Goal: Information Seeking & Learning: Learn about a topic

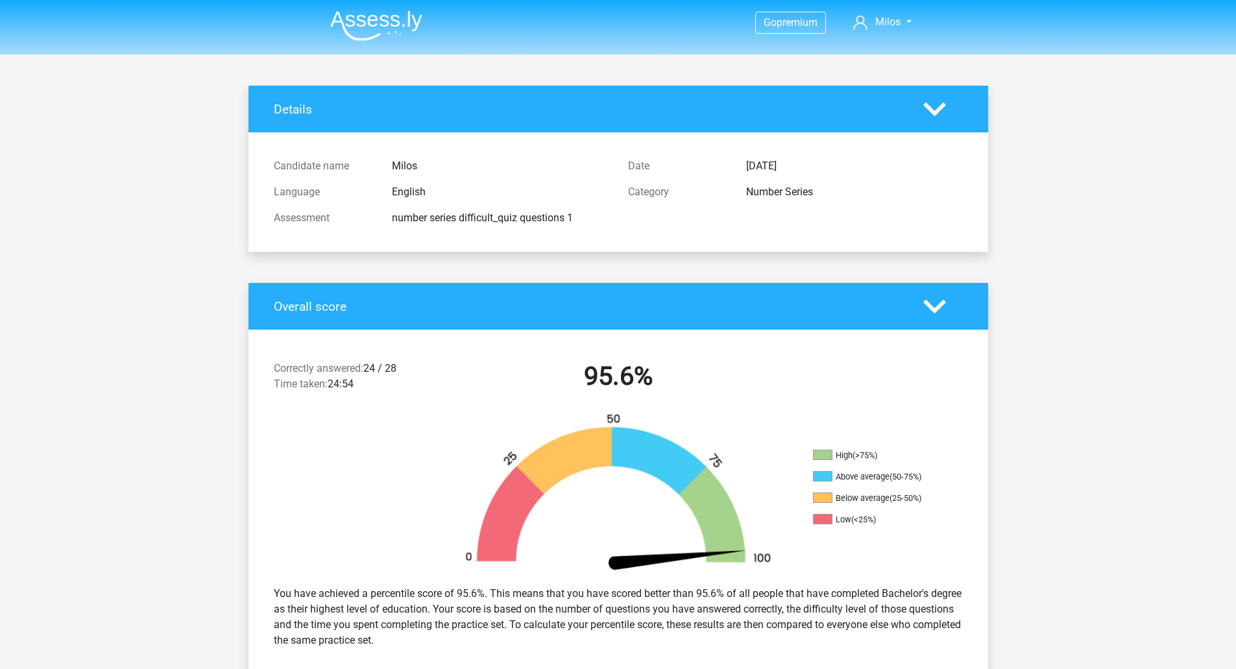
click at [413, 27] on img at bounding box center [376, 25] width 92 height 31
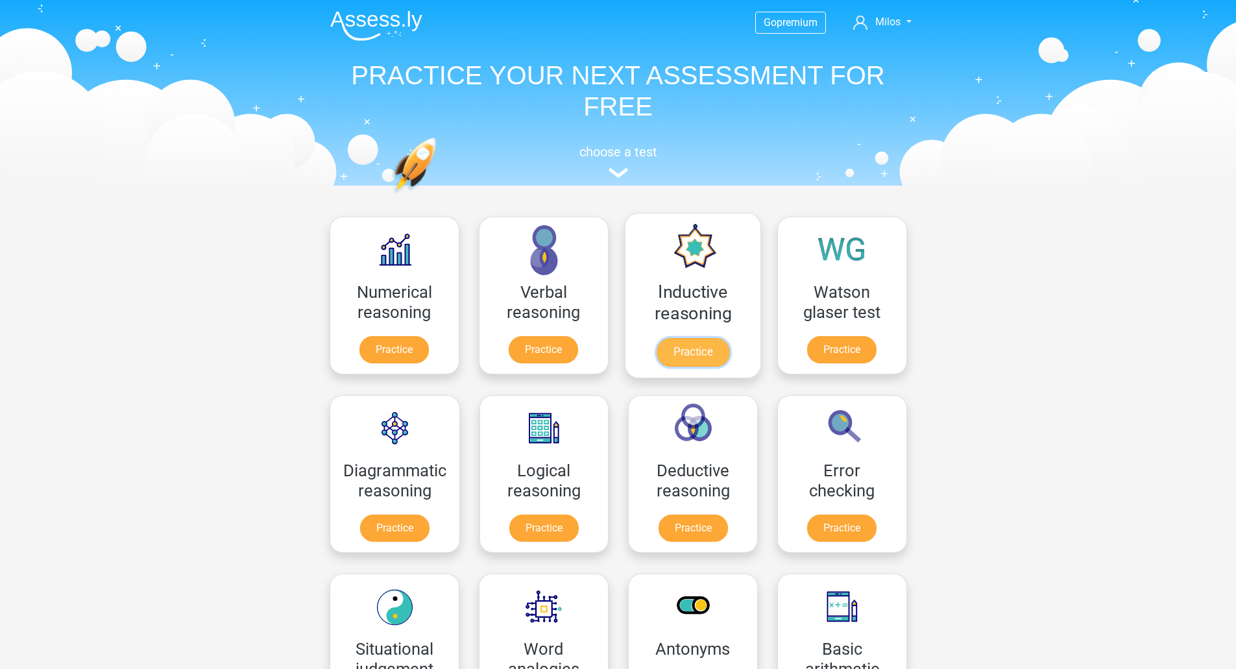
click at [685, 338] on link "Practice" at bounding box center [692, 352] width 73 height 29
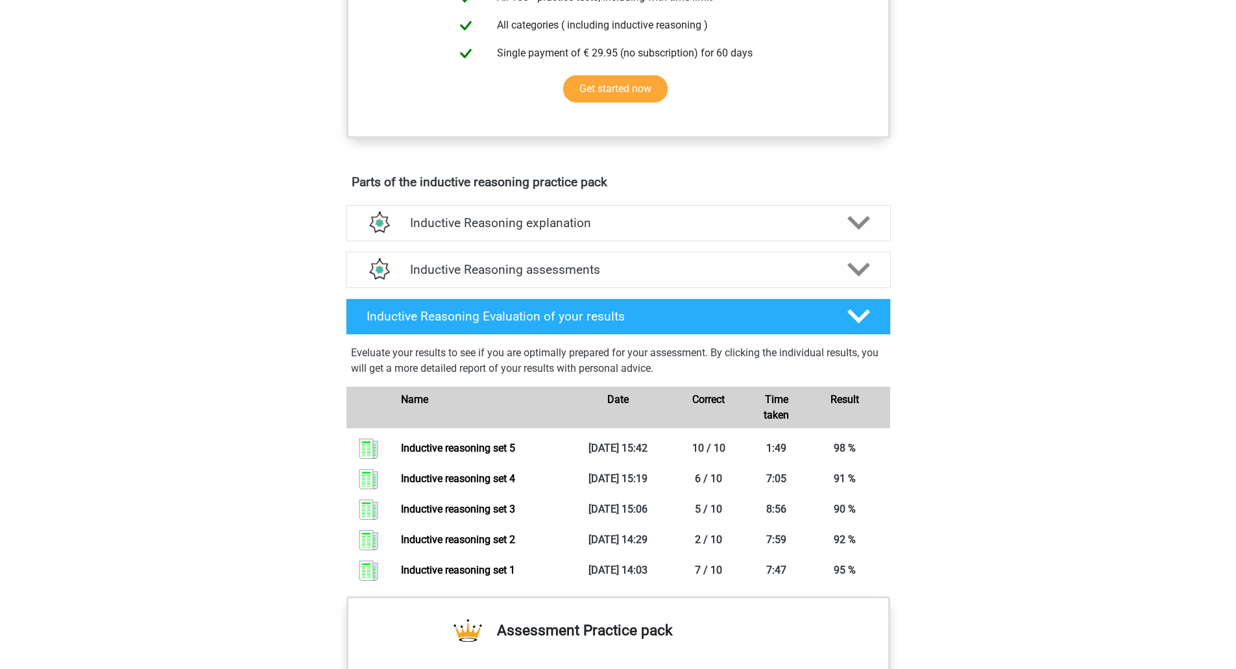
scroll to position [584, 0]
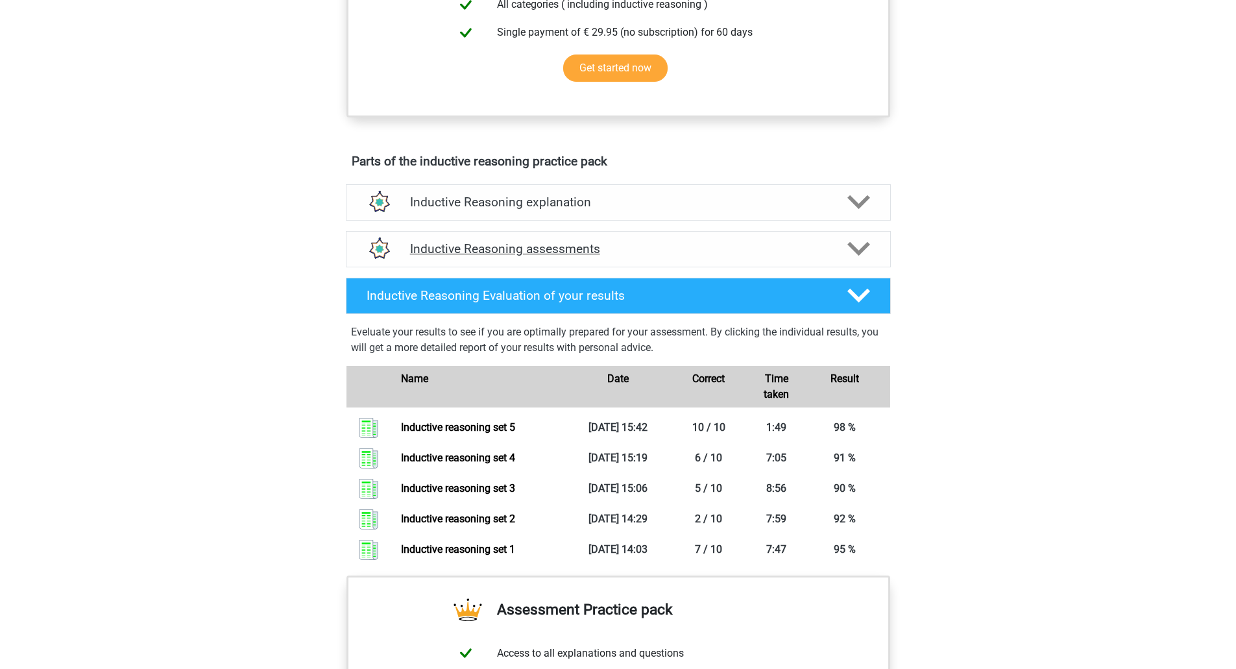
click at [692, 250] on div "Inductive Reasoning assessments" at bounding box center [618, 249] width 545 height 36
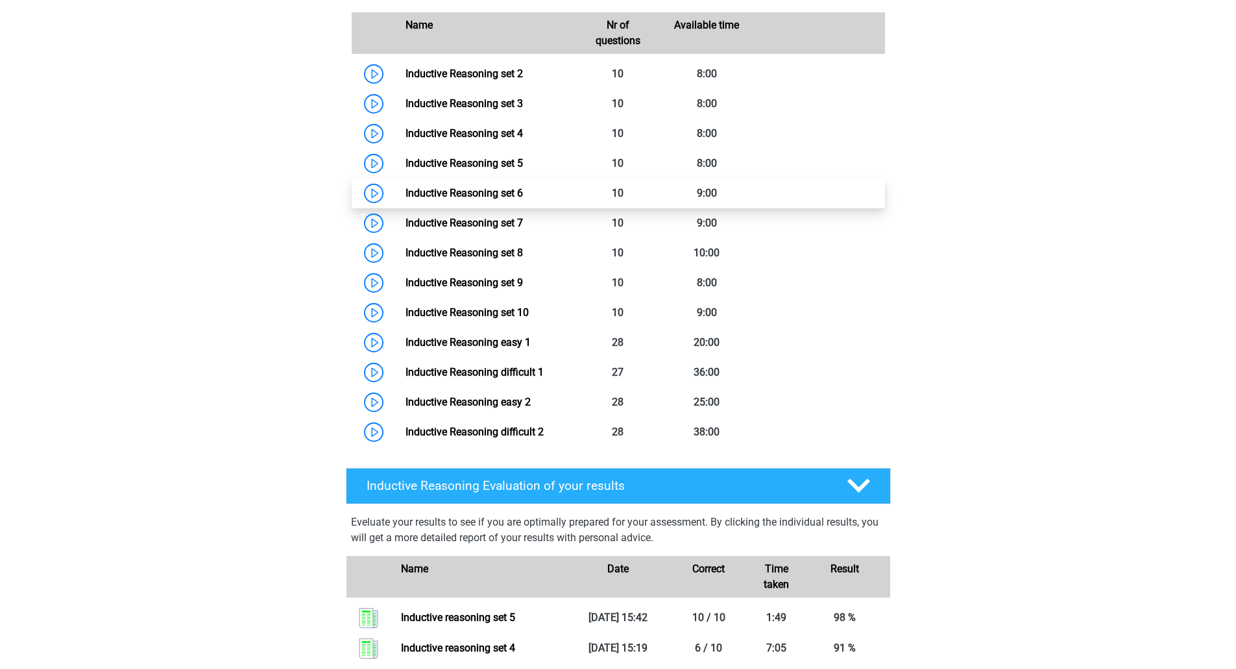
scroll to position [1038, 0]
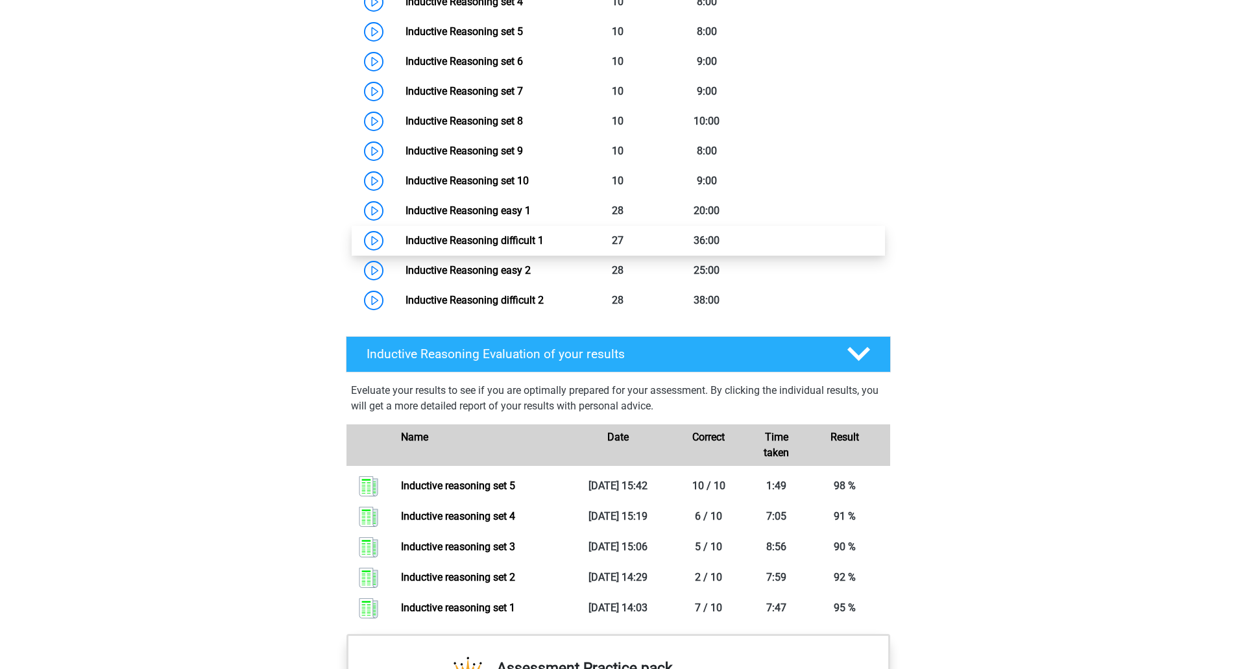
click at [519, 247] on link "Inductive Reasoning difficult 1" at bounding box center [475, 240] width 138 height 12
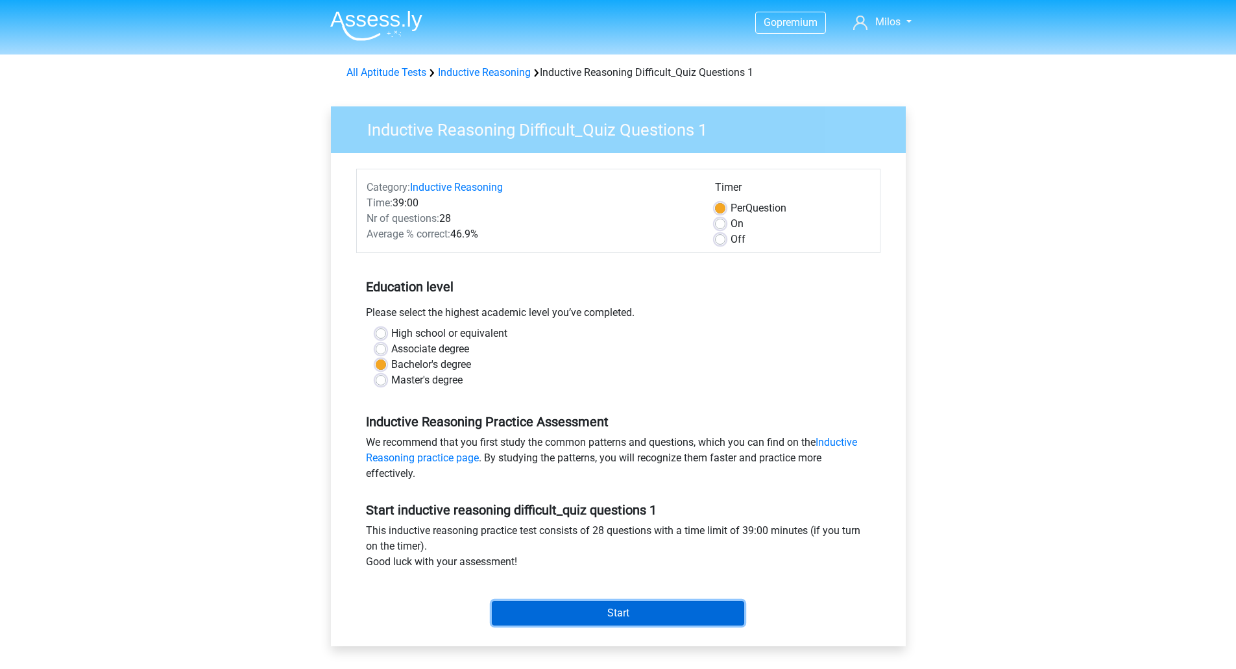
click at [588, 613] on input "Start" at bounding box center [618, 613] width 252 height 25
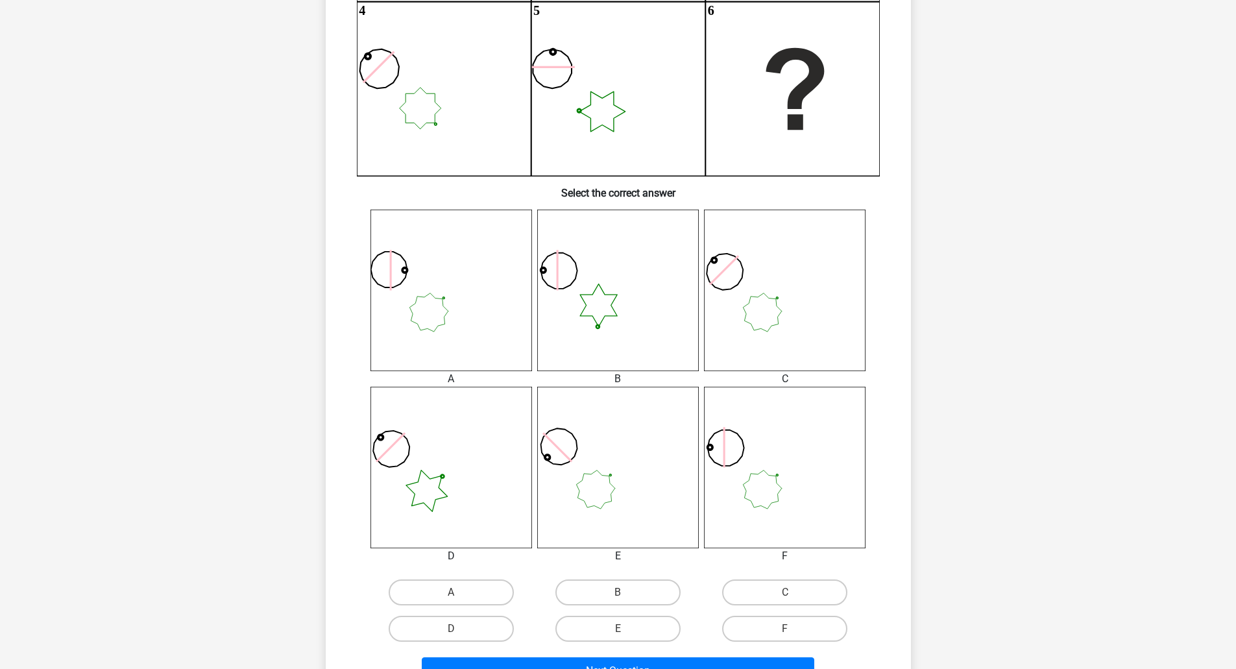
scroll to position [325, 0]
click at [788, 630] on input "F" at bounding box center [789, 632] width 8 height 8
radio input "true"
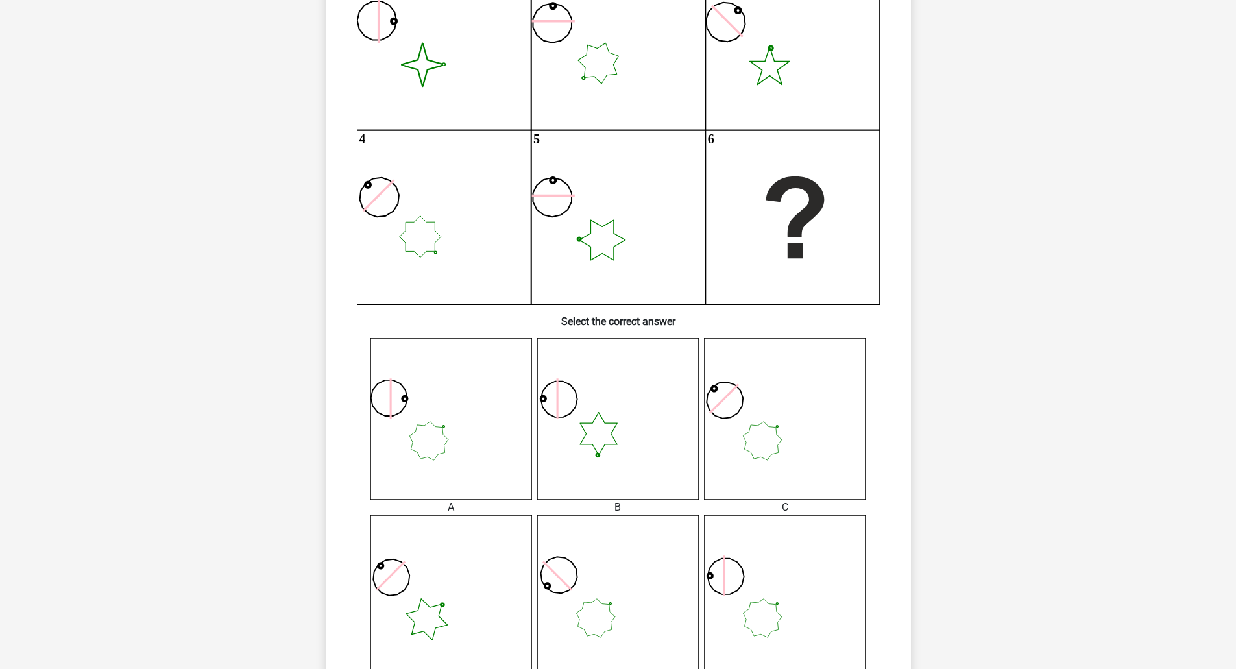
scroll to position [130, 0]
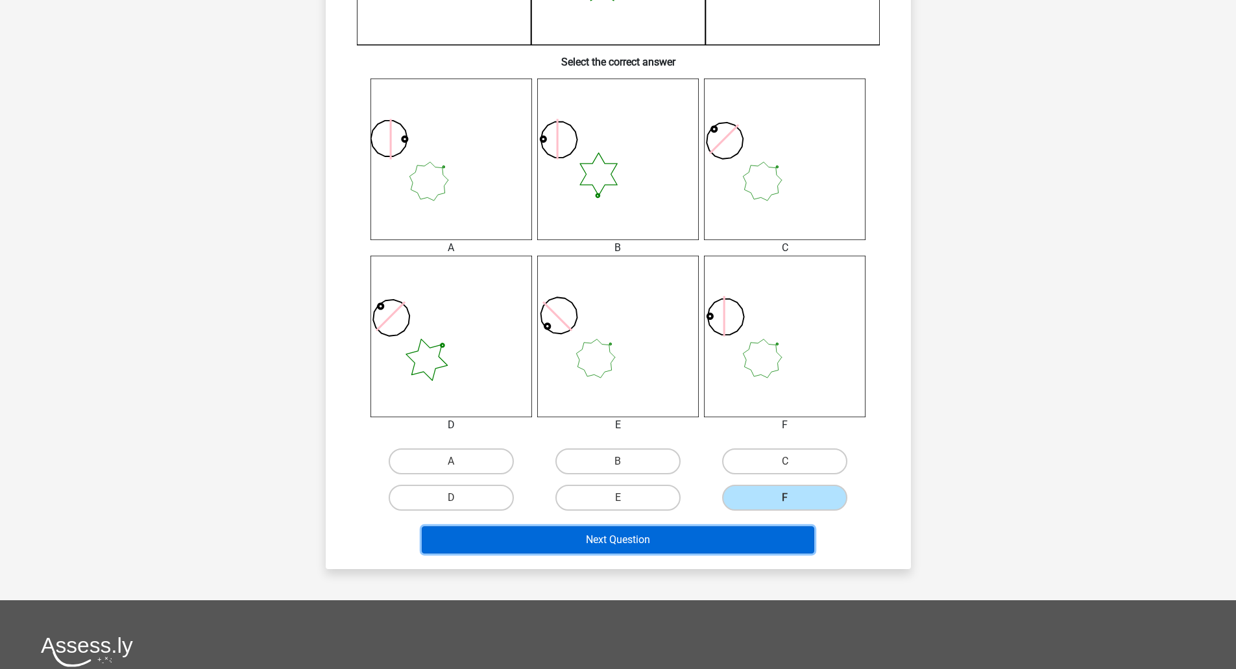
click at [672, 541] on button "Next Question" at bounding box center [618, 539] width 393 height 27
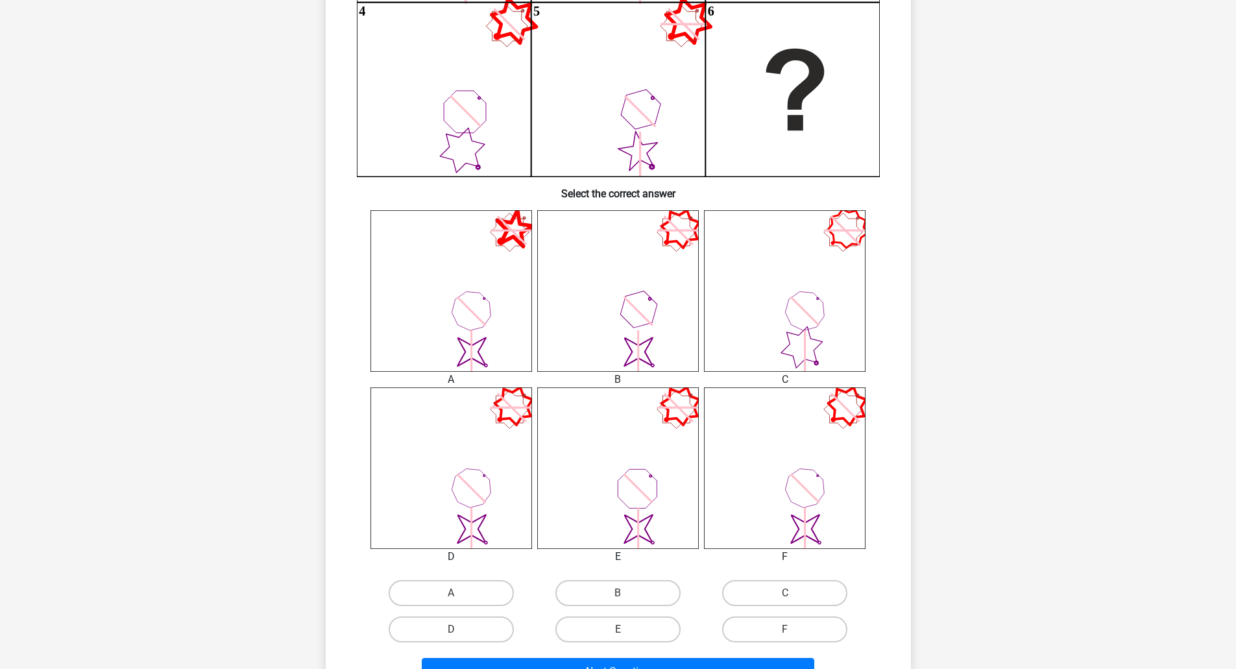
scroll to position [325, 0]
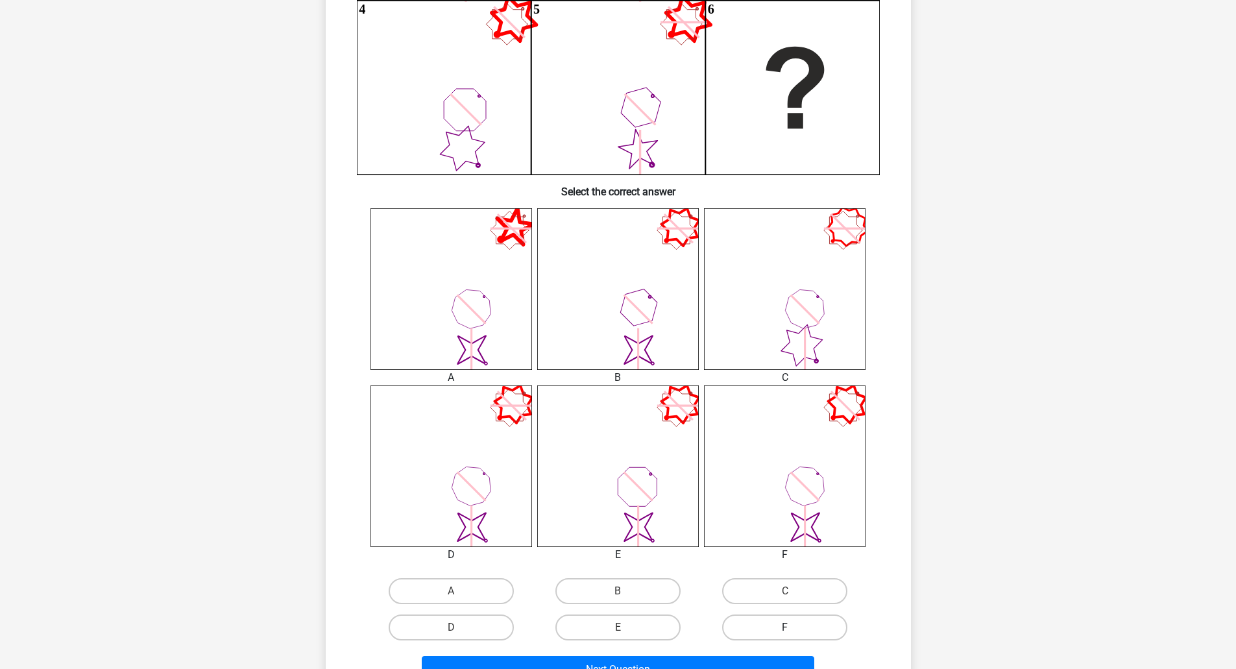
click at [809, 628] on label "F" at bounding box center [784, 628] width 125 height 26
click at [794, 628] on input "F" at bounding box center [789, 632] width 8 height 8
radio input "true"
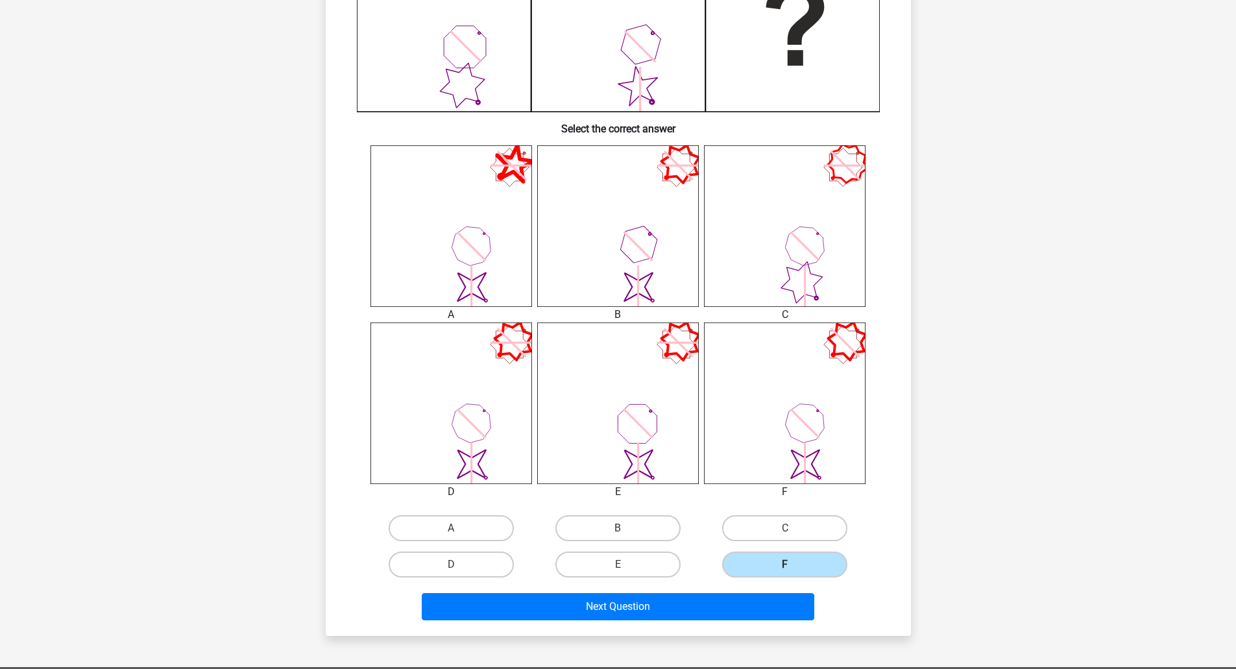
scroll to position [389, 0]
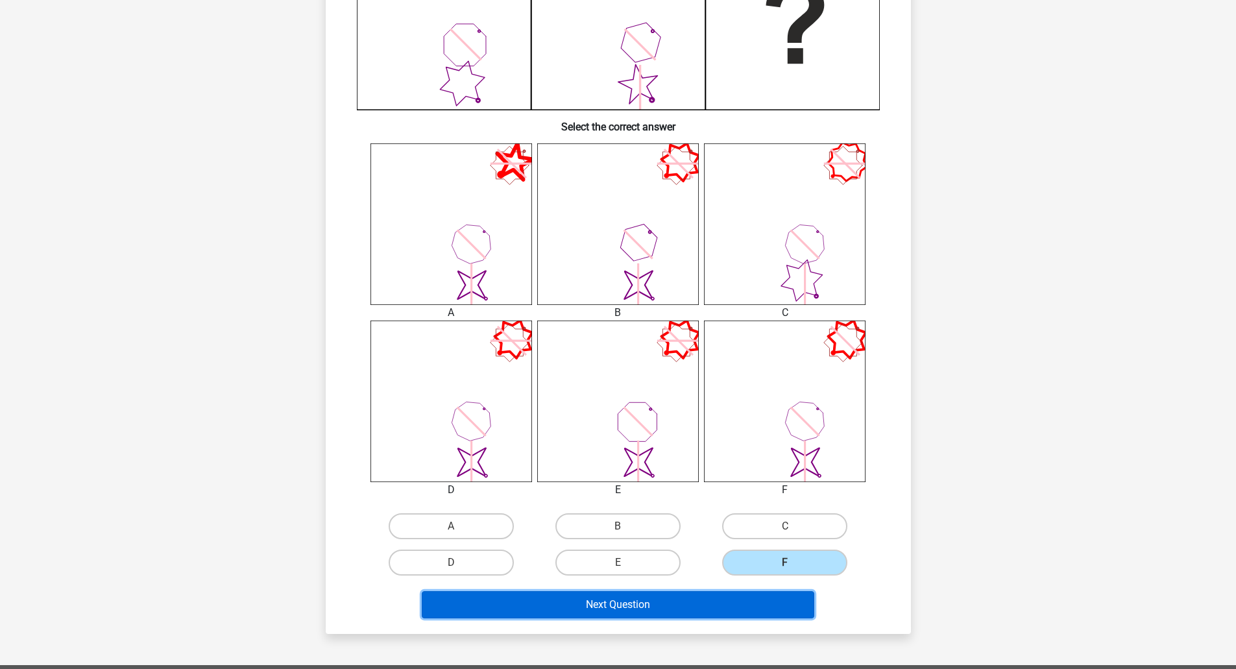
click at [737, 610] on button "Next Question" at bounding box center [618, 604] width 393 height 27
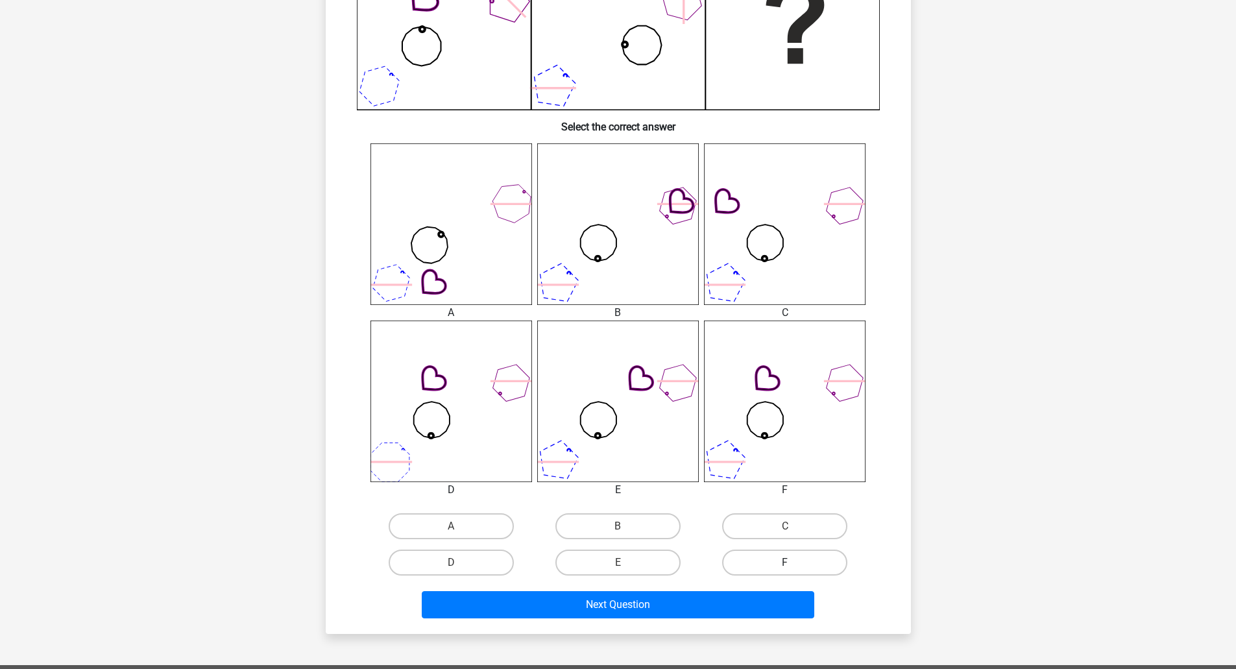
click at [783, 566] on label "F" at bounding box center [784, 563] width 125 height 26
click at [785, 566] on input "F" at bounding box center [789, 567] width 8 height 8
radio input "true"
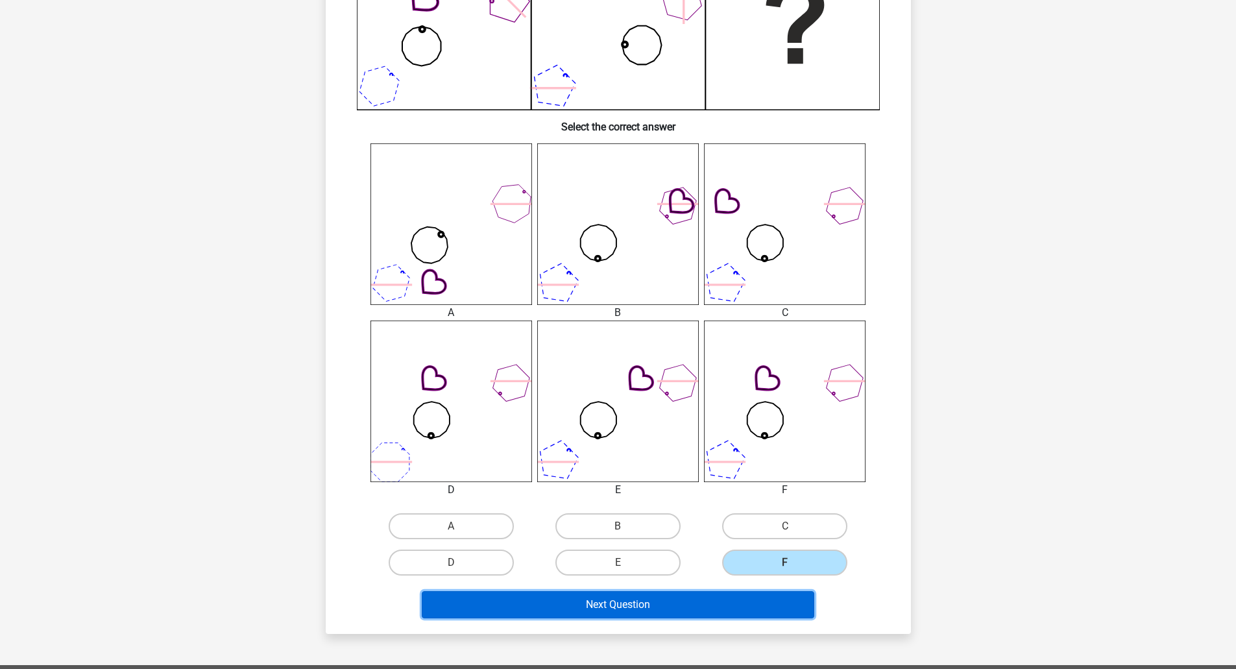
click at [689, 613] on button "Next Question" at bounding box center [618, 604] width 393 height 27
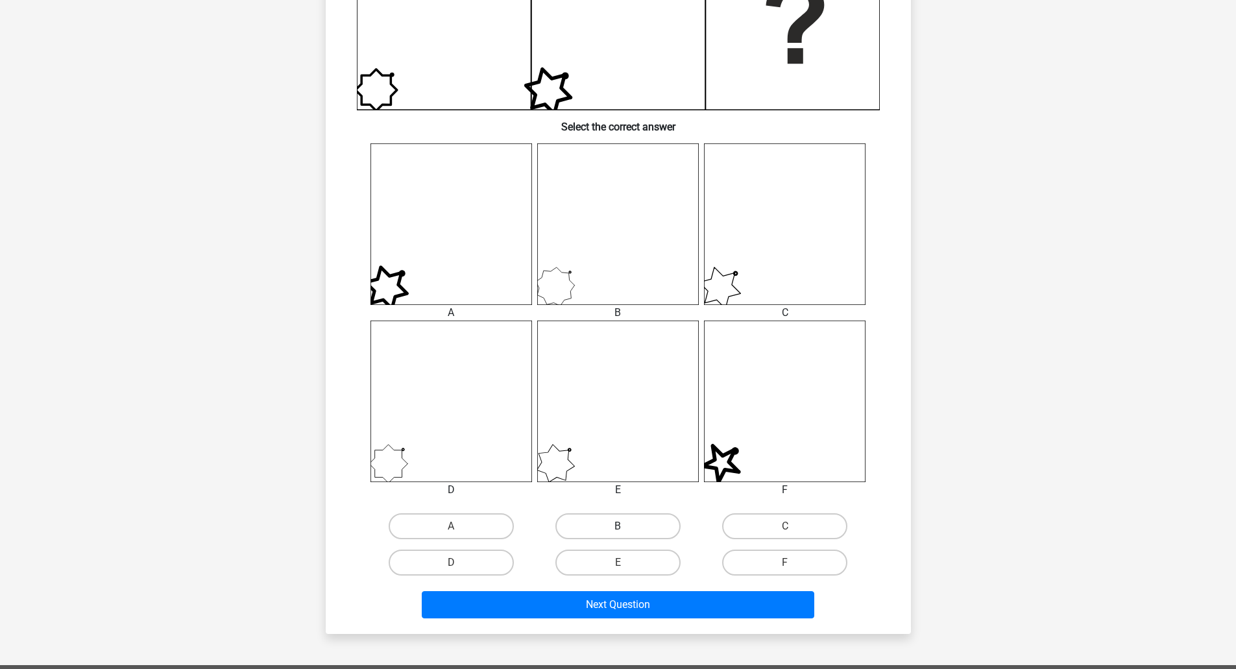
click at [630, 537] on label "B" at bounding box center [618, 526] width 125 height 26
click at [626, 535] on input "B" at bounding box center [622, 530] width 8 height 8
radio input "true"
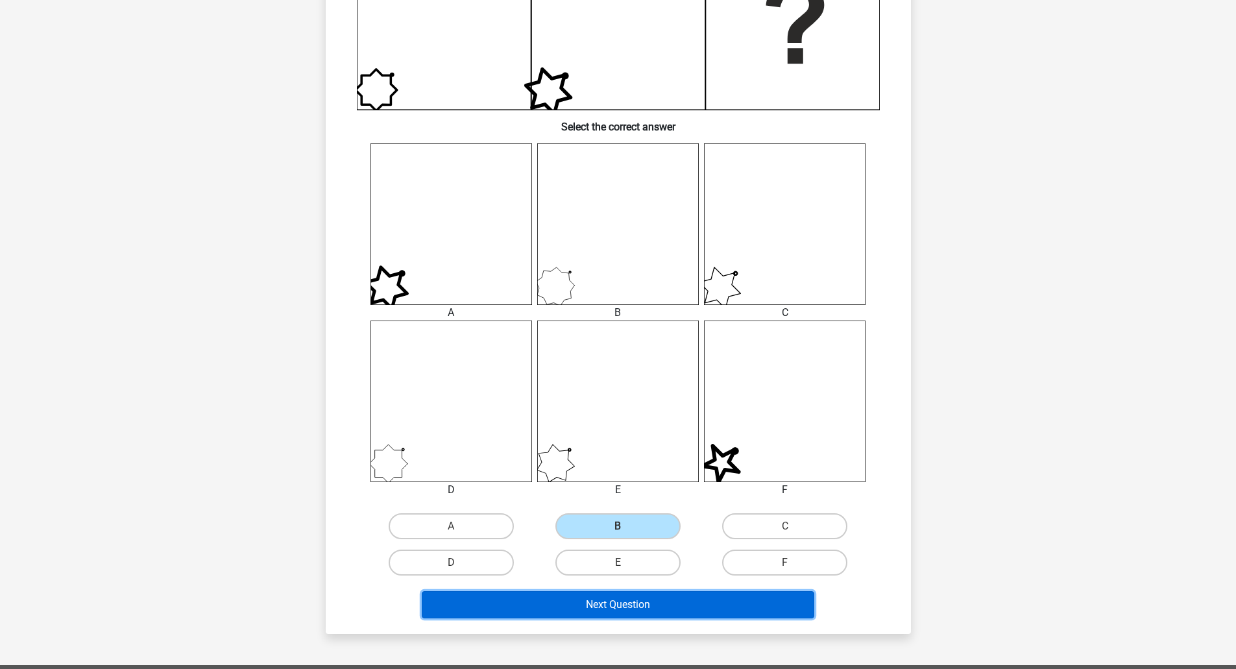
click at [629, 606] on button "Next Question" at bounding box center [618, 604] width 393 height 27
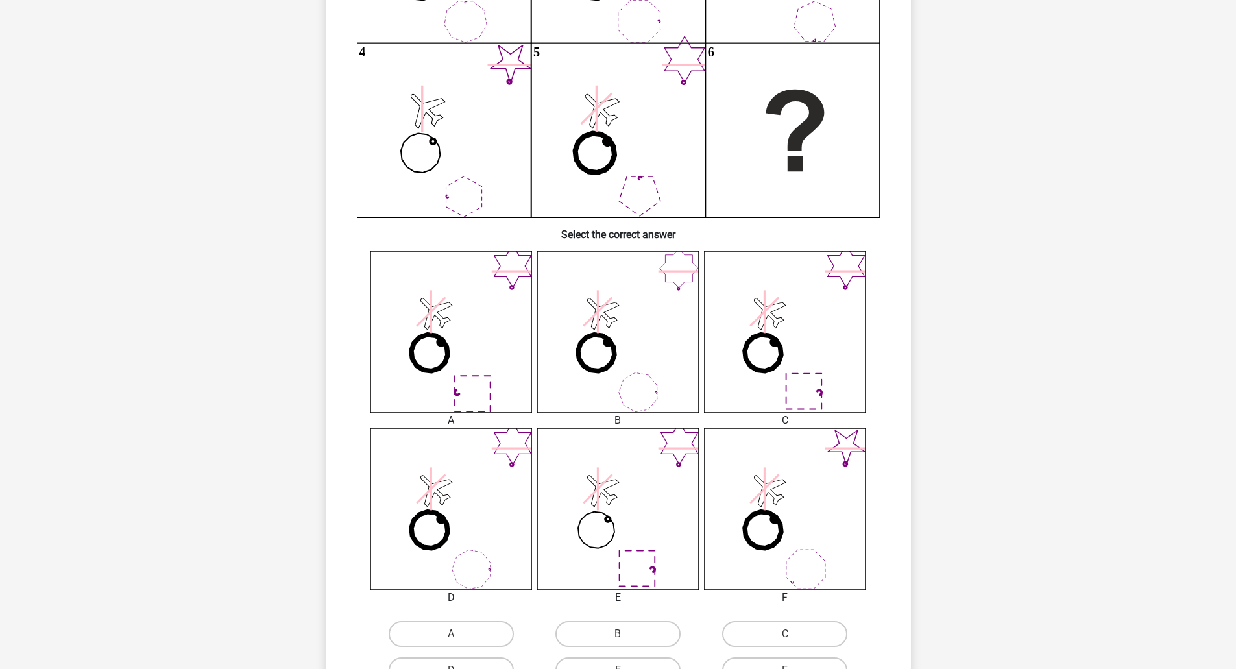
scroll to position [325, 0]
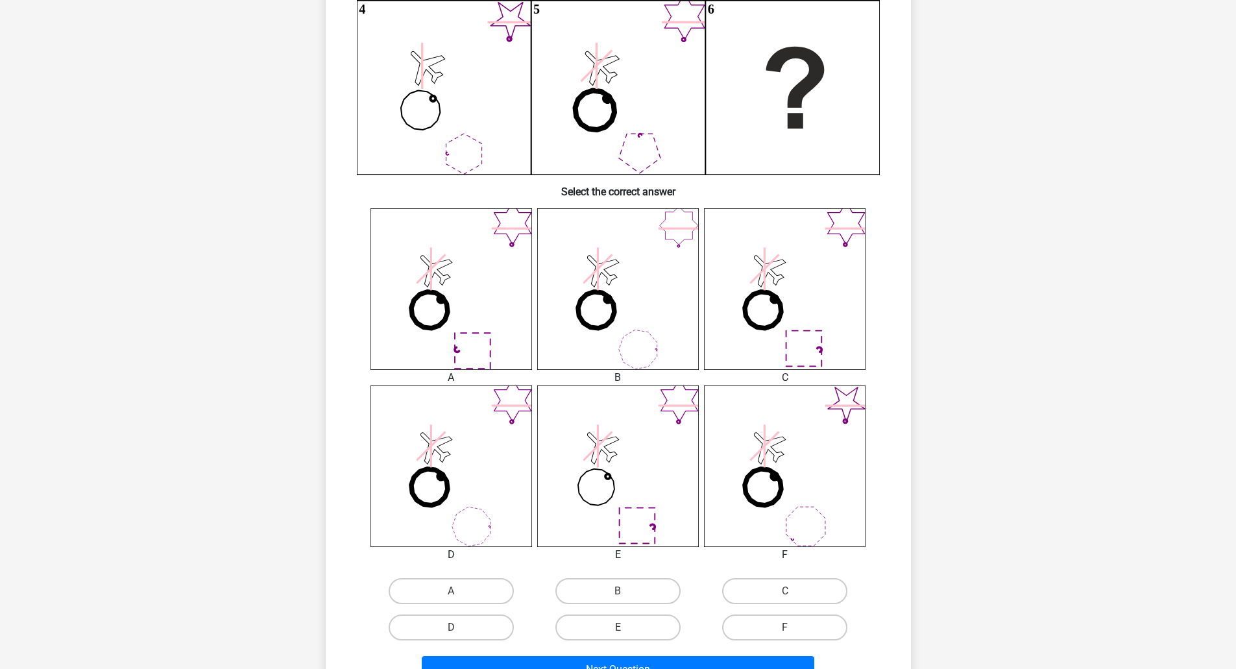
click at [793, 334] on icon at bounding box center [785, 289] width 162 height 162
click at [761, 584] on label "C" at bounding box center [784, 591] width 125 height 26
click at [785, 591] on input "C" at bounding box center [789, 595] width 8 height 8
radio input "true"
click at [681, 658] on button "Next Question" at bounding box center [618, 669] width 393 height 27
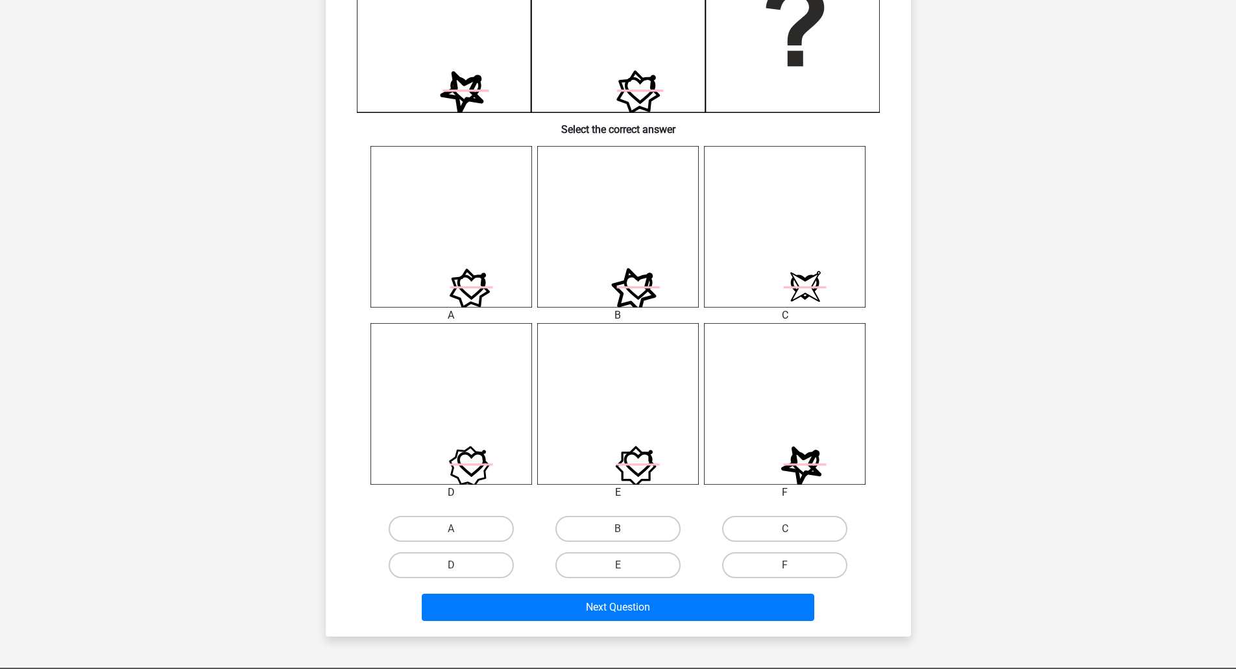
scroll to position [389, 0]
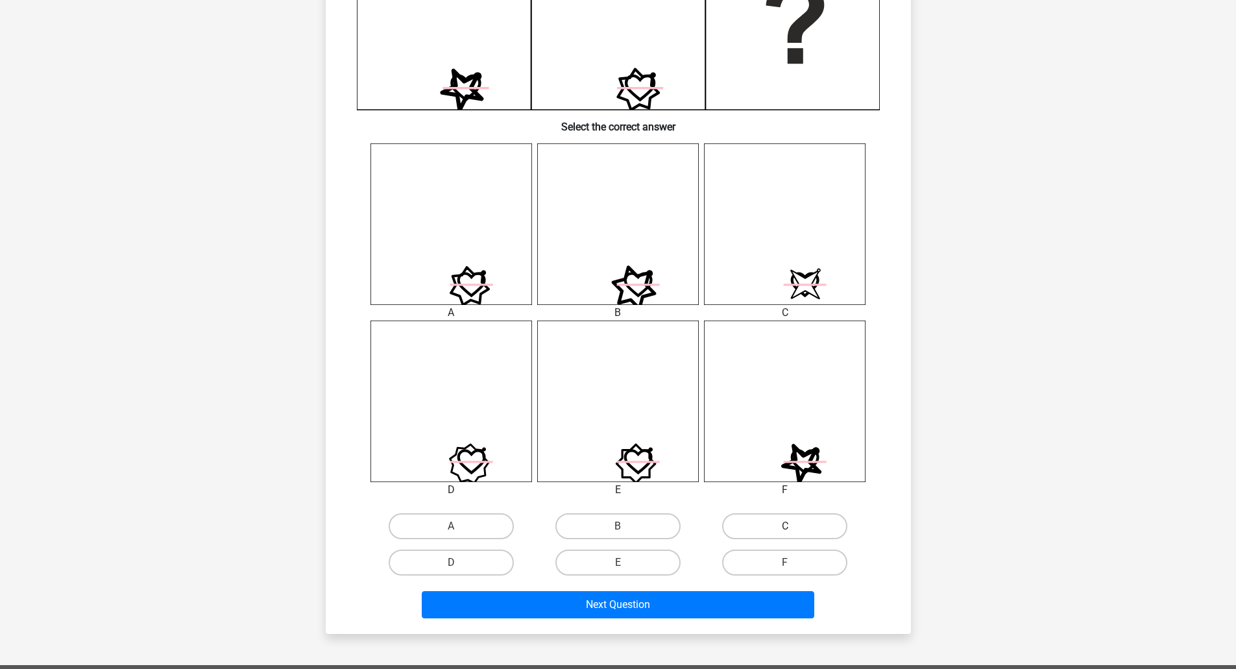
click at [778, 532] on label "C" at bounding box center [784, 526] width 125 height 26
click at [785, 532] on input "C" at bounding box center [789, 530] width 8 height 8
radio input "true"
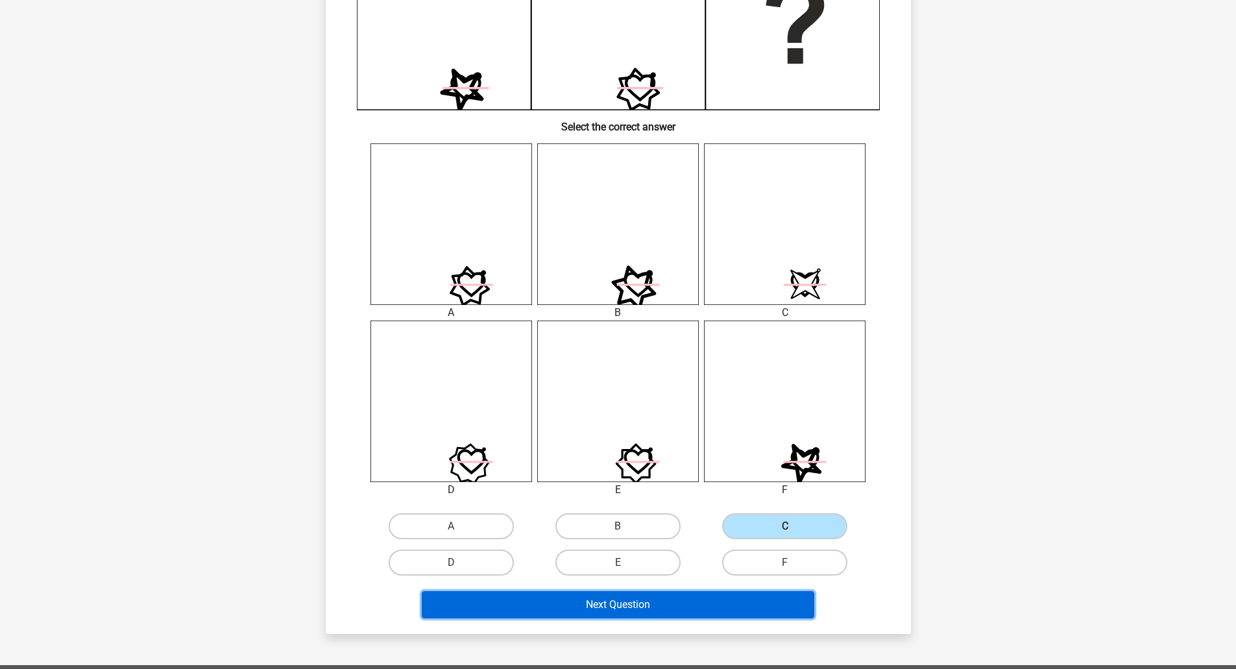
click at [595, 611] on button "Next Question" at bounding box center [618, 604] width 393 height 27
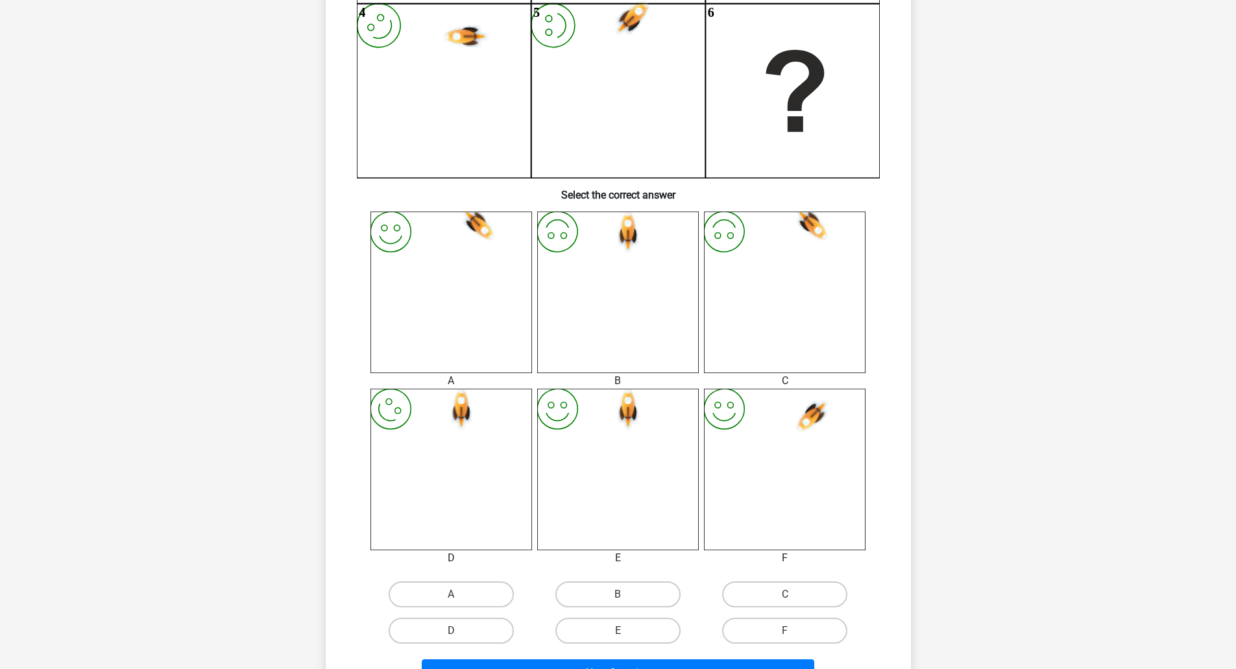
scroll to position [325, 0]
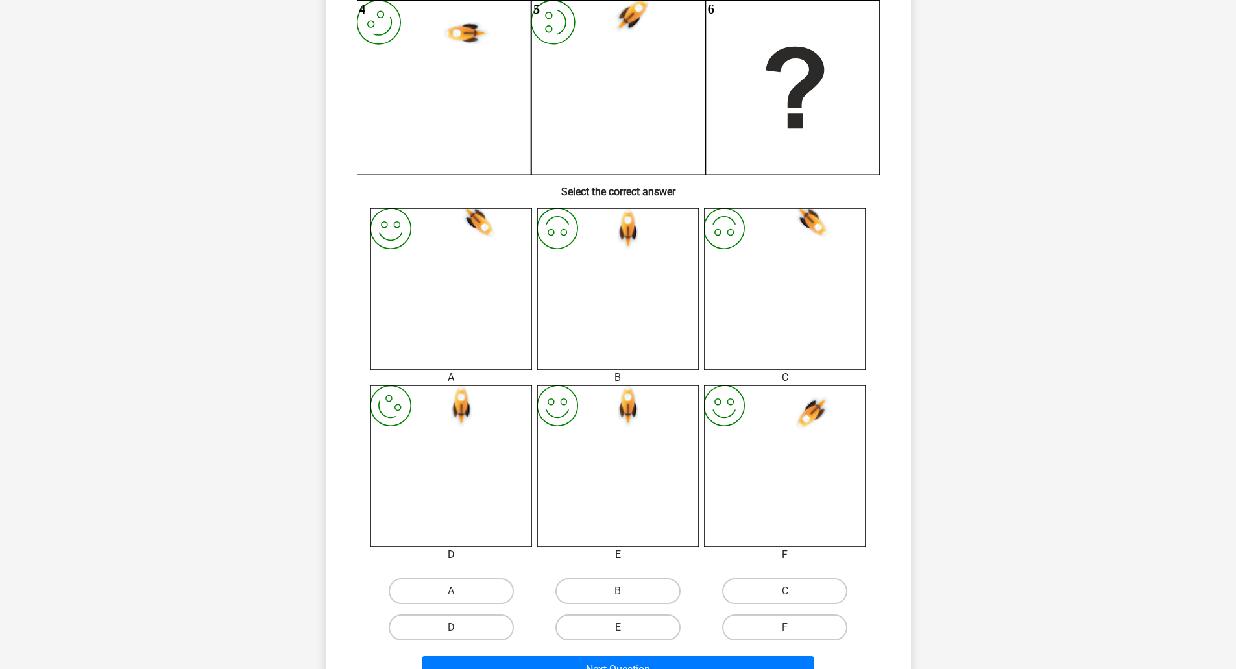
click at [621, 632] on input "E" at bounding box center [622, 632] width 8 height 8
radio input "true"
click at [626, 662] on button "Next Question" at bounding box center [618, 669] width 393 height 27
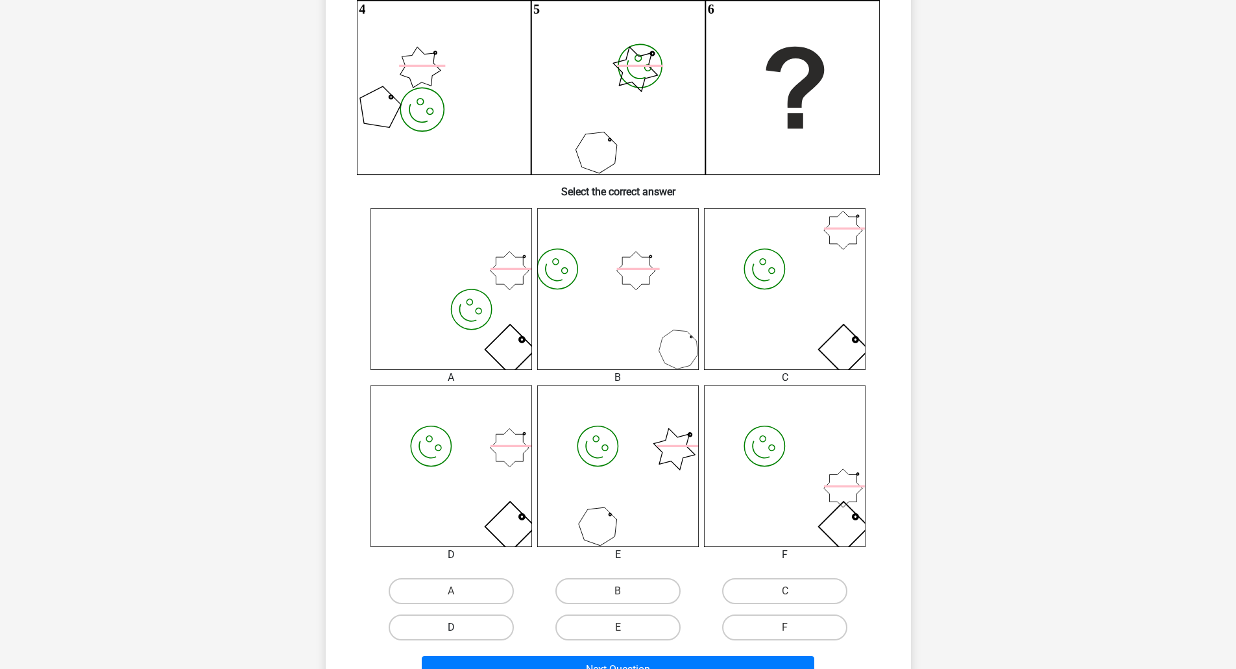
click at [474, 627] on label "D" at bounding box center [451, 628] width 125 height 26
click at [460, 628] on input "D" at bounding box center [455, 632] width 8 height 8
radio input "true"
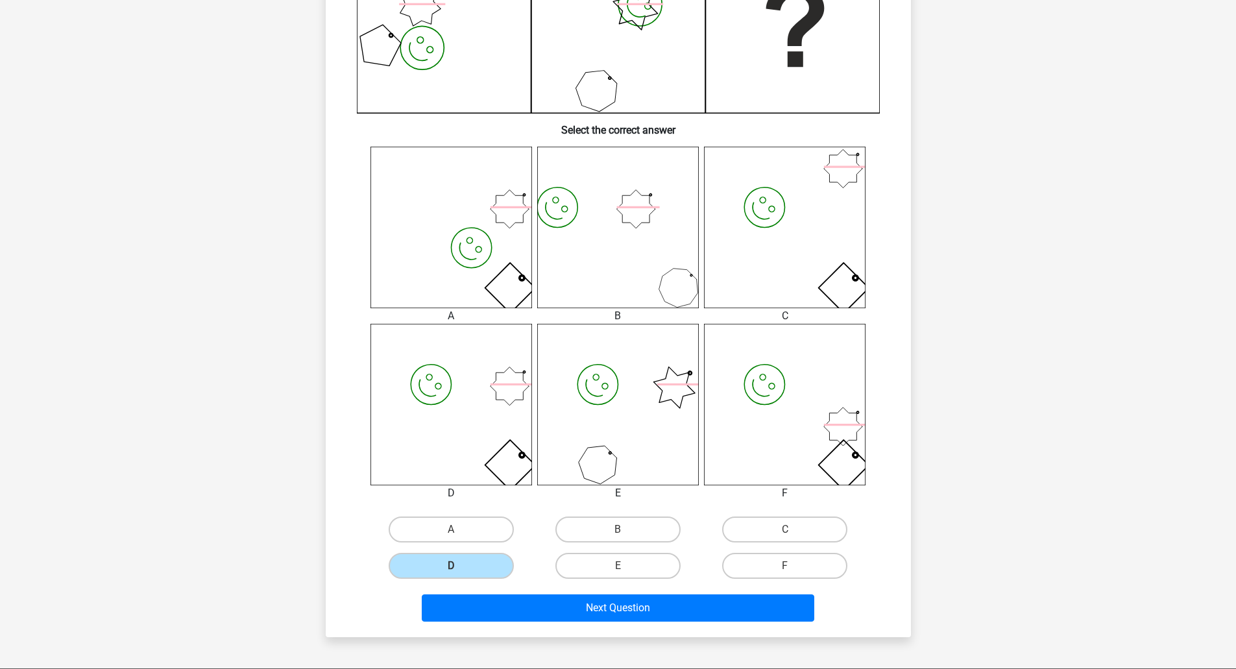
scroll to position [389, 0]
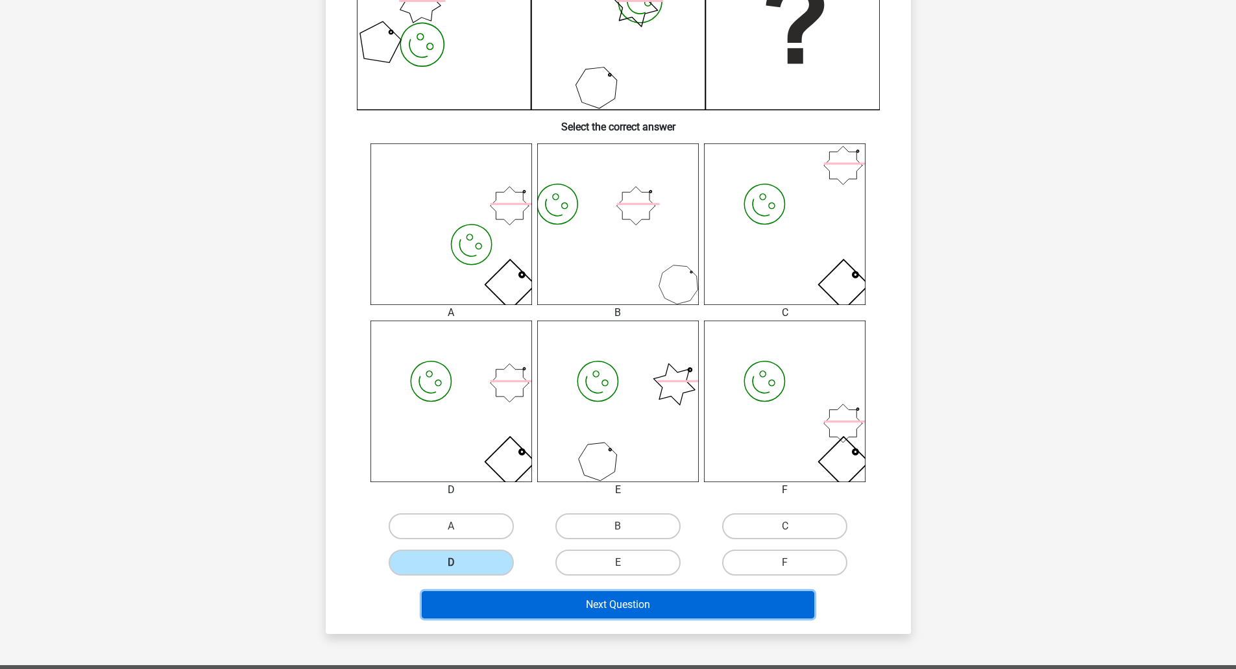
click at [622, 600] on button "Next Question" at bounding box center [618, 604] width 393 height 27
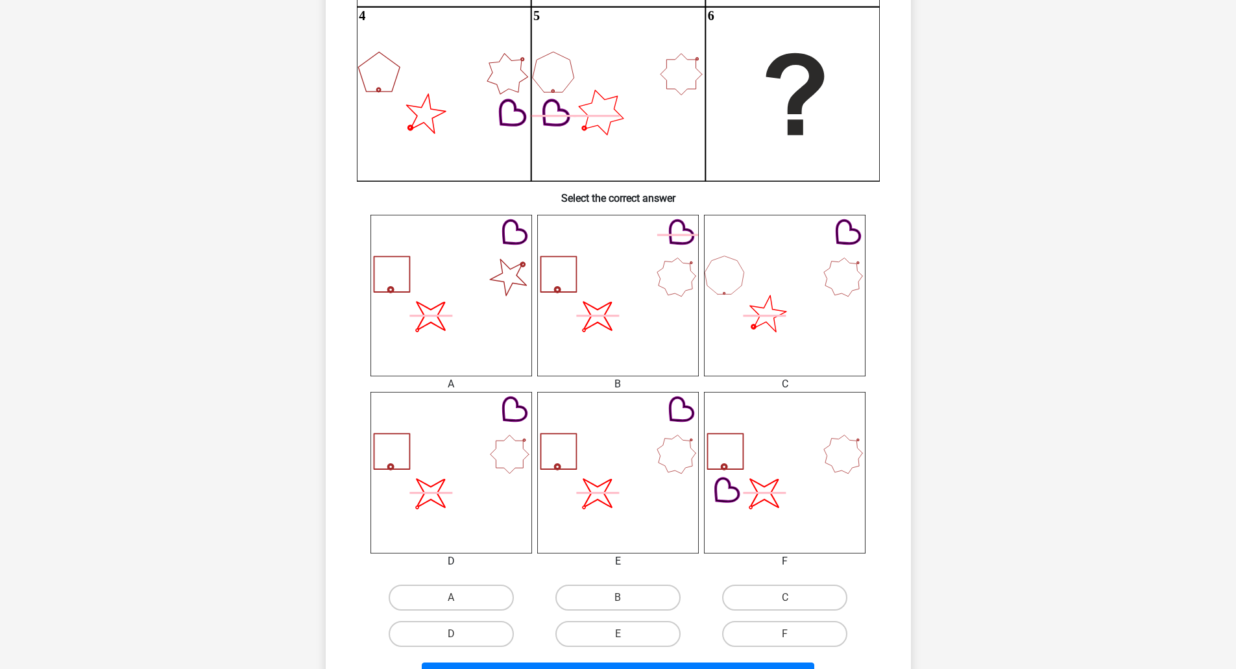
scroll to position [325, 0]
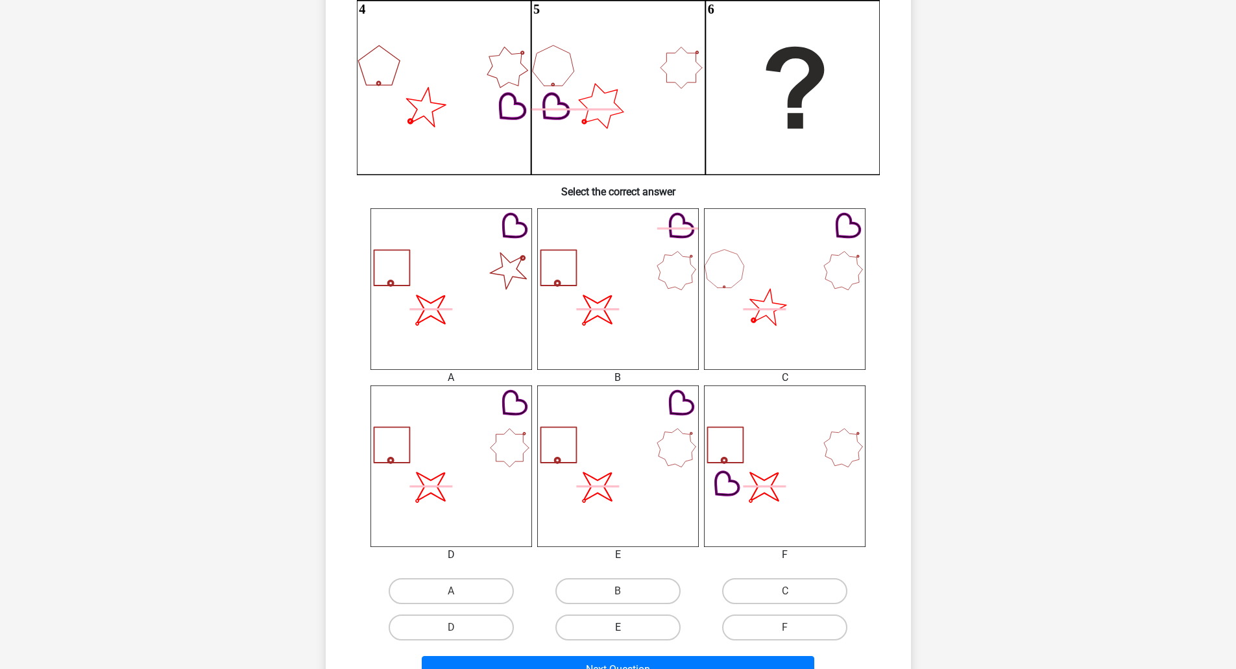
click at [610, 630] on label "E" at bounding box center [618, 628] width 125 height 26
click at [618, 630] on input "E" at bounding box center [622, 632] width 8 height 8
radio input "true"
click at [626, 659] on button "Next Question" at bounding box center [618, 669] width 393 height 27
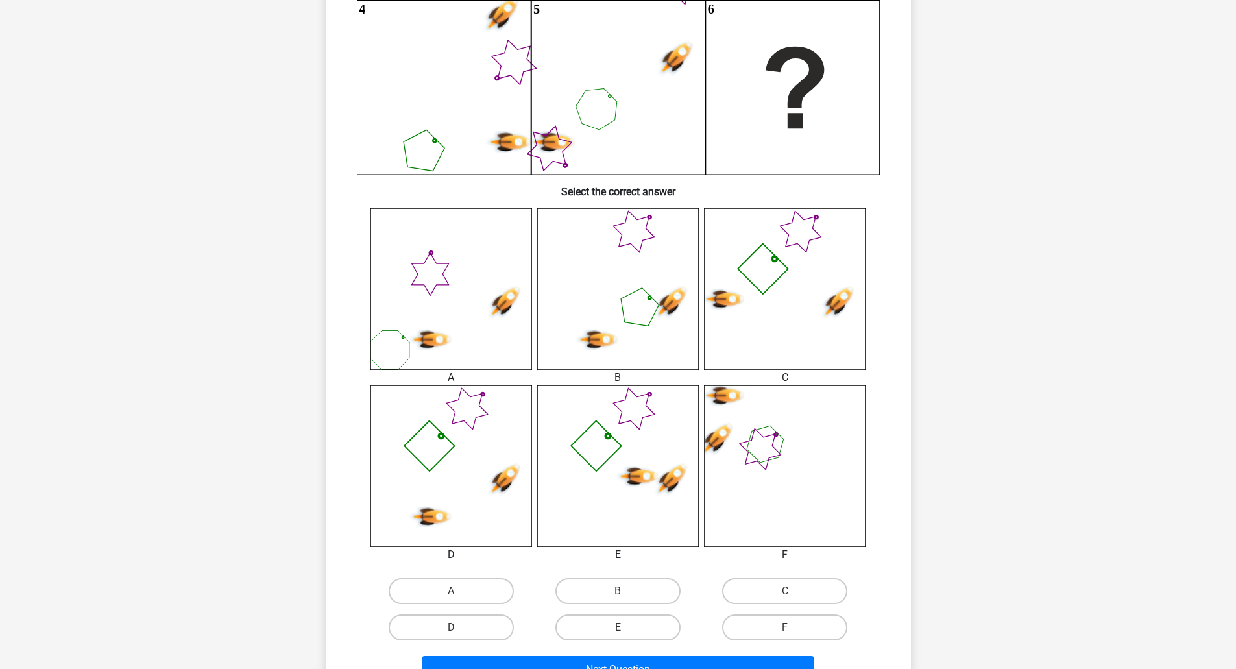
click at [458, 631] on input "D" at bounding box center [455, 632] width 8 height 8
radio input "true"
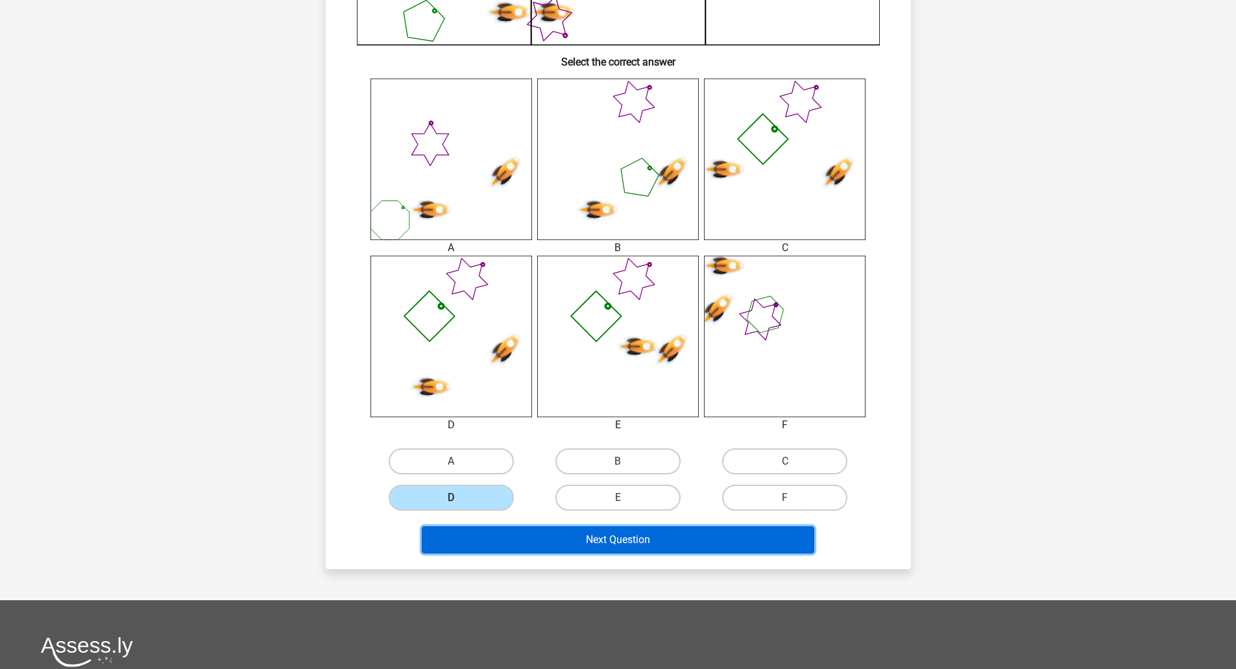
click at [581, 530] on button "Next Question" at bounding box center [618, 539] width 393 height 27
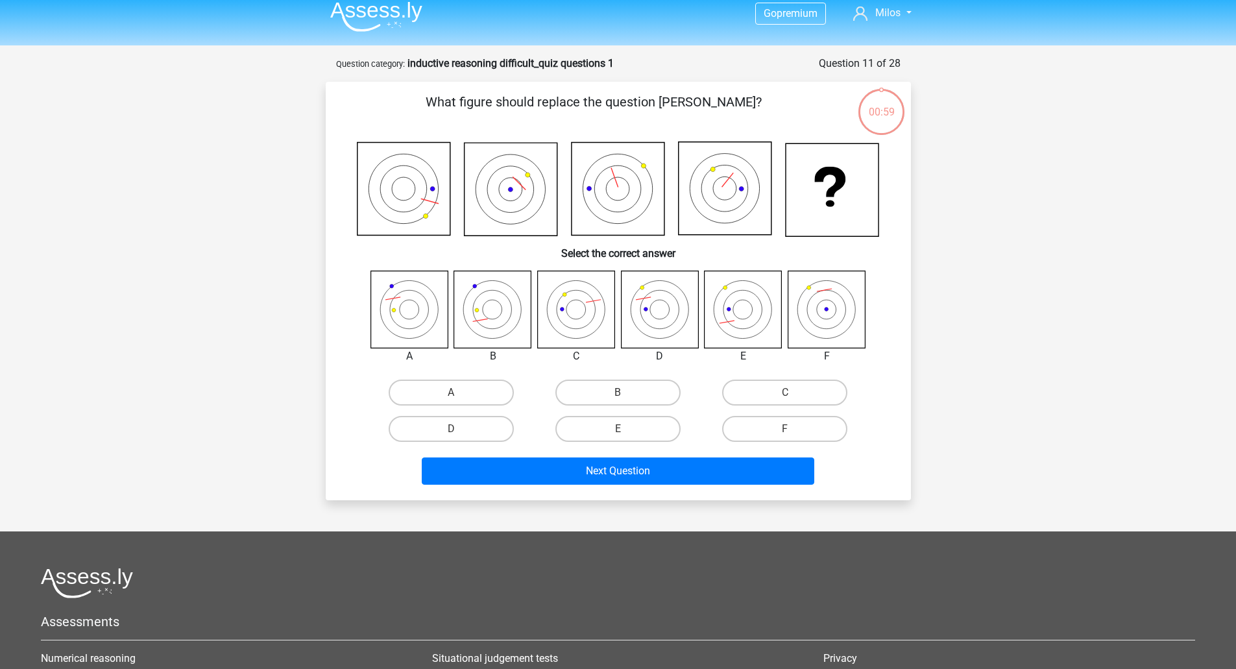
scroll to position [0, 0]
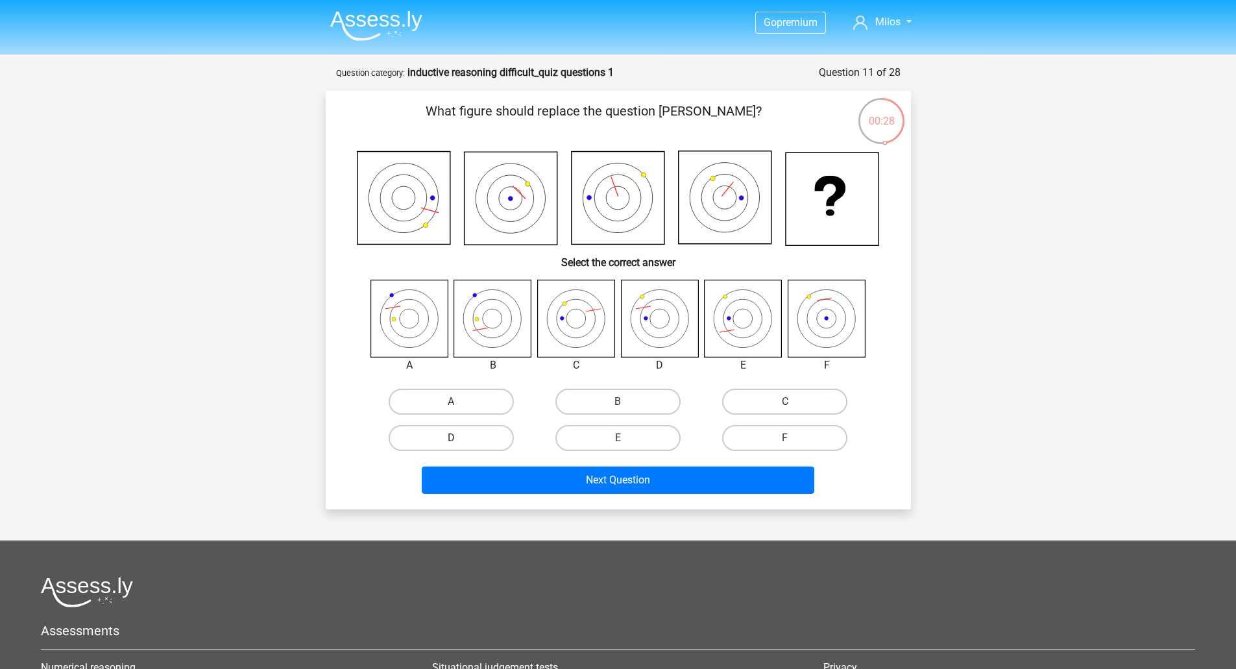
click at [469, 445] on label "D" at bounding box center [451, 438] width 125 height 26
click at [460, 445] on input "D" at bounding box center [455, 442] width 8 height 8
radio input "true"
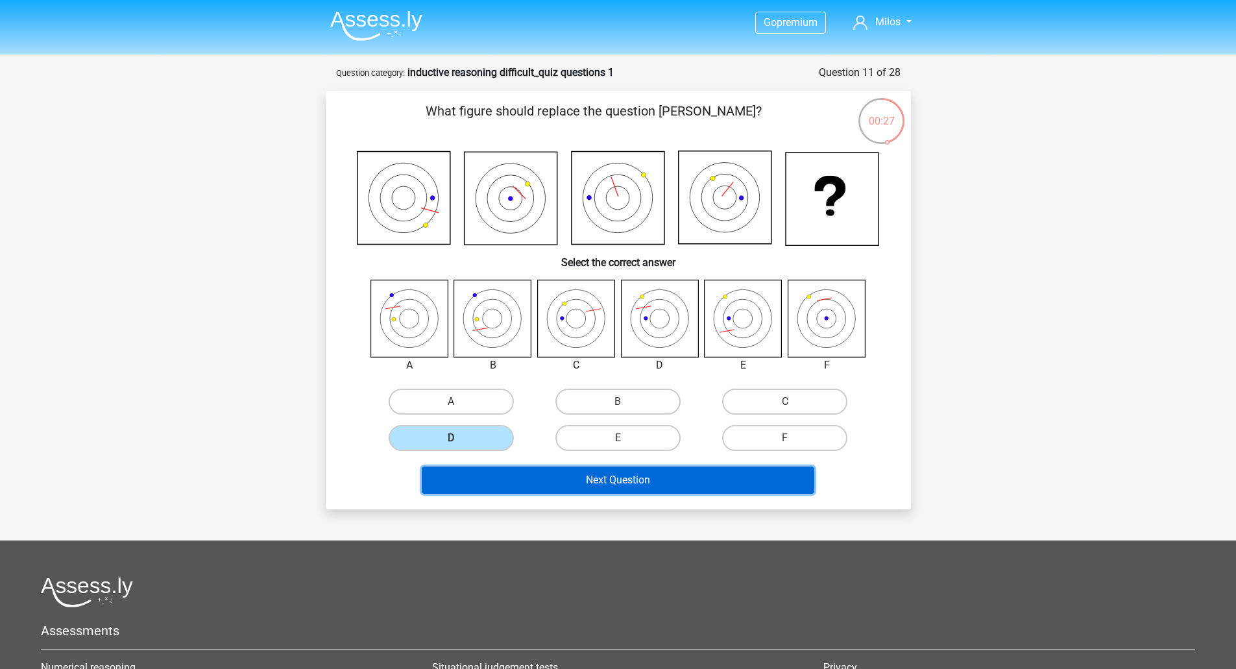
click at [626, 482] on button "Next Question" at bounding box center [618, 480] width 393 height 27
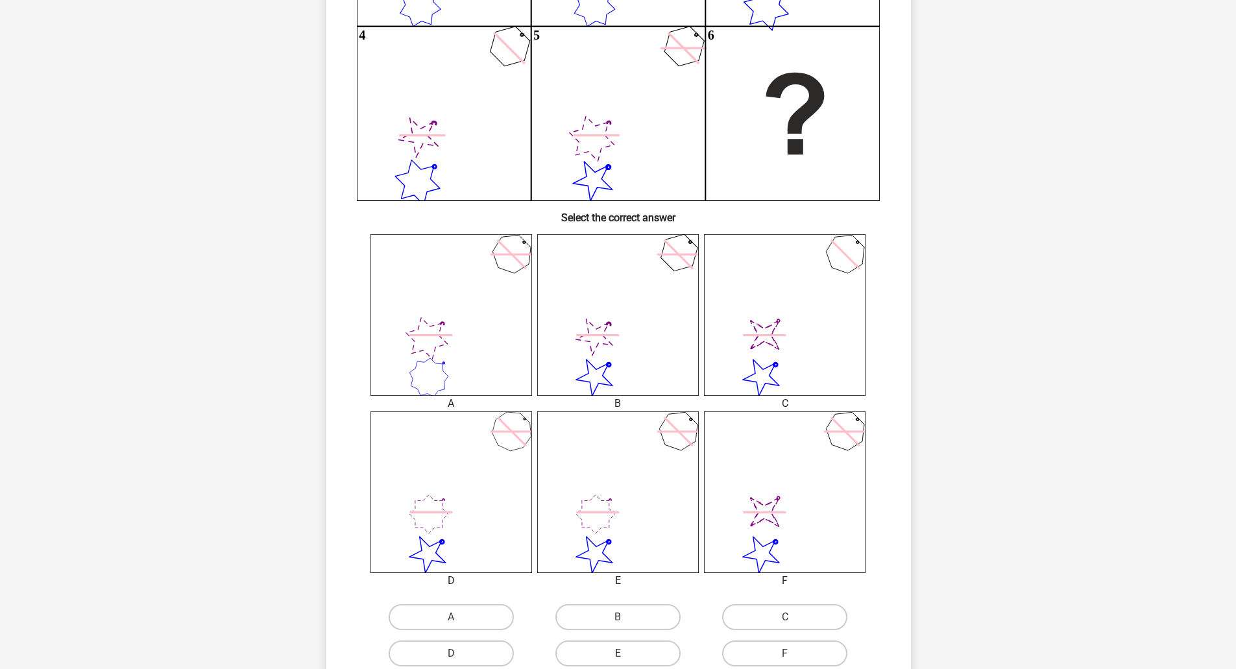
scroll to position [325, 0]
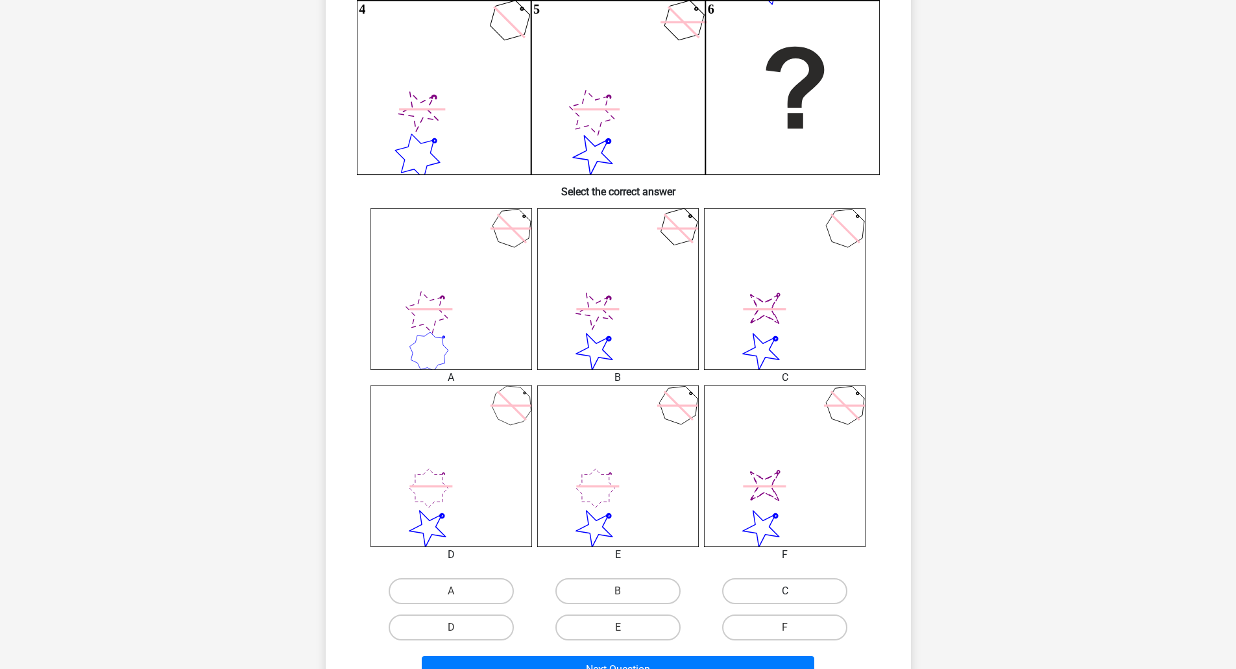
click at [806, 596] on label "C" at bounding box center [784, 591] width 125 height 26
click at [794, 596] on input "C" at bounding box center [789, 595] width 8 height 8
radio input "true"
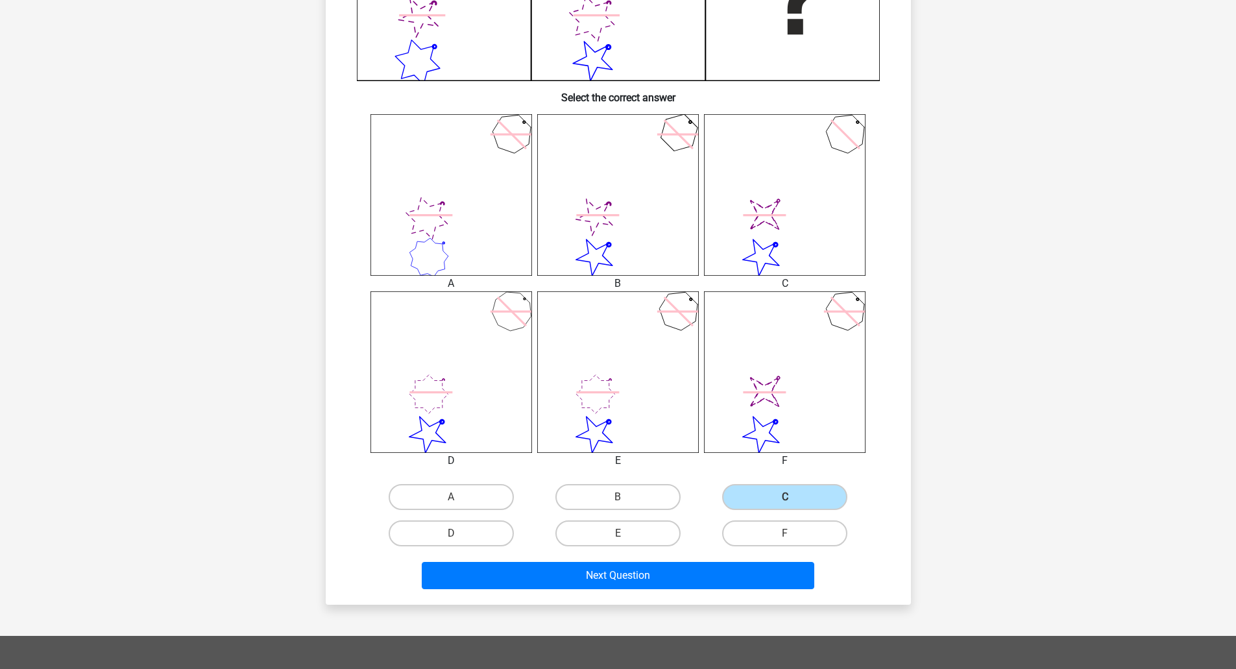
scroll to position [454, 0]
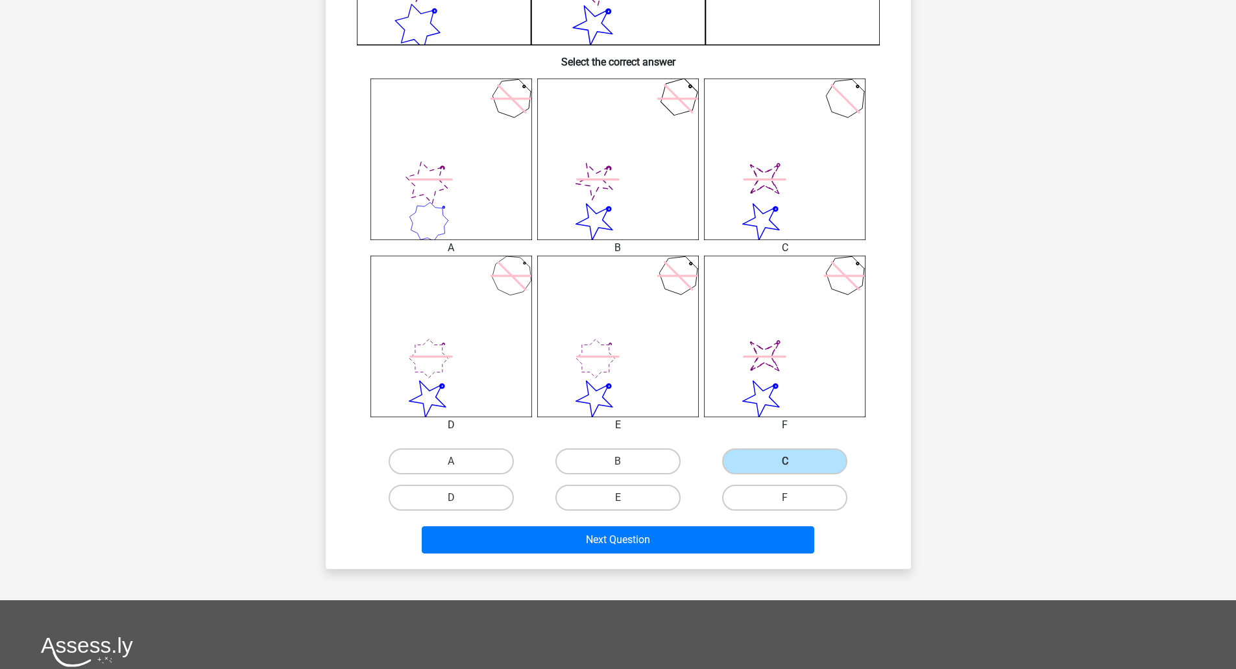
click at [696, 563] on div "What is the most logical next figure in the series? 1 2 3 4 5 6 Select the corr…" at bounding box center [618, 103] width 585 height 933
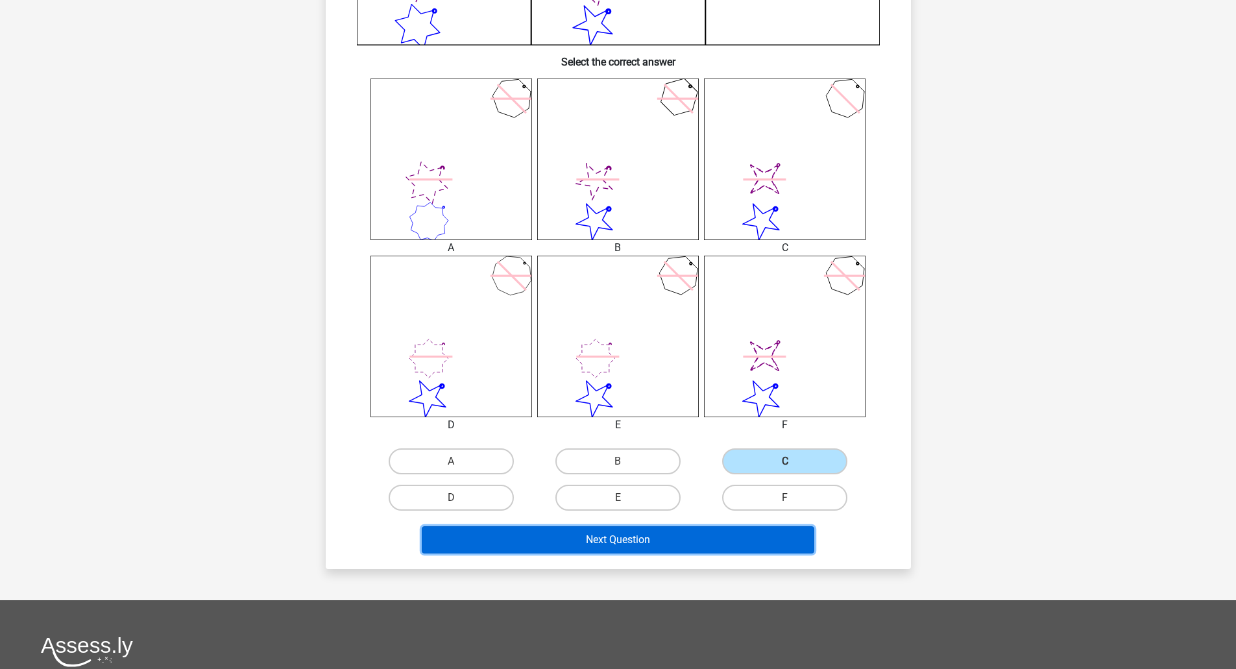
click at [696, 551] on button "Next Question" at bounding box center [618, 539] width 393 height 27
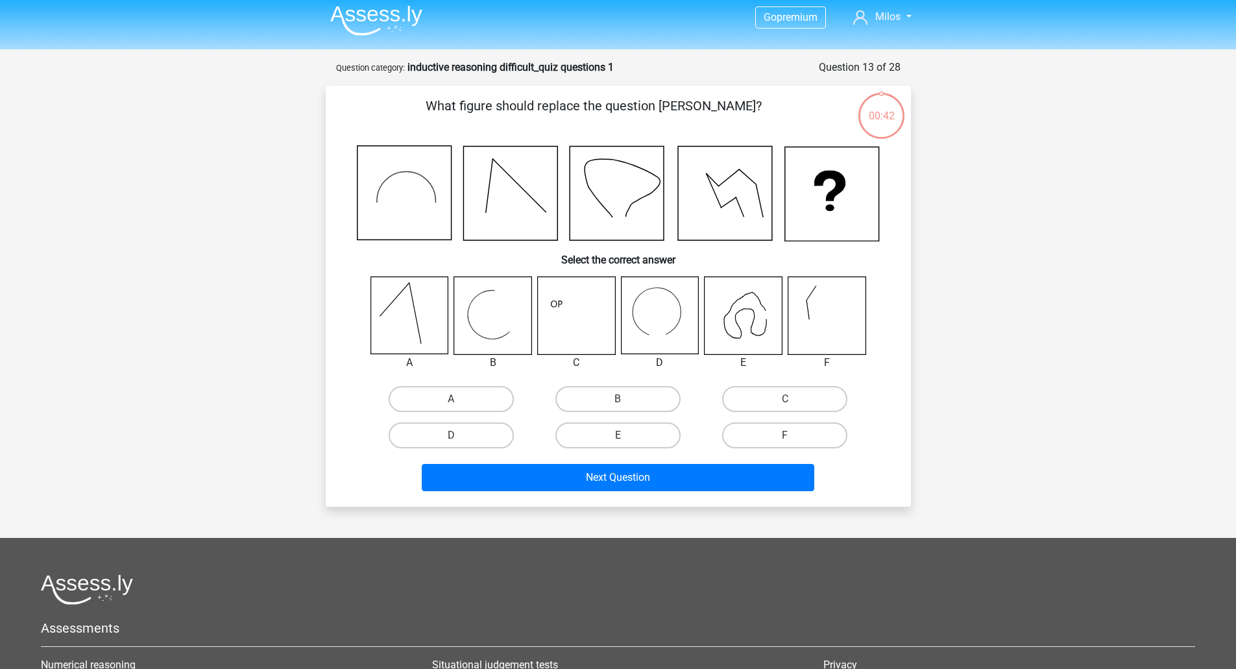
scroll to position [0, 0]
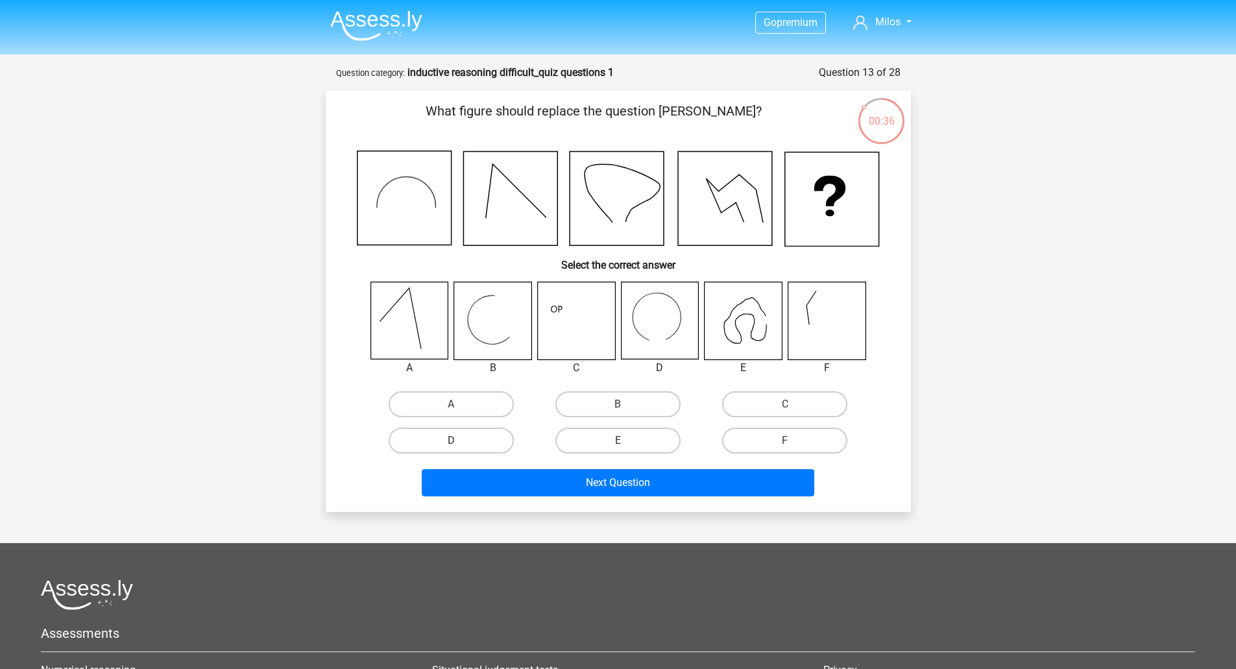
click at [493, 439] on label "D" at bounding box center [451, 441] width 125 height 26
click at [460, 441] on input "D" at bounding box center [455, 445] width 8 height 8
radio input "true"
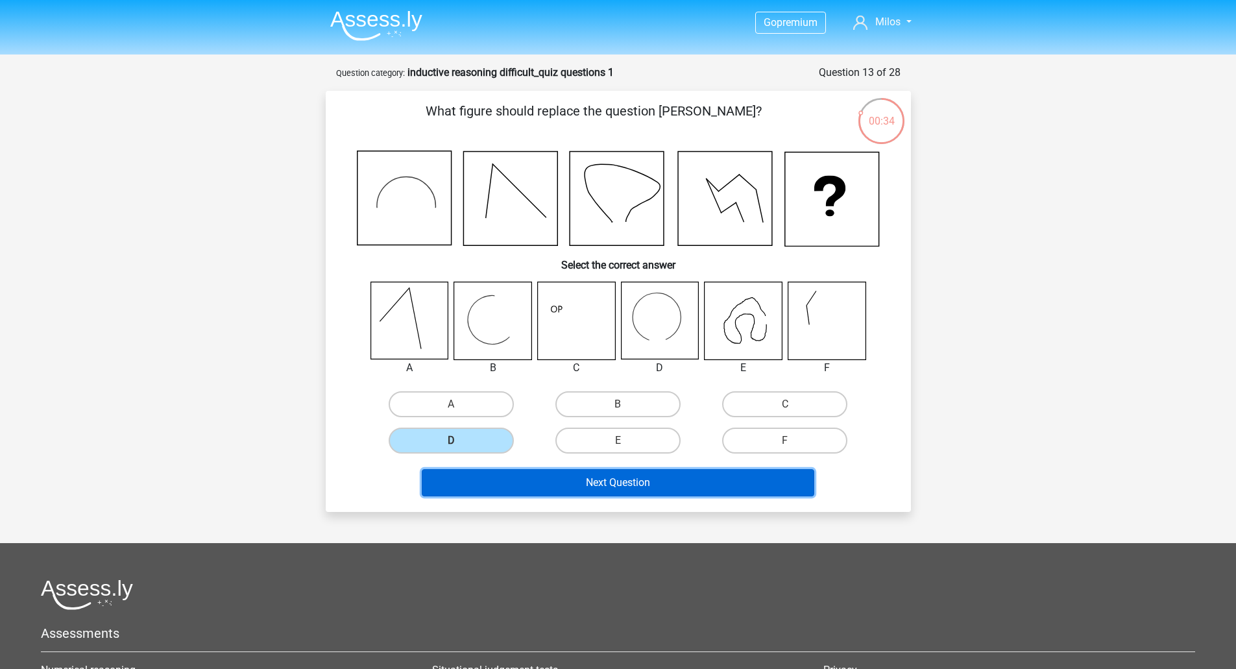
click at [635, 482] on button "Next Question" at bounding box center [618, 482] width 393 height 27
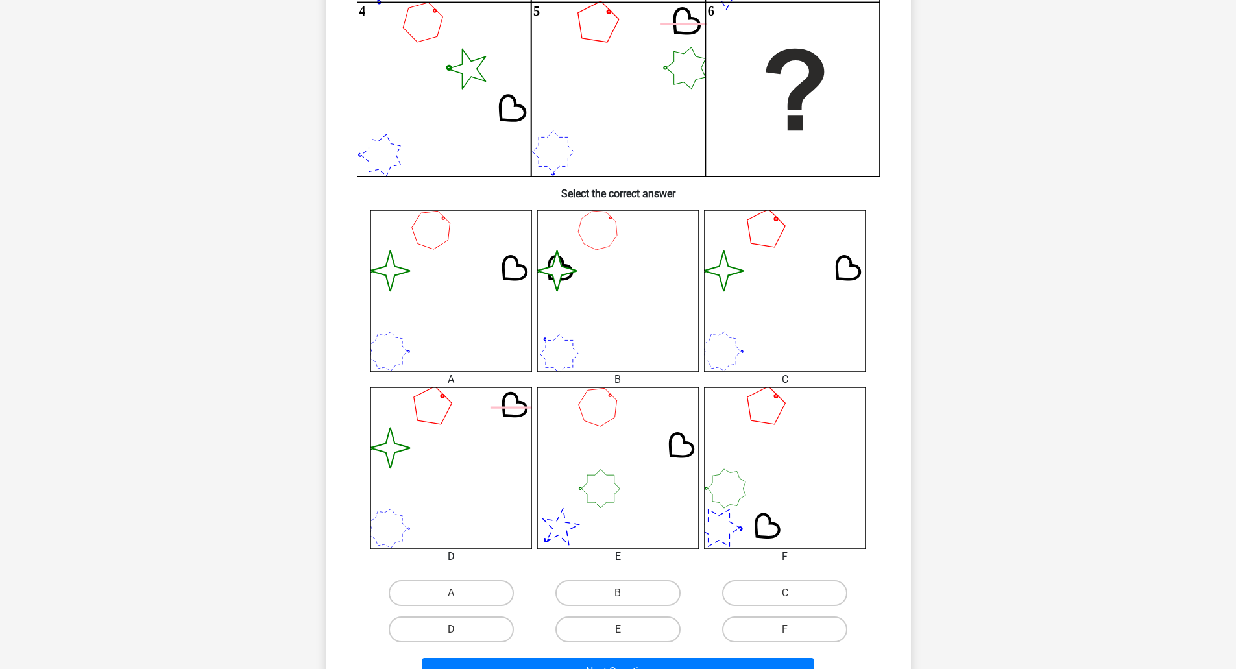
scroll to position [325, 0]
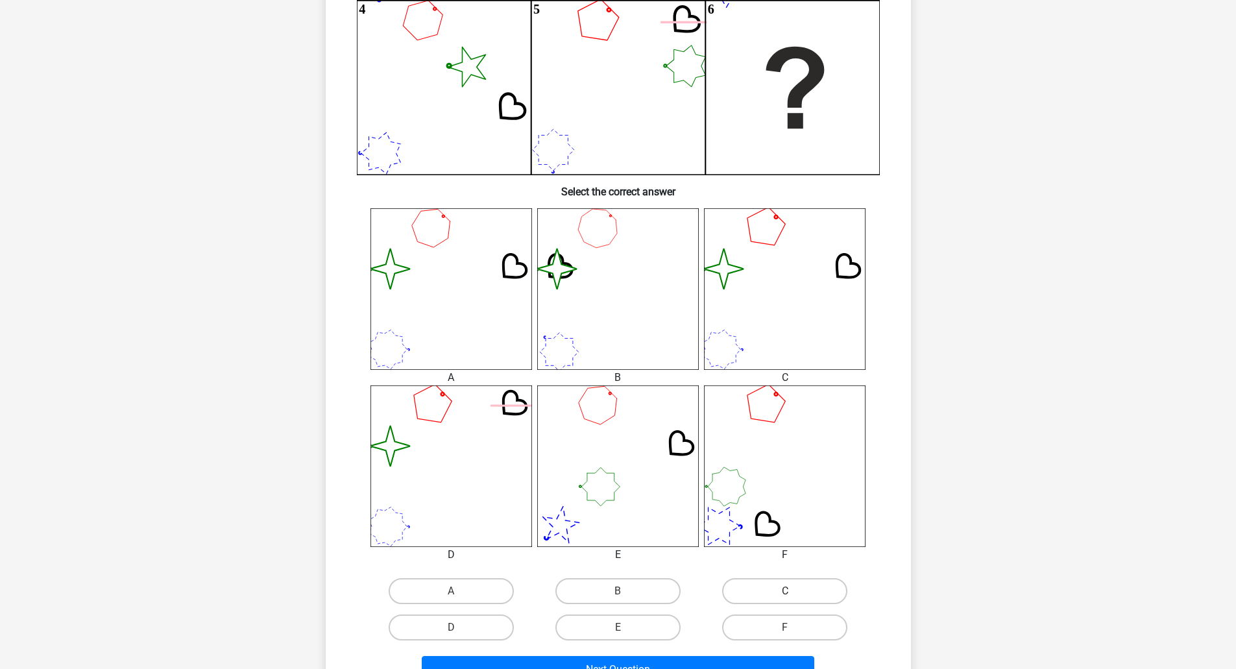
click at [804, 584] on label "C" at bounding box center [784, 591] width 125 height 26
click at [794, 591] on input "C" at bounding box center [789, 595] width 8 height 8
radio input "true"
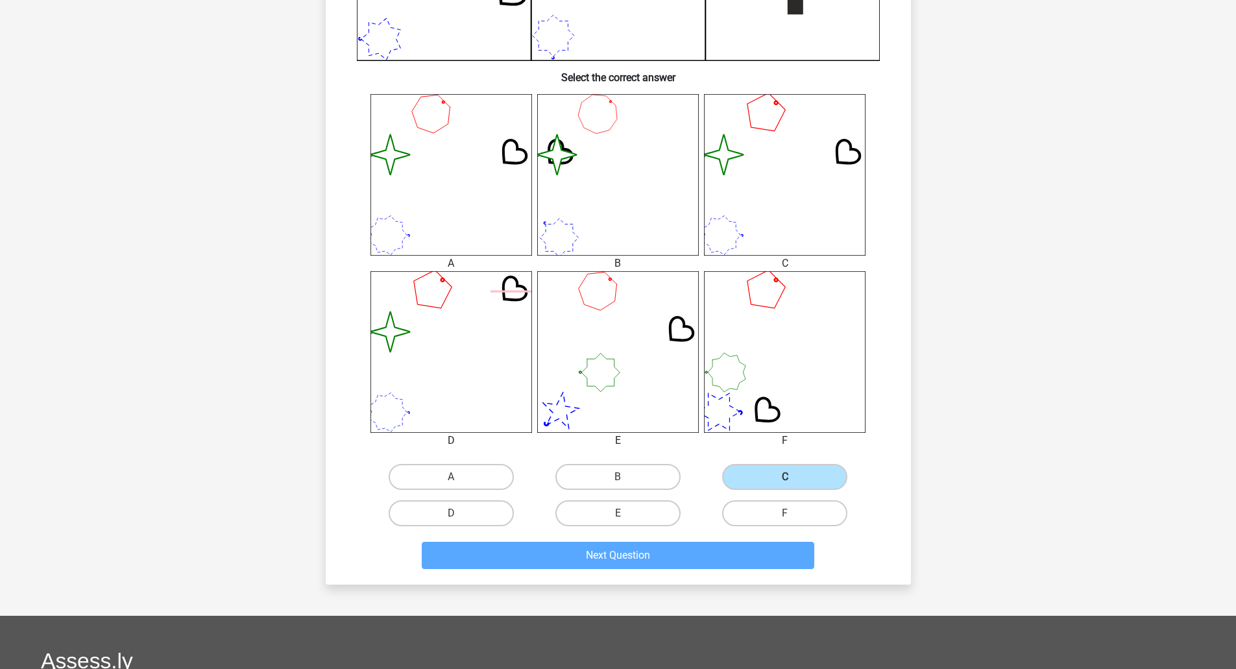
scroll to position [454, 0]
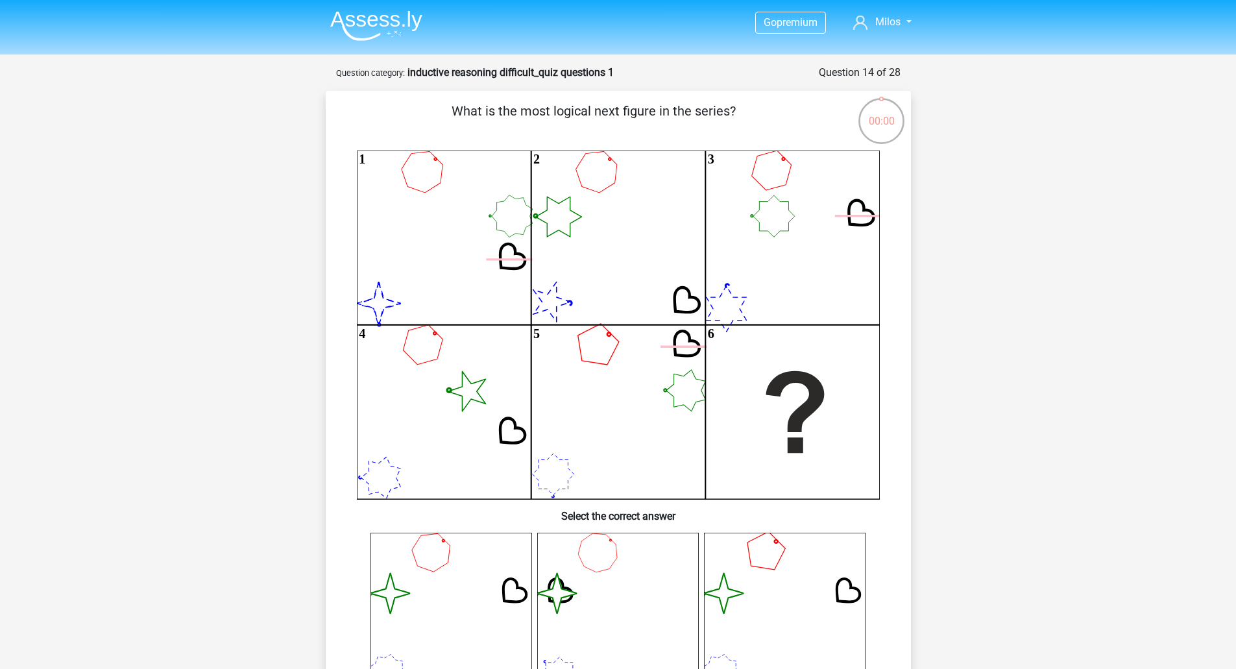
scroll to position [454, 0]
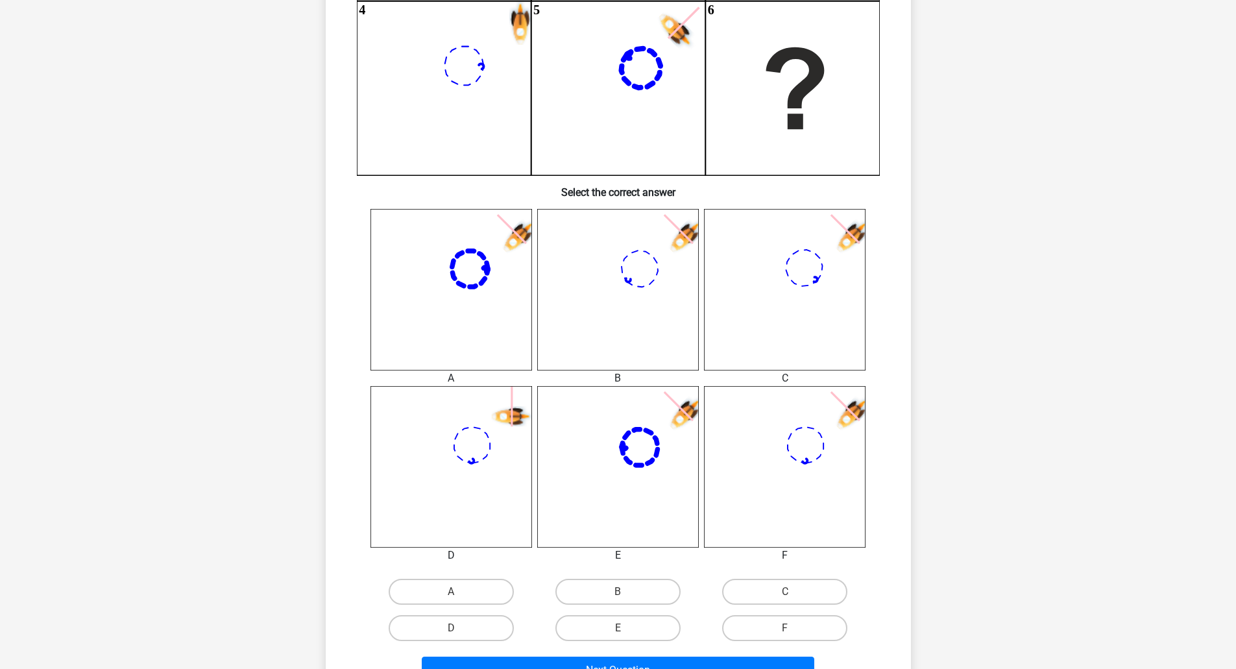
scroll to position [325, 0]
click at [783, 634] on label "F" at bounding box center [784, 628] width 125 height 26
click at [785, 634] on input "F" at bounding box center [789, 632] width 8 height 8
radio input "true"
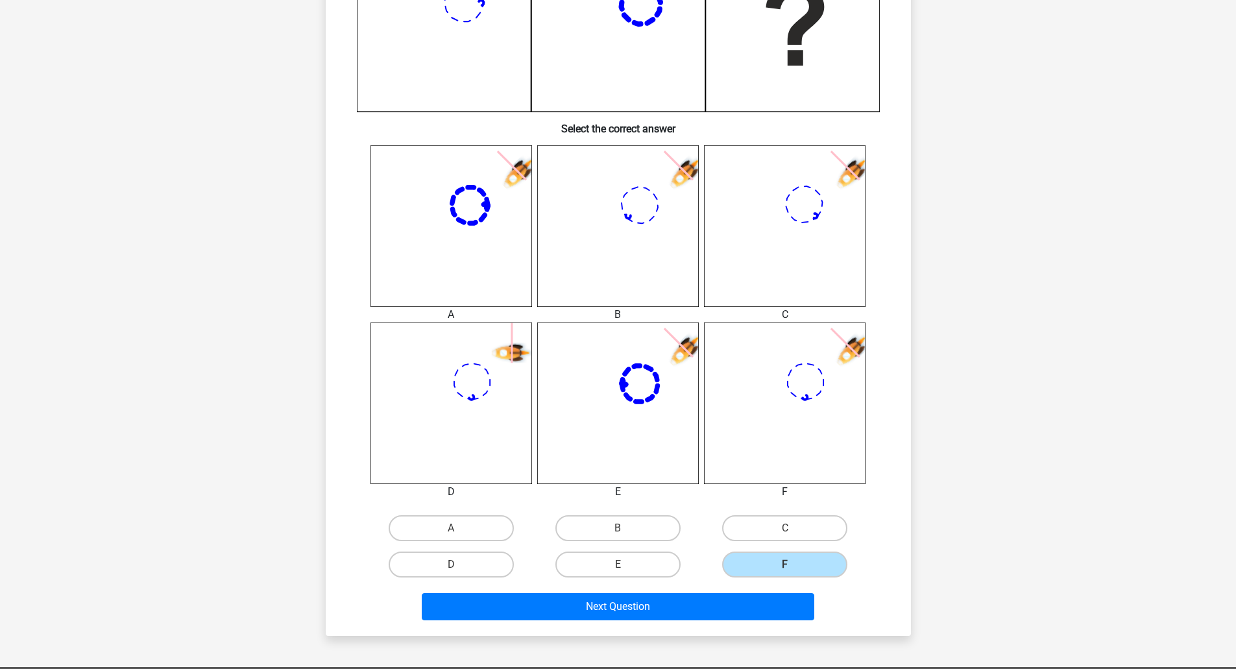
scroll to position [389, 0]
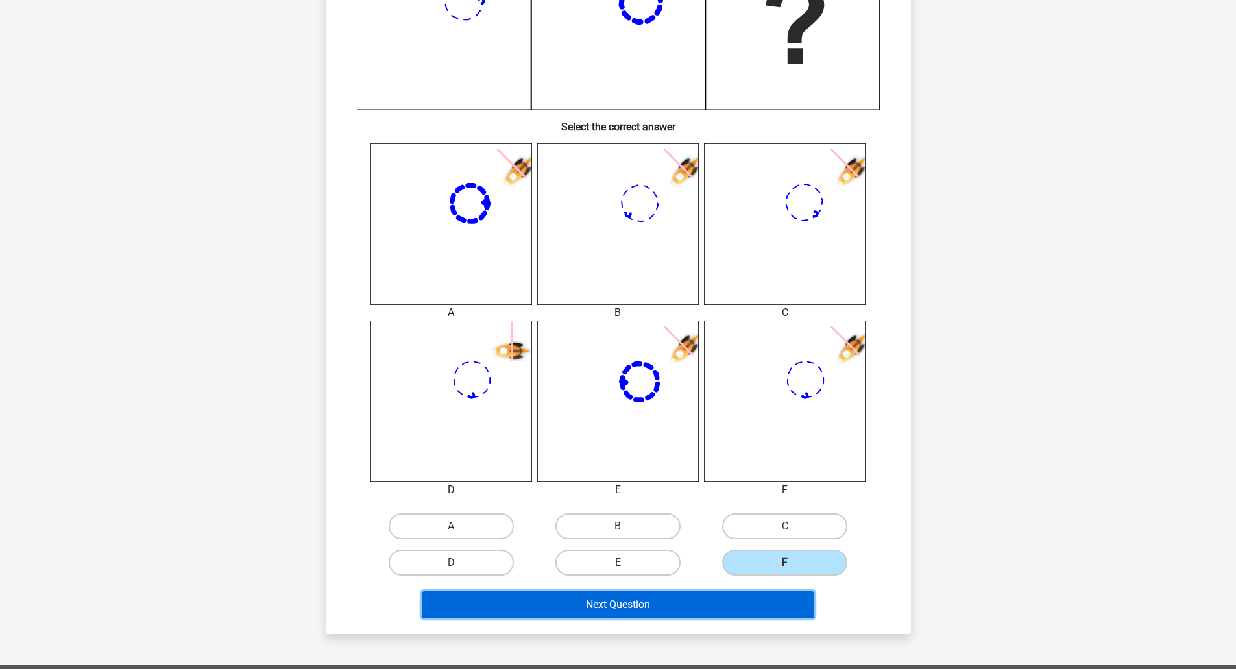
click at [656, 611] on button "Next Question" at bounding box center [618, 604] width 393 height 27
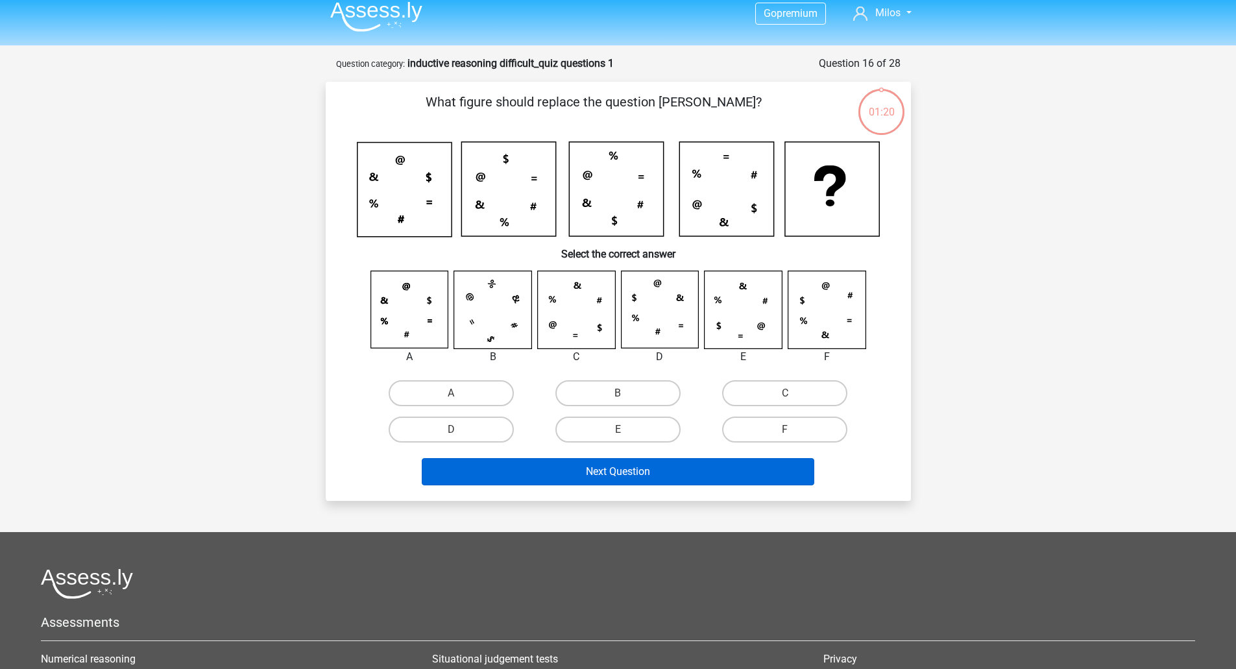
scroll to position [0, 0]
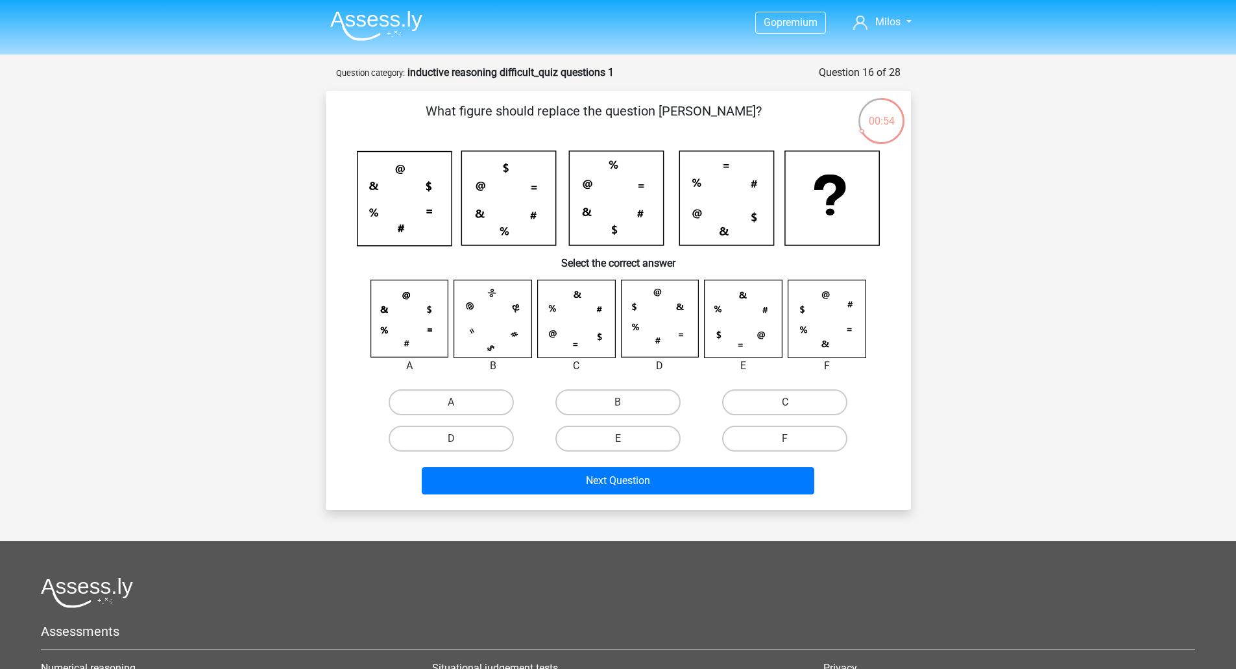
click at [750, 404] on label "C" at bounding box center [784, 402] width 125 height 26
click at [785, 404] on input "C" at bounding box center [789, 406] width 8 height 8
radio input "true"
click at [665, 465] on div "Next Question" at bounding box center [619, 478] width 544 height 43
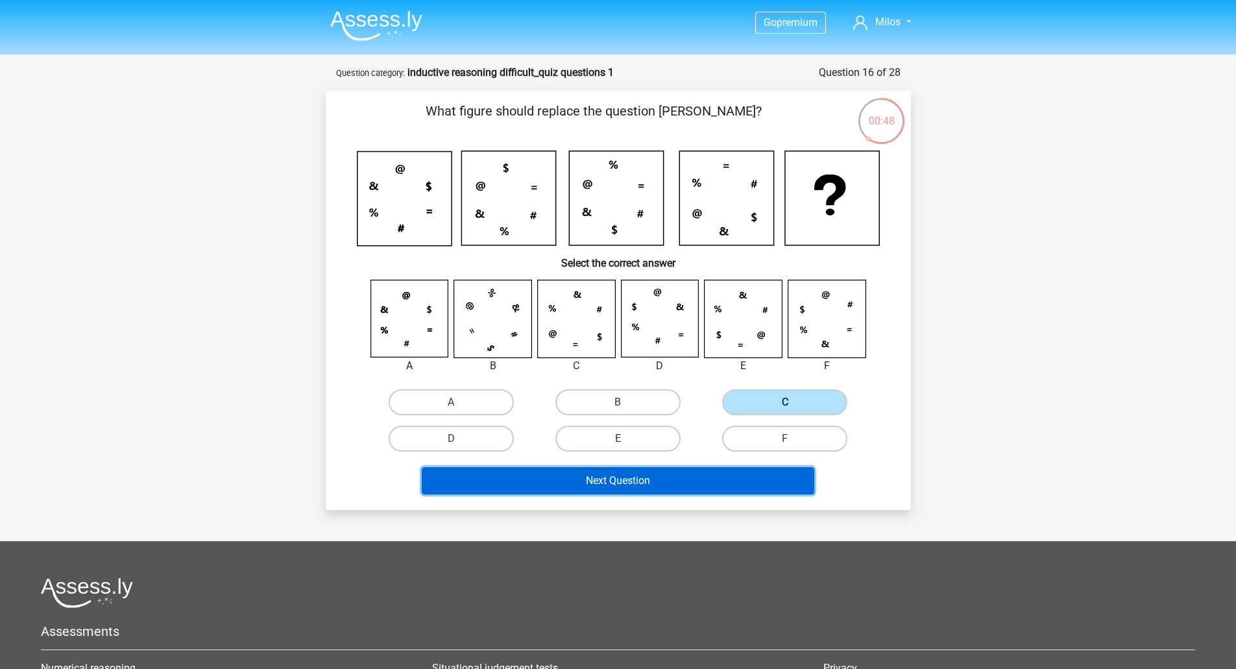
click at [670, 482] on button "Next Question" at bounding box center [618, 480] width 393 height 27
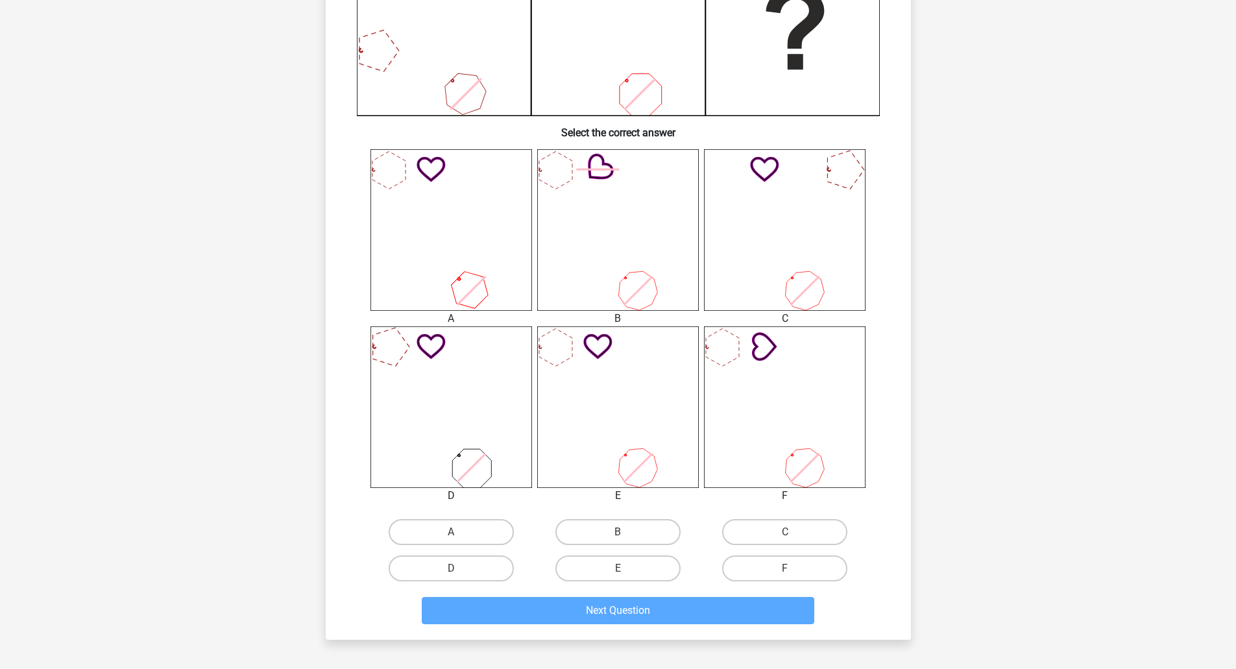
scroll to position [389, 0]
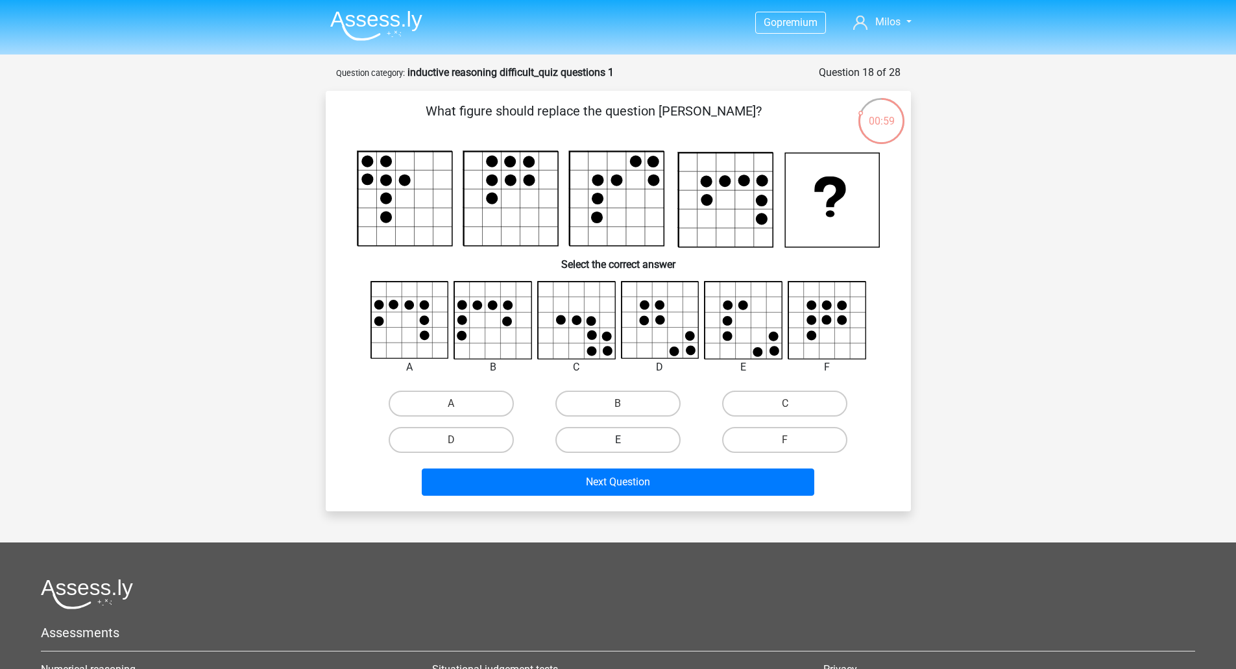
click at [604, 449] on label "E" at bounding box center [618, 440] width 125 height 26
click at [618, 449] on input "E" at bounding box center [622, 444] width 8 height 8
radio input "true"
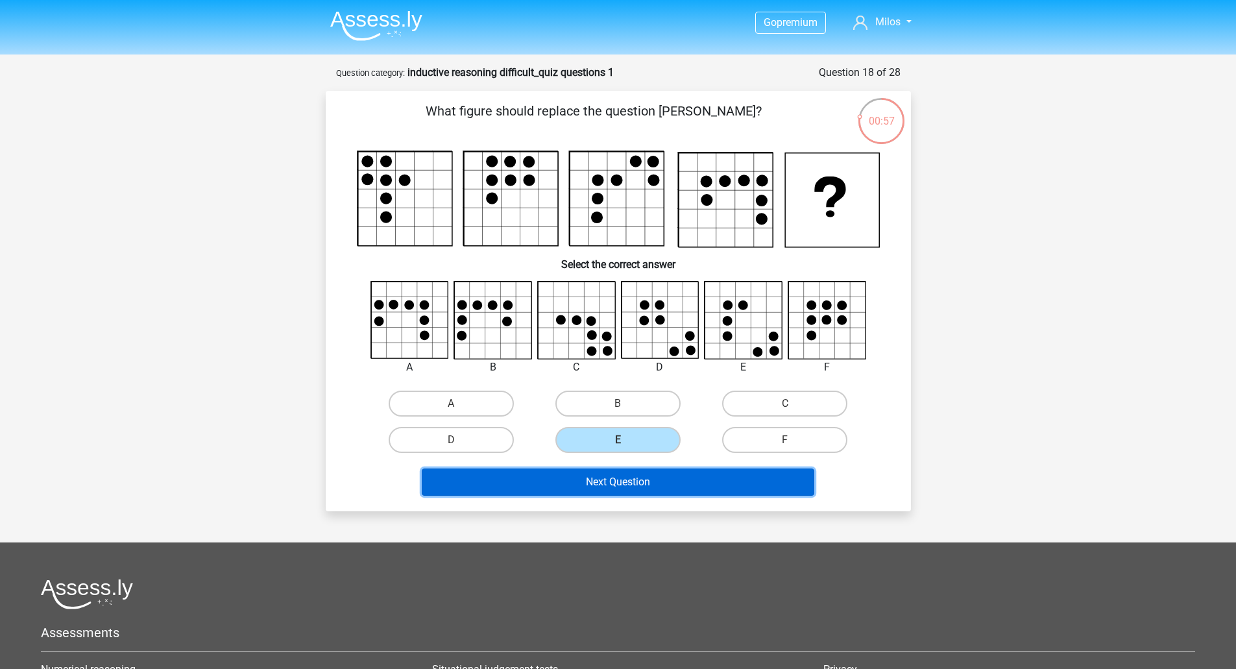
click at [621, 478] on button "Next Question" at bounding box center [618, 482] width 393 height 27
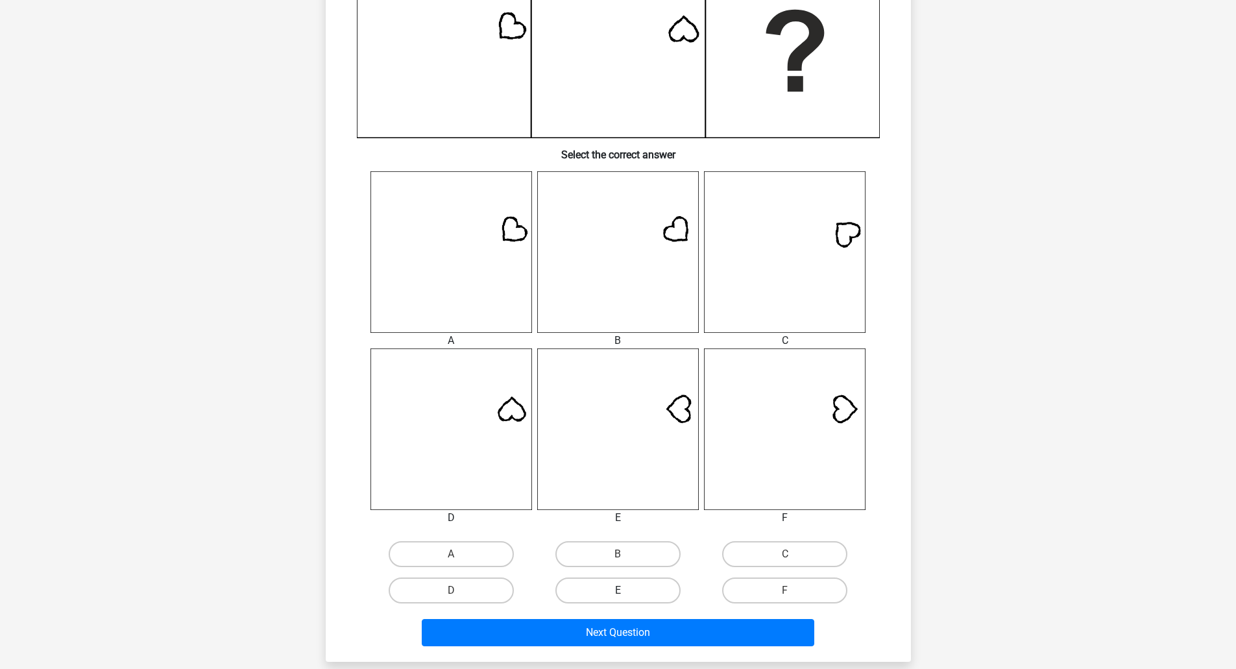
scroll to position [389, 0]
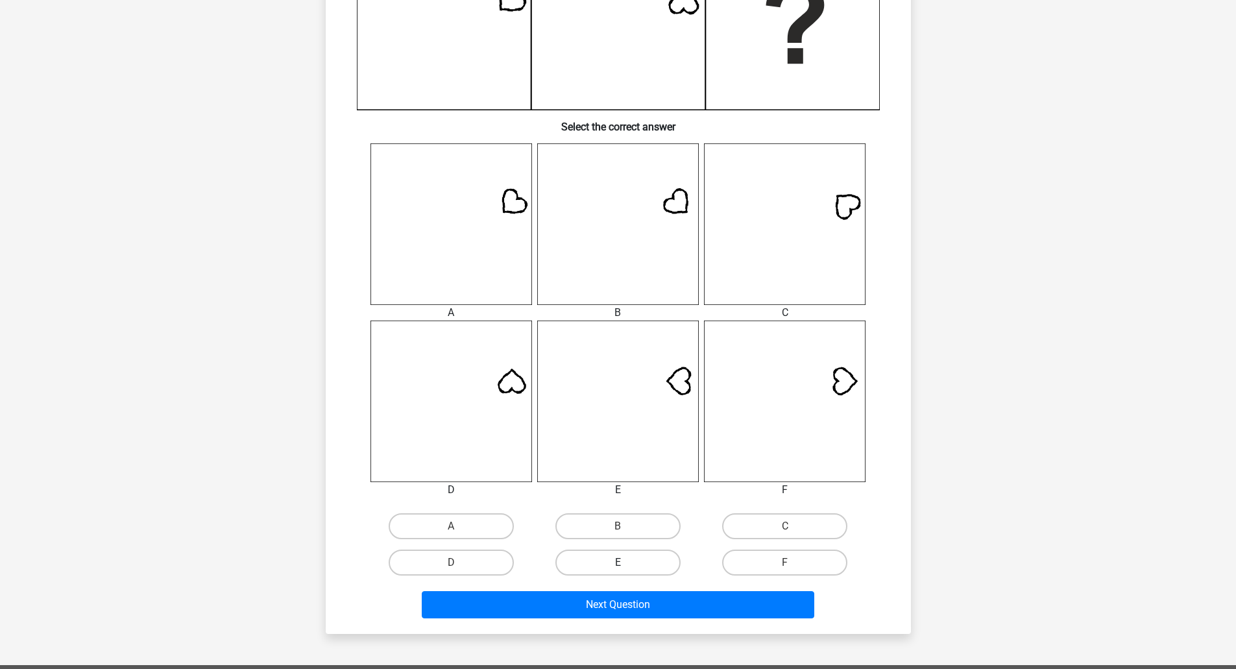
click at [637, 564] on label "E" at bounding box center [618, 563] width 125 height 26
click at [626, 564] on input "E" at bounding box center [622, 567] width 8 height 8
radio input "true"
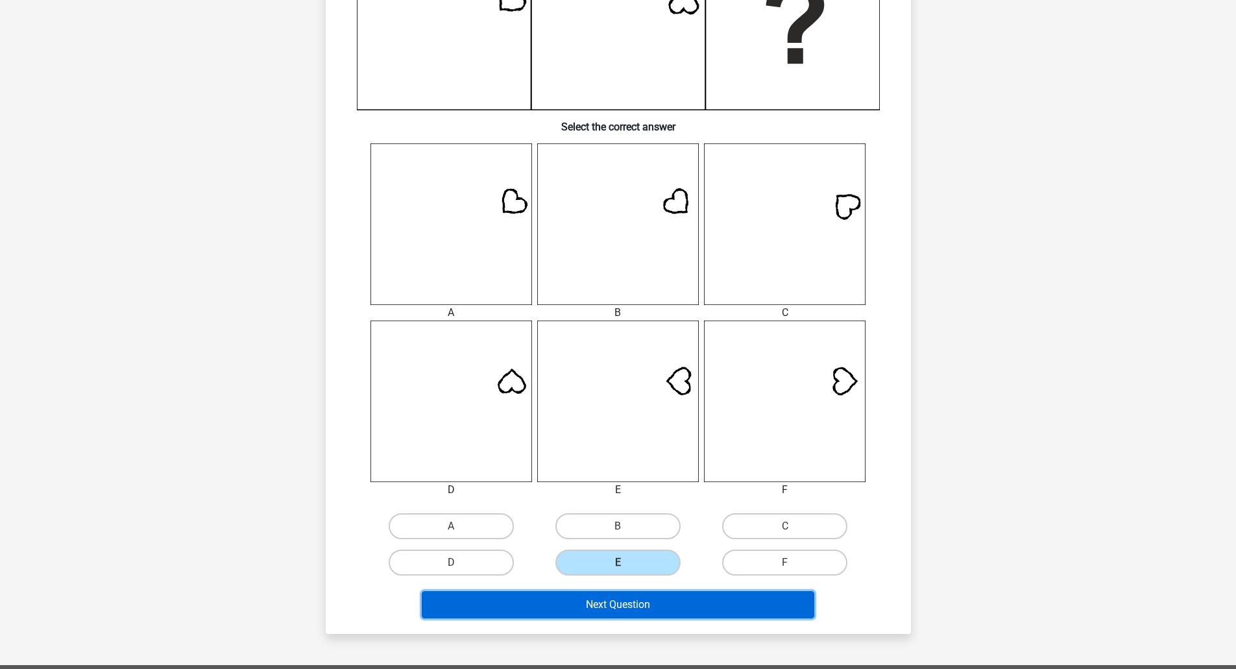
click at [641, 593] on button "Next Question" at bounding box center [618, 604] width 393 height 27
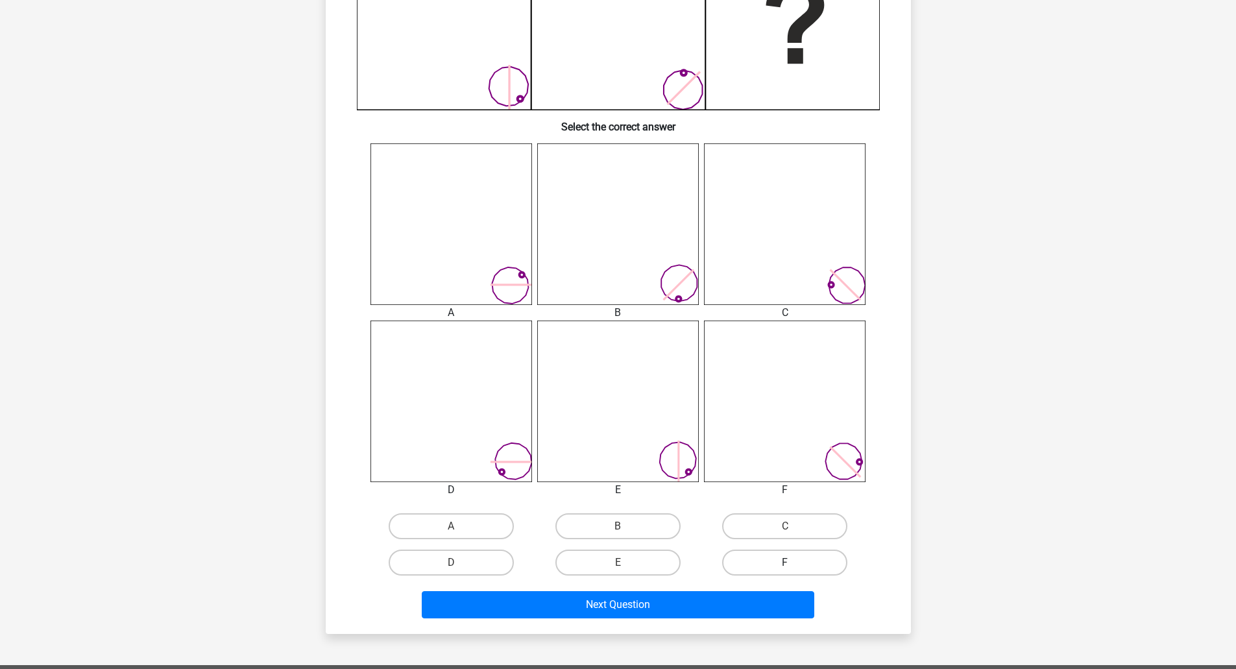
click at [782, 567] on label "F" at bounding box center [784, 563] width 125 height 26
click at [785, 567] on input "F" at bounding box center [789, 567] width 8 height 8
radio input "true"
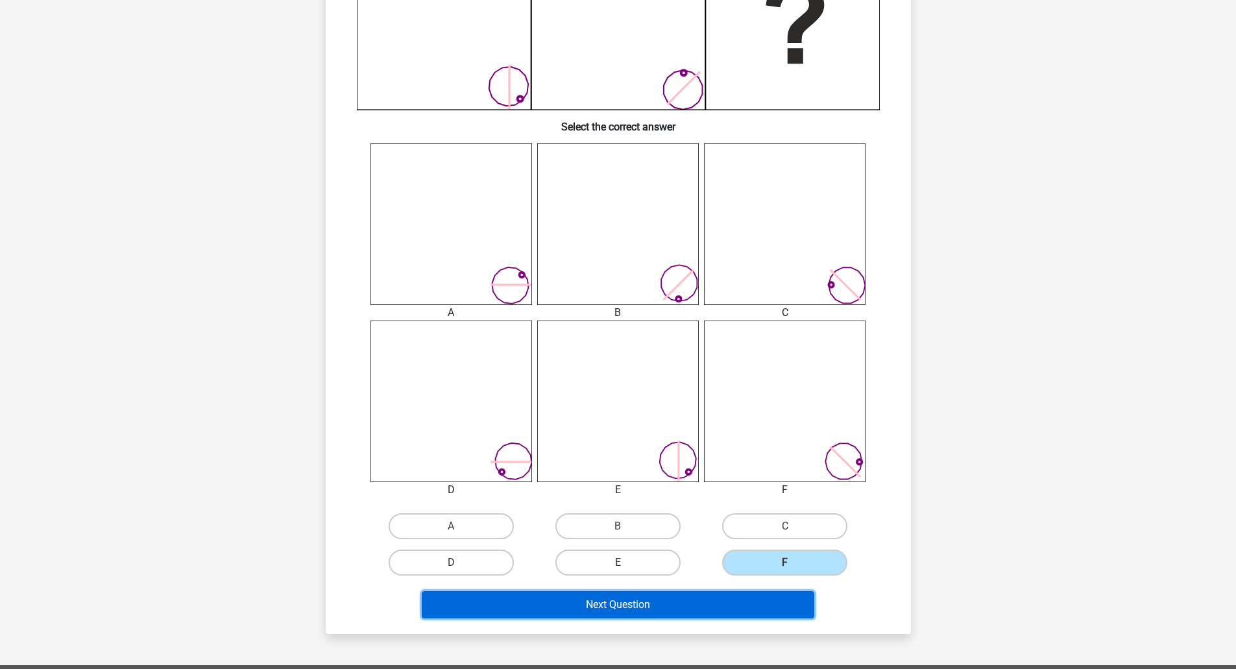
click at [695, 608] on button "Next Question" at bounding box center [618, 604] width 393 height 27
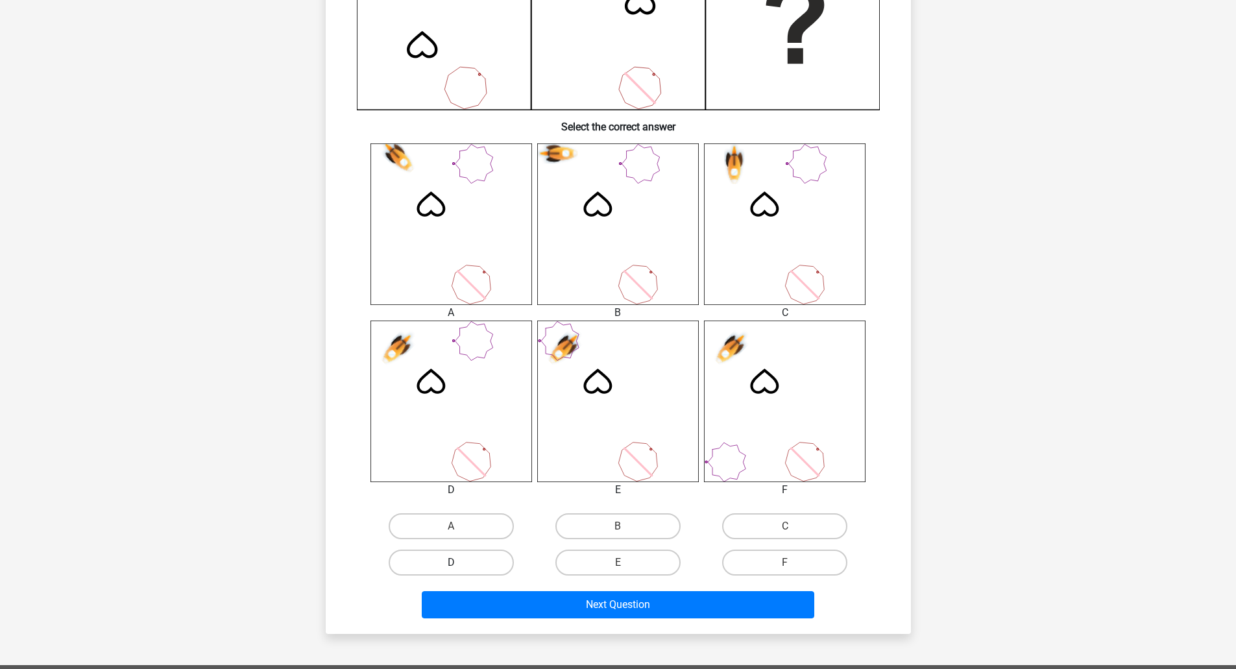
click at [480, 567] on label "D" at bounding box center [451, 563] width 125 height 26
click at [460, 567] on input "D" at bounding box center [455, 567] width 8 height 8
radio input "true"
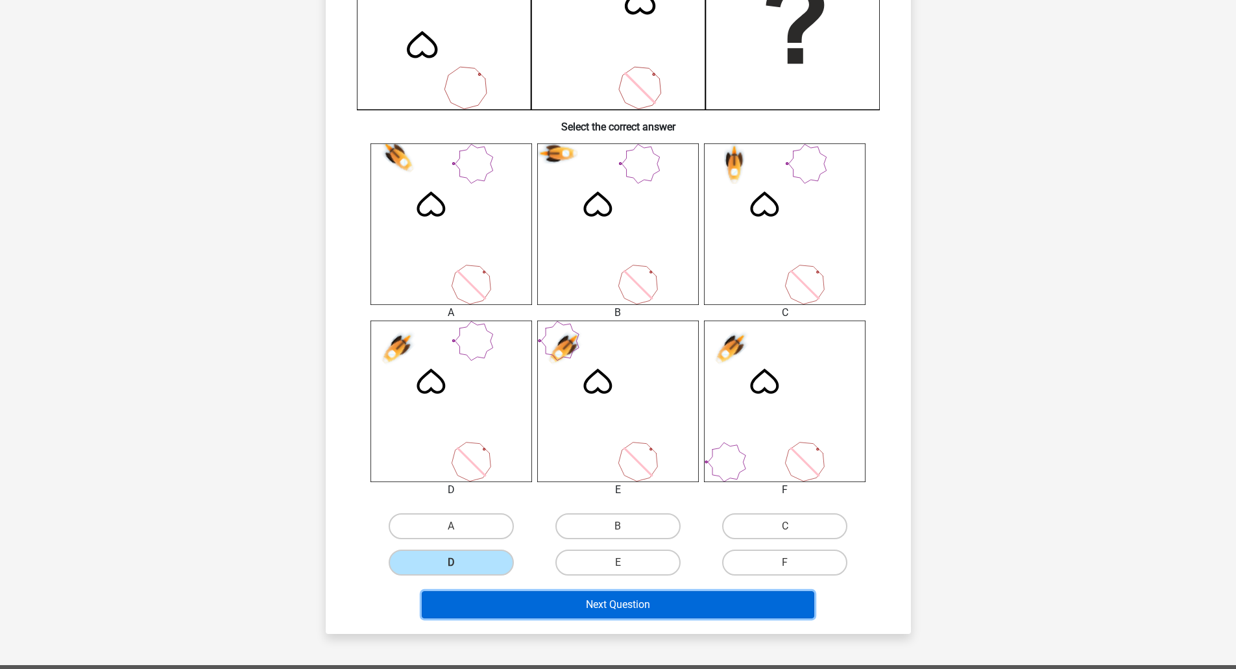
click at [639, 615] on button "Next Question" at bounding box center [618, 604] width 393 height 27
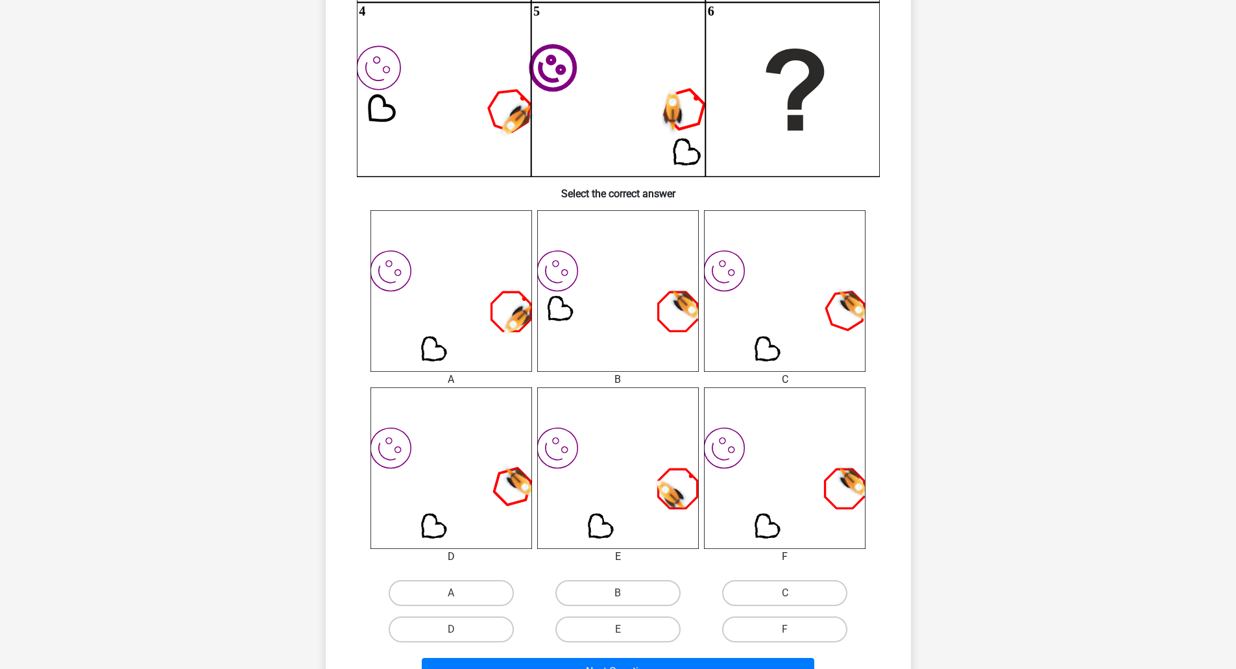
scroll to position [325, 0]
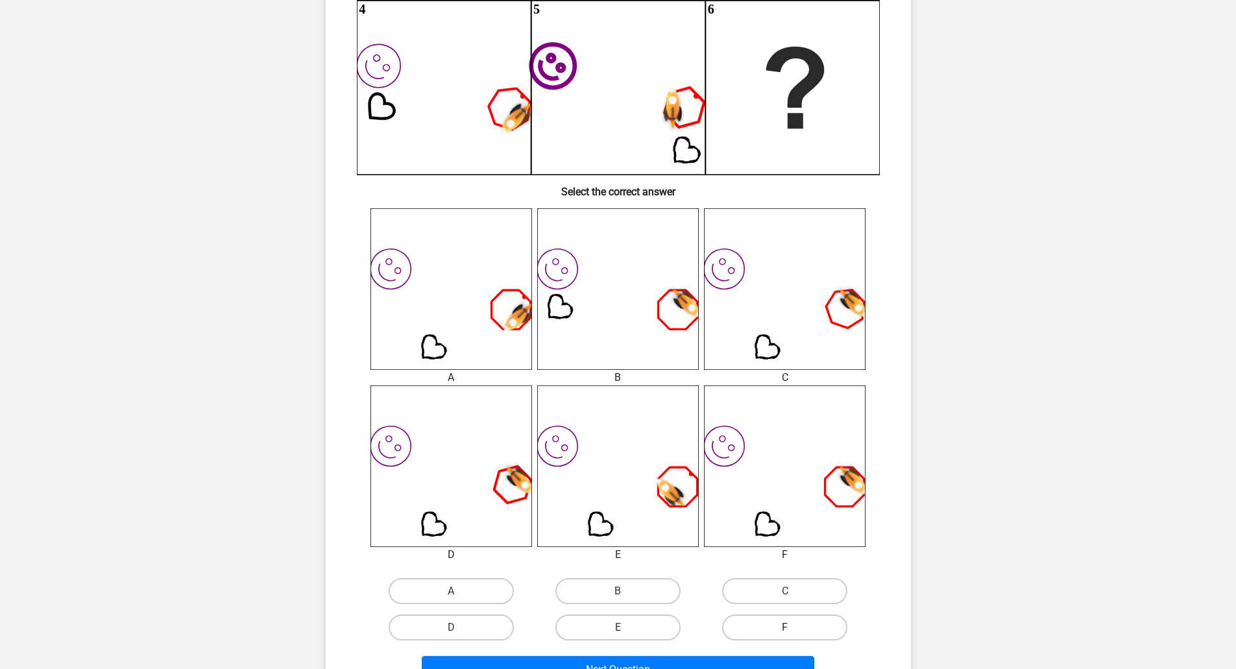
click at [794, 633] on label "F" at bounding box center [784, 628] width 125 height 26
click at [794, 633] on input "F" at bounding box center [789, 632] width 8 height 8
radio input "true"
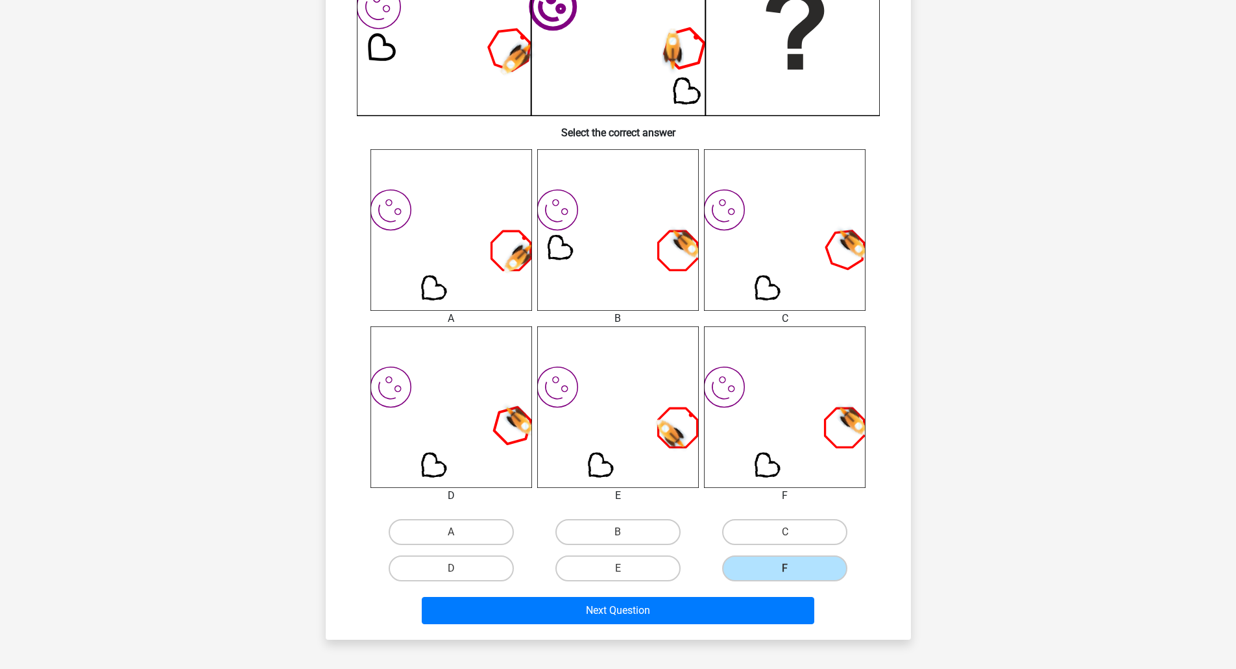
scroll to position [389, 0]
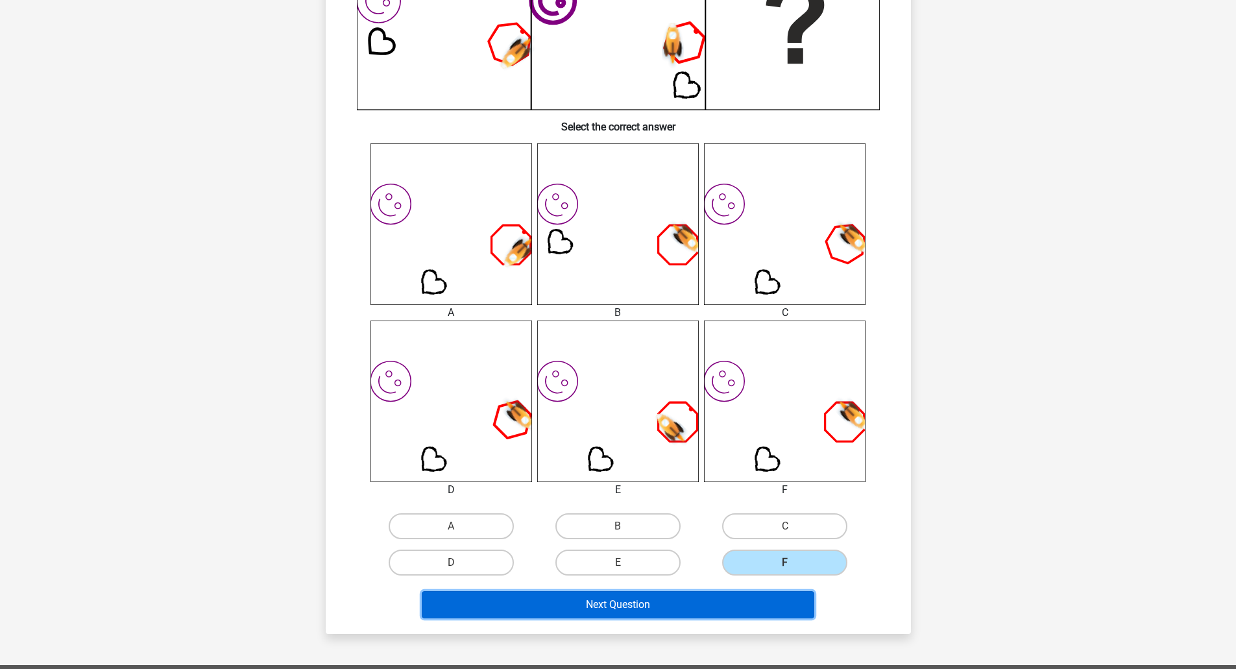
click at [665, 612] on button "Next Question" at bounding box center [618, 604] width 393 height 27
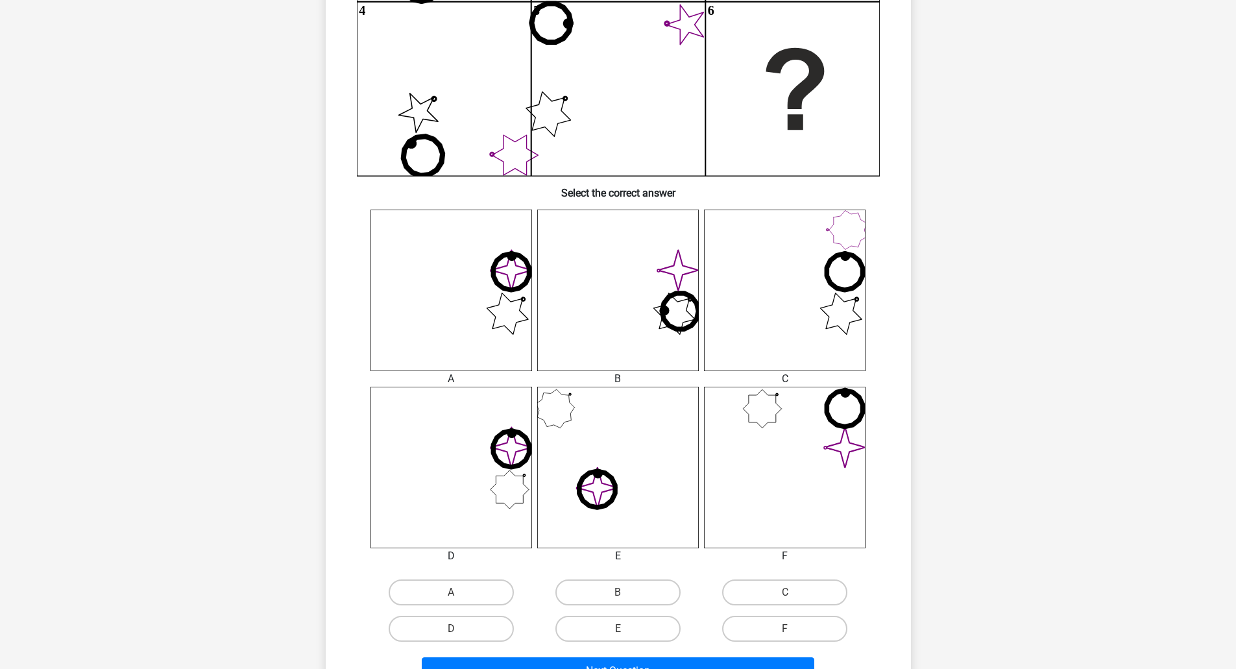
scroll to position [325, 0]
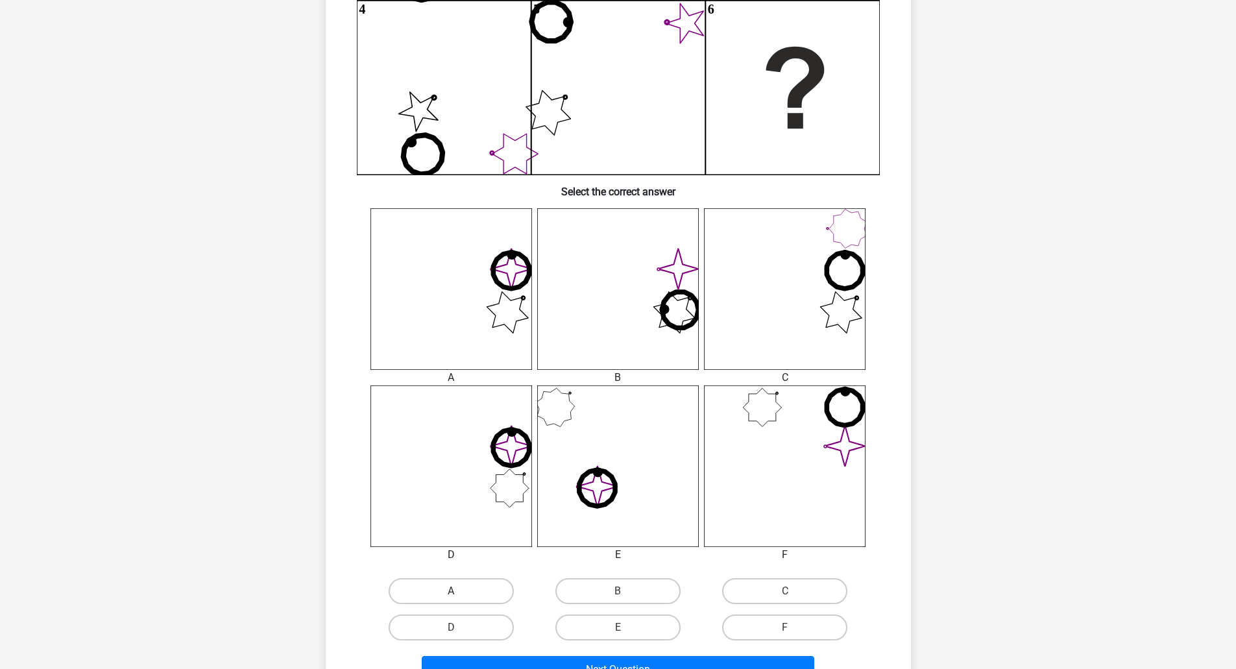
click at [467, 594] on label "A" at bounding box center [451, 591] width 125 height 26
click at [460, 594] on input "A" at bounding box center [455, 595] width 8 height 8
radio input "true"
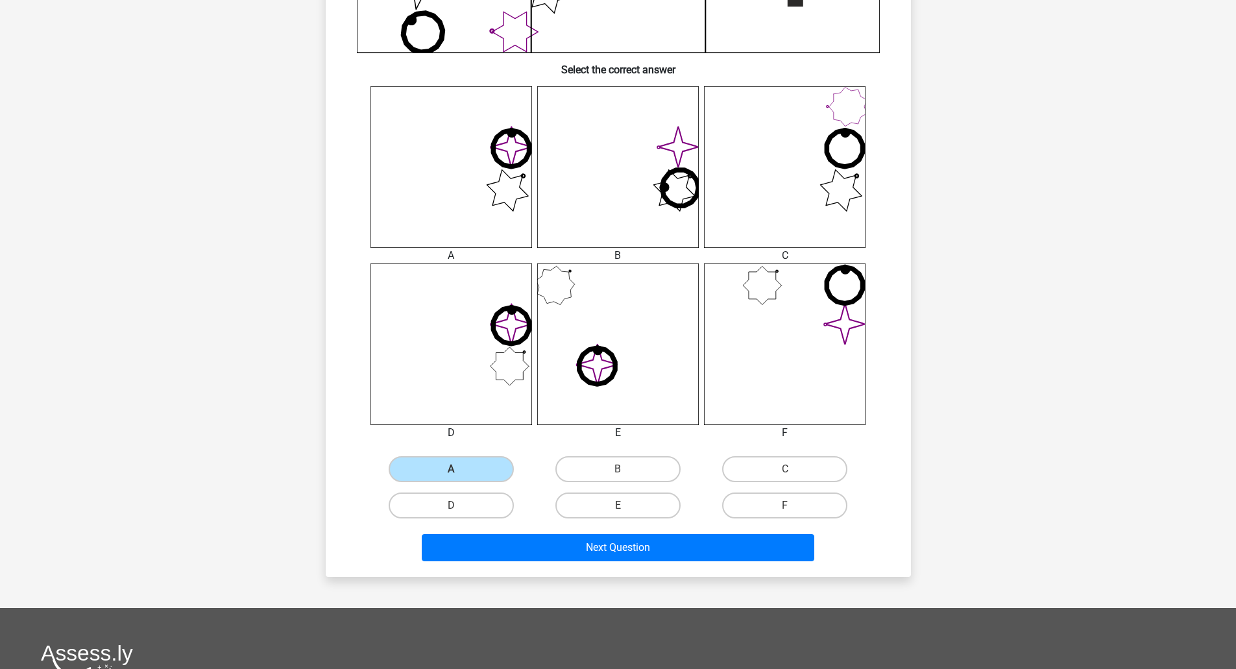
scroll to position [454, 0]
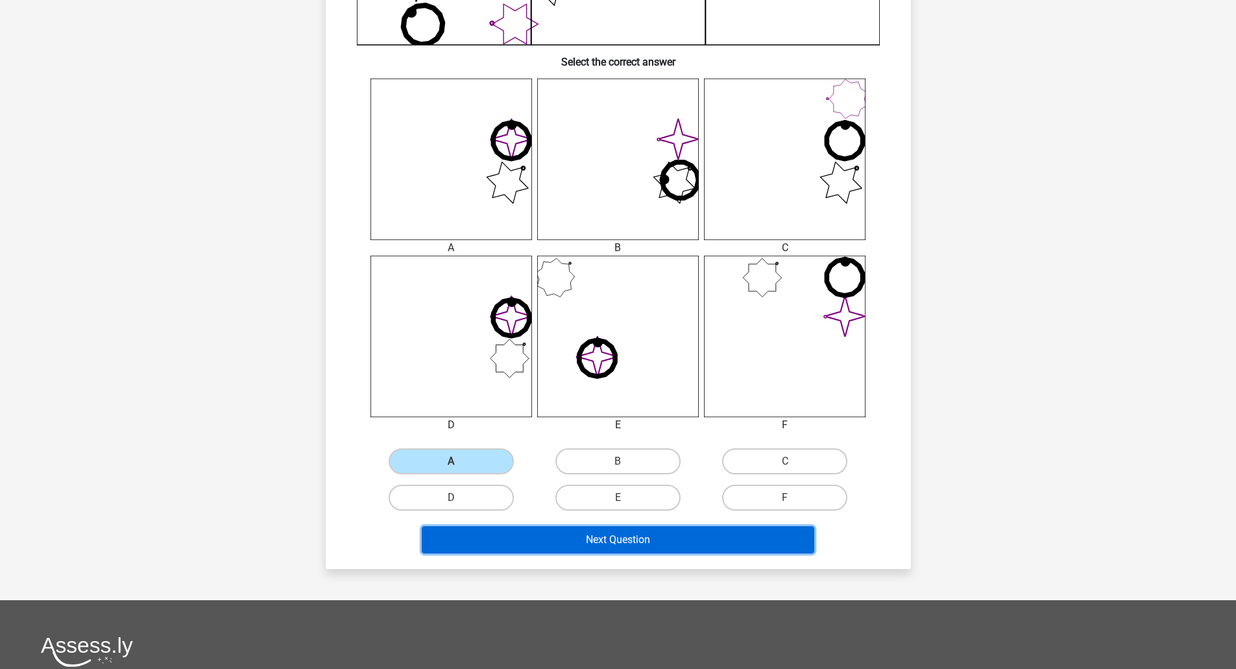
click at [703, 552] on button "Next Question" at bounding box center [618, 539] width 393 height 27
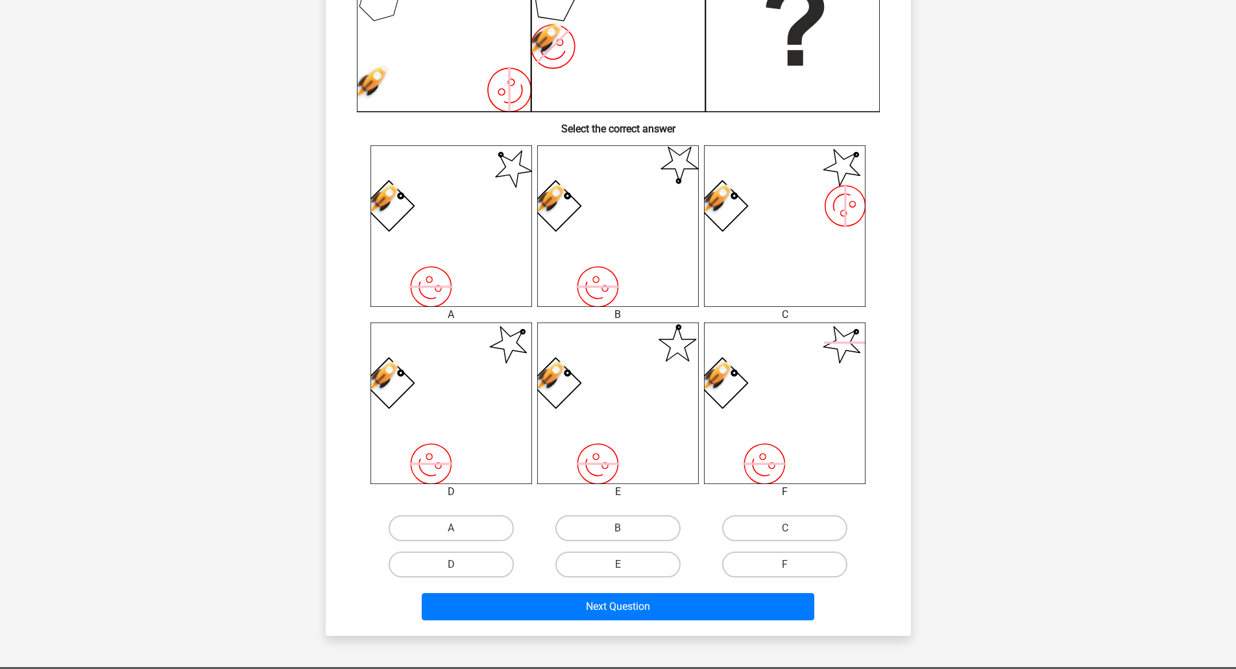
scroll to position [389, 0]
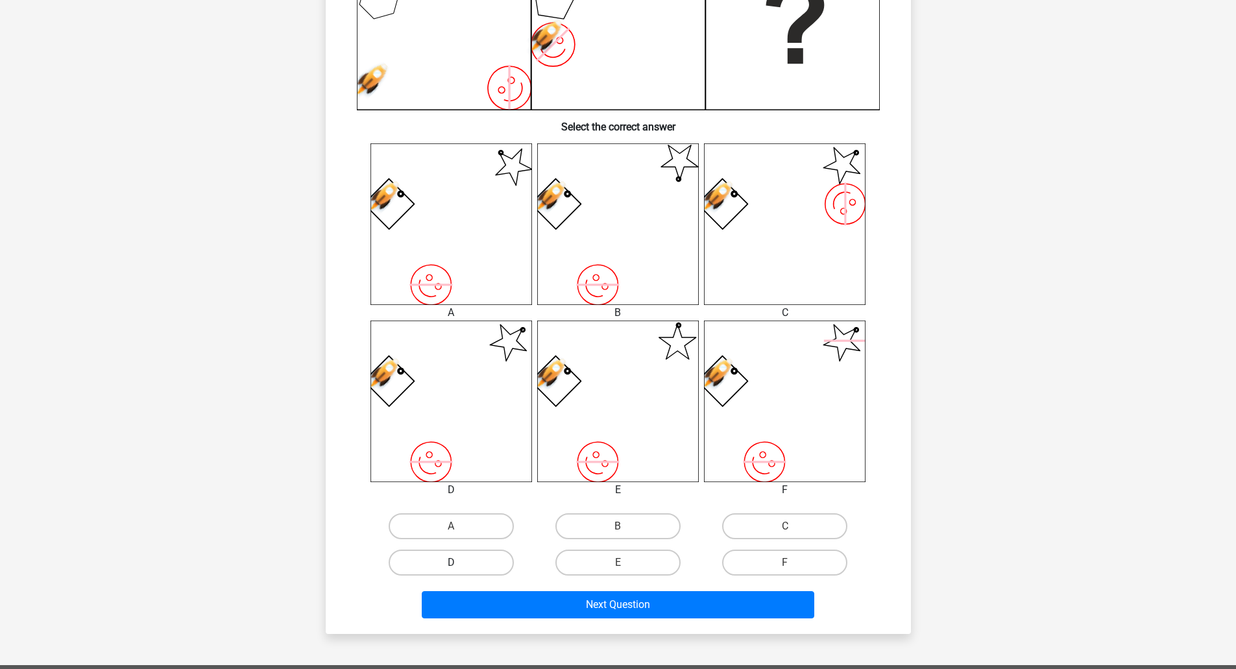
click at [460, 559] on label "D" at bounding box center [451, 563] width 125 height 26
click at [460, 563] on input "D" at bounding box center [455, 567] width 8 height 8
radio input "true"
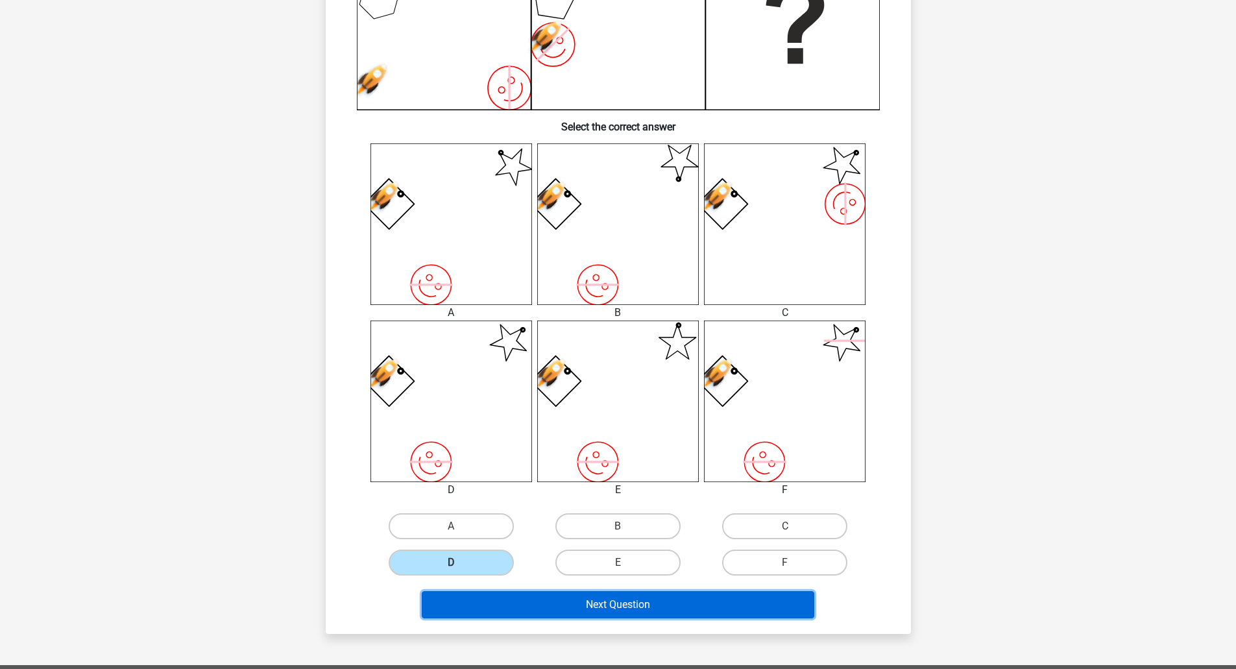
click at [643, 609] on button "Next Question" at bounding box center [618, 604] width 393 height 27
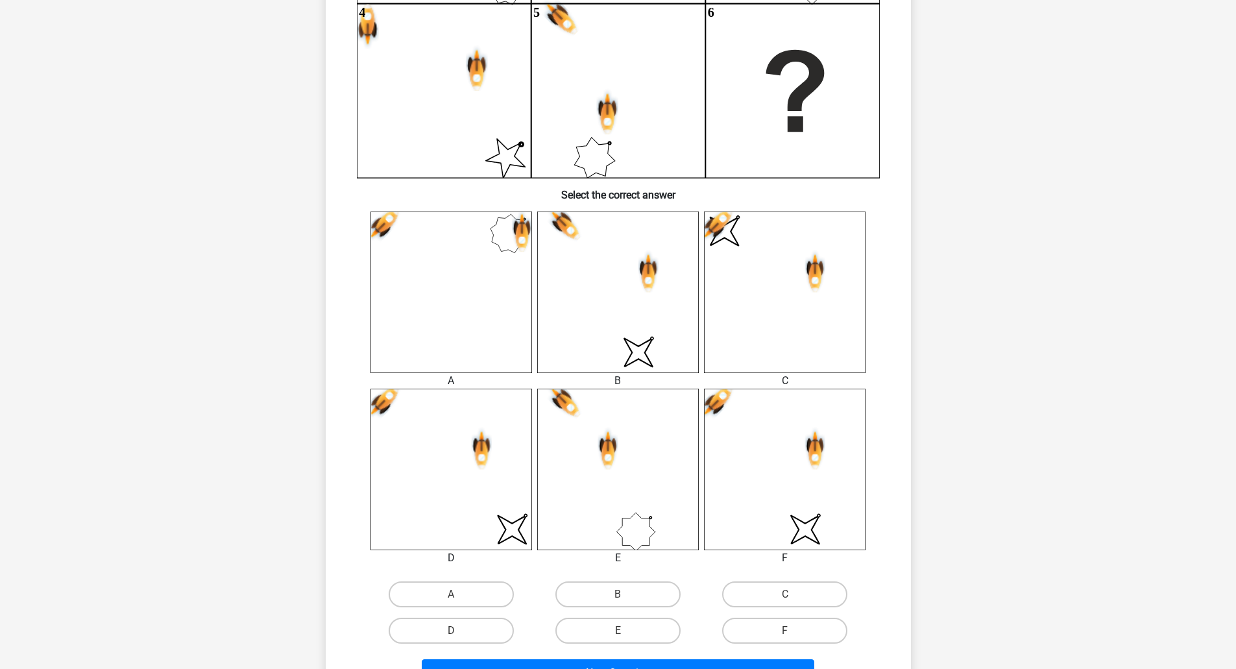
scroll to position [325, 0]
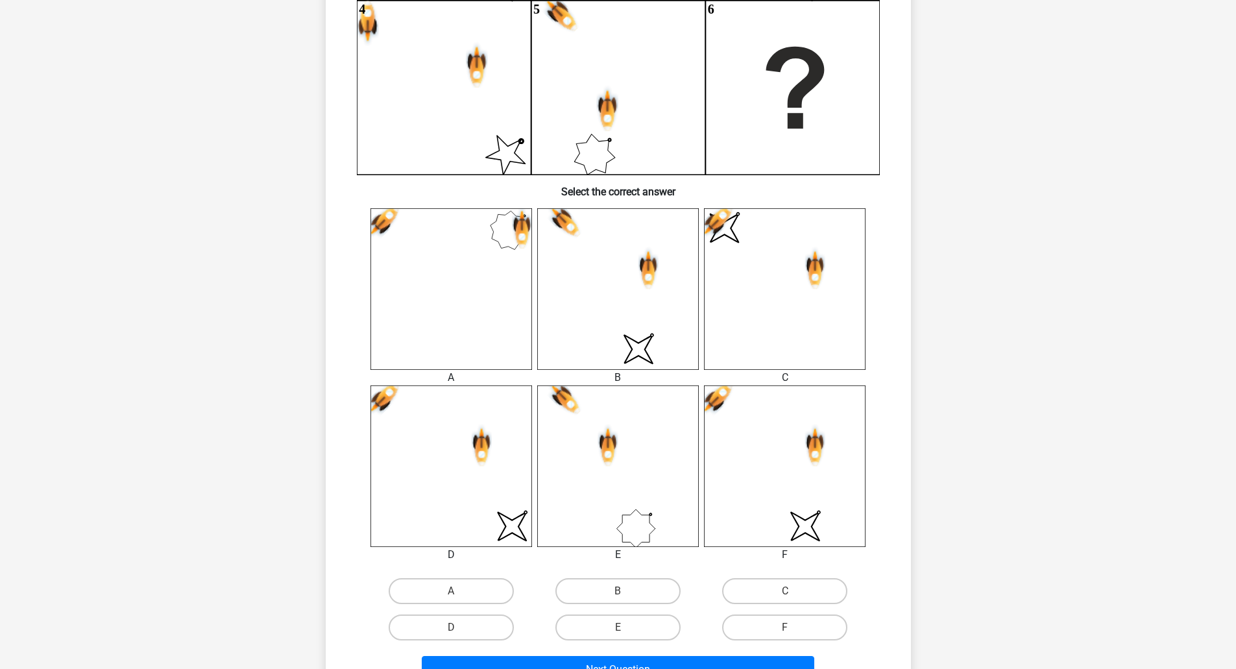
click at [791, 631] on input "F" at bounding box center [789, 632] width 8 height 8
radio input "true"
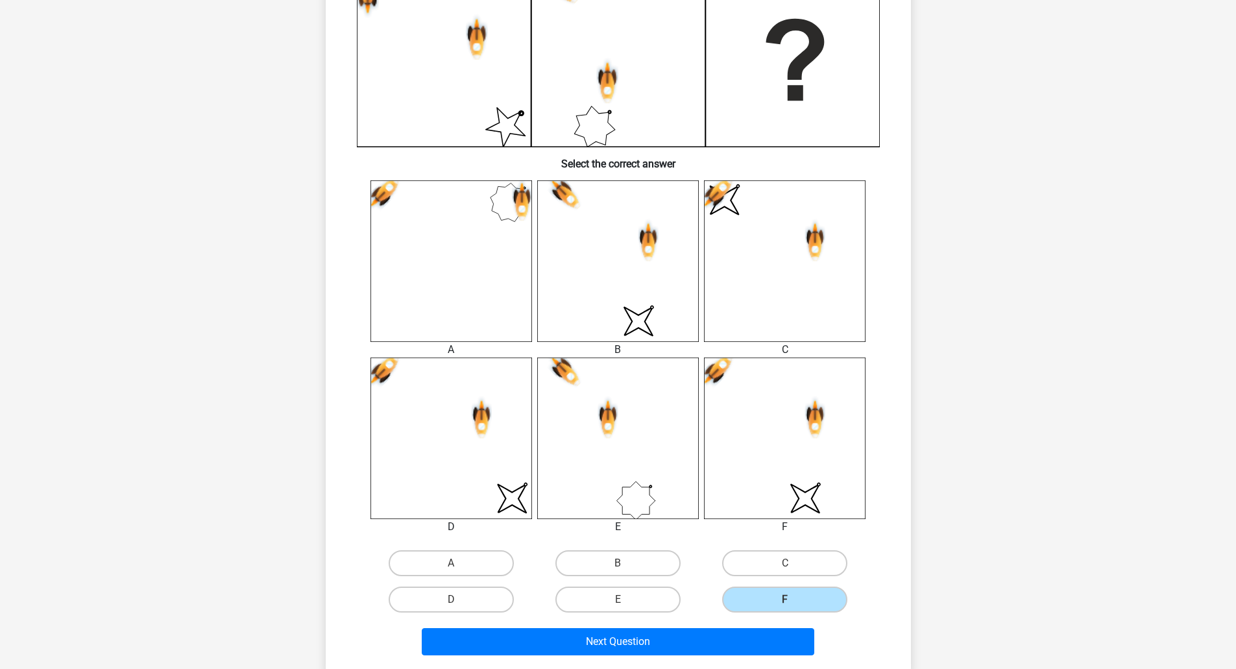
scroll to position [389, 0]
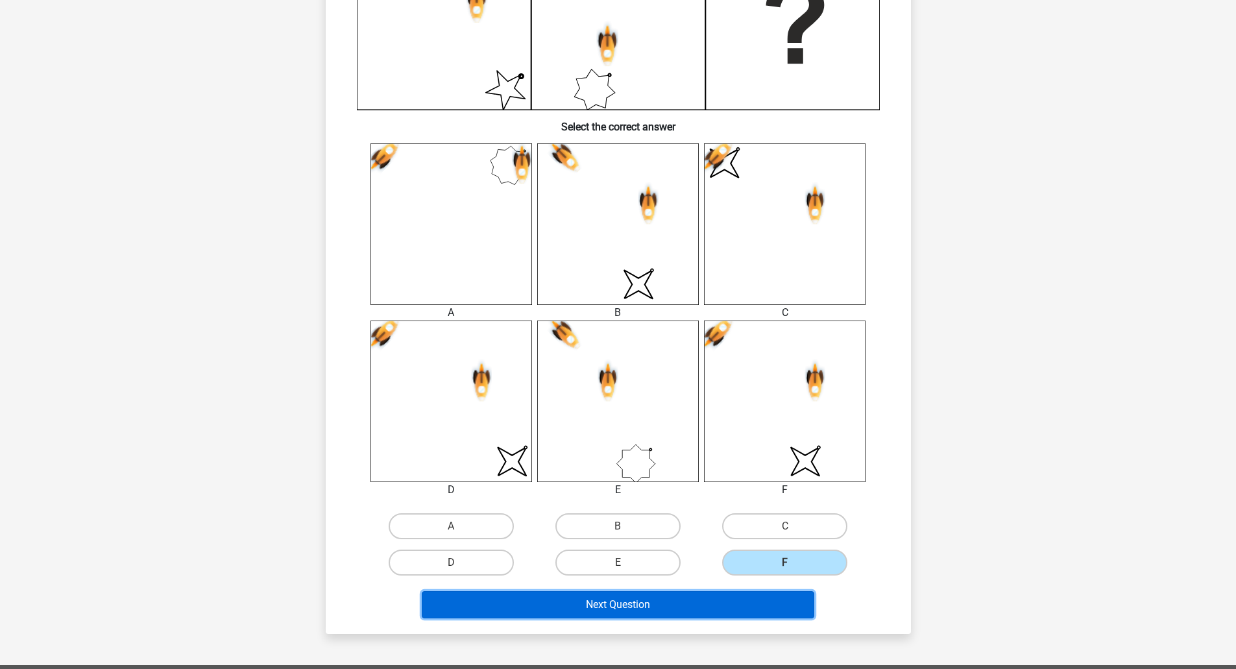
click at [694, 608] on button "Next Question" at bounding box center [618, 604] width 393 height 27
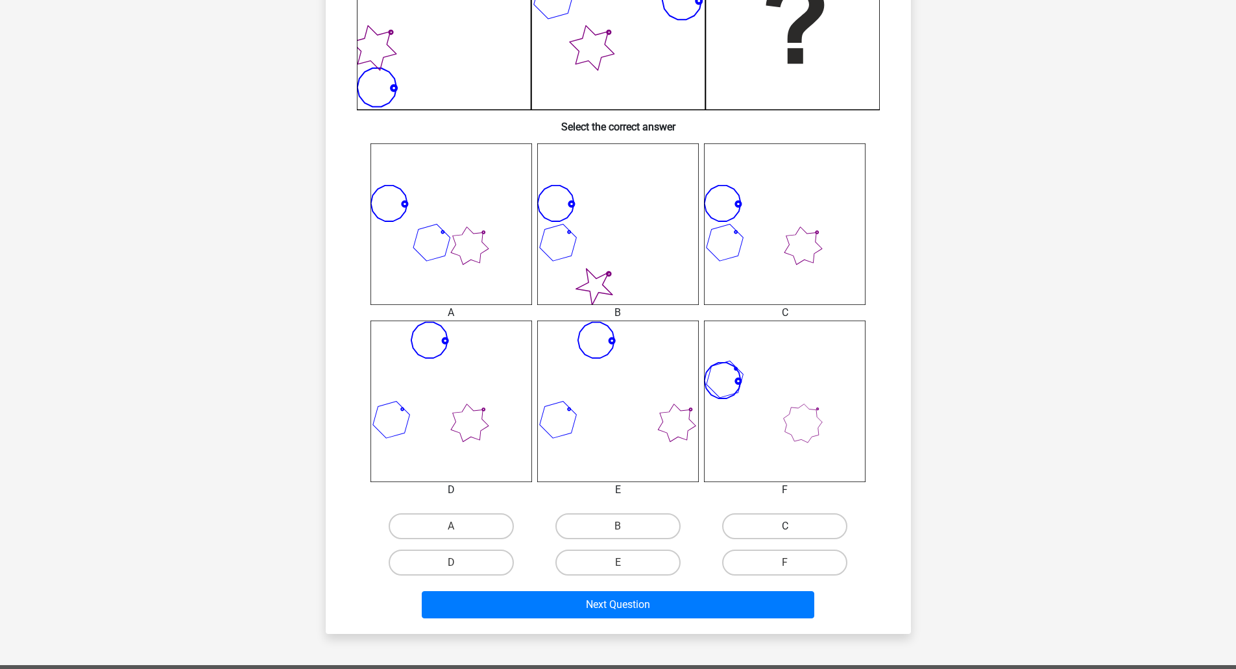
click at [758, 530] on label "C" at bounding box center [784, 526] width 125 height 26
click at [785, 530] on input "C" at bounding box center [789, 530] width 8 height 8
radio input "true"
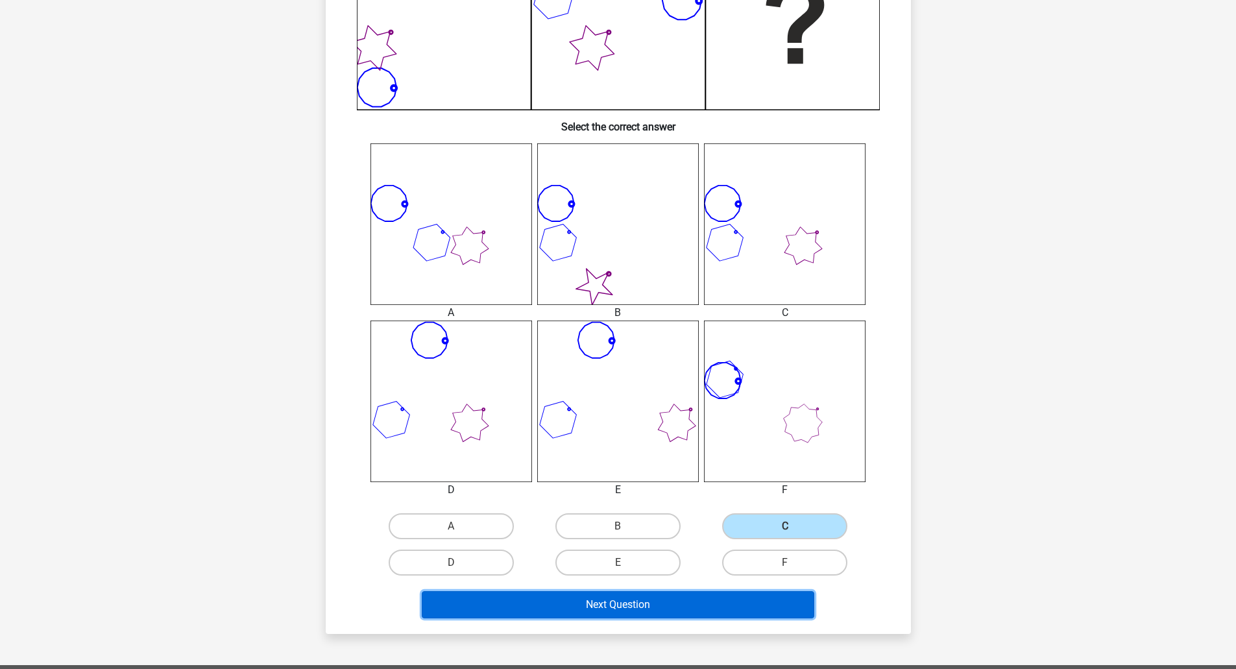
click at [677, 611] on button "Next Question" at bounding box center [618, 604] width 393 height 27
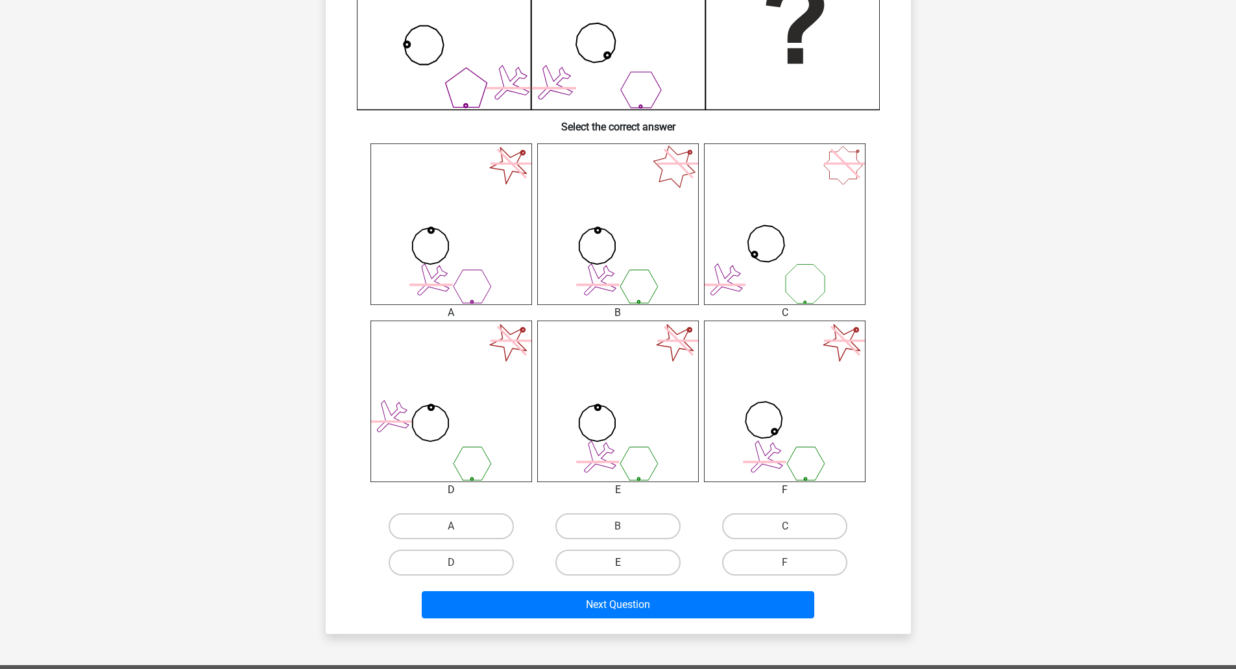
click at [613, 562] on label "E" at bounding box center [618, 563] width 125 height 26
click at [618, 563] on input "E" at bounding box center [622, 567] width 8 height 8
radio input "true"
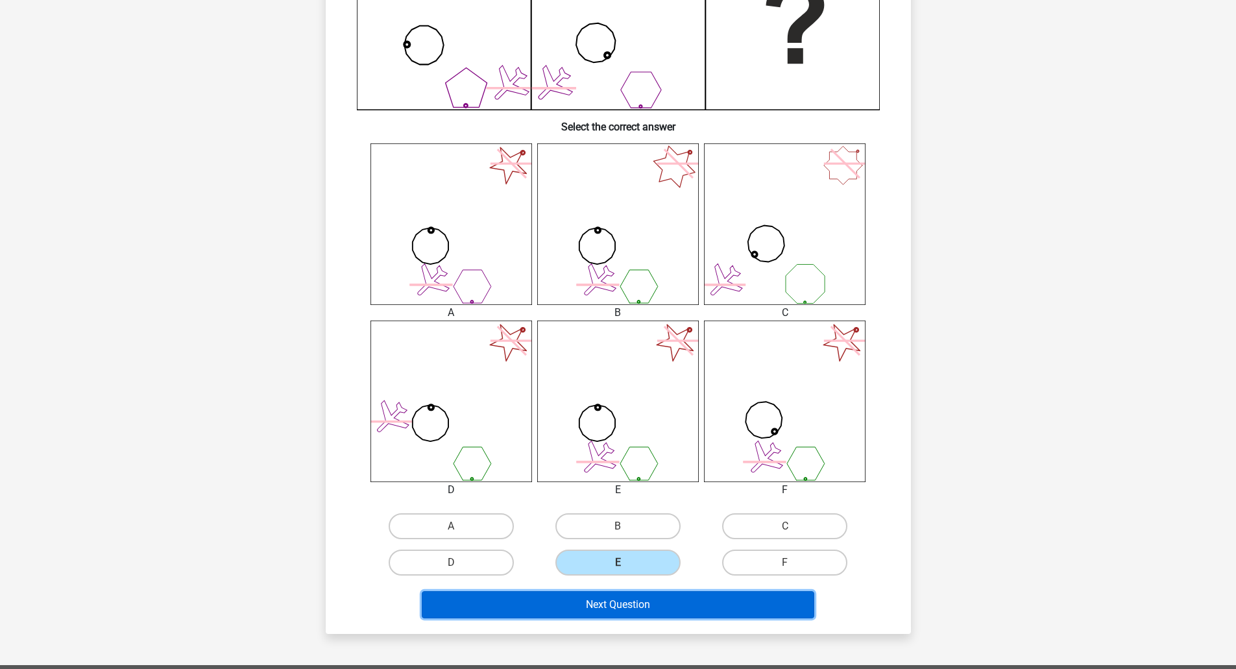
click at [629, 608] on button "Next Question" at bounding box center [618, 604] width 393 height 27
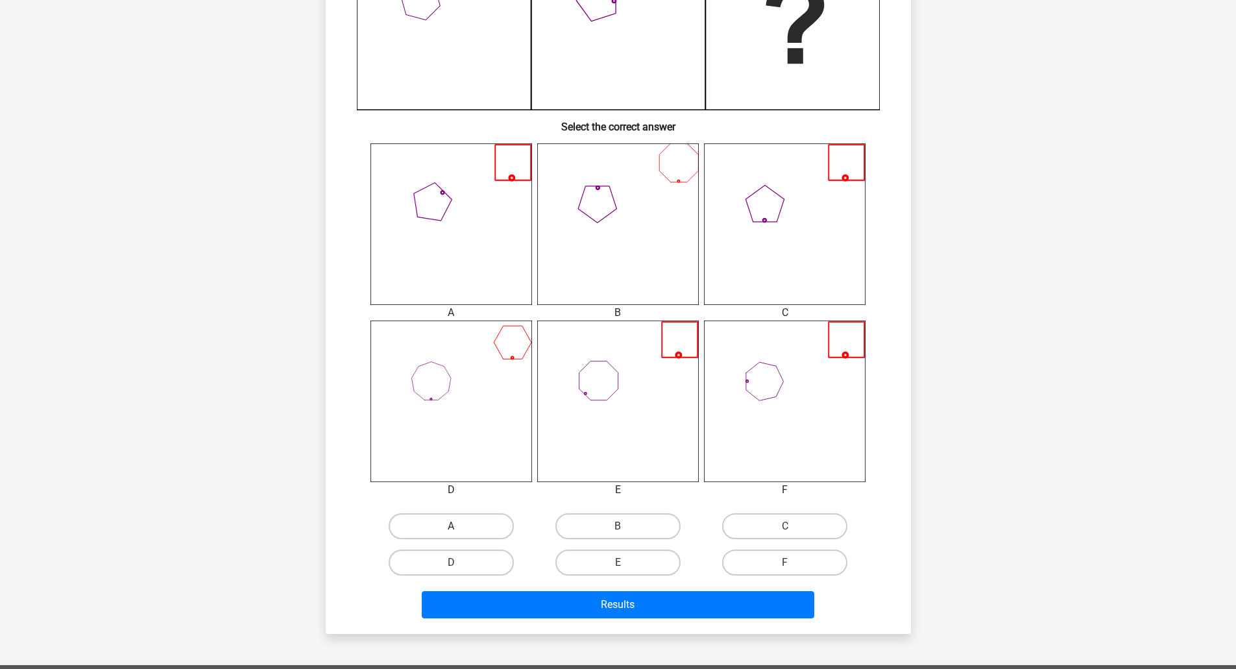
click at [458, 526] on label "A" at bounding box center [451, 526] width 125 height 26
click at [458, 526] on input "A" at bounding box center [455, 530] width 8 height 8
radio input "true"
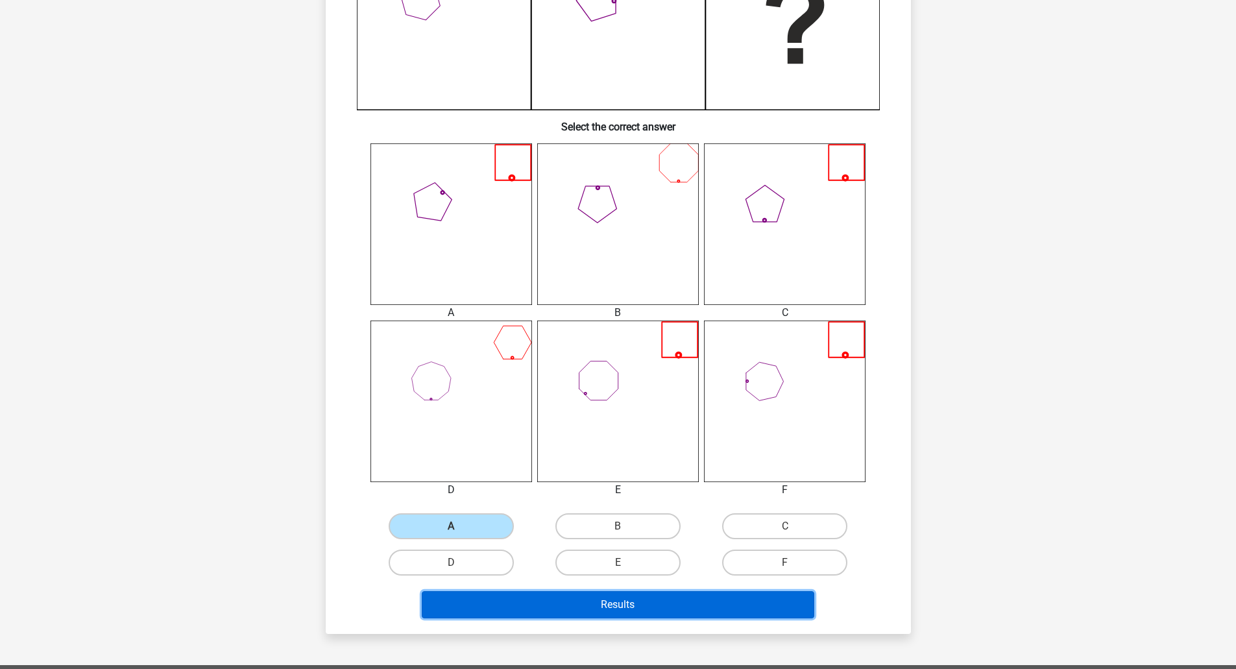
click at [578, 606] on button "Results" at bounding box center [618, 604] width 393 height 27
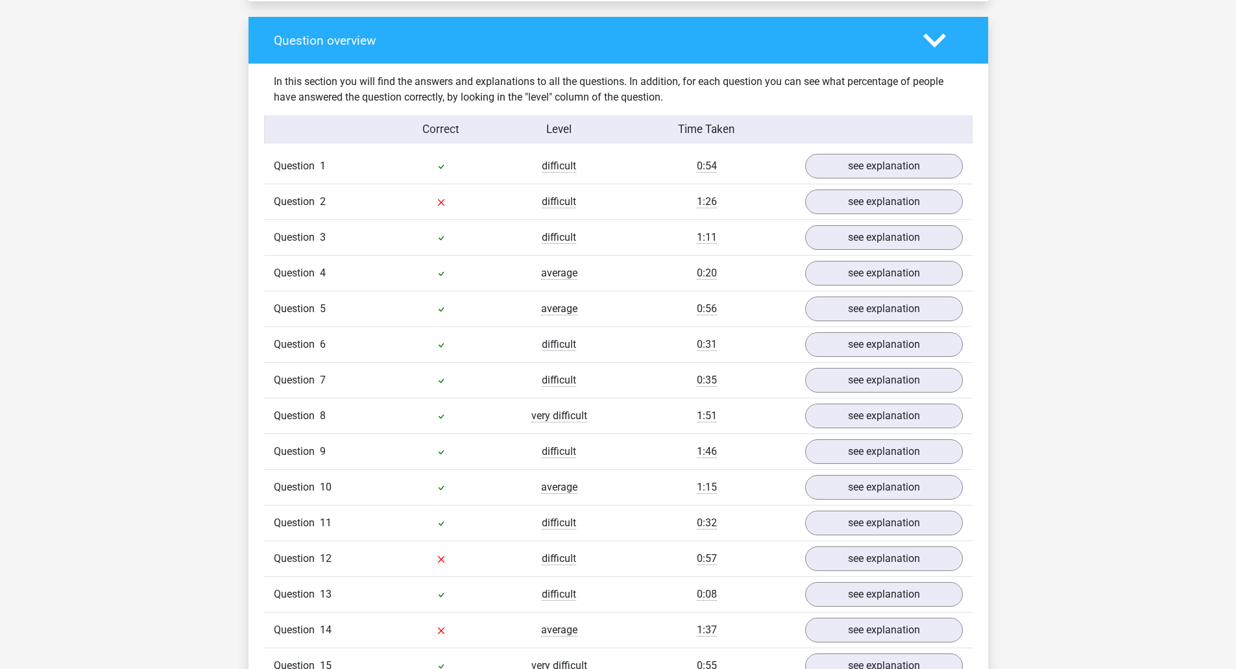
scroll to position [909, 0]
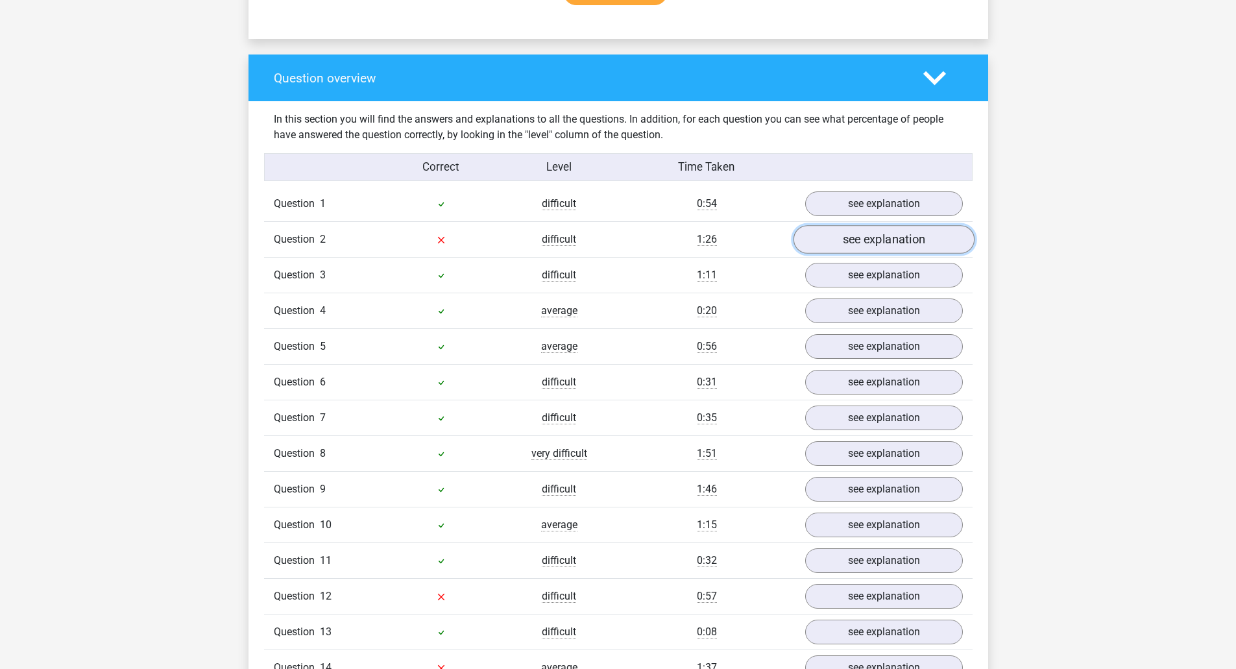
click at [829, 243] on link "see explanation" at bounding box center [883, 240] width 181 height 29
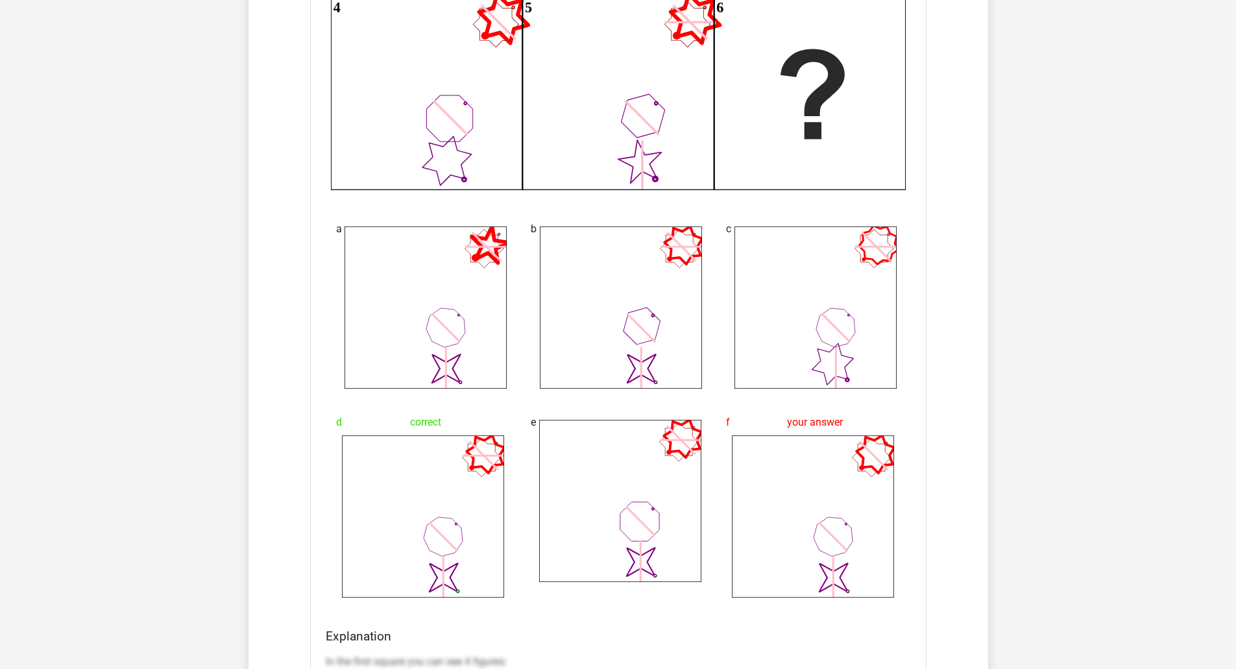
scroll to position [974, 0]
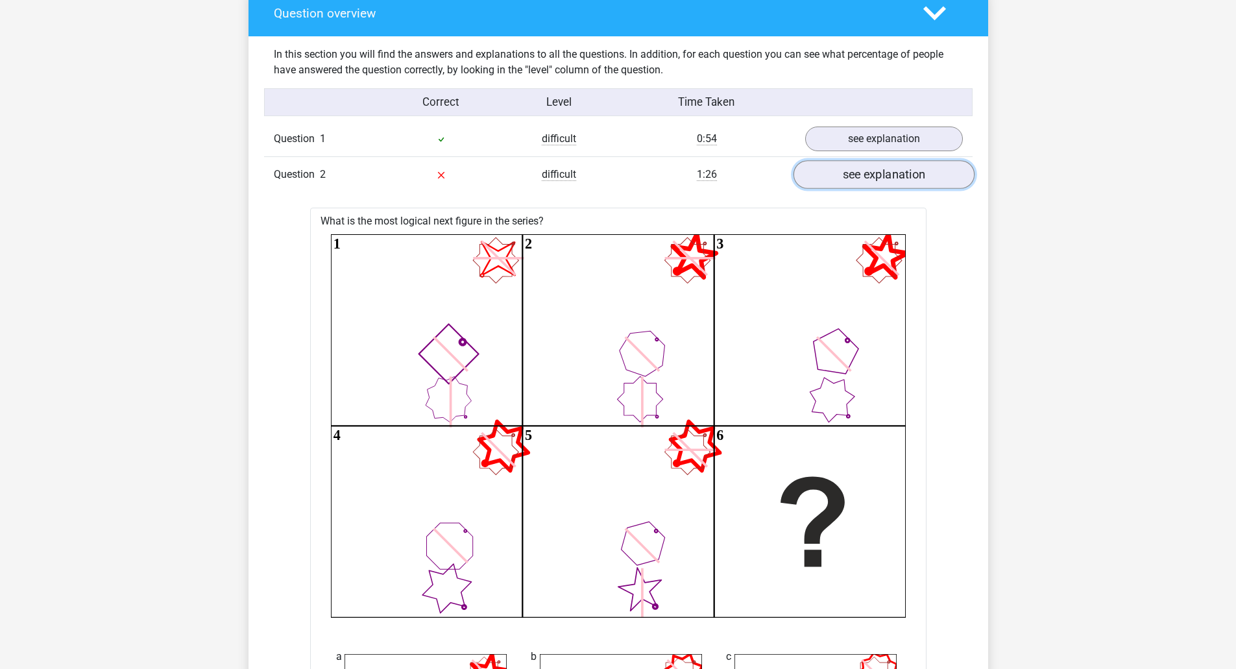
click at [912, 180] on link "see explanation" at bounding box center [883, 175] width 181 height 29
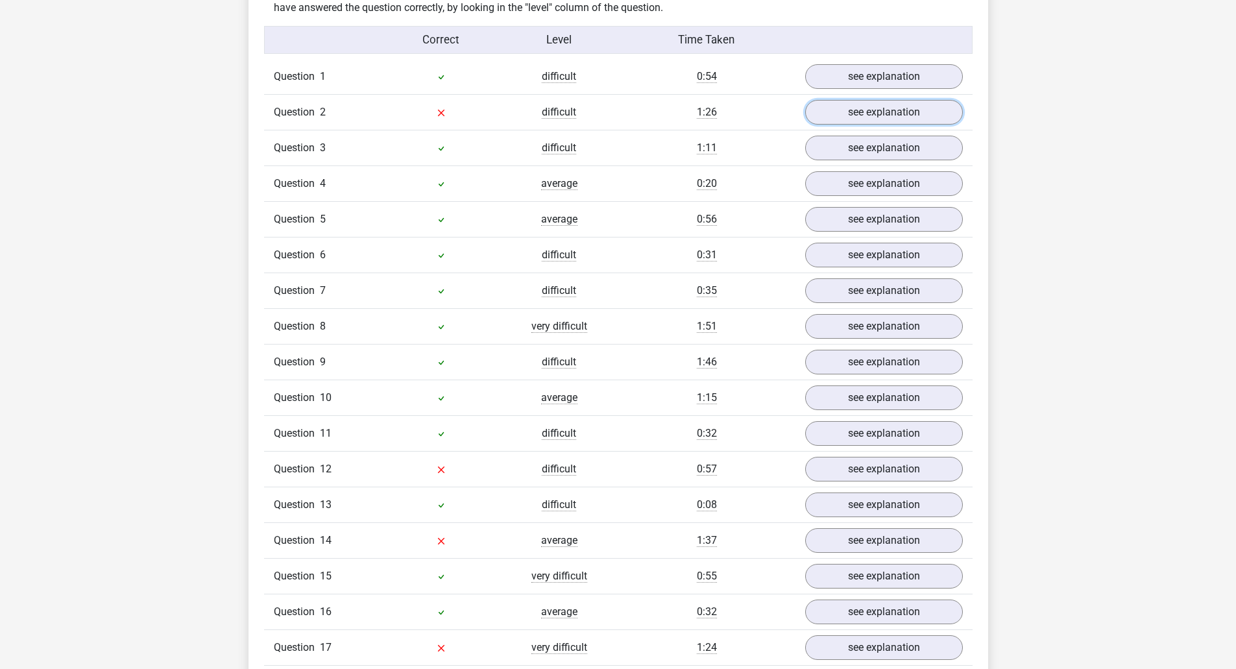
scroll to position [1038, 0]
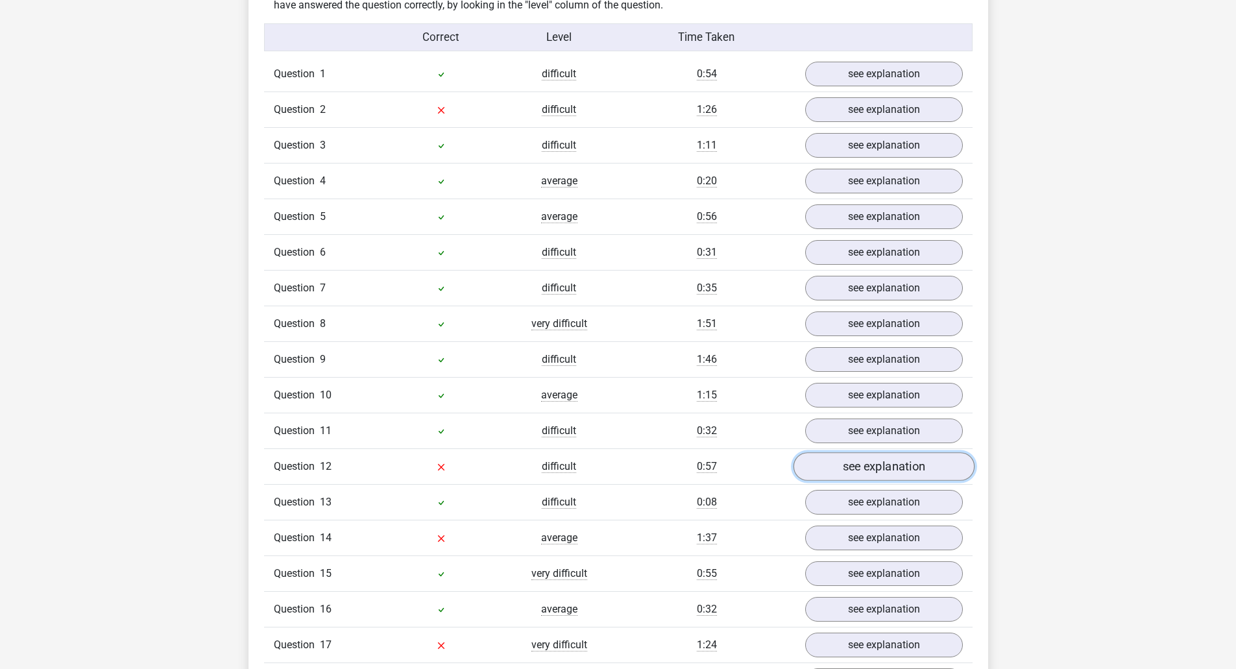
click at [857, 469] on link "see explanation" at bounding box center [883, 467] width 181 height 29
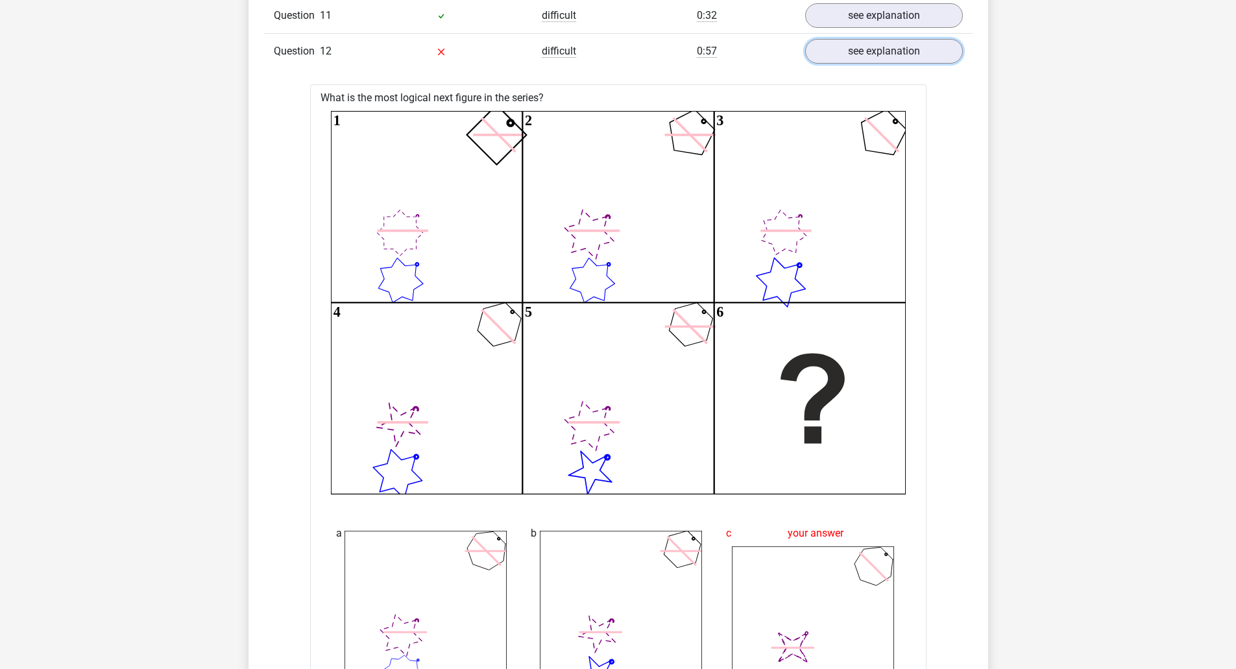
scroll to position [1428, 0]
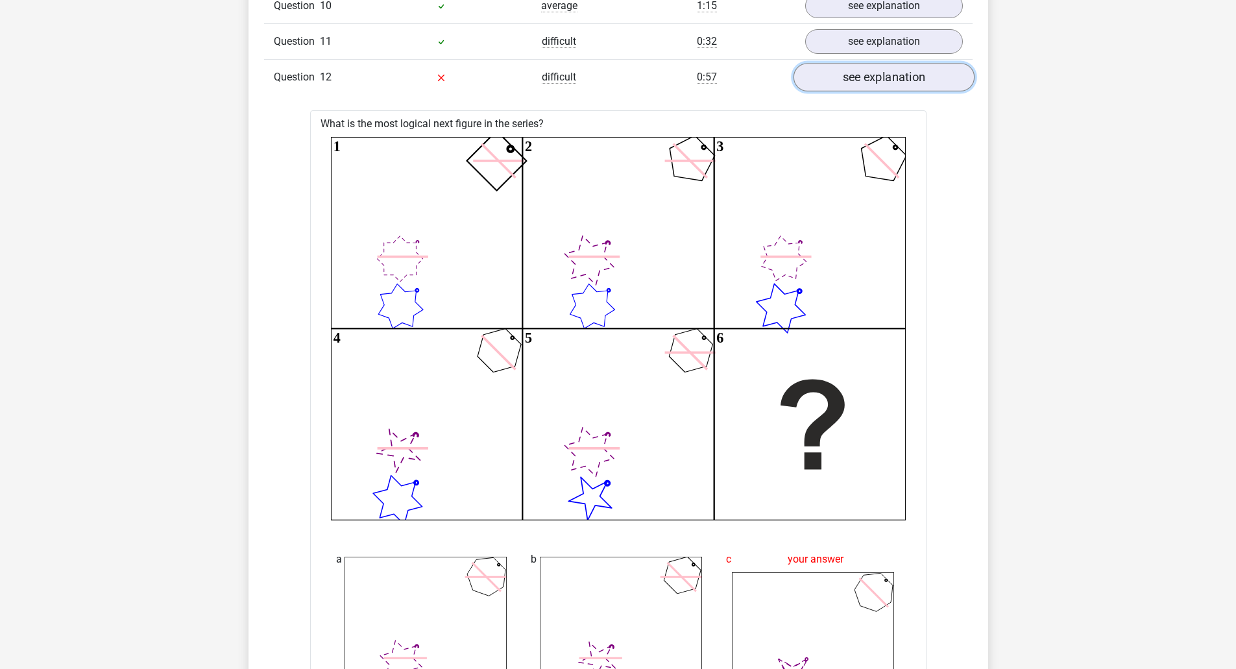
click at [850, 82] on link "see explanation" at bounding box center [883, 78] width 181 height 29
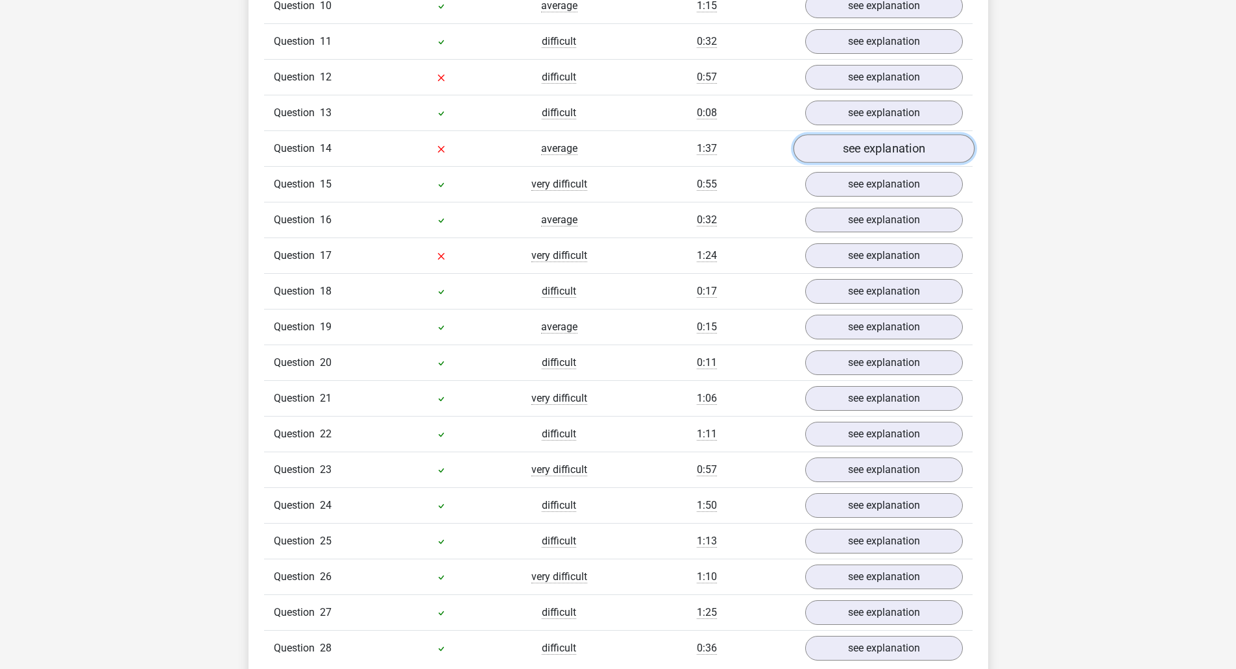
click at [839, 145] on link "see explanation" at bounding box center [883, 149] width 181 height 29
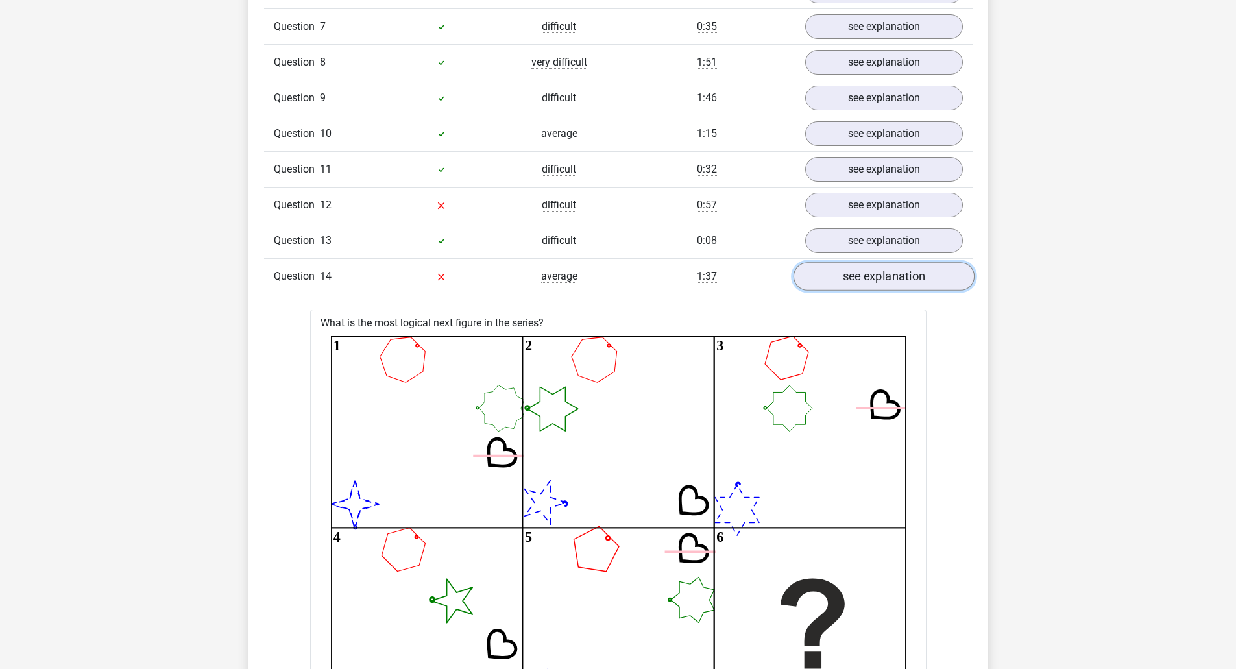
scroll to position [1298, 0]
click at [855, 280] on link "see explanation" at bounding box center [883, 279] width 181 height 29
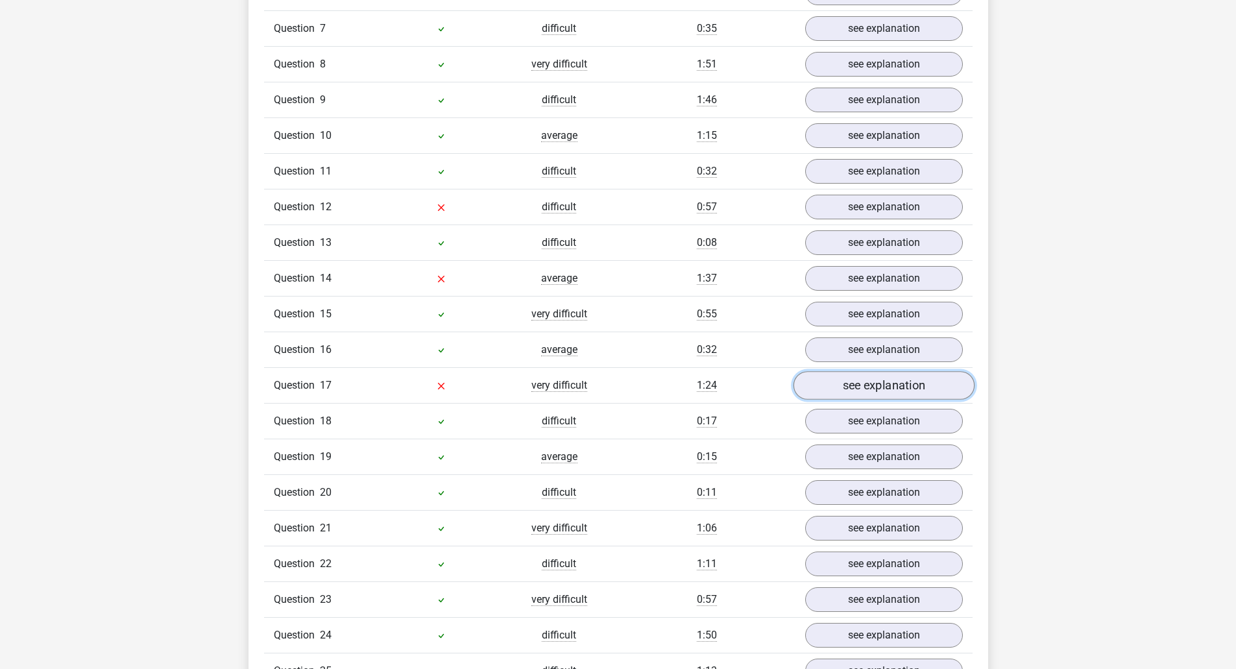
click at [865, 391] on link "see explanation" at bounding box center [883, 386] width 181 height 29
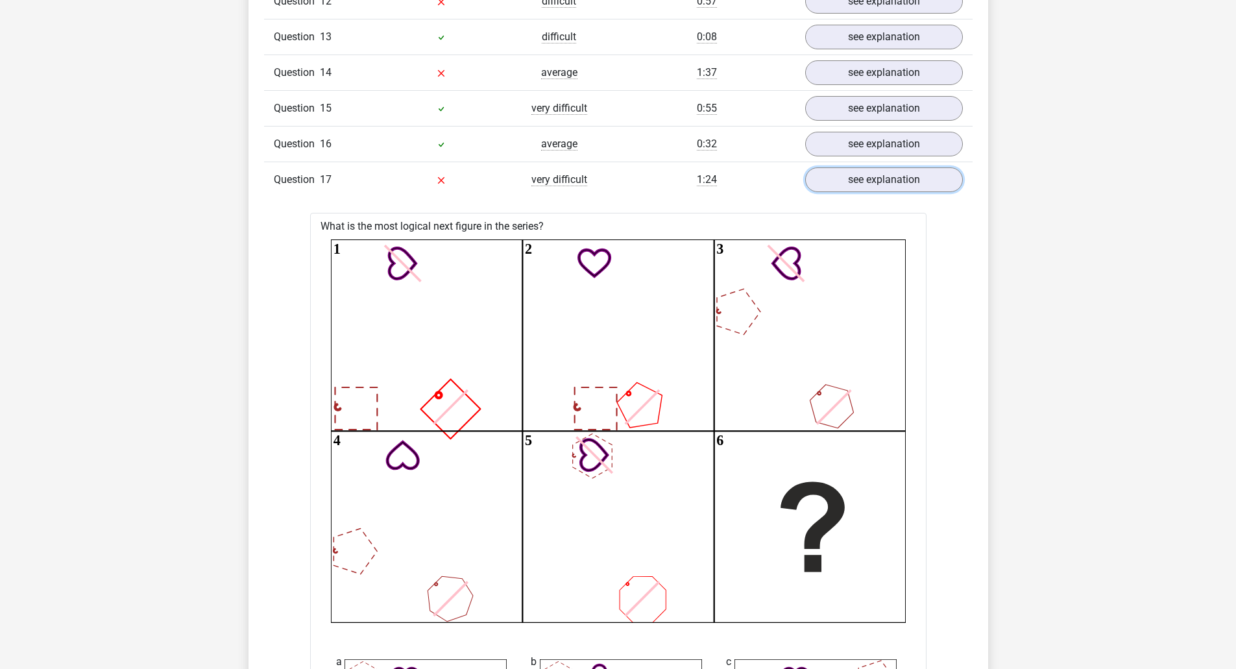
scroll to position [1493, 0]
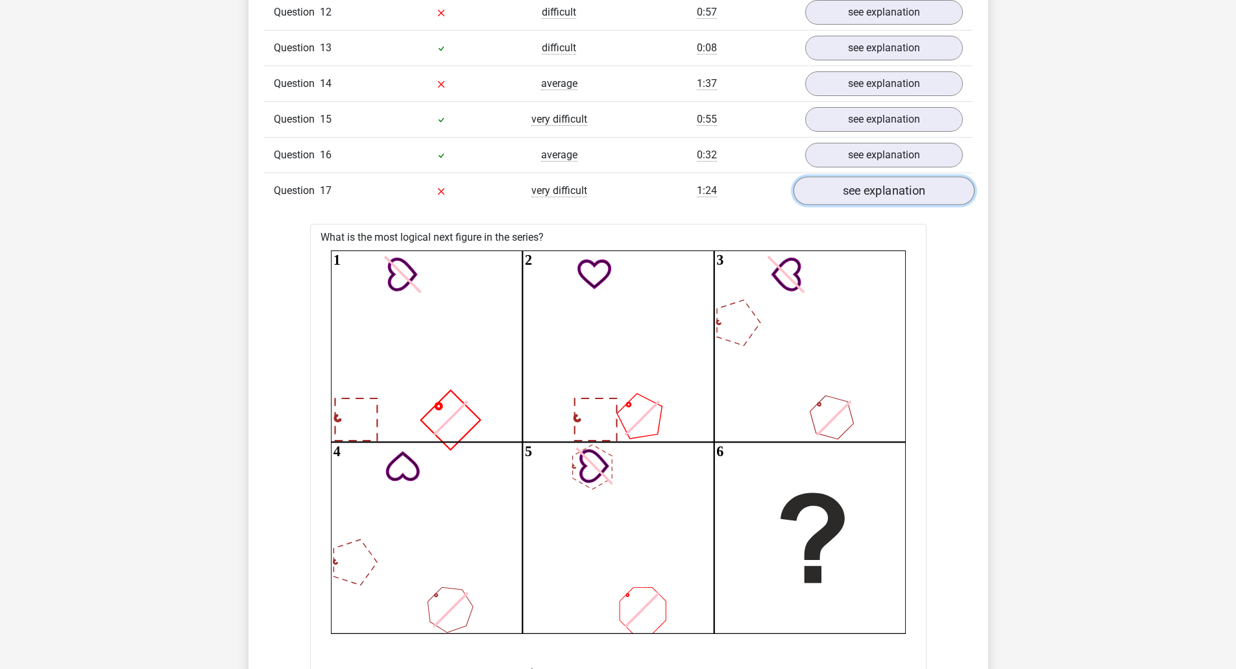
click at [830, 198] on link "see explanation" at bounding box center [883, 191] width 181 height 29
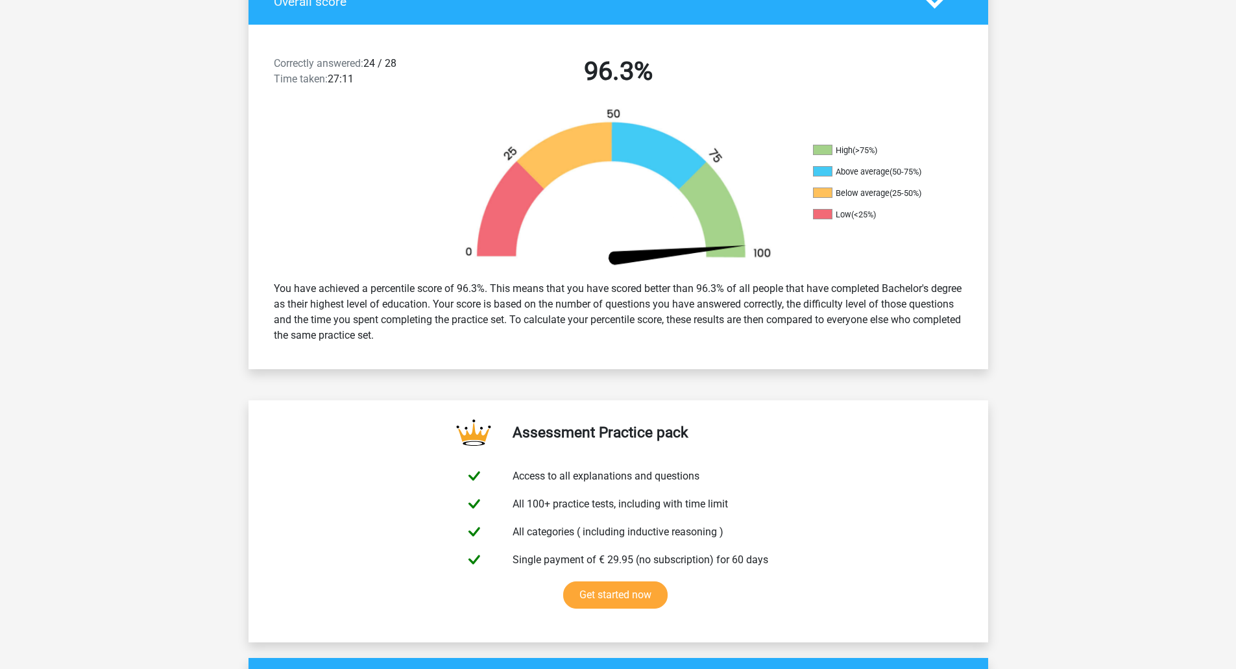
scroll to position [0, 0]
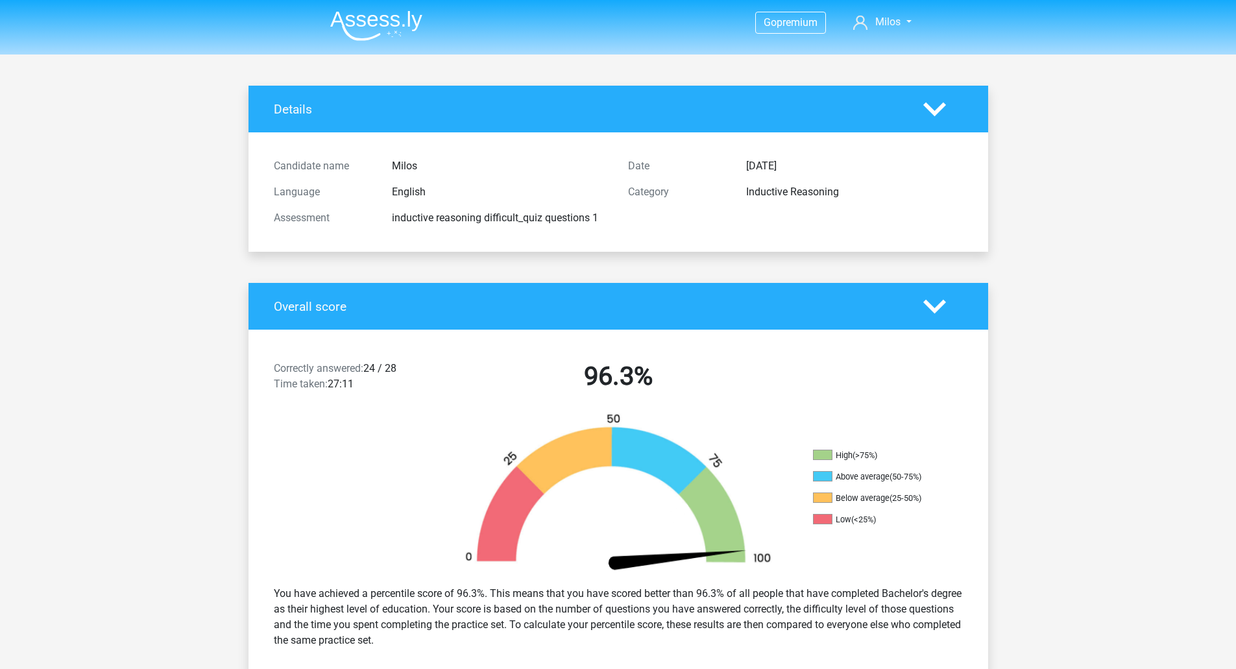
click at [387, 38] on img at bounding box center [376, 25] width 92 height 31
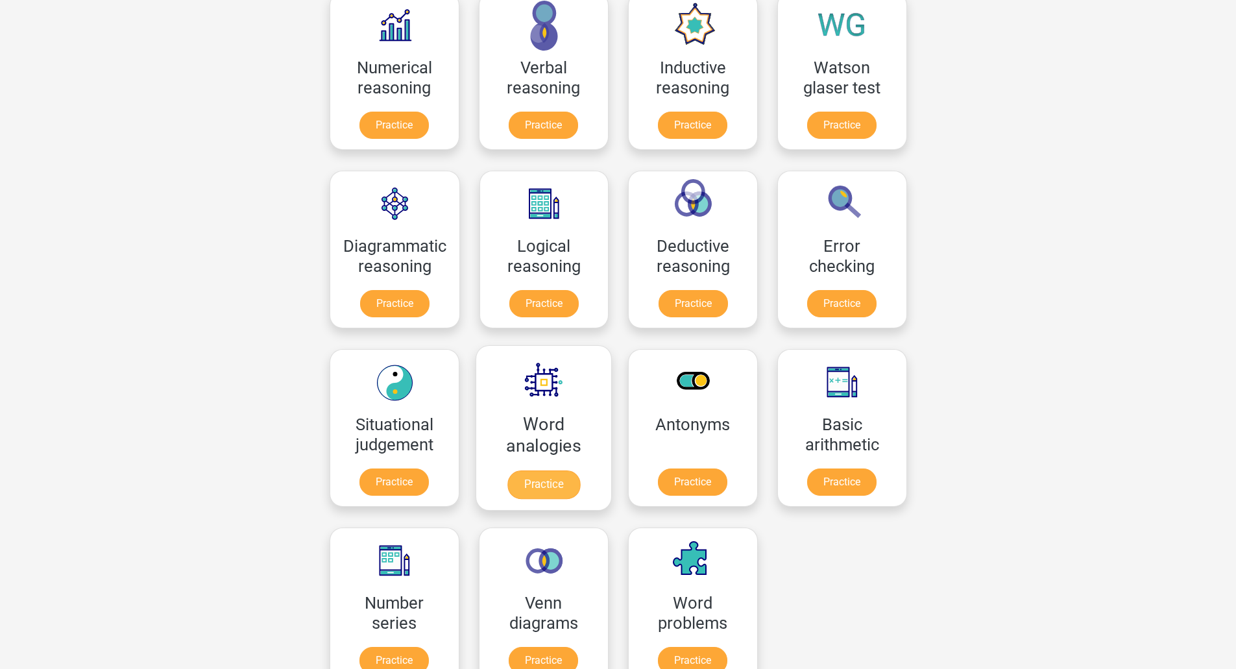
scroll to position [260, 0]
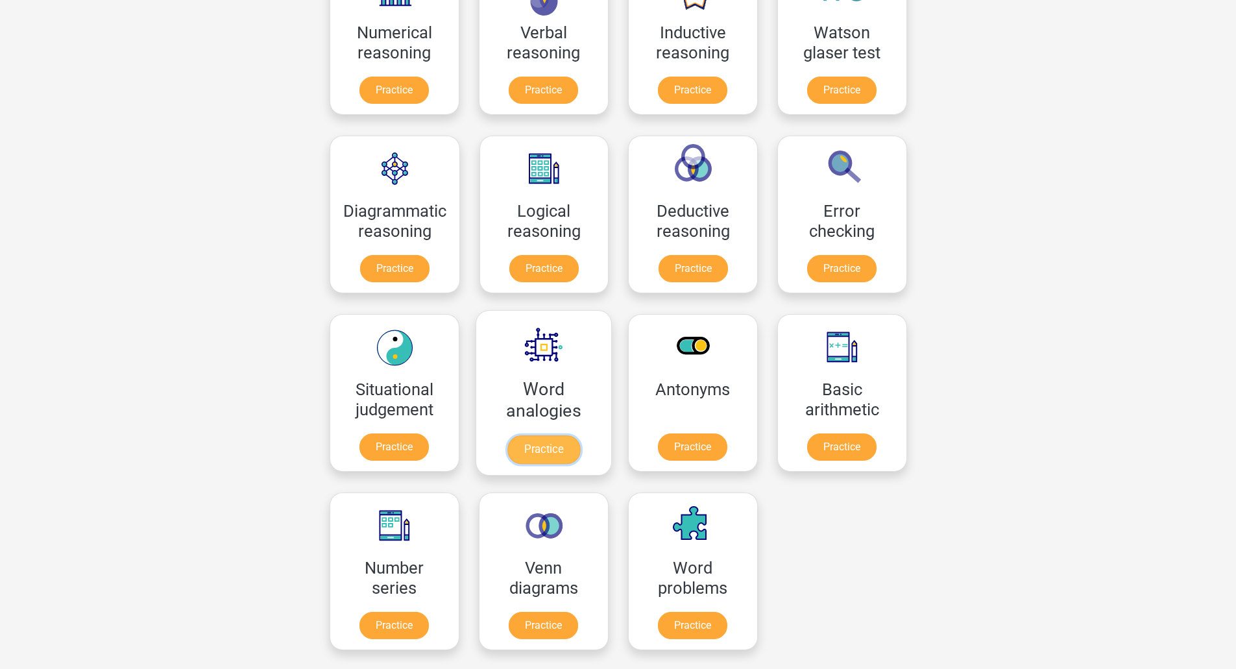
click at [561, 436] on link "Practice" at bounding box center [543, 450] width 73 height 29
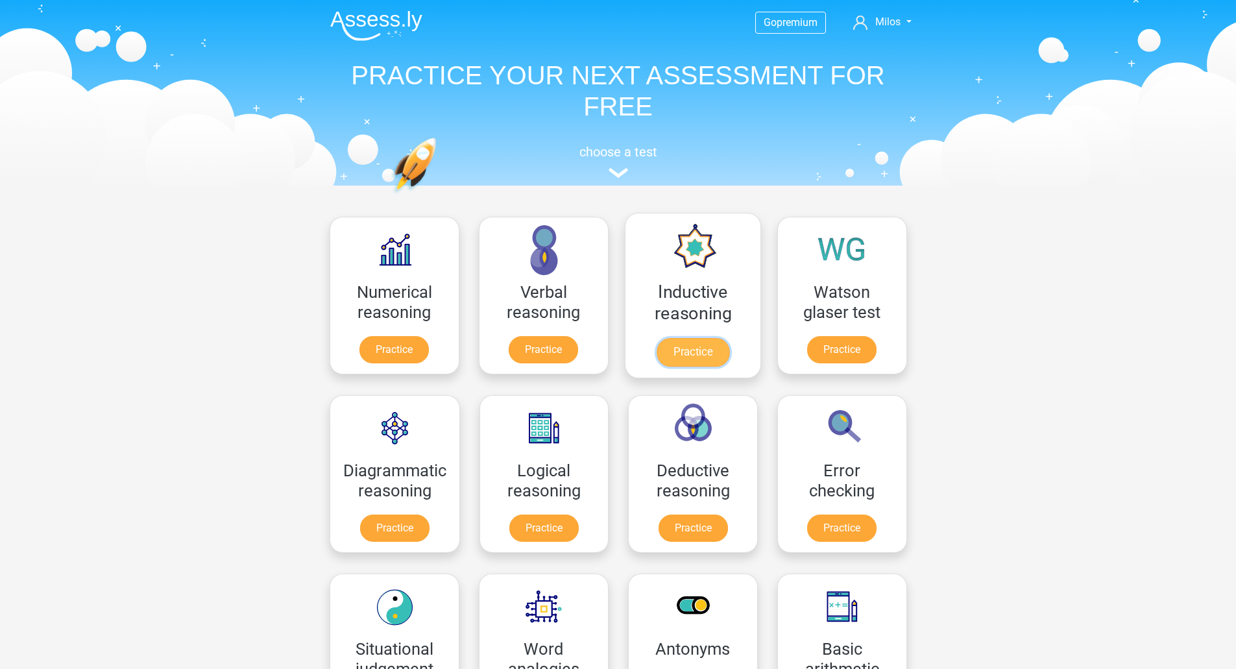
click at [707, 338] on link "Practice" at bounding box center [692, 352] width 73 height 29
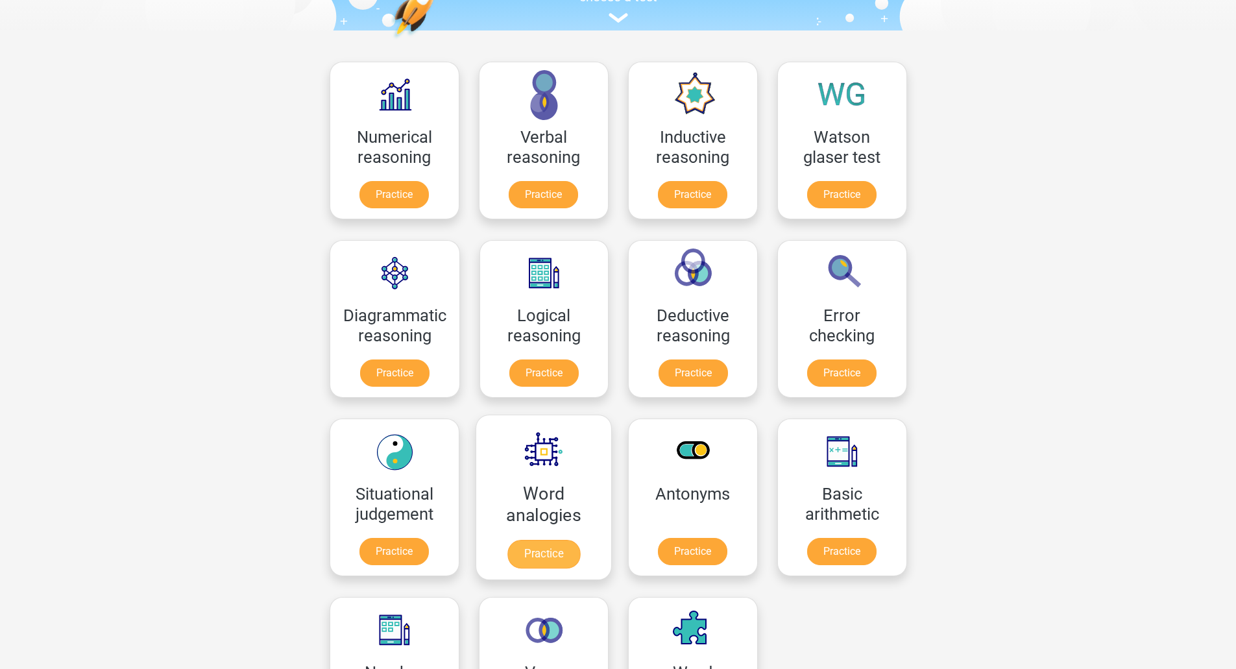
scroll to position [195, 0]
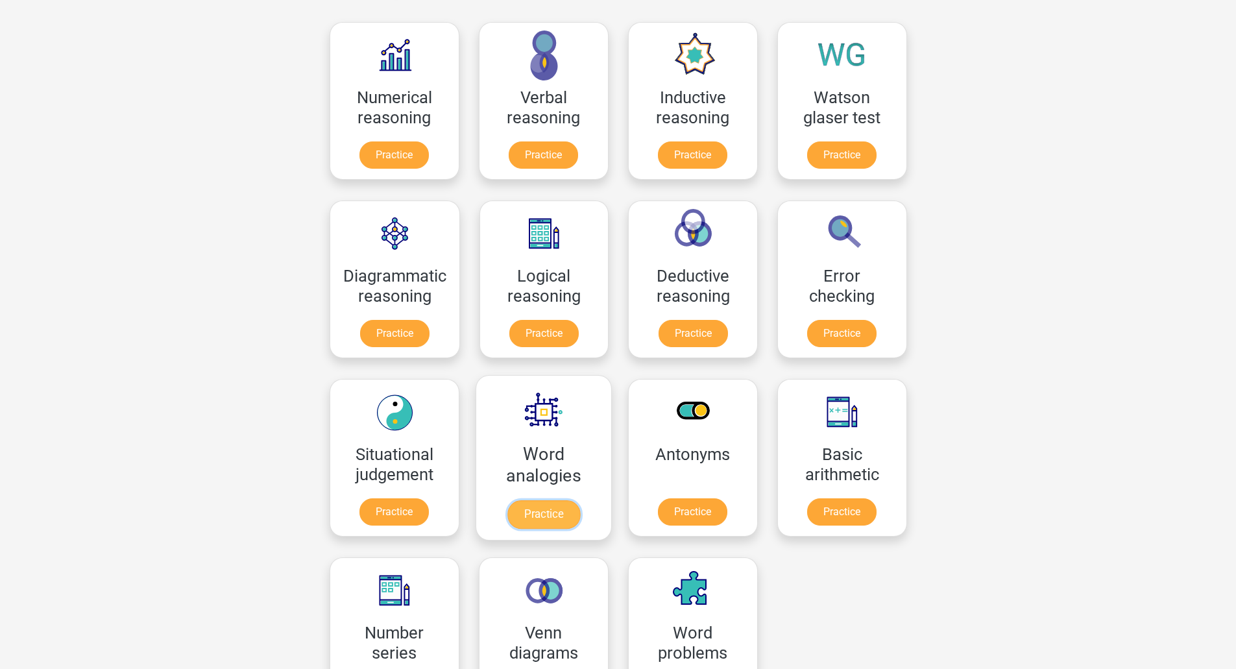
click at [528, 500] on link "Practice" at bounding box center [543, 514] width 73 height 29
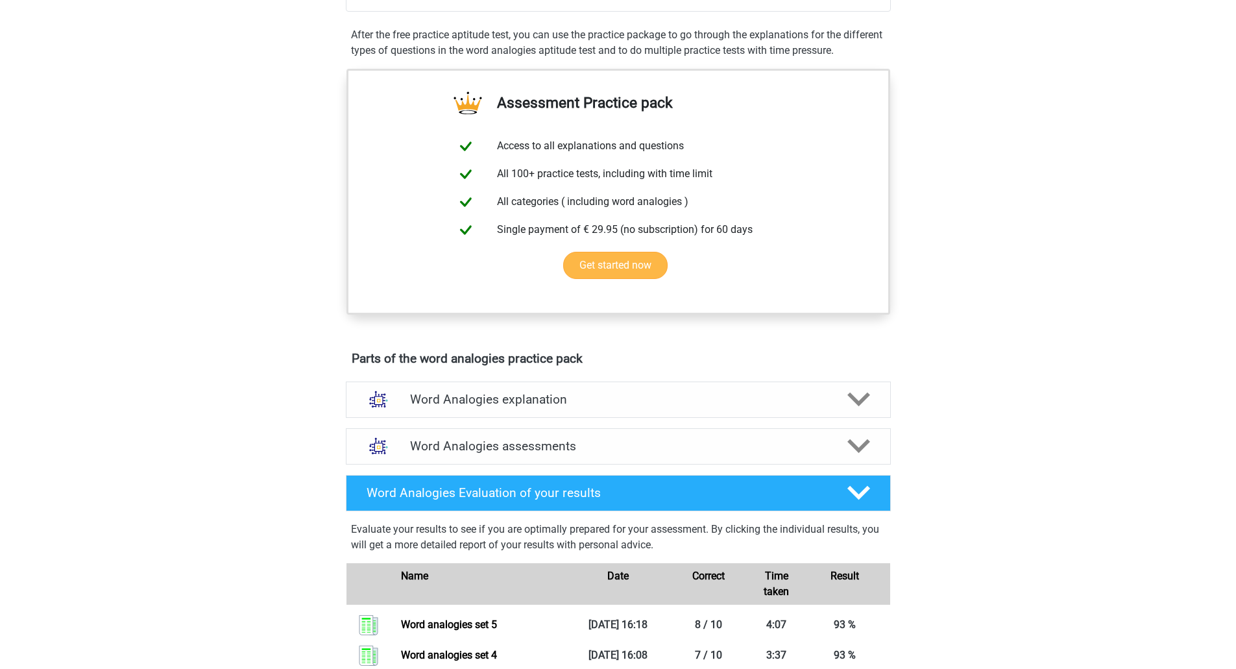
scroll to position [454, 0]
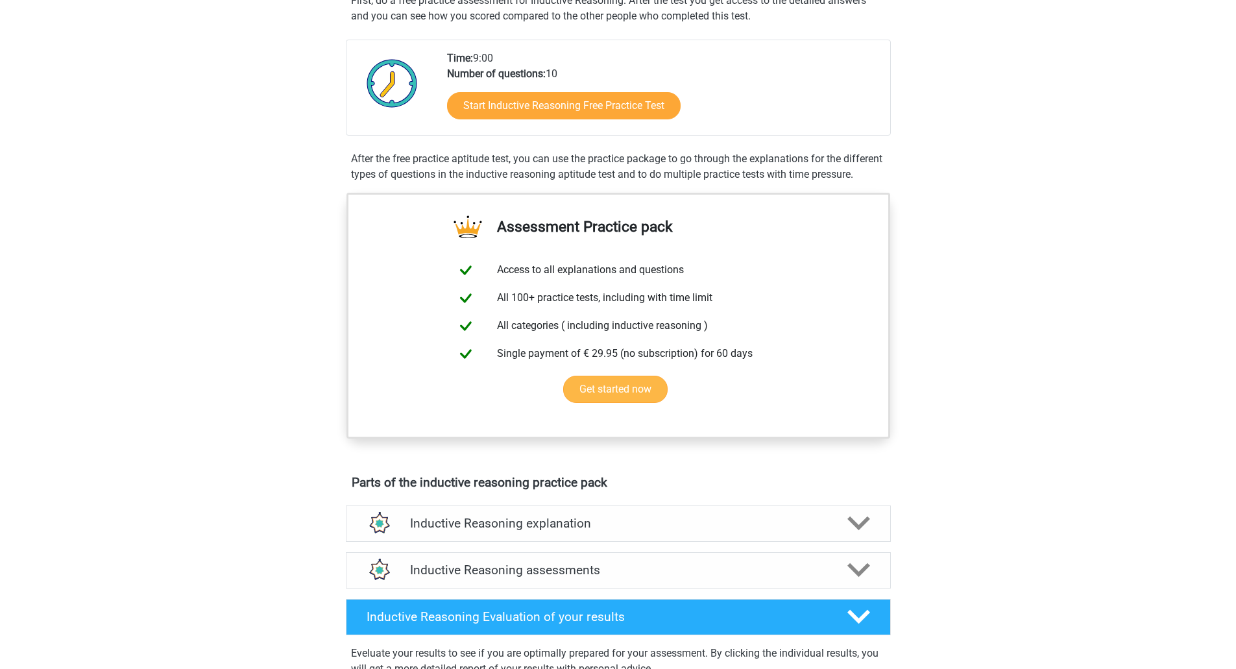
scroll to position [325, 0]
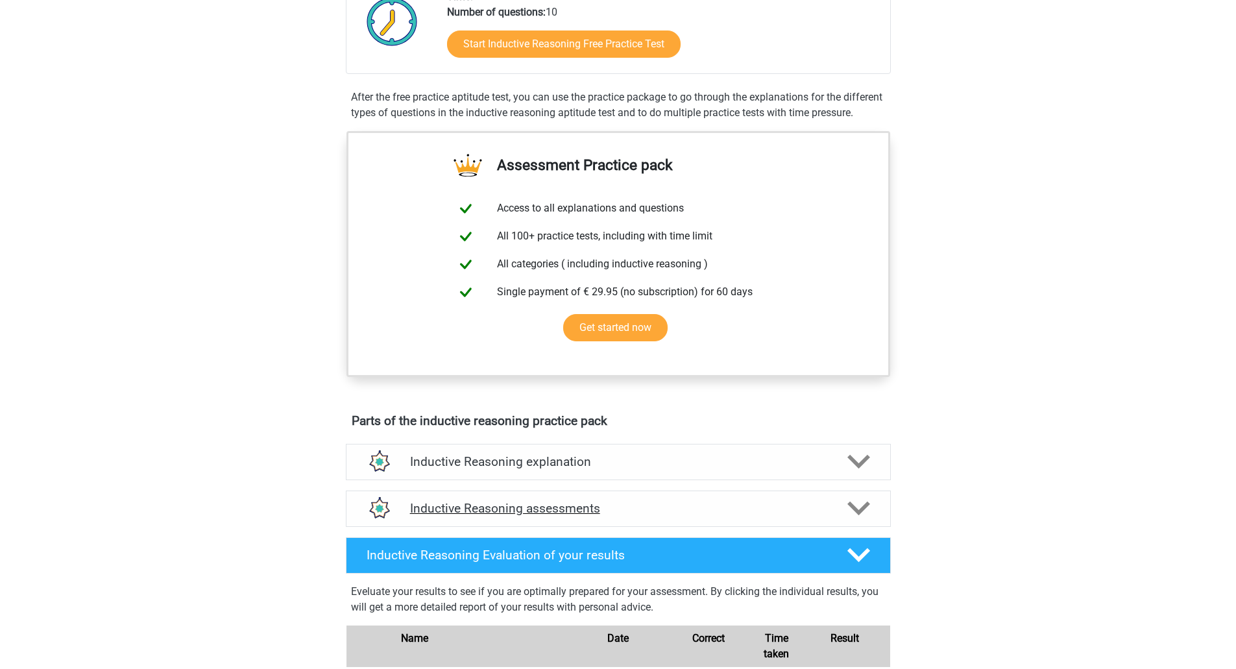
click at [730, 516] on h4 "Inductive Reasoning assessments" at bounding box center [618, 508] width 417 height 15
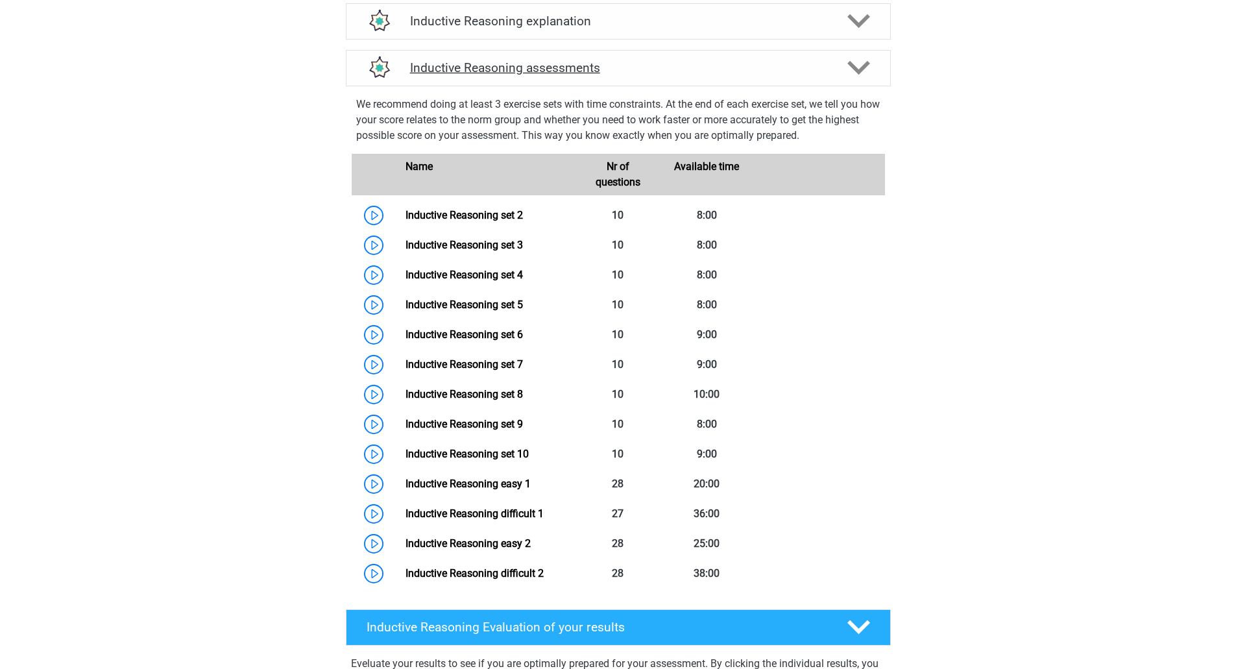
scroll to position [779, 0]
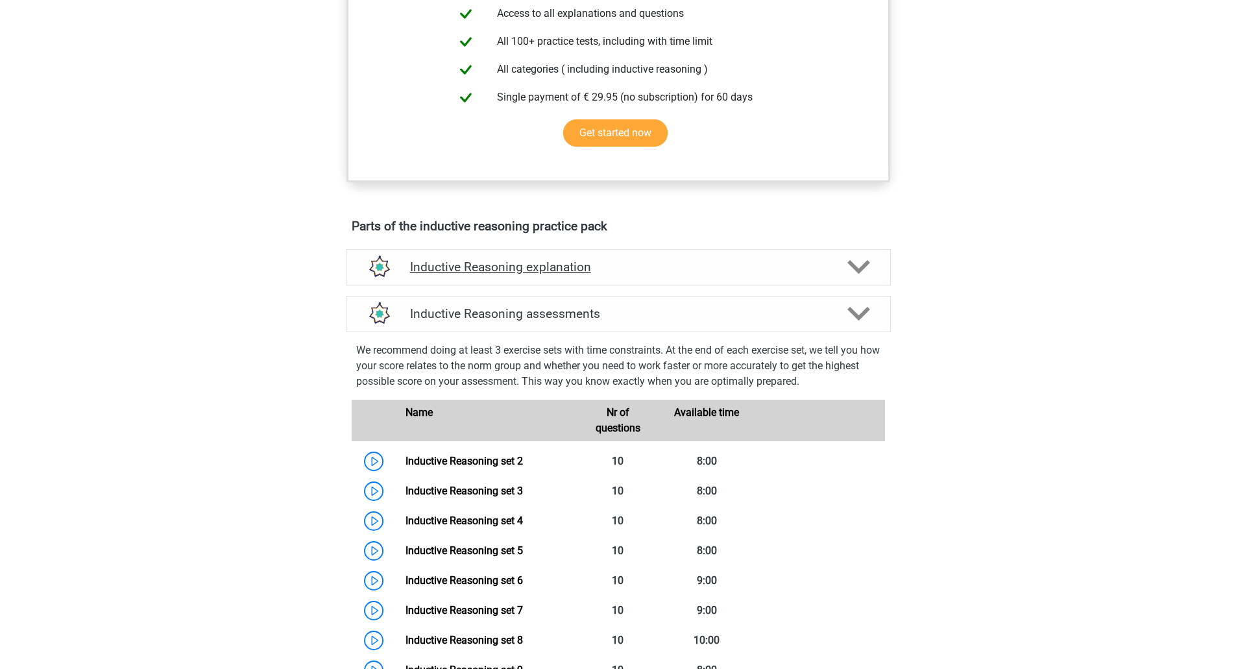
click at [711, 275] on h4 "Inductive Reasoning explanation" at bounding box center [618, 267] width 417 height 15
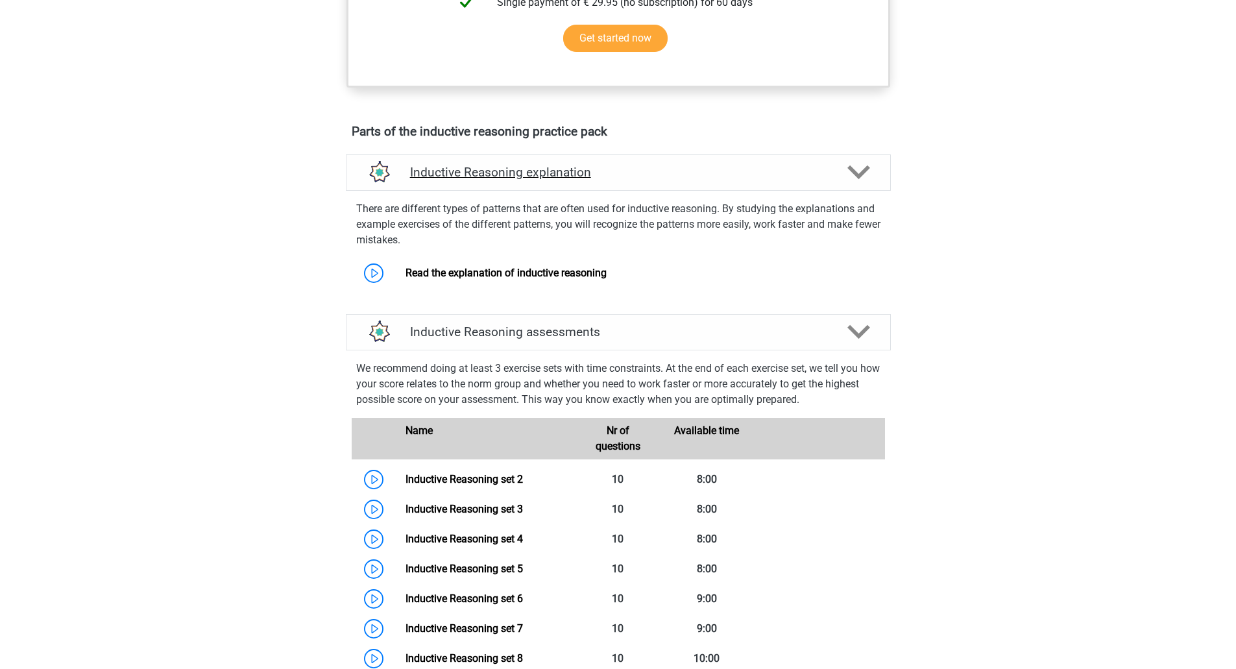
scroll to position [649, 0]
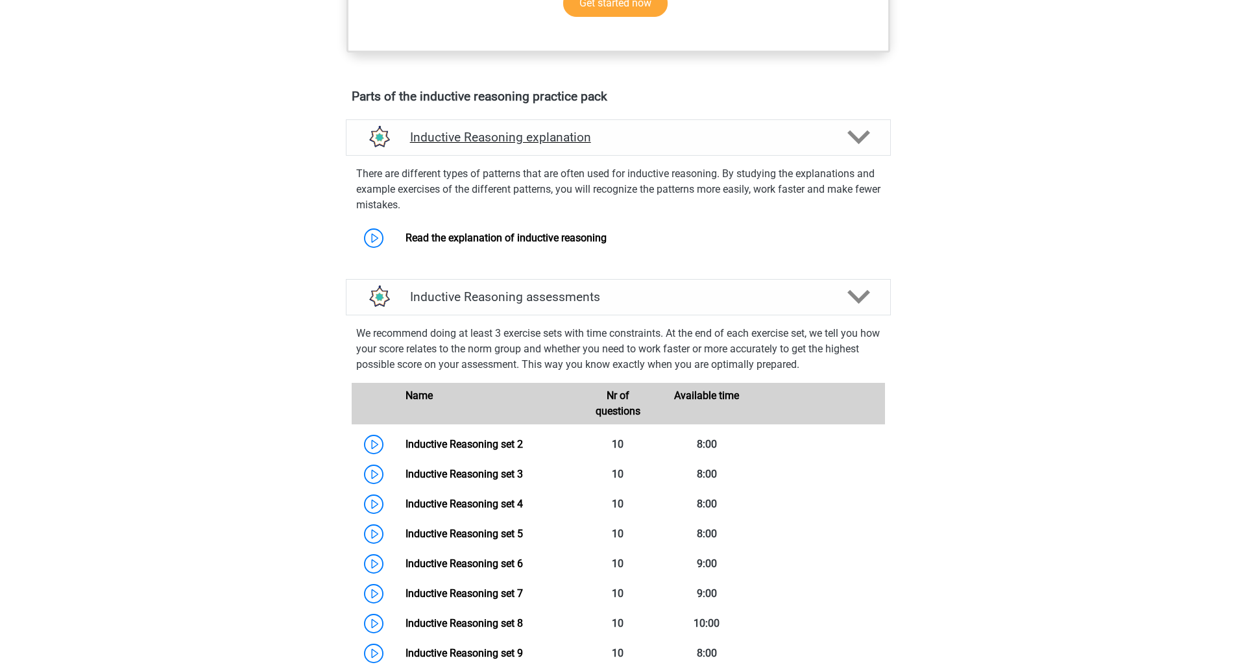
click at [736, 156] on div "Inductive Reasoning explanation" at bounding box center [618, 137] width 545 height 36
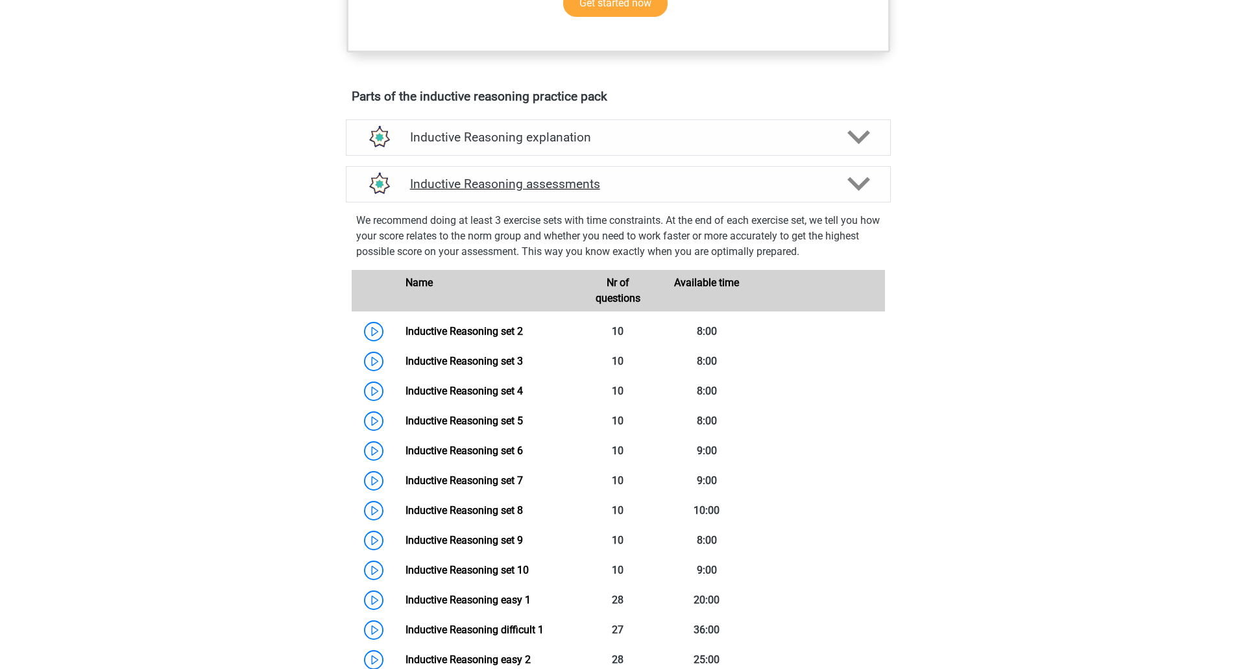
click at [736, 191] on h4 "Inductive Reasoning assessments" at bounding box center [618, 184] width 417 height 15
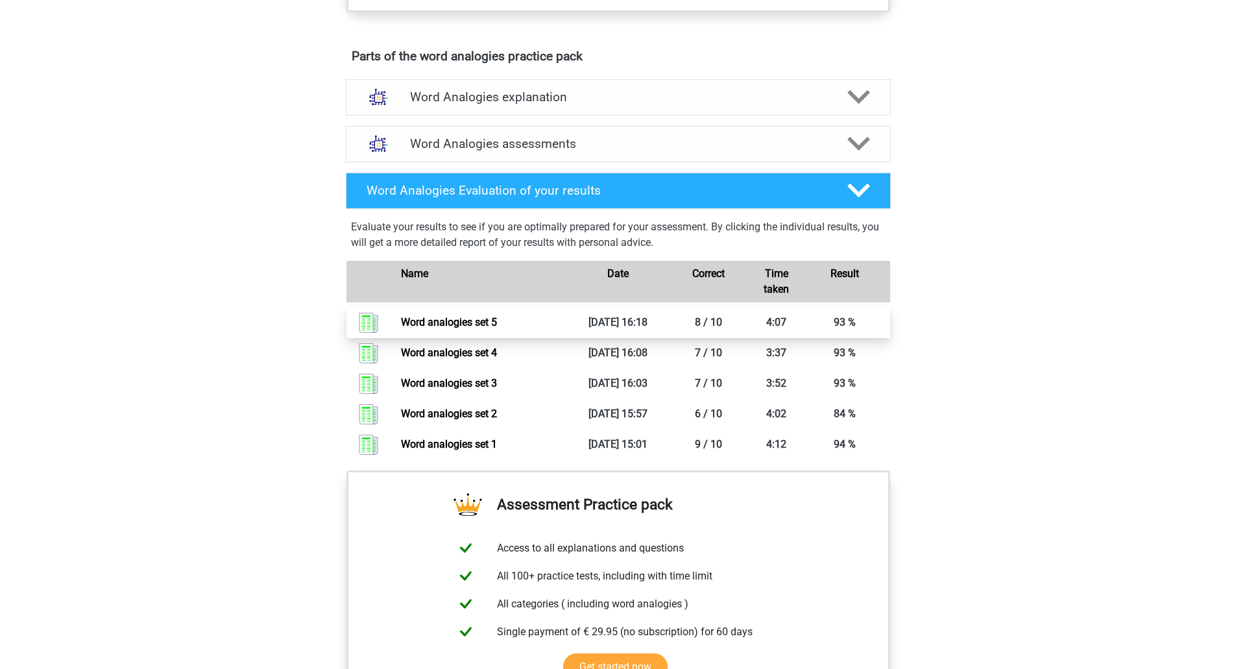
scroll to position [714, 0]
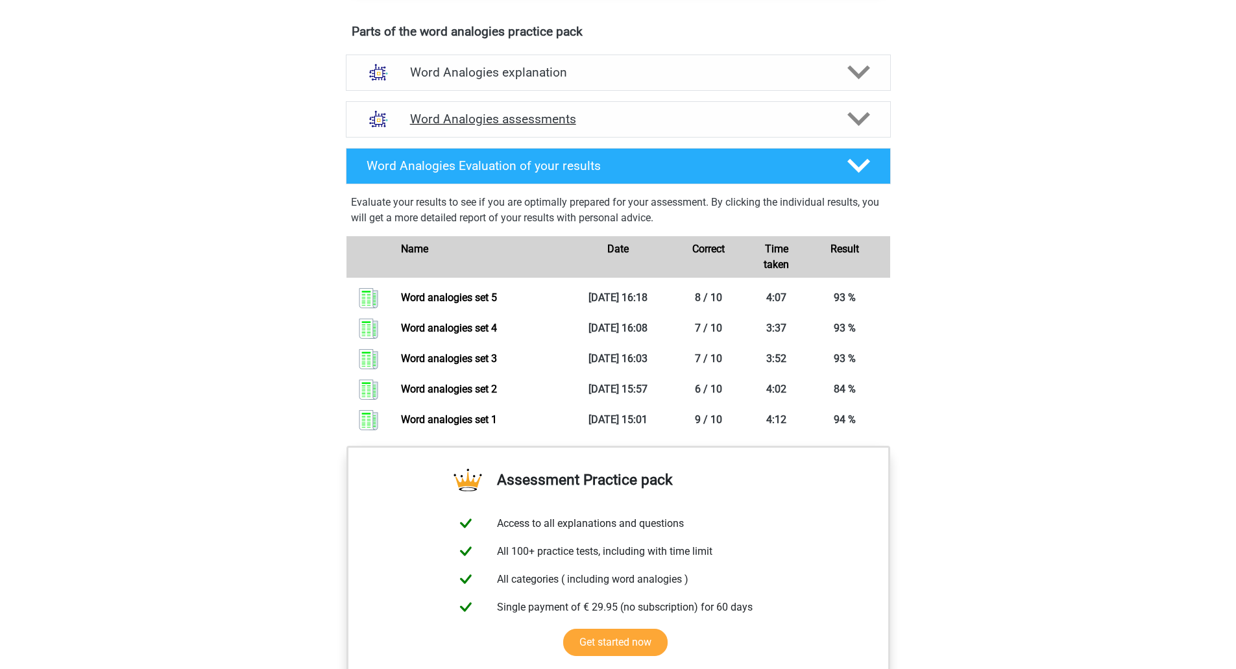
click at [720, 109] on div "Word Analogies assessments" at bounding box center [618, 119] width 545 height 36
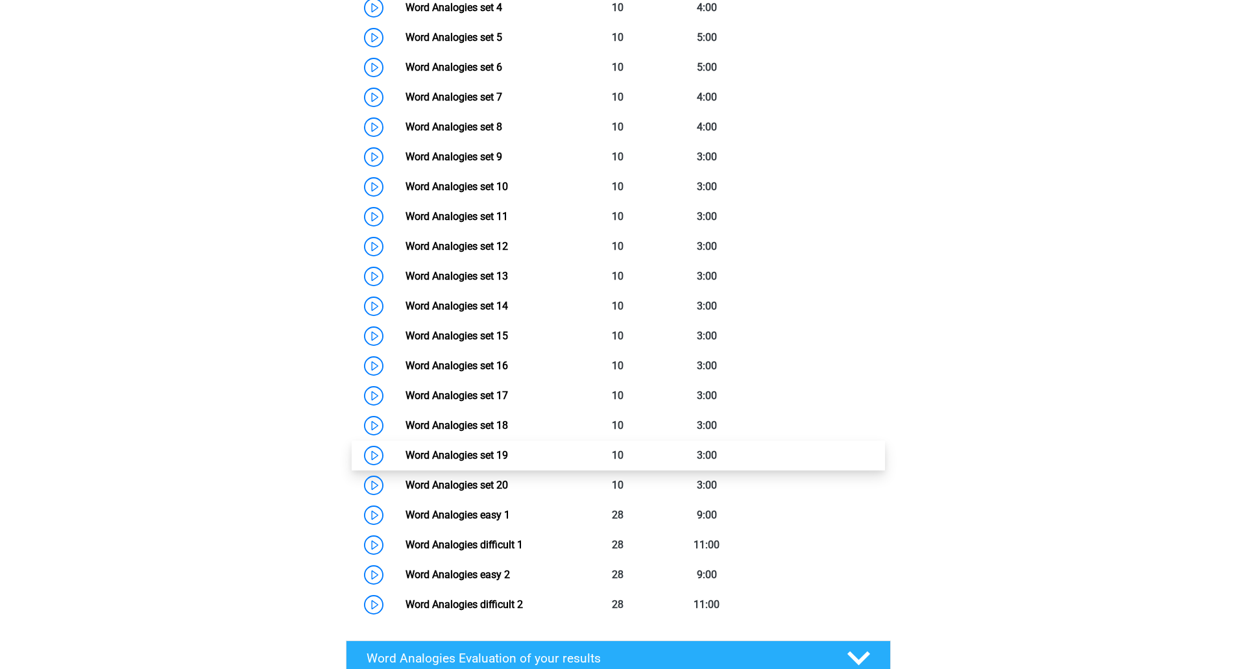
scroll to position [1038, 0]
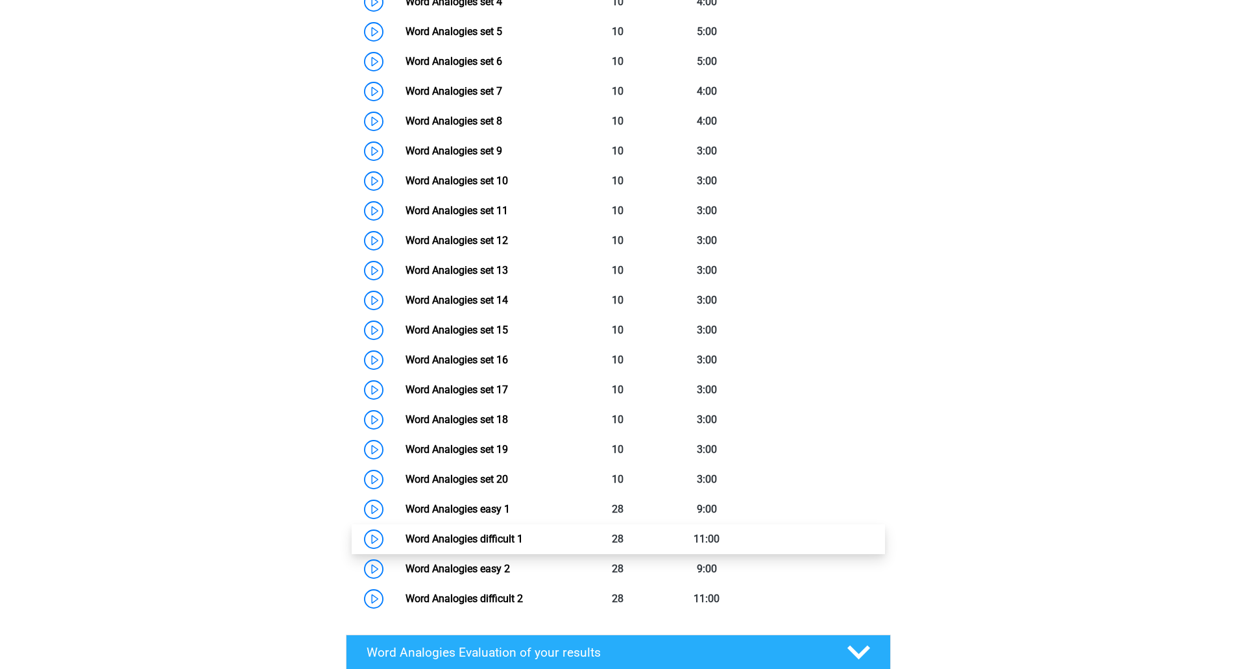
click at [523, 533] on link "Word Analogies difficult 1" at bounding box center [464, 539] width 117 height 12
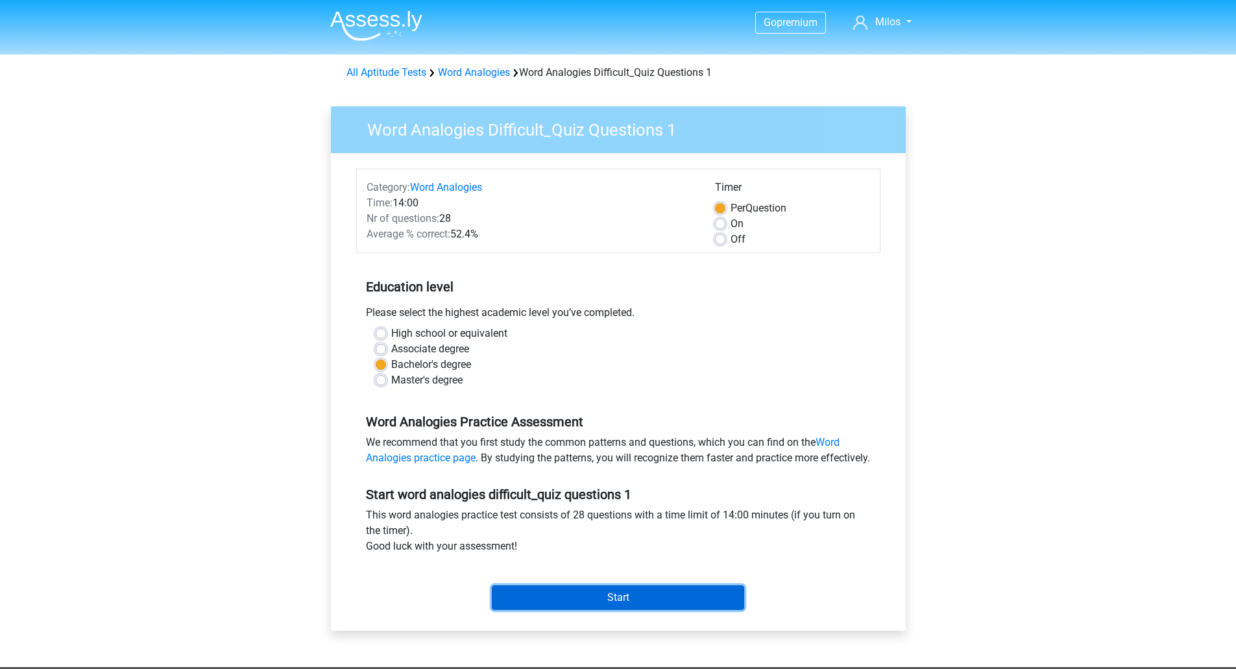
click at [532, 609] on input "Start" at bounding box center [618, 597] width 252 height 25
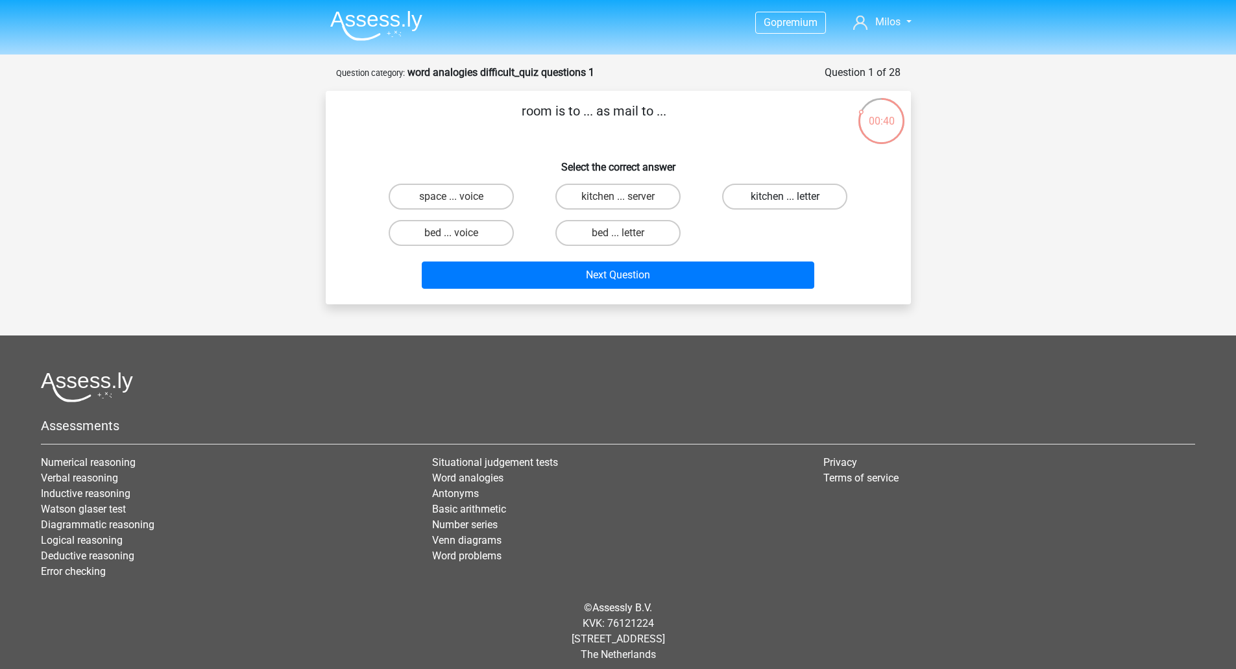
click at [775, 193] on label "kitchen ... letter" at bounding box center [784, 197] width 125 height 26
click at [785, 197] on input "kitchen ... letter" at bounding box center [789, 201] width 8 height 8
radio input "true"
click at [445, 230] on label "bed ... voice" at bounding box center [451, 233] width 125 height 26
click at [451, 233] on input "bed ... voice" at bounding box center [455, 237] width 8 height 8
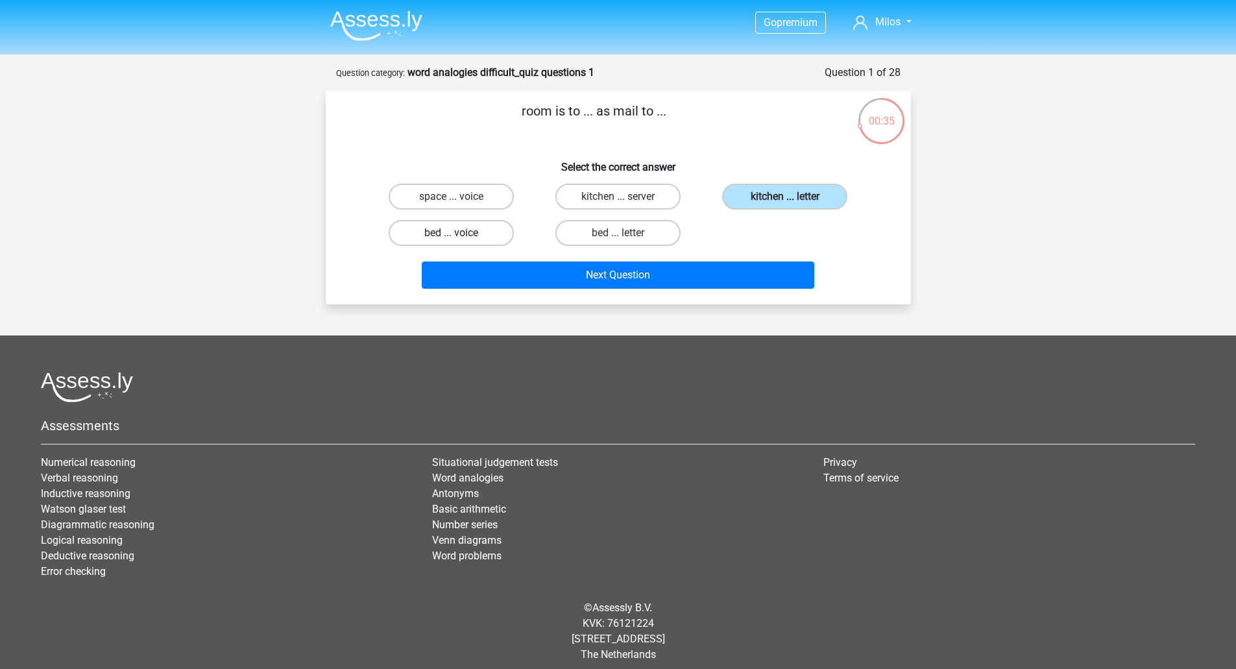
radio input "true"
click at [599, 234] on label "bed ... letter" at bounding box center [618, 233] width 125 height 26
click at [618, 234] on input "bed ... letter" at bounding box center [622, 237] width 8 height 8
radio input "true"
click at [784, 195] on label "kitchen ... letter" at bounding box center [784, 197] width 125 height 26
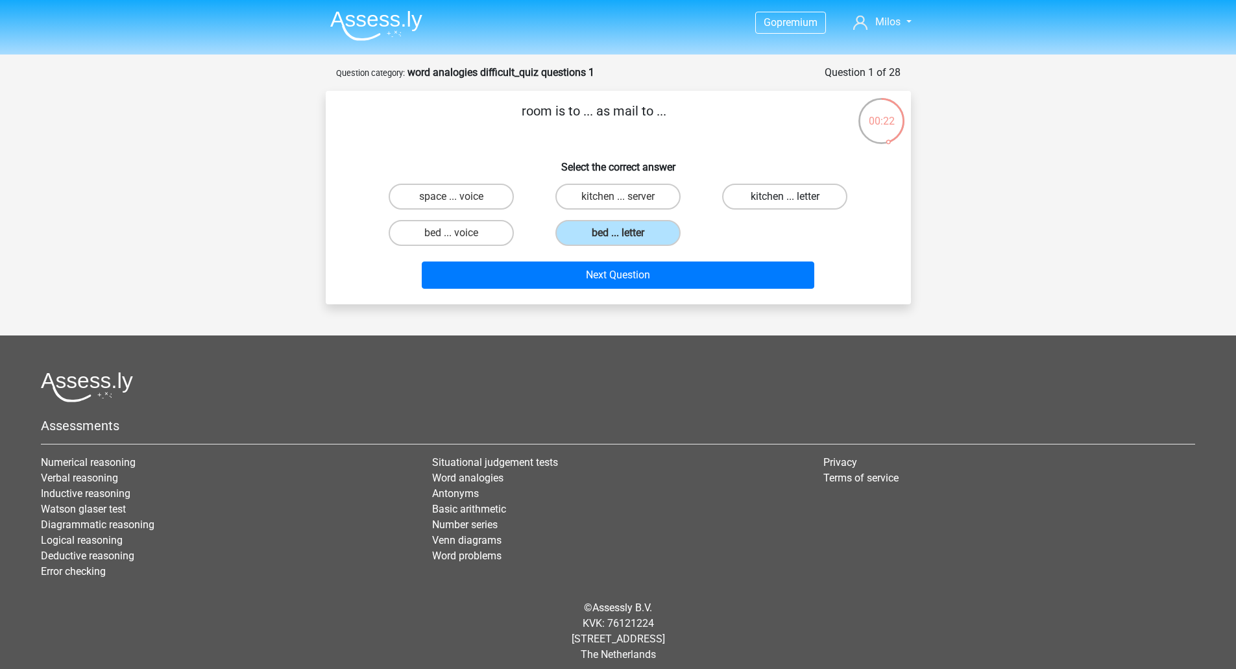
click at [785, 197] on input "kitchen ... letter" at bounding box center [789, 201] width 8 height 8
radio input "true"
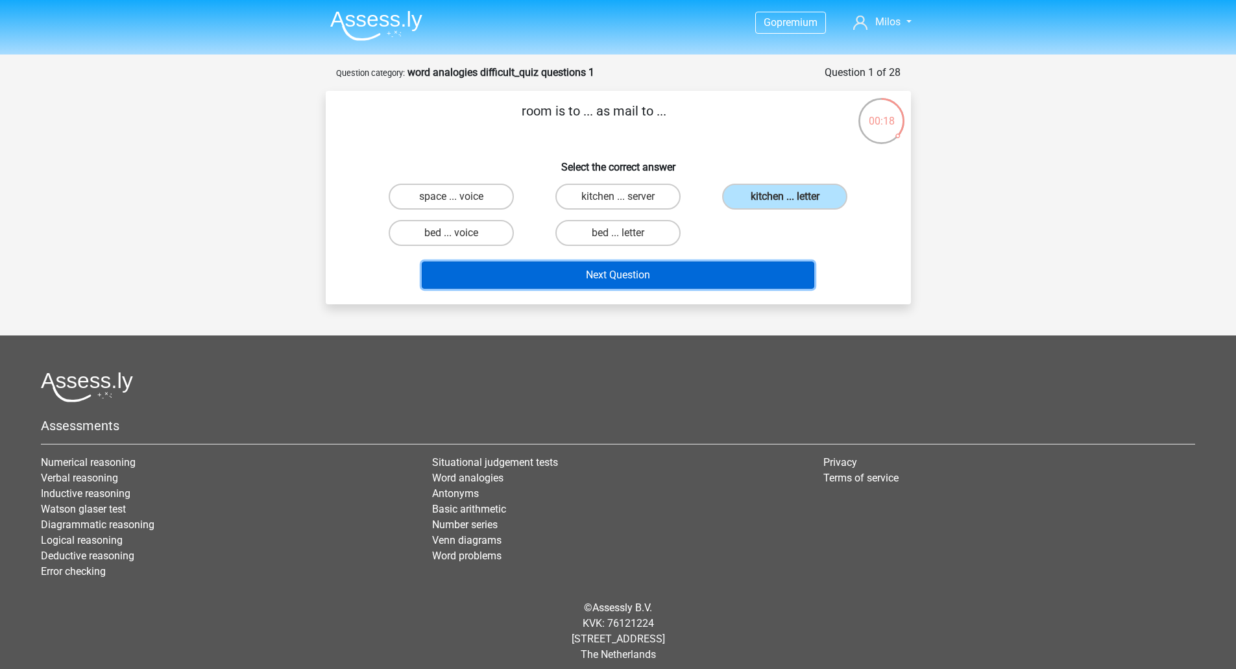
click at [571, 271] on button "Next Question" at bounding box center [618, 275] width 393 height 27
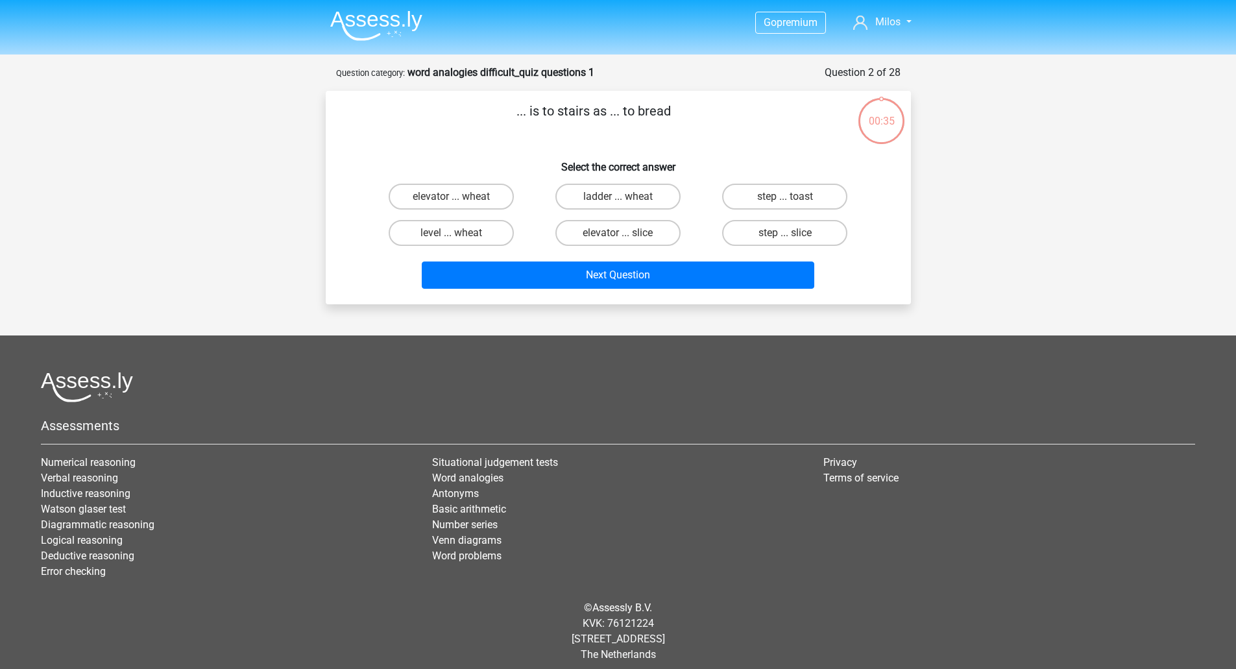
scroll to position [9, 0]
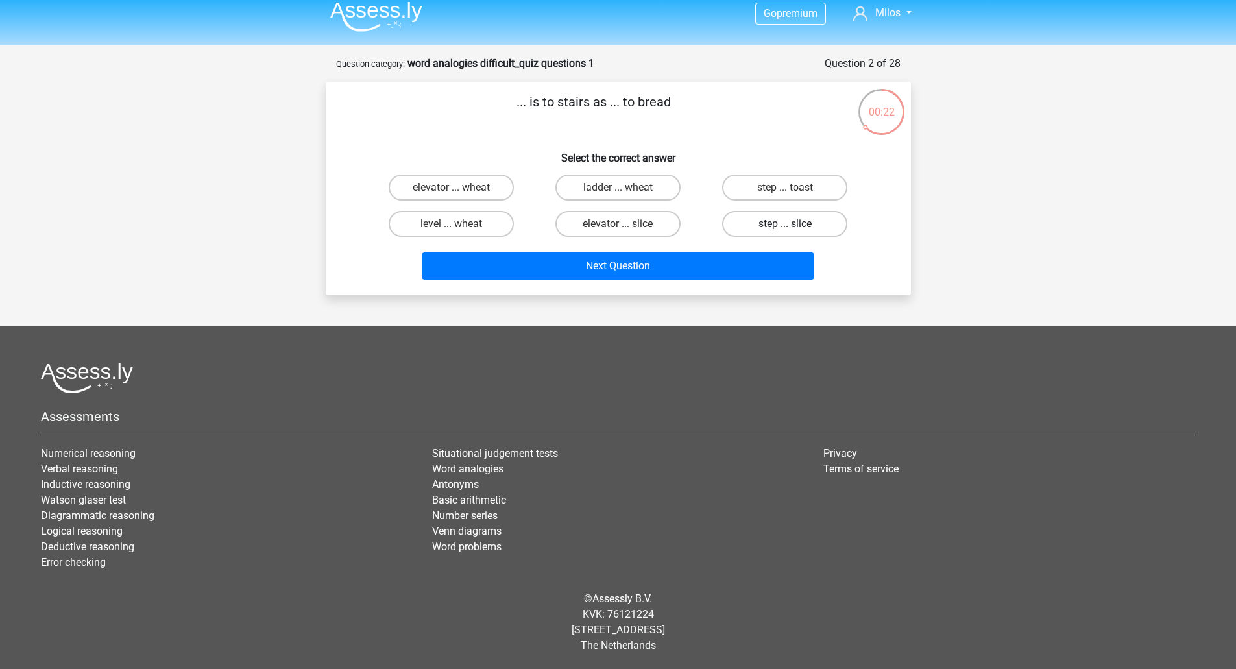
click at [769, 223] on label "step ... slice" at bounding box center [784, 224] width 125 height 26
click at [785, 224] on input "step ... slice" at bounding box center [789, 228] width 8 height 8
radio input "true"
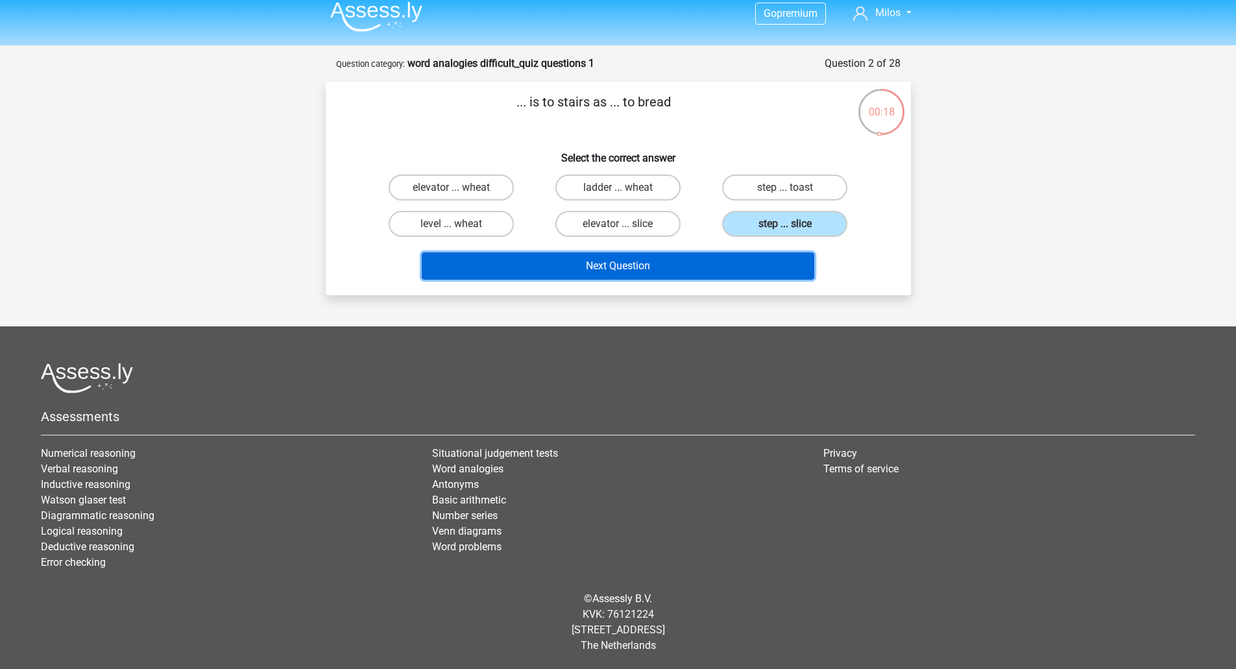
click at [635, 270] on button "Next Question" at bounding box center [618, 265] width 393 height 27
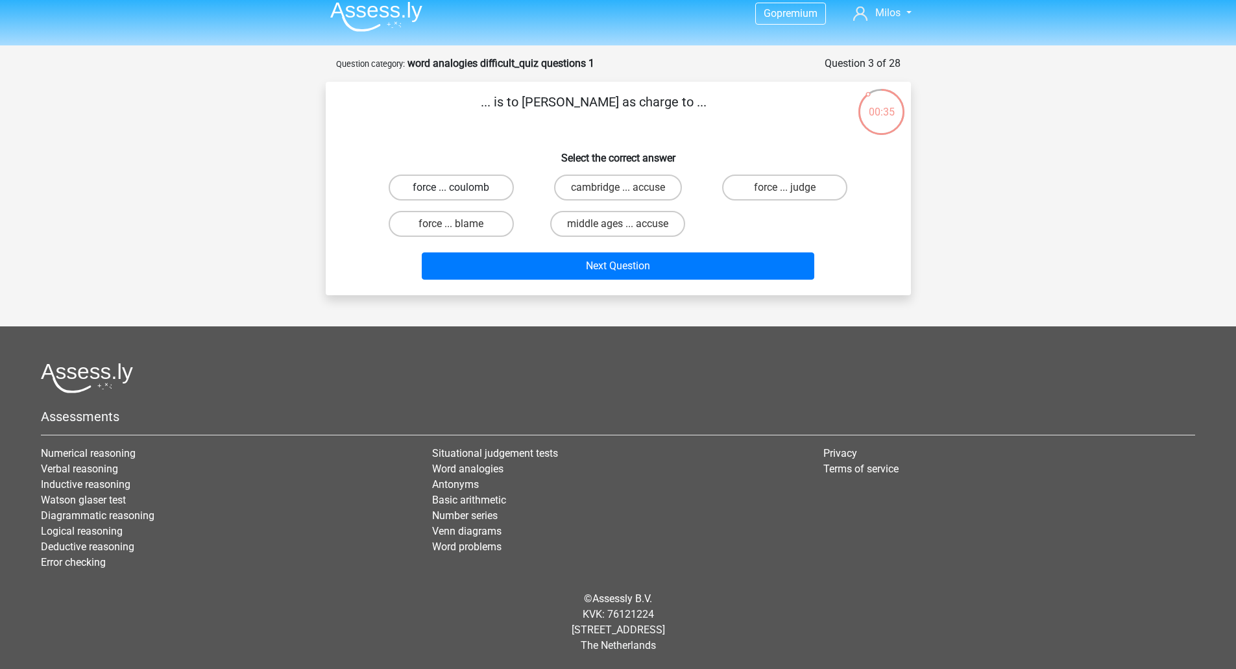
click at [473, 186] on label "force ... coulomb" at bounding box center [451, 188] width 125 height 26
click at [460, 188] on input "force ... coulomb" at bounding box center [455, 192] width 8 height 8
radio input "true"
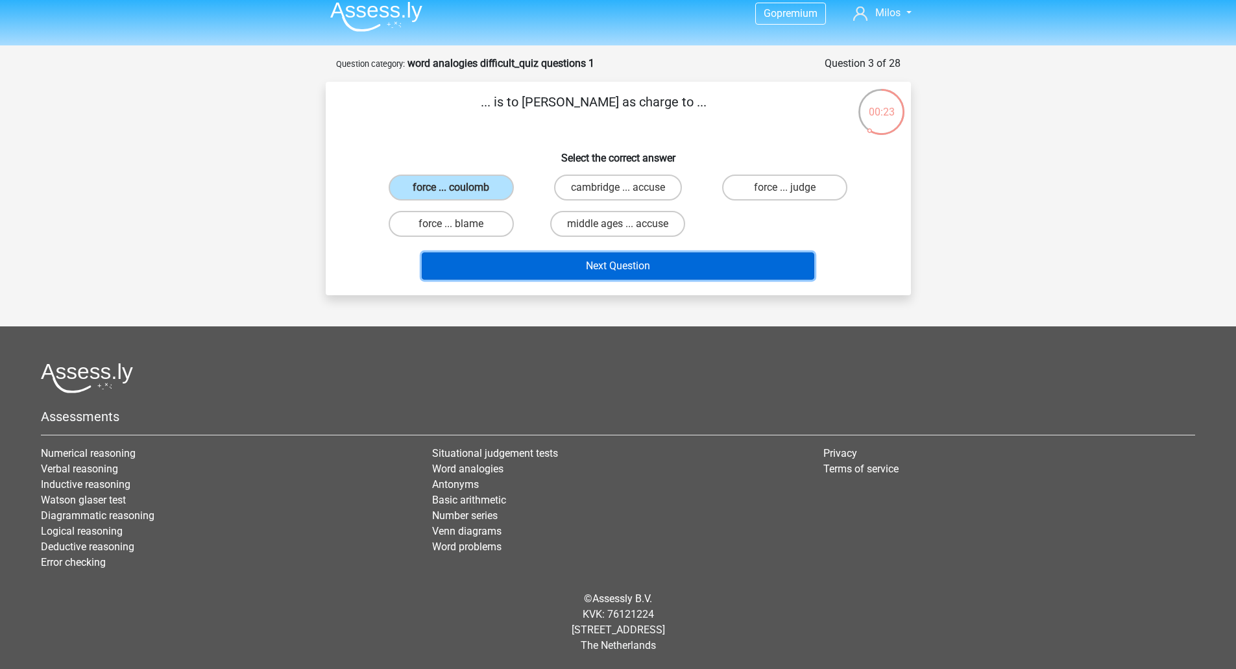
click at [636, 266] on button "Next Question" at bounding box center [618, 265] width 393 height 27
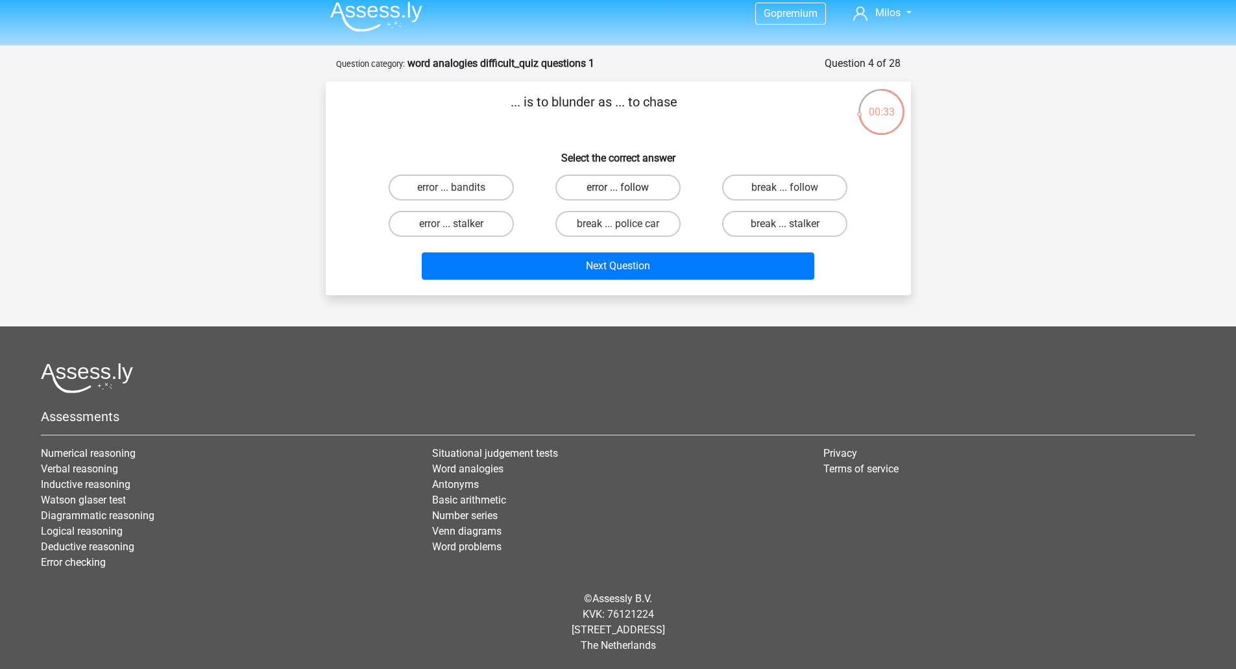
click at [645, 190] on label "error ... follow" at bounding box center [618, 188] width 125 height 26
click at [626, 190] on input "error ... follow" at bounding box center [622, 192] width 8 height 8
radio input "true"
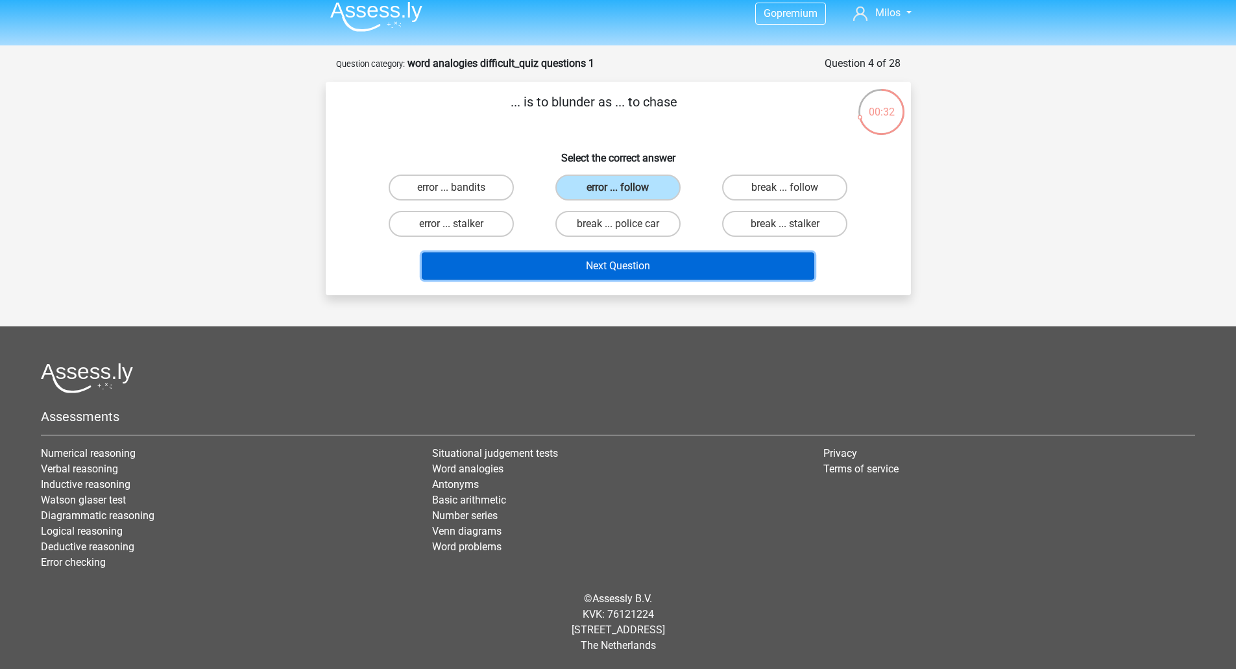
click at [631, 254] on button "Next Question" at bounding box center [618, 265] width 393 height 27
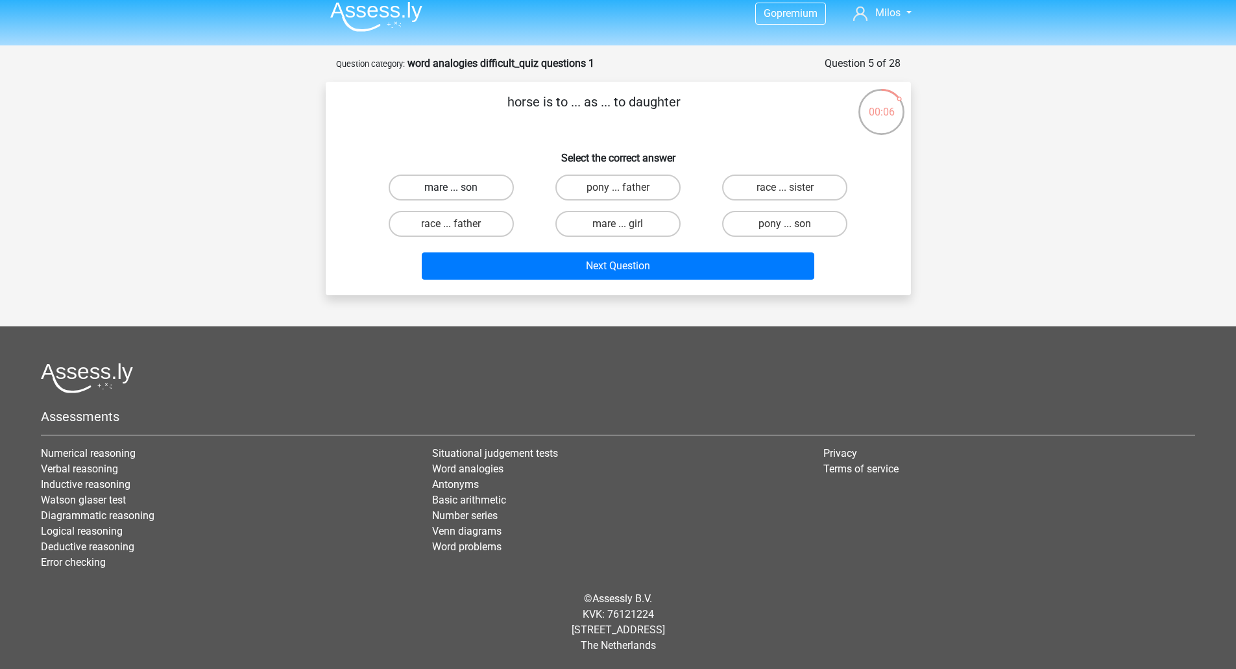
click at [502, 192] on label "mare ... son" at bounding box center [451, 188] width 125 height 26
click at [460, 192] on input "mare ... son" at bounding box center [455, 192] width 8 height 8
radio input "true"
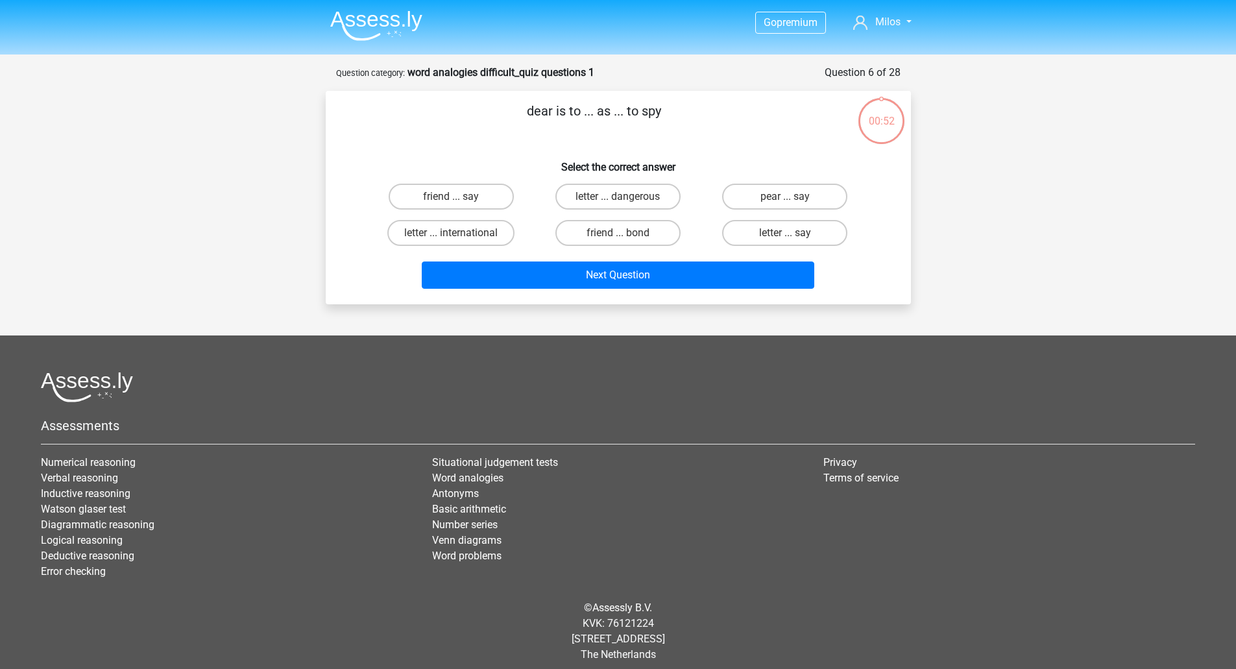
click at [631, 224] on label "friend ... bond" at bounding box center [618, 233] width 125 height 26
click at [626, 233] on input "friend ... bond" at bounding box center [622, 237] width 8 height 8
radio input "true"
click at [632, 225] on label "friend ... bond" at bounding box center [618, 233] width 125 height 26
click at [626, 233] on input "friend ... bond" at bounding box center [622, 237] width 8 height 8
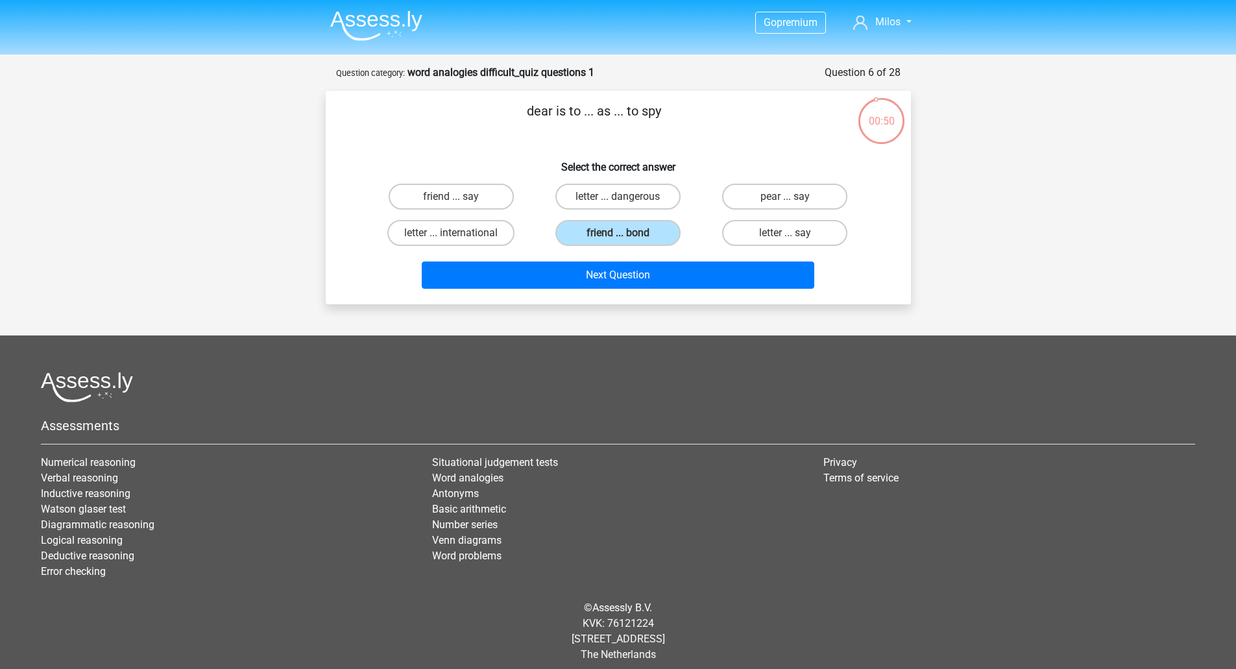
click at [587, 141] on div "dear is to ... as ... to spy Select the correct answer friend ... say letter ..…" at bounding box center [618, 197] width 575 height 193
click at [821, 195] on label "pear ... say" at bounding box center [784, 197] width 125 height 26
click at [794, 197] on input "pear ... say" at bounding box center [789, 201] width 8 height 8
radio input "true"
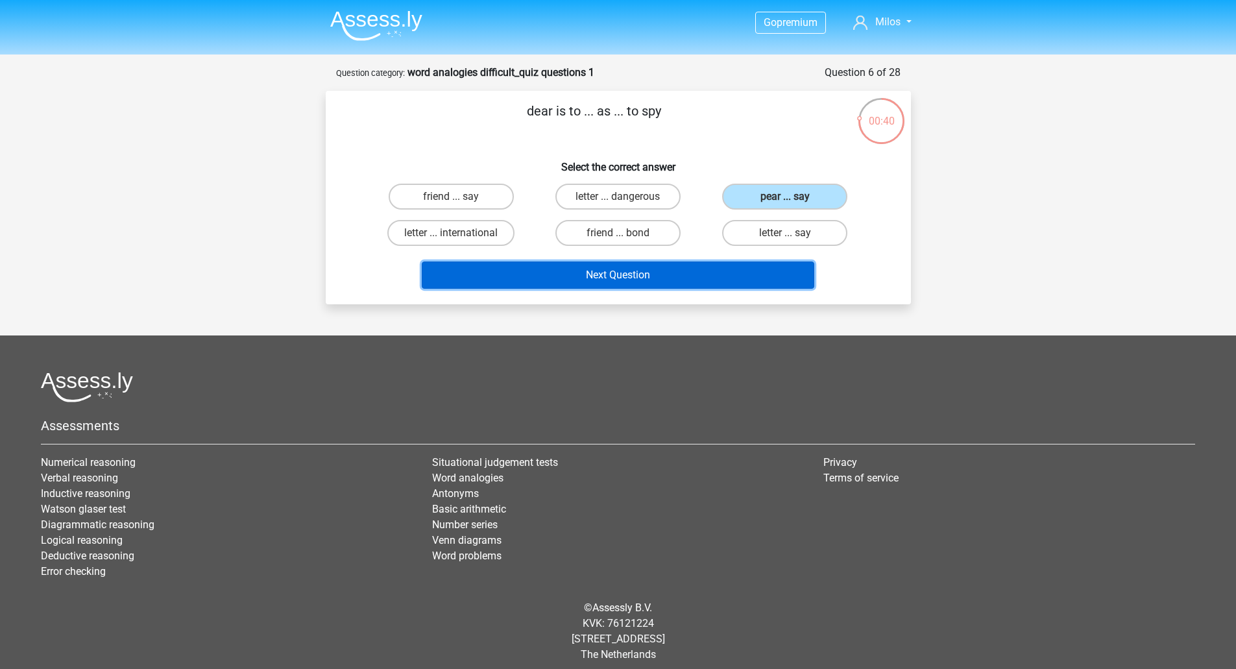
click at [665, 272] on button "Next Question" at bounding box center [618, 275] width 393 height 27
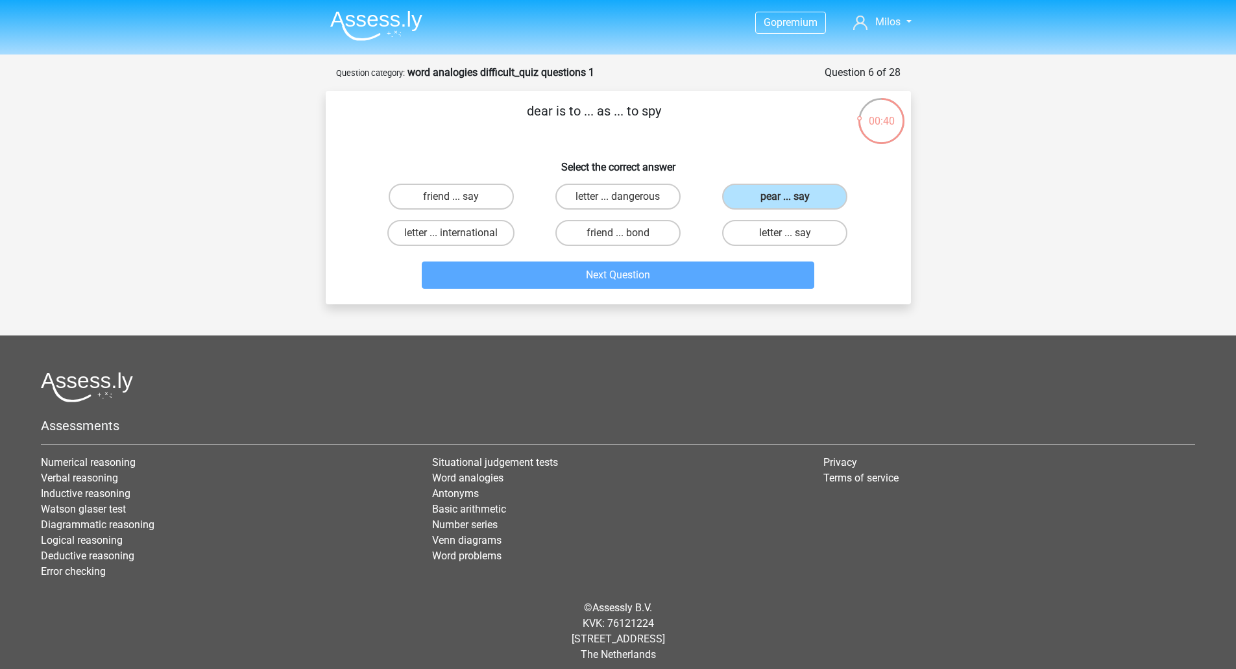
scroll to position [9, 0]
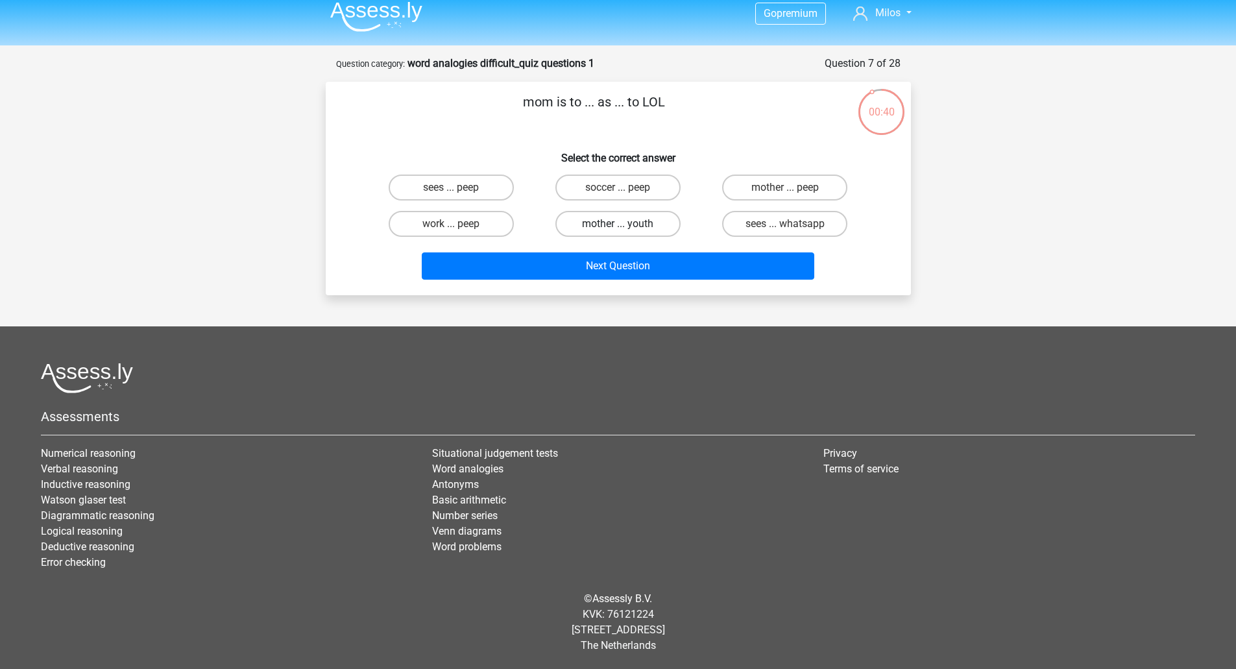
click at [647, 215] on label "mother ... youth" at bounding box center [618, 224] width 125 height 26
click at [626, 224] on input "mother ... youth" at bounding box center [622, 228] width 8 height 8
radio input "true"
click at [796, 188] on label "mother ... peep" at bounding box center [784, 188] width 125 height 26
click at [794, 188] on input "mother ... peep" at bounding box center [789, 192] width 8 height 8
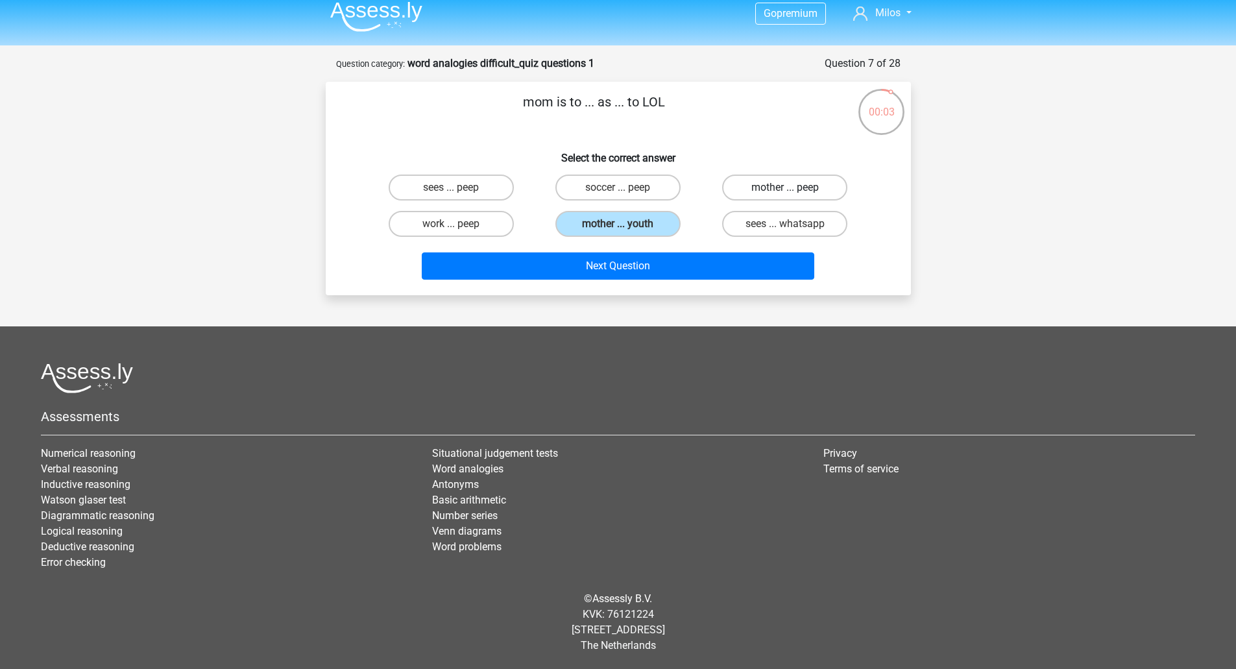
radio input "true"
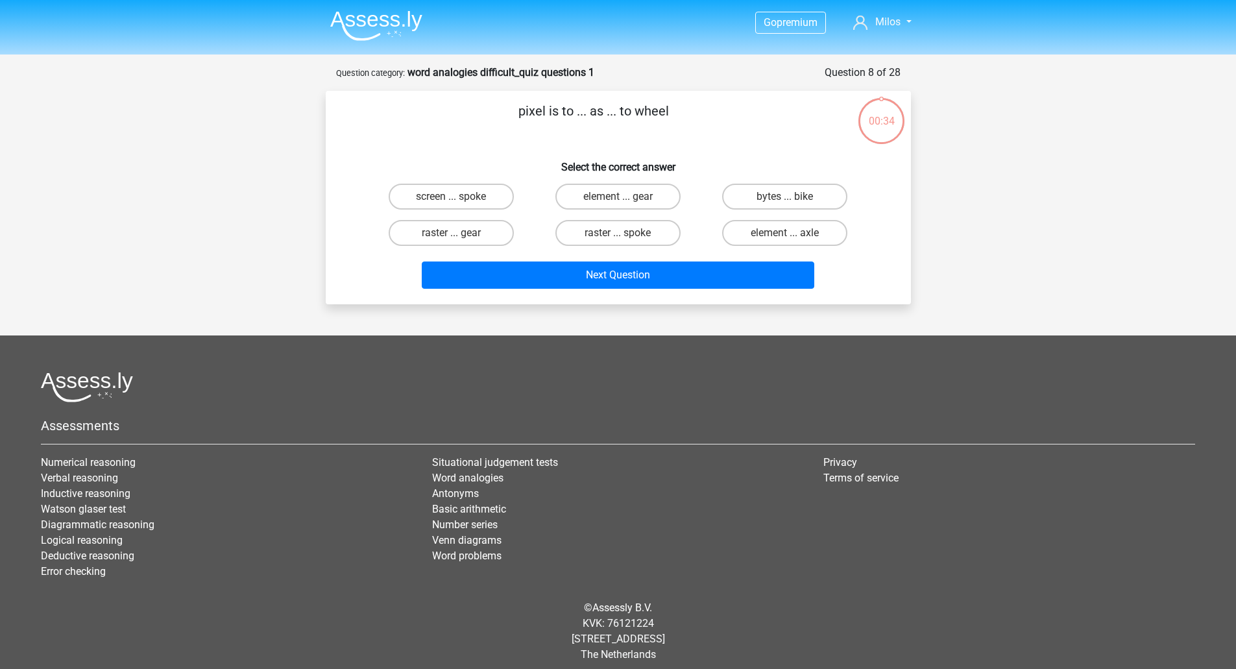
scroll to position [9, 0]
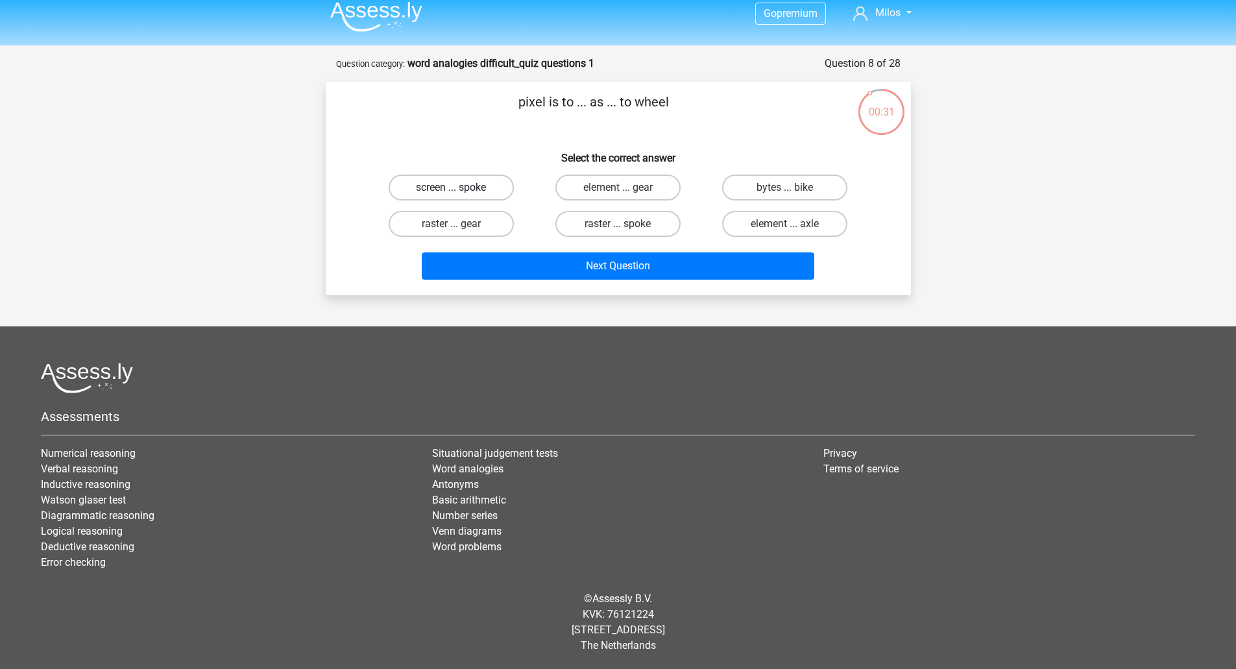
click at [496, 190] on label "screen ... spoke" at bounding box center [451, 188] width 125 height 26
click at [460, 190] on input "screen ... spoke" at bounding box center [455, 192] width 8 height 8
radio input "true"
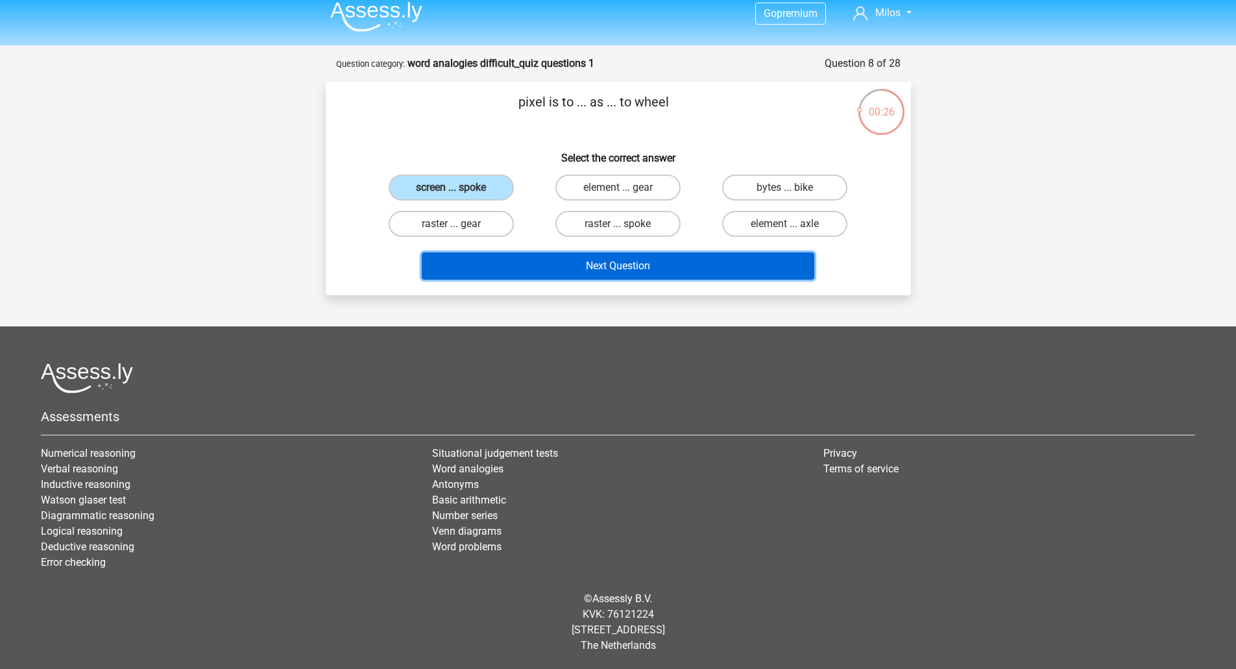
click at [608, 266] on button "Next Question" at bounding box center [618, 265] width 393 height 27
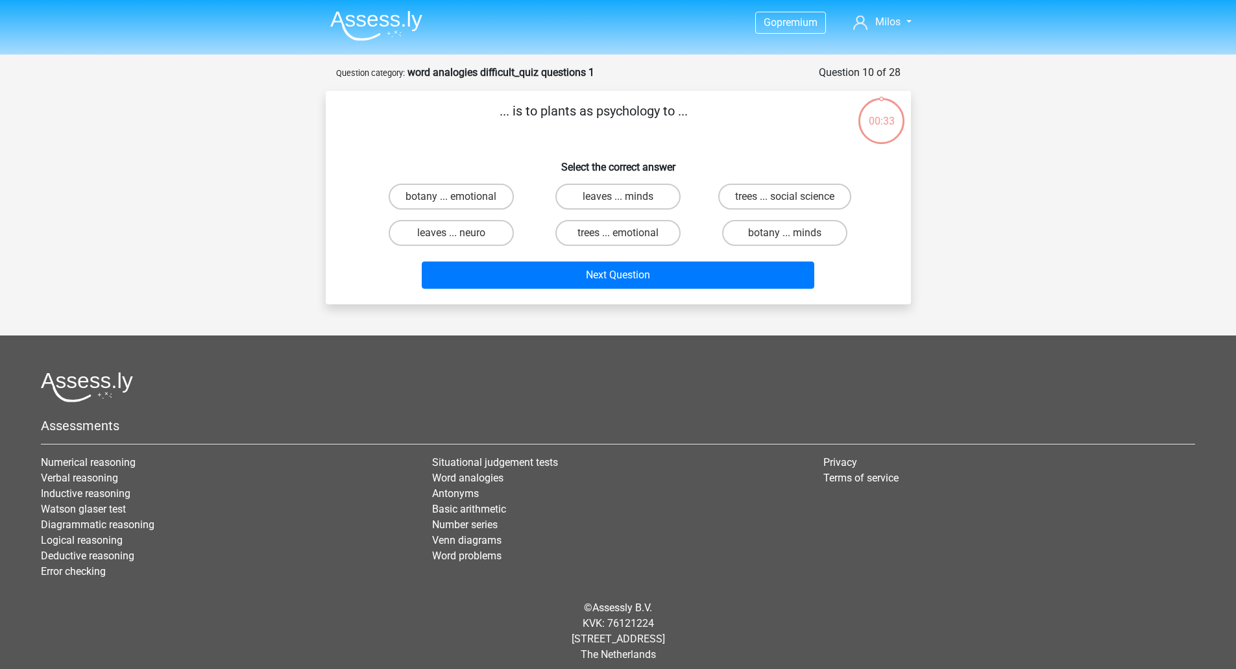
scroll to position [9, 0]
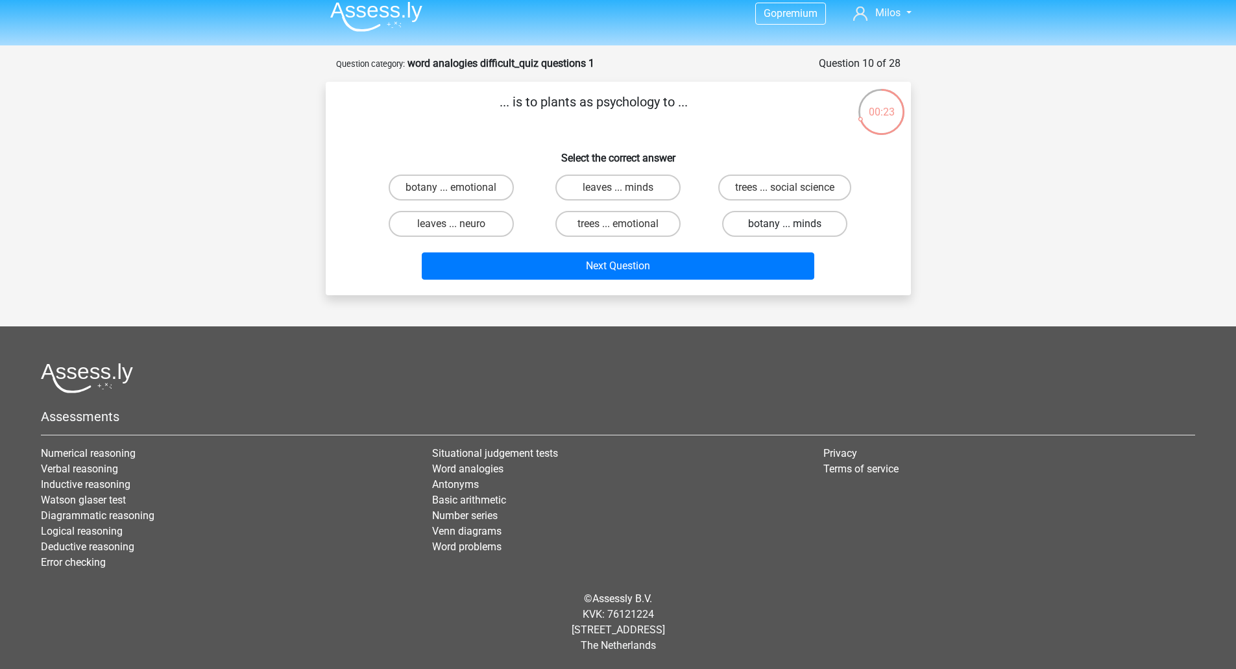
click at [787, 219] on label "botany ... minds" at bounding box center [784, 224] width 125 height 26
click at [787, 224] on input "botany ... minds" at bounding box center [789, 228] width 8 height 8
radio input "true"
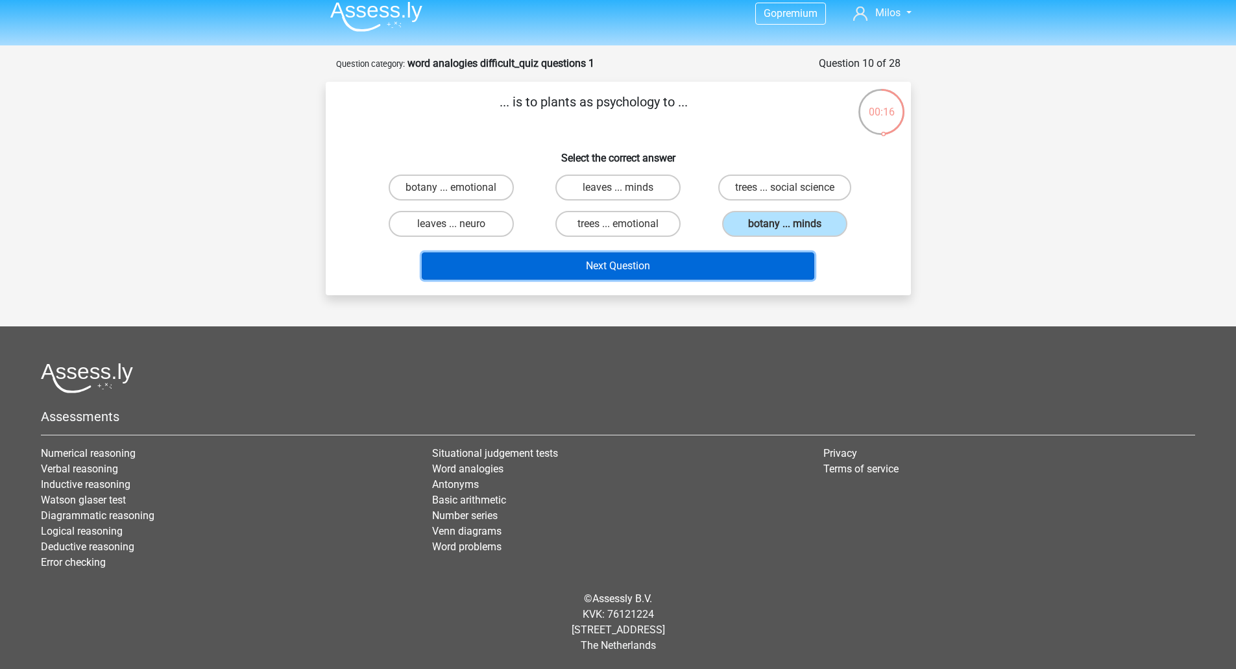
click at [638, 265] on button "Next Question" at bounding box center [618, 265] width 393 height 27
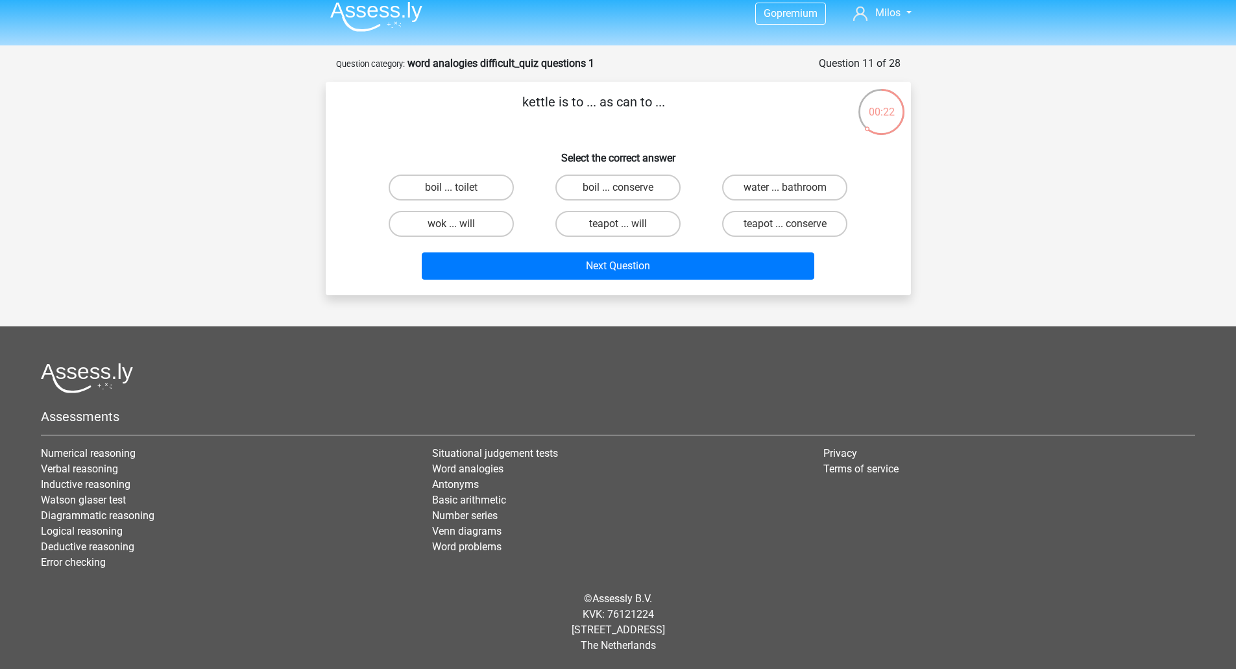
drag, startPoint x: 634, startPoint y: 161, endPoint x: 637, endPoint y: 173, distance: 12.0
click at [635, 161] on h6 "Select the correct answer" at bounding box center [619, 152] width 544 height 23
click at [635, 176] on label "boil ... conserve" at bounding box center [618, 188] width 125 height 26
click at [626, 188] on input "boil ... conserve" at bounding box center [622, 192] width 8 height 8
radio input "true"
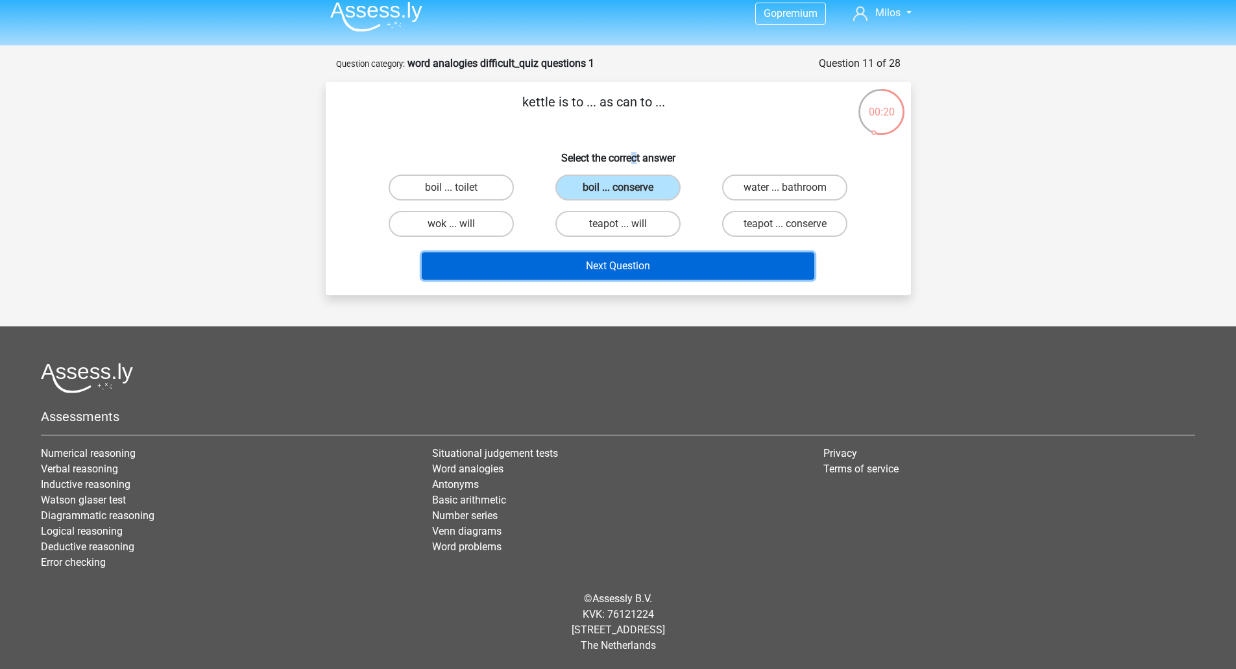
click at [621, 260] on button "Next Question" at bounding box center [618, 265] width 393 height 27
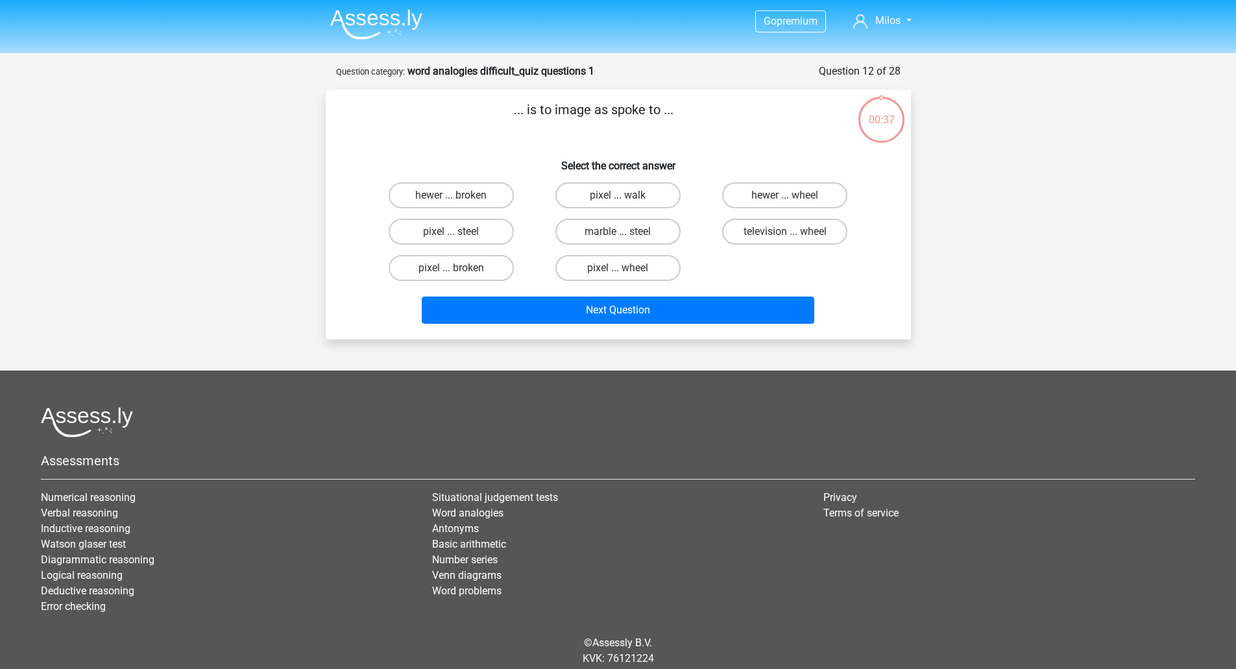
scroll to position [0, 0]
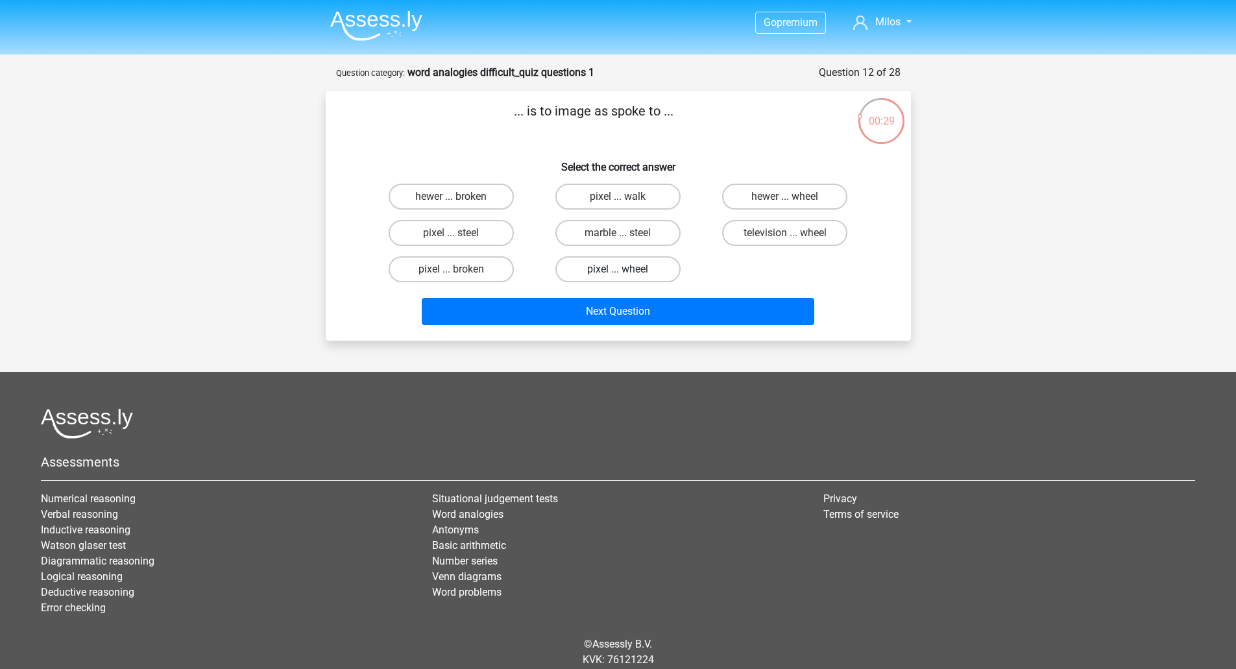
click at [617, 262] on label "pixel ... wheel" at bounding box center [618, 269] width 125 height 26
click at [618, 269] on input "pixel ... wheel" at bounding box center [622, 273] width 8 height 8
radio input "true"
click at [656, 297] on div "Next Question" at bounding box center [619, 309] width 544 height 43
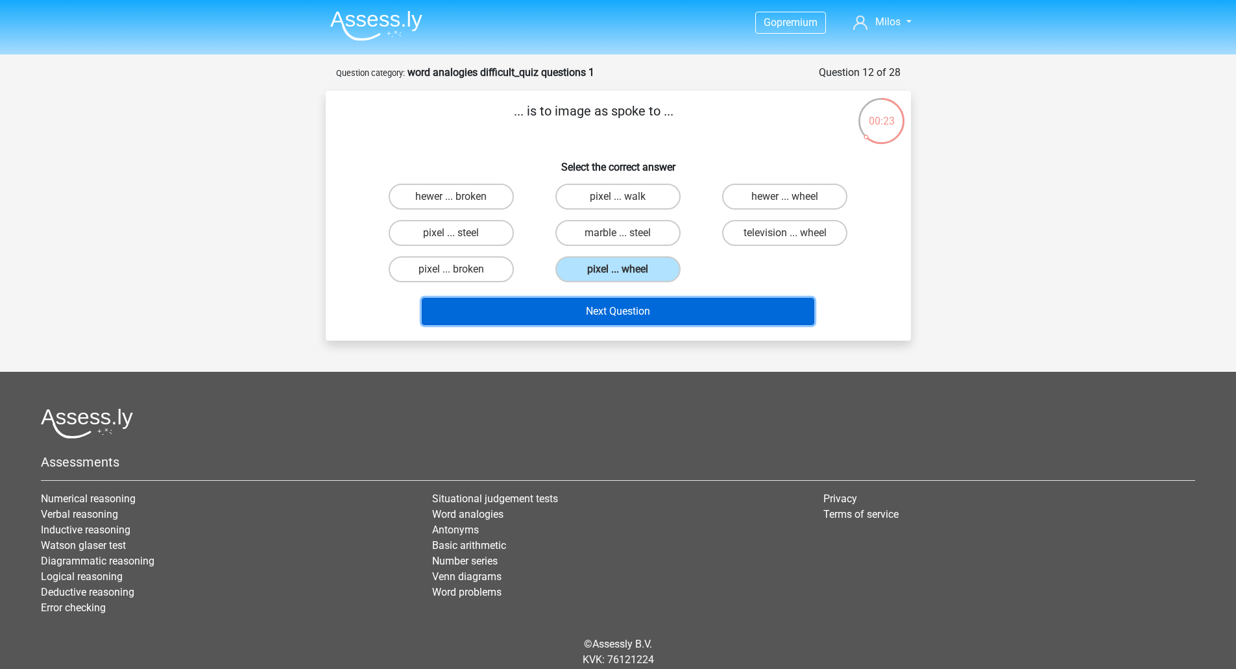
click at [650, 315] on button "Next Question" at bounding box center [618, 311] width 393 height 27
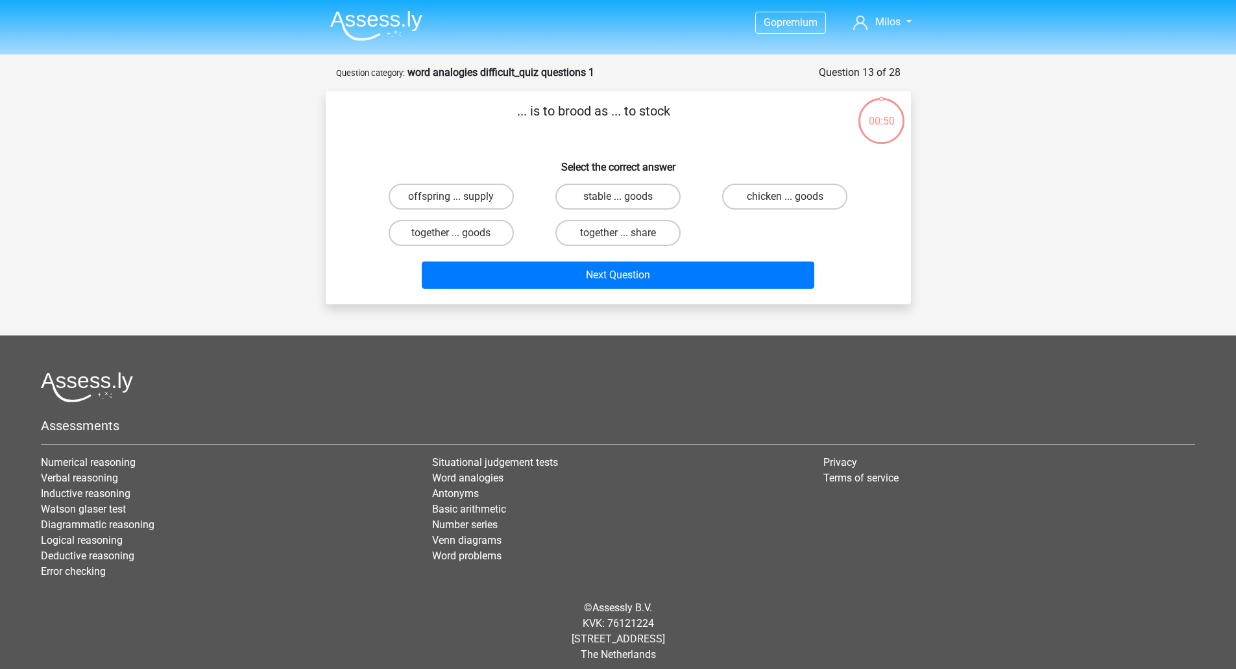
scroll to position [9, 0]
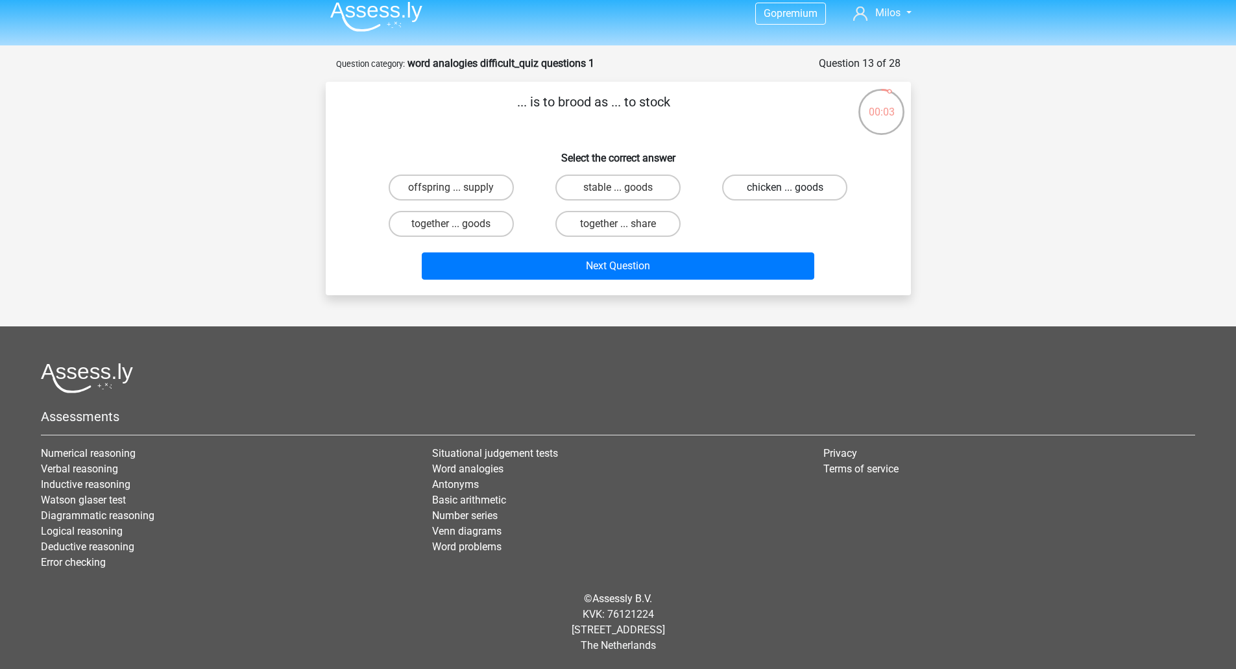
click at [778, 185] on label "chicken ... goods" at bounding box center [784, 188] width 125 height 26
click at [785, 188] on input "chicken ... goods" at bounding box center [789, 192] width 8 height 8
radio input "true"
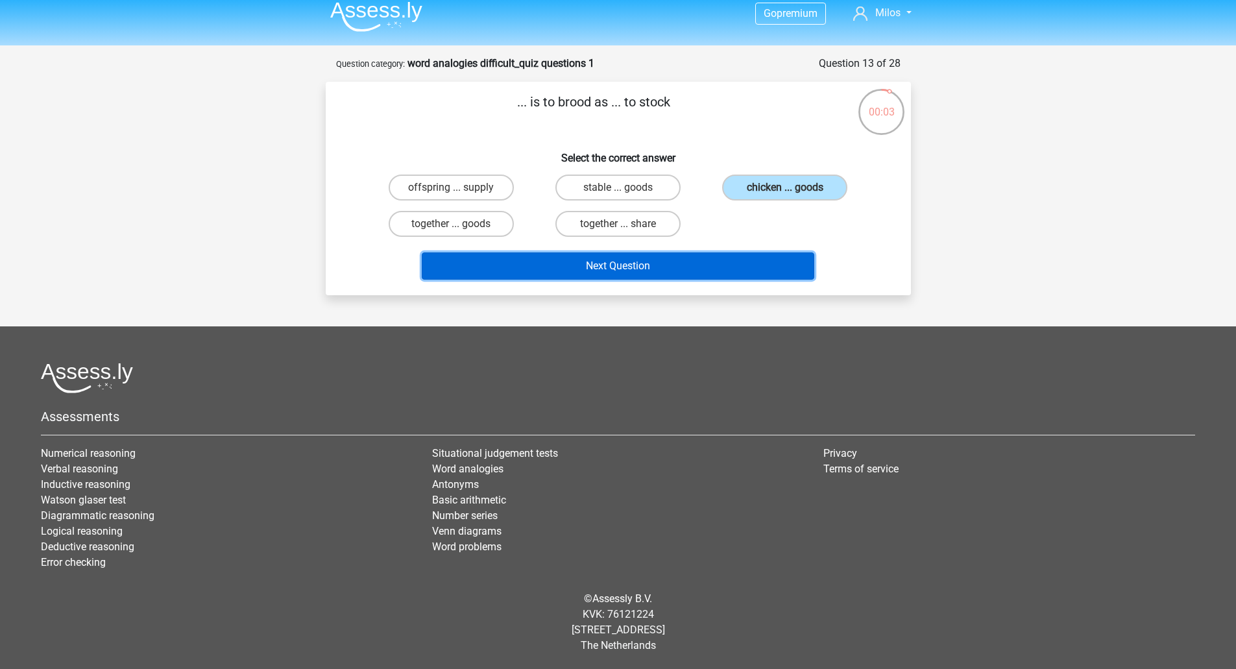
click at [643, 260] on button "Next Question" at bounding box center [618, 265] width 393 height 27
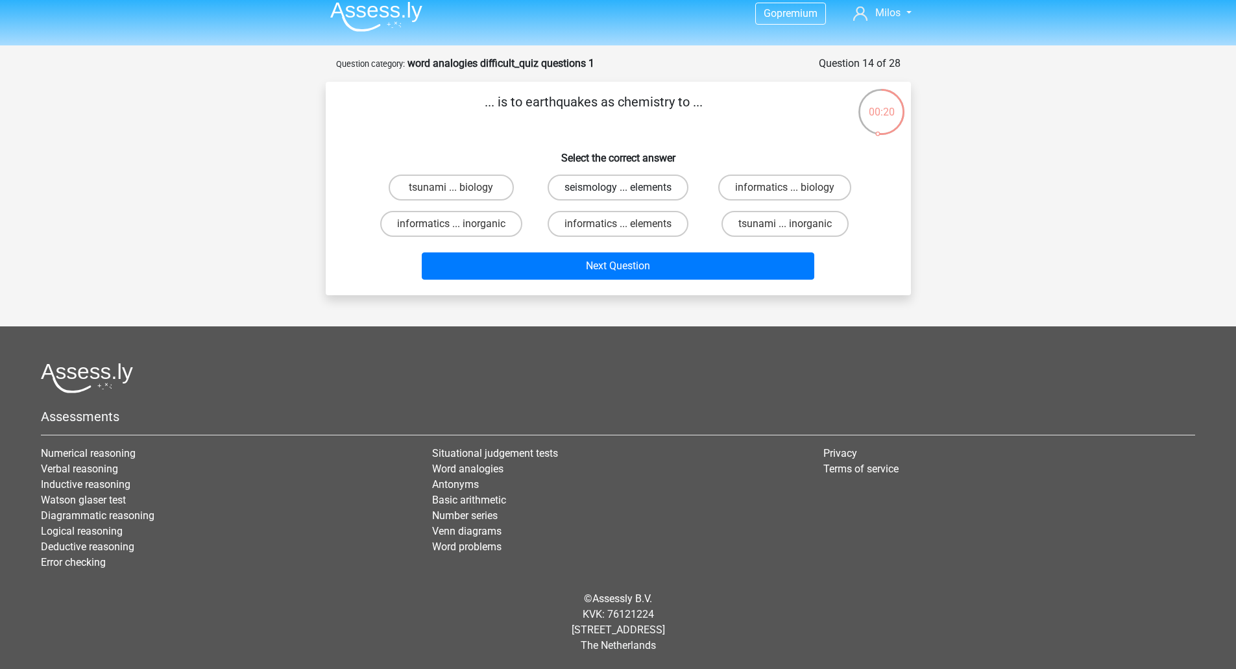
click at [648, 191] on label "seismology ... elements" at bounding box center [618, 188] width 141 height 26
click at [626, 191] on input "seismology ... elements" at bounding box center [622, 192] width 8 height 8
radio input "true"
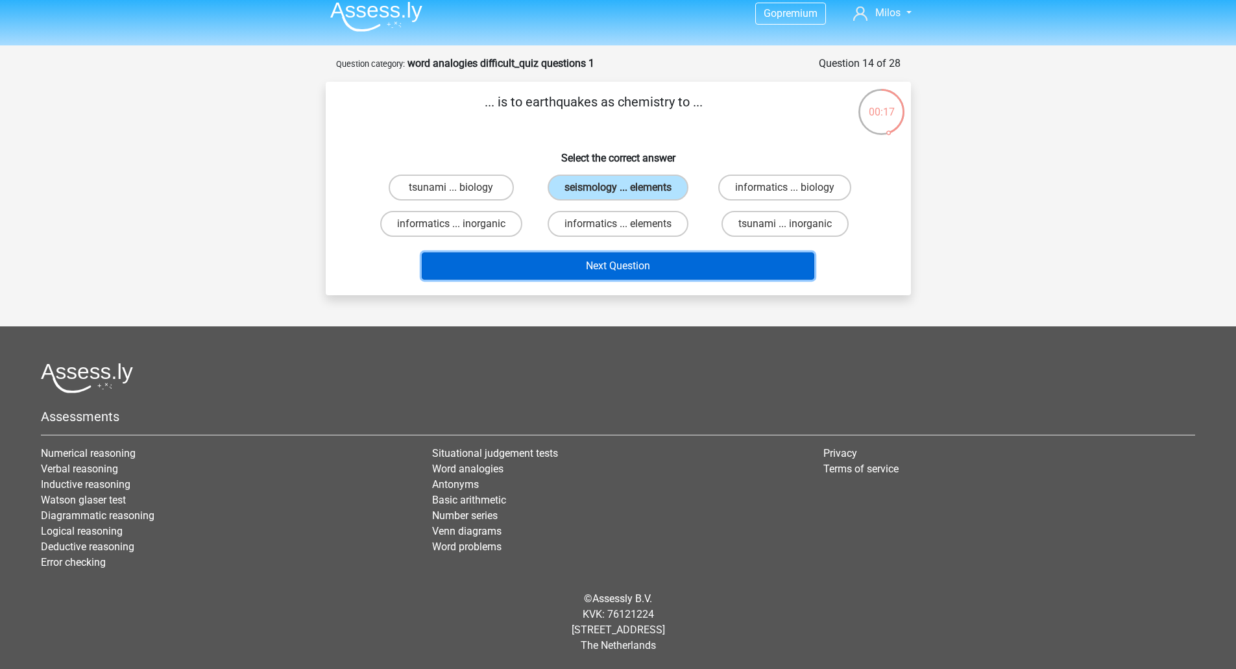
click at [611, 268] on button "Next Question" at bounding box center [618, 265] width 393 height 27
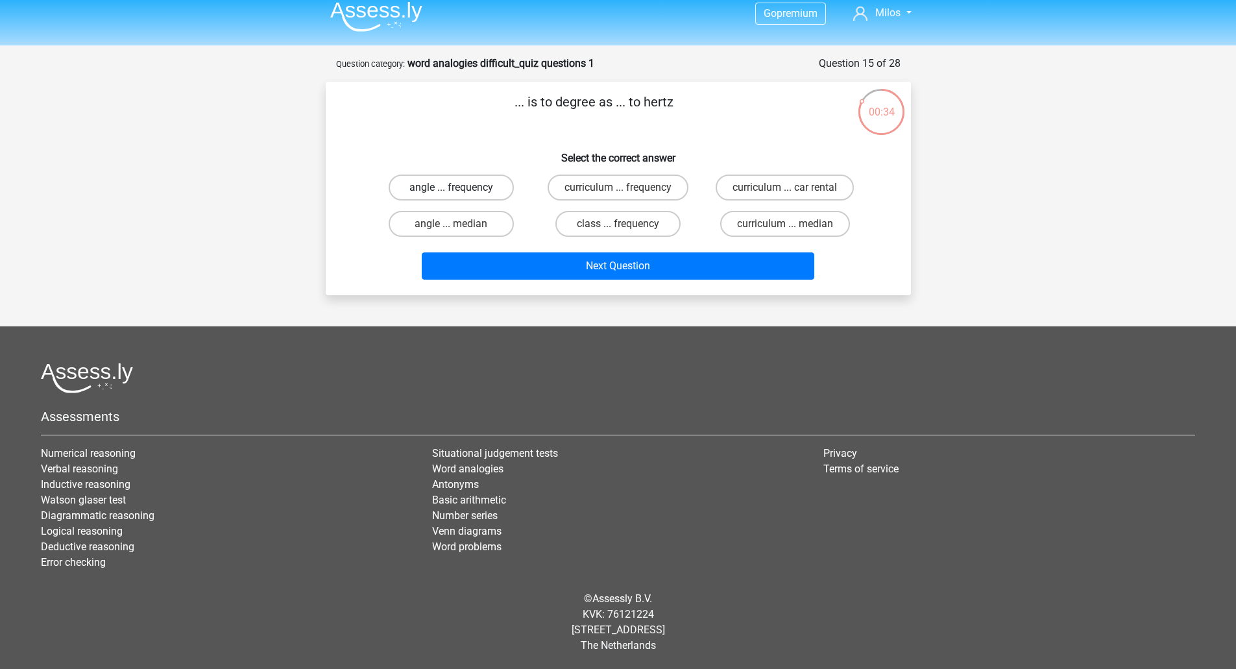
click at [473, 190] on label "angle ... frequency" at bounding box center [451, 188] width 125 height 26
click at [460, 190] on input "angle ... frequency" at bounding box center [455, 192] width 8 height 8
radio input "true"
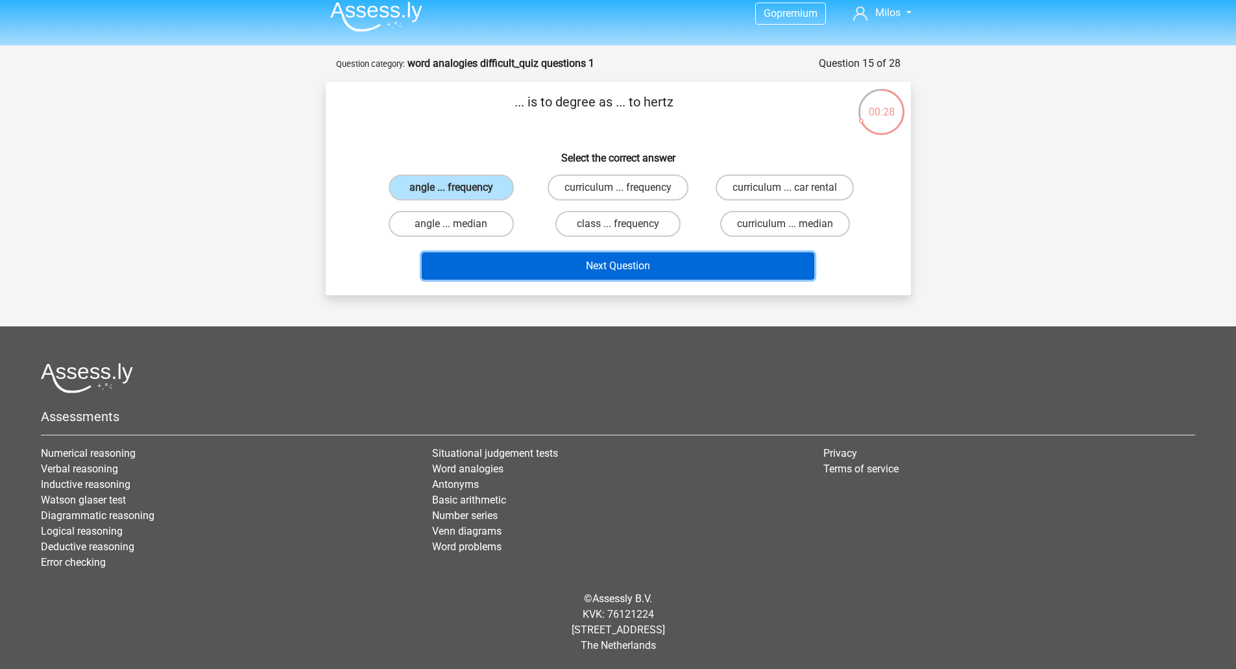
click at [644, 267] on button "Next Question" at bounding box center [618, 265] width 393 height 27
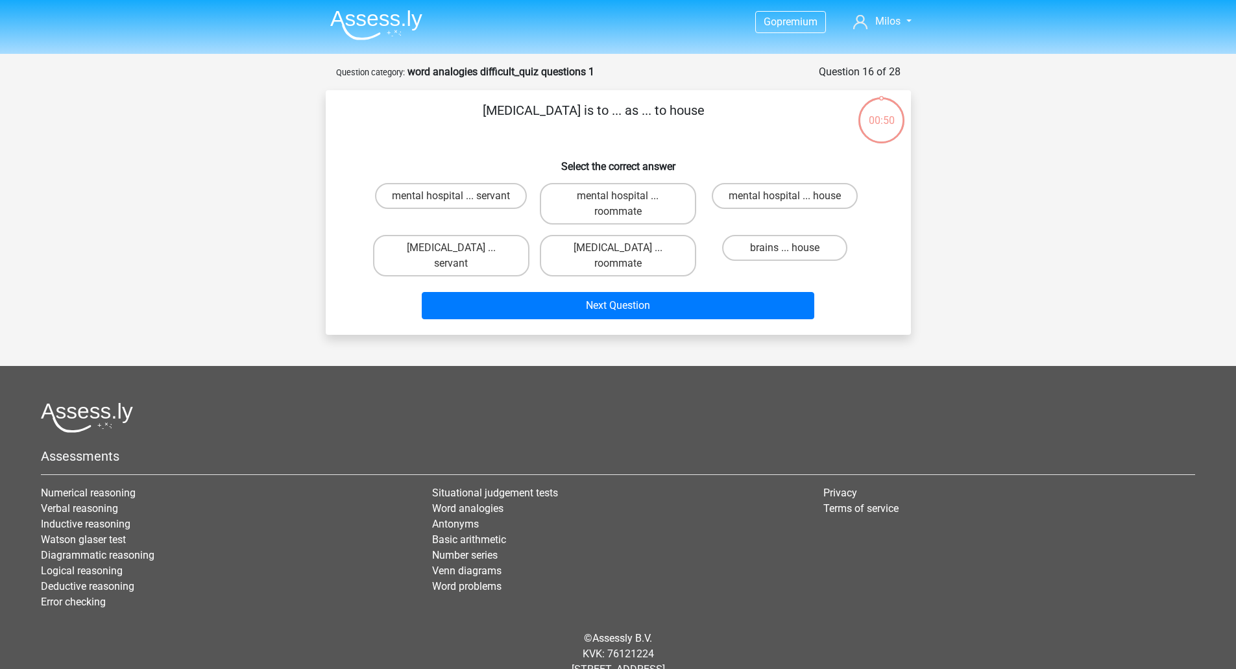
scroll to position [0, 0]
click at [485, 197] on label "mental hospital ... servant" at bounding box center [451, 197] width 152 height 26
click at [460, 197] on input "mental hospital ... servant" at bounding box center [455, 201] width 8 height 8
radio input "true"
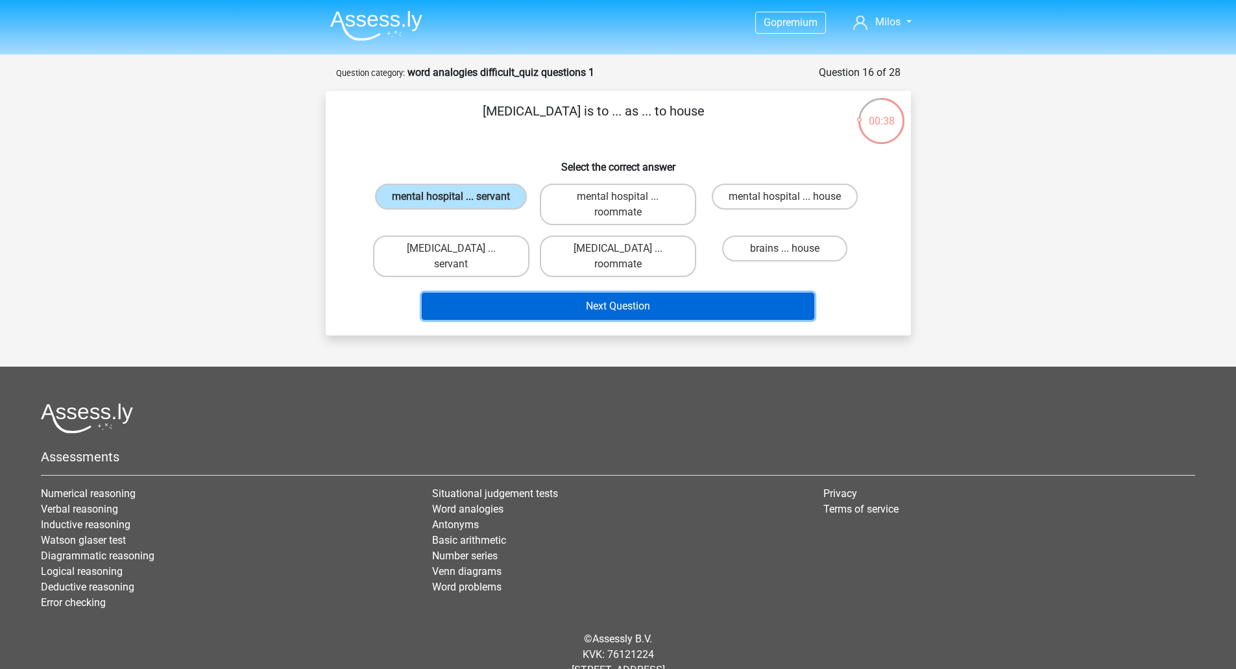
click at [618, 293] on button "Next Question" at bounding box center [618, 306] width 393 height 27
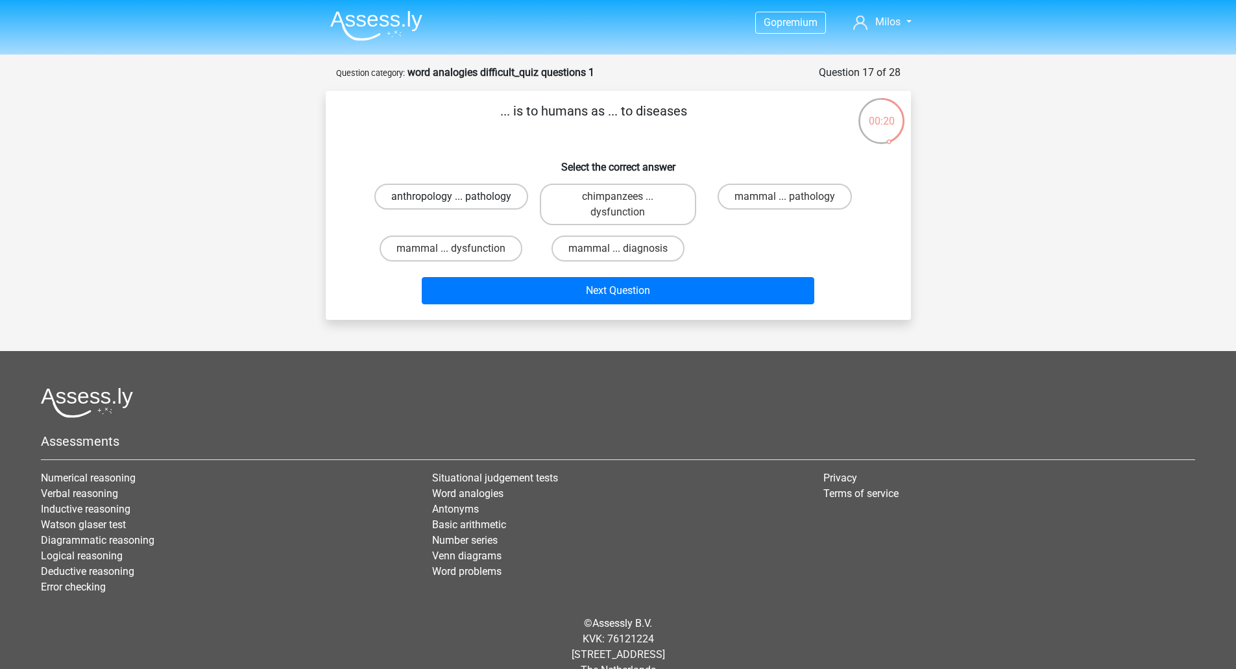
drag, startPoint x: 494, startPoint y: 199, endPoint x: 504, endPoint y: 204, distance: 11.9
click at [494, 199] on label "anthropology ... pathology" at bounding box center [452, 197] width 154 height 26
click at [460, 199] on input "anthropology ... pathology" at bounding box center [455, 201] width 8 height 8
radio input "true"
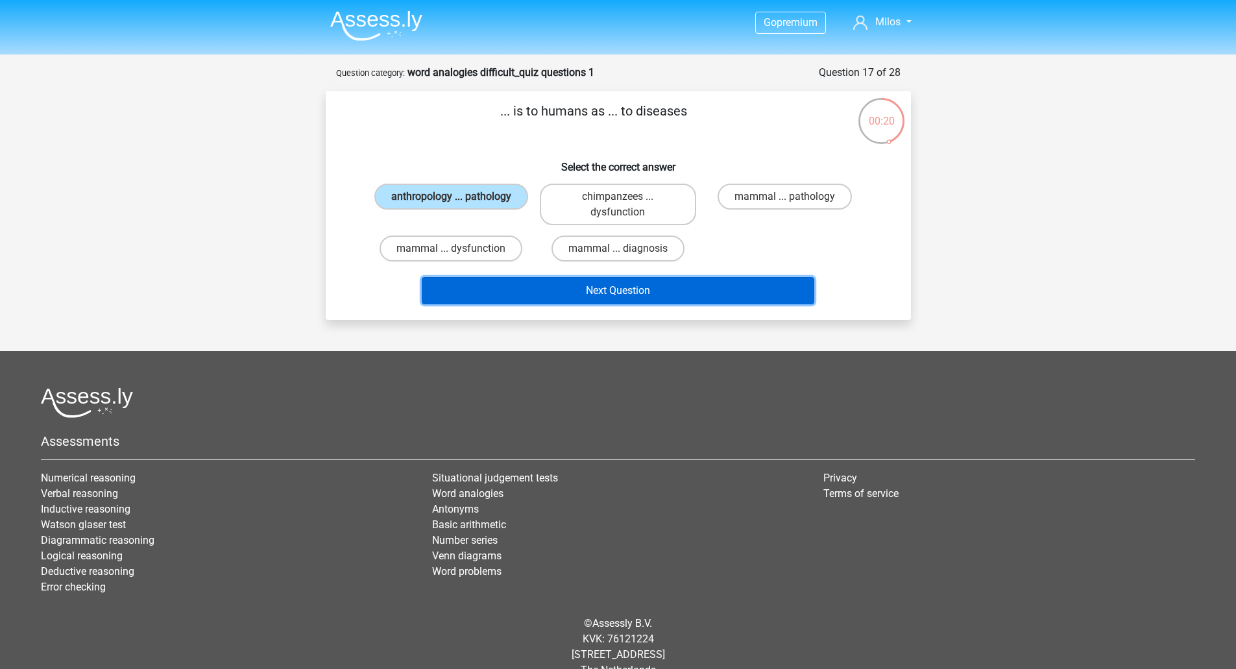
click at [665, 283] on button "Next Question" at bounding box center [618, 290] width 393 height 27
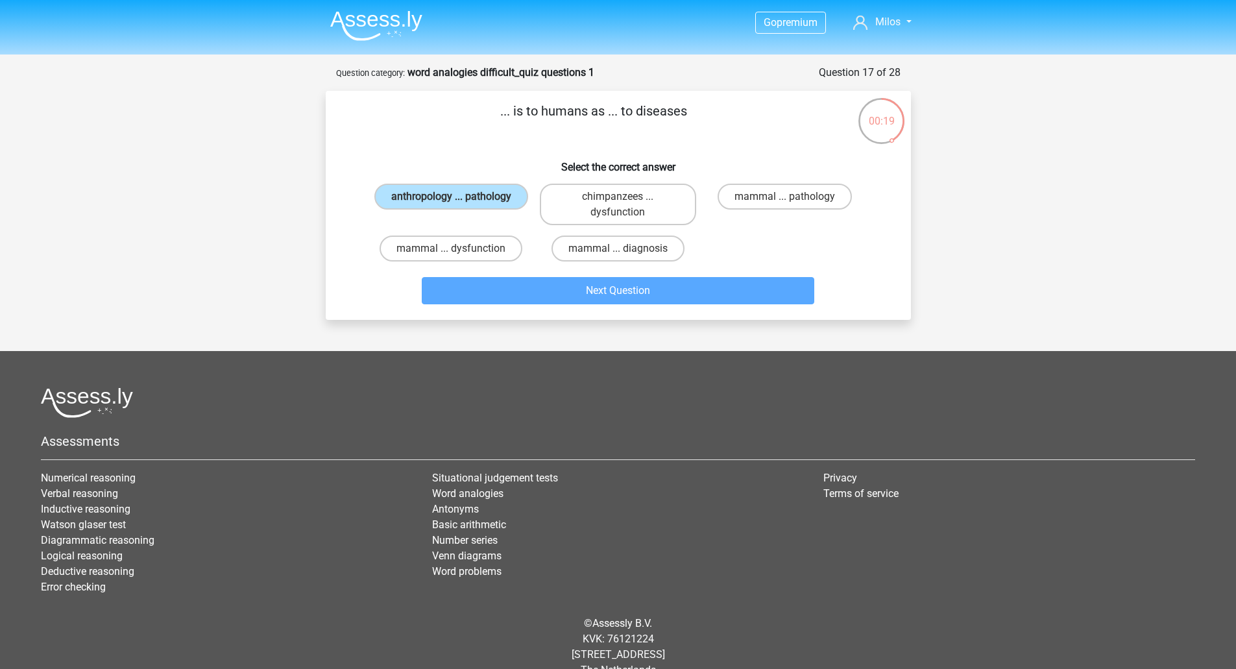
scroll to position [9, 0]
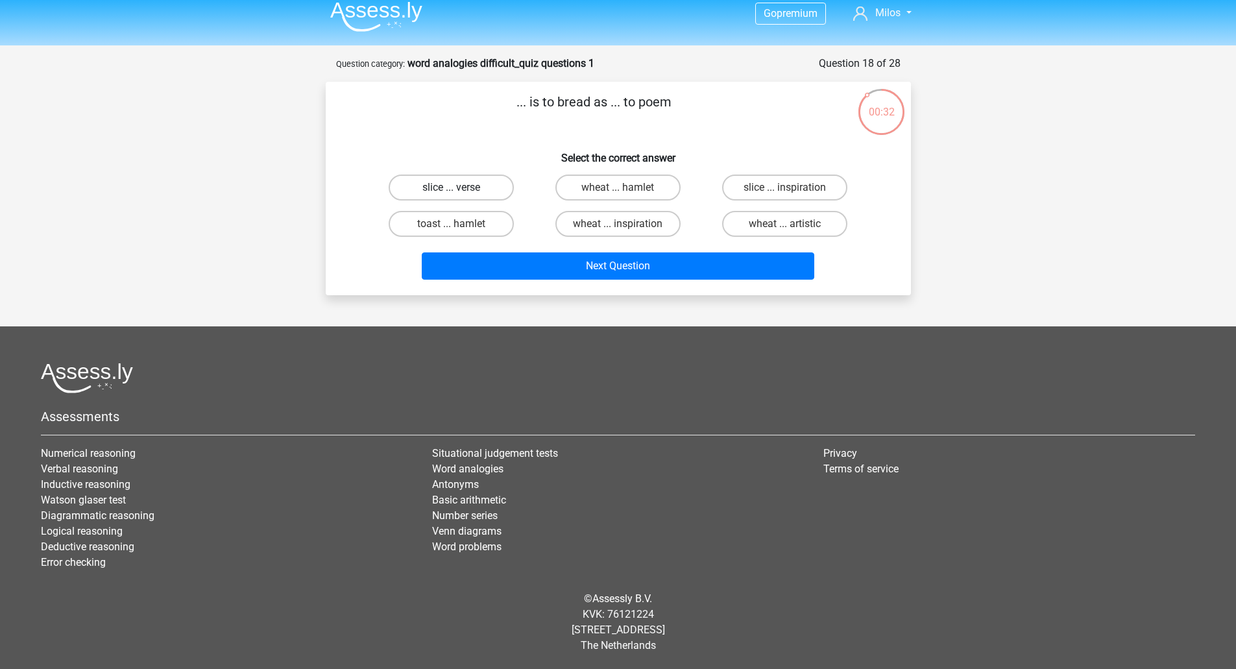
click at [482, 186] on label "slice ... verse" at bounding box center [451, 188] width 125 height 26
click at [460, 188] on input "slice ... verse" at bounding box center [455, 192] width 8 height 8
radio input "true"
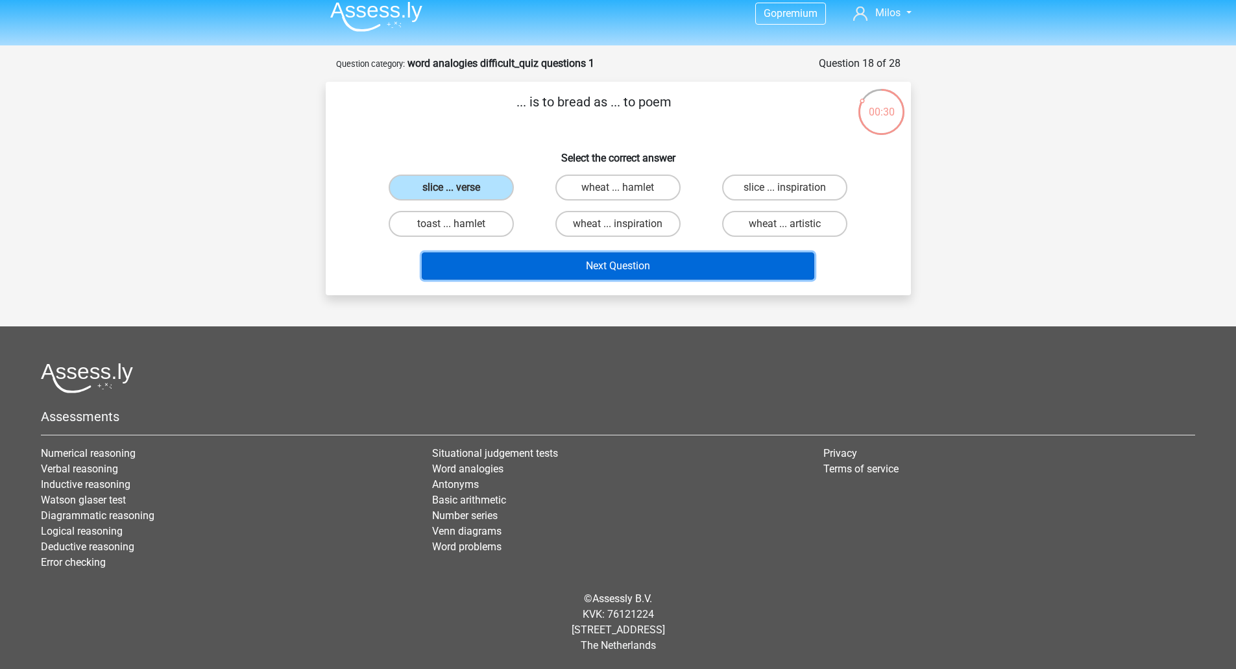
click at [615, 271] on button "Next Question" at bounding box center [618, 265] width 393 height 27
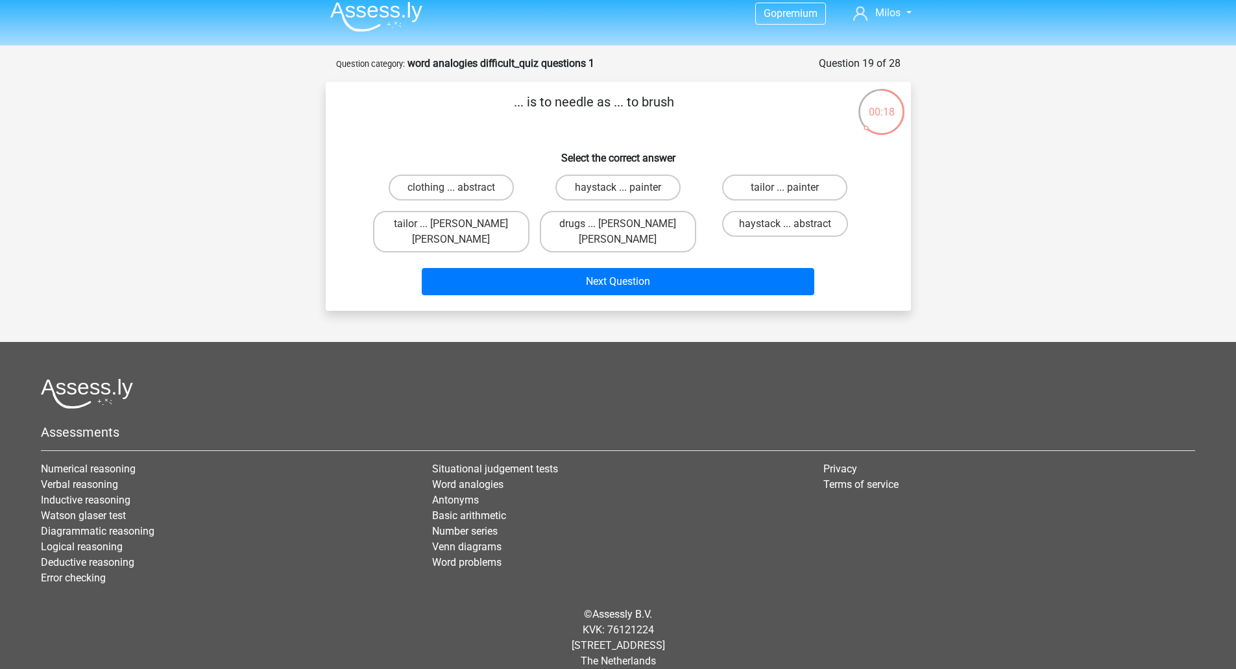
click at [789, 189] on input "tailor ... painter" at bounding box center [789, 192] width 8 height 8
radio input "true"
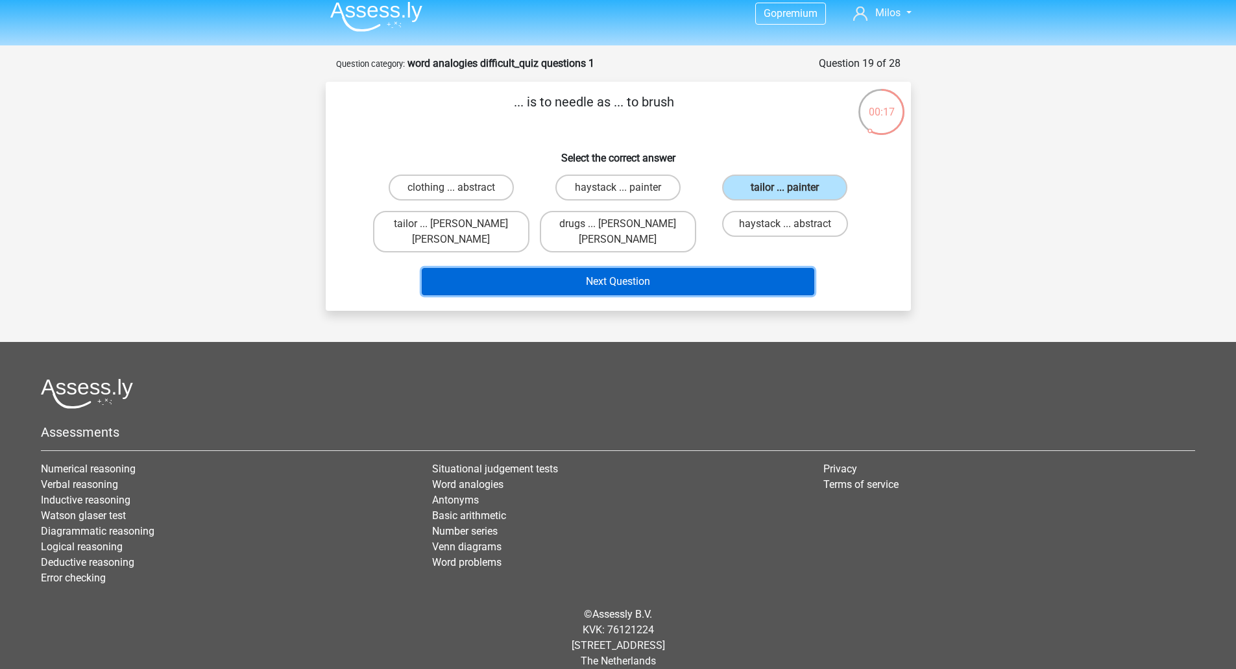
click at [600, 268] on button "Next Question" at bounding box center [618, 281] width 393 height 27
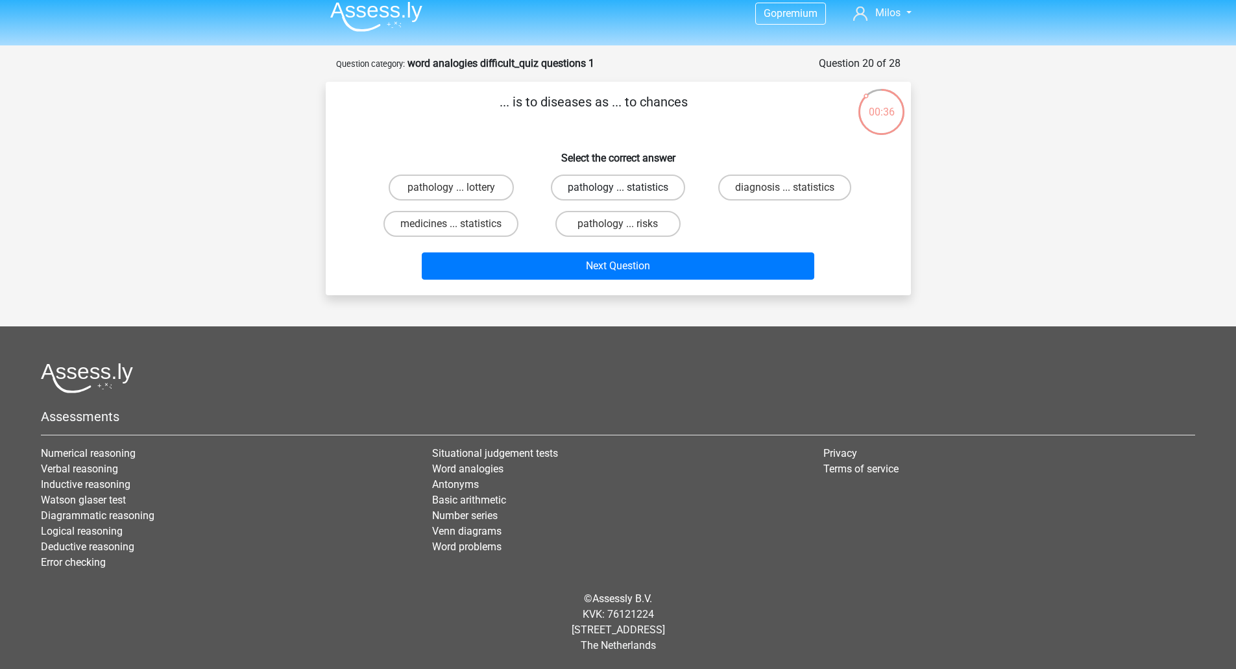
click at [633, 184] on label "pathology ... statistics" at bounding box center [618, 188] width 134 height 26
click at [626, 188] on input "pathology ... statistics" at bounding box center [622, 192] width 8 height 8
radio input "true"
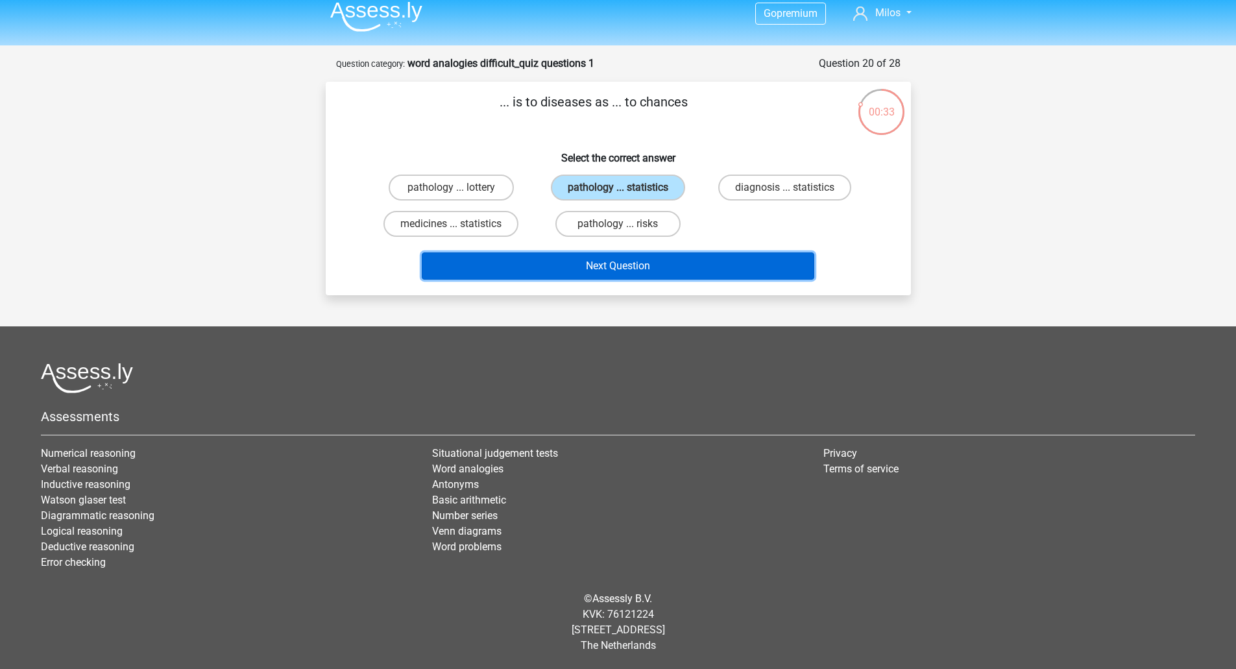
click at [632, 263] on button "Next Question" at bounding box center [618, 265] width 393 height 27
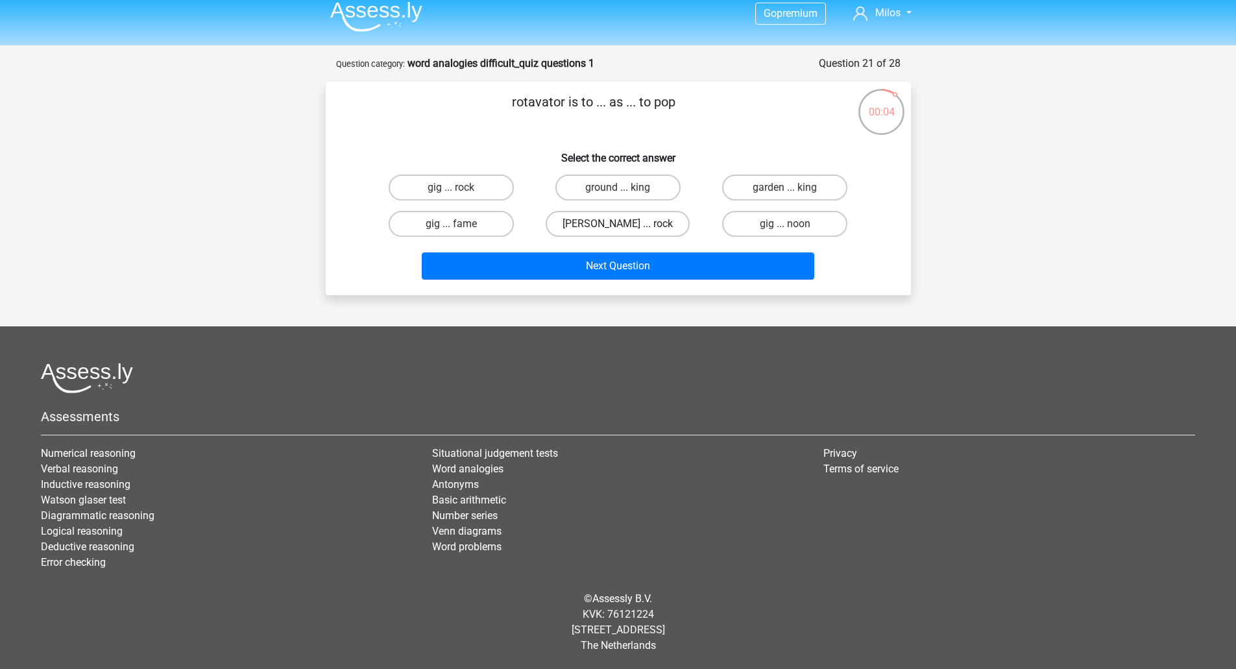
click at [661, 224] on label "[PERSON_NAME] ... rock" at bounding box center [618, 224] width 144 height 26
click at [626, 224] on input "[PERSON_NAME] ... rock" at bounding box center [622, 228] width 8 height 8
radio input "true"
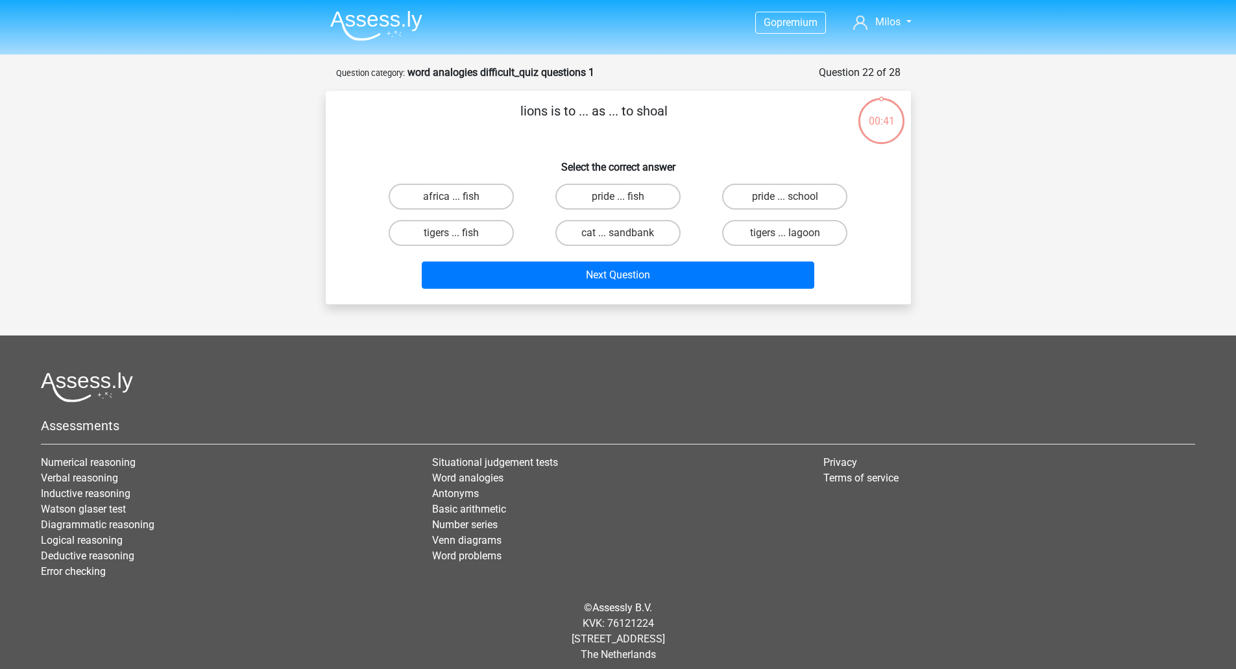
scroll to position [9, 0]
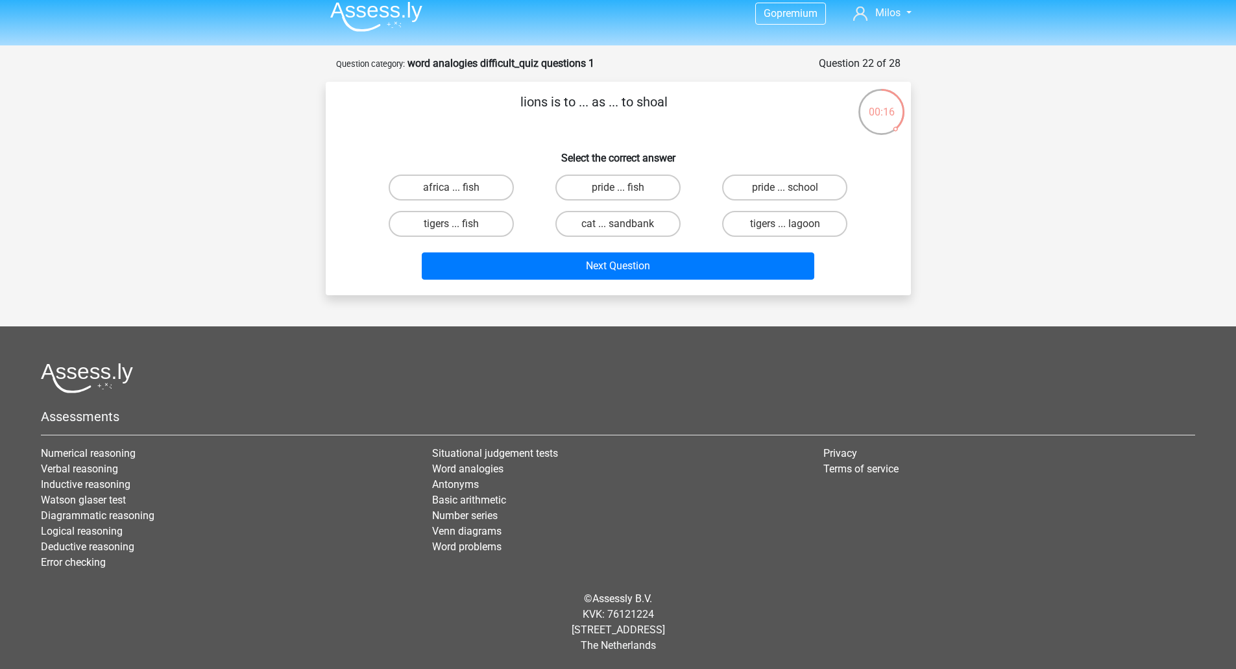
click at [618, 188] on input "pride ... fish" at bounding box center [622, 192] width 8 height 8
radio input "true"
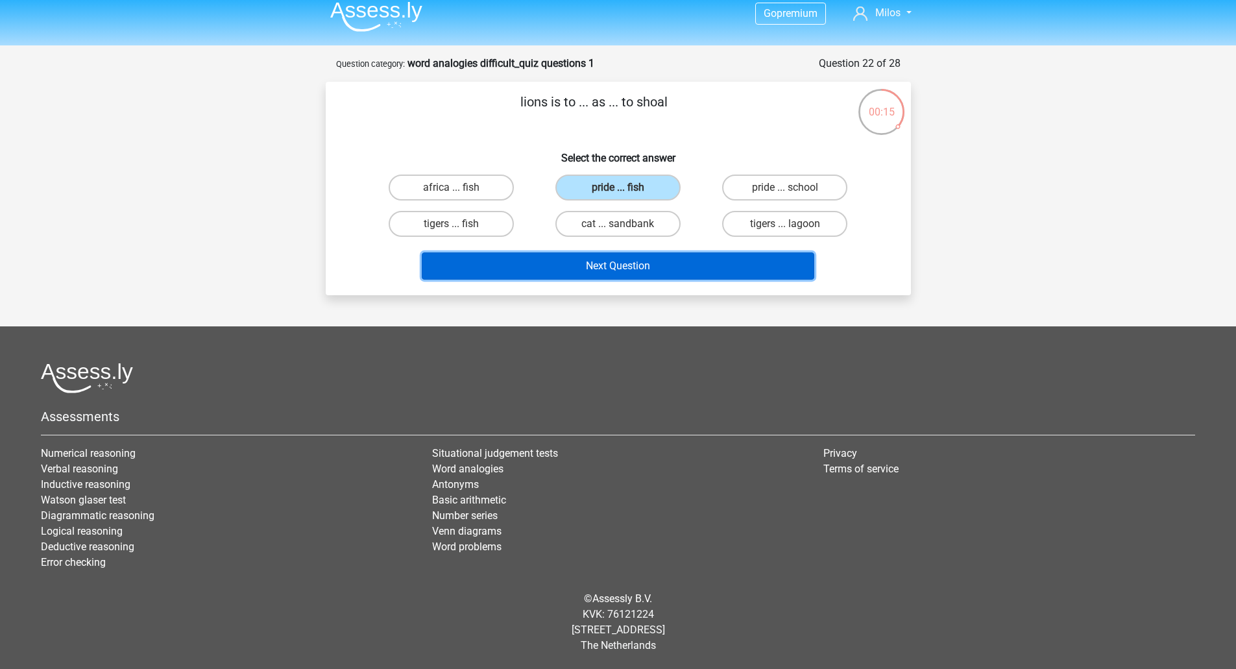
click at [663, 271] on button "Next Question" at bounding box center [618, 265] width 393 height 27
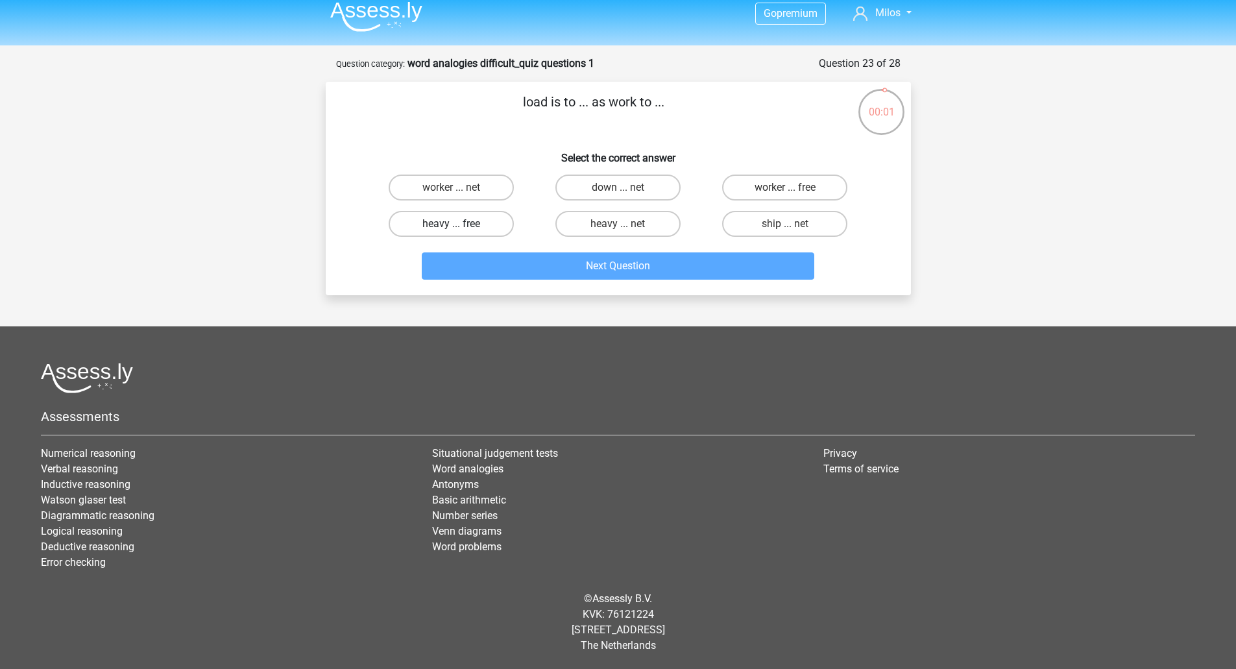
click at [468, 221] on label "heavy ... free" at bounding box center [451, 224] width 125 height 26
click at [460, 224] on input "heavy ... free" at bounding box center [455, 228] width 8 height 8
radio input "true"
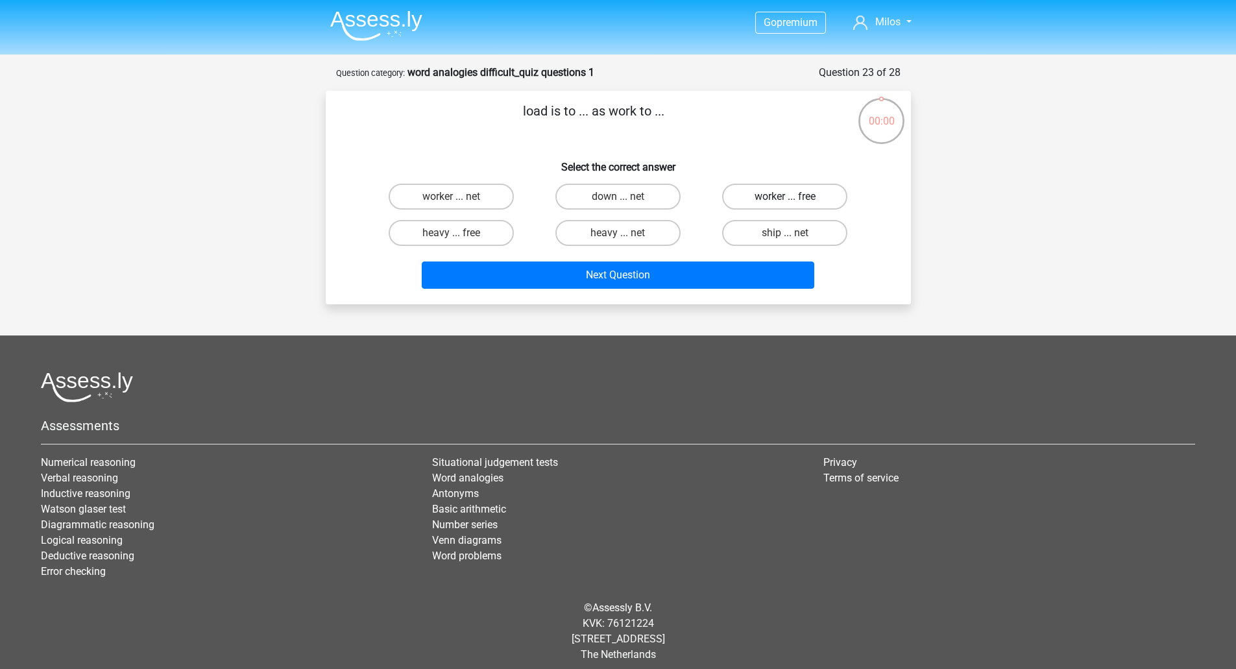
scroll to position [9, 0]
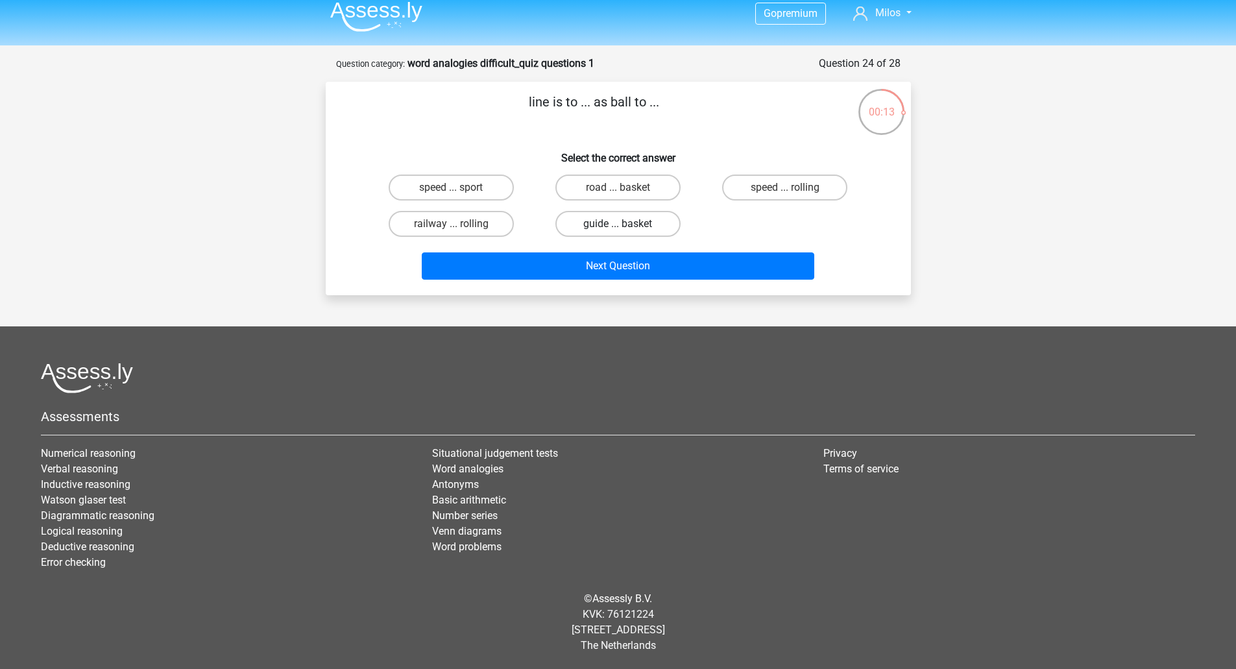
click at [608, 230] on label "guide ... basket" at bounding box center [618, 224] width 125 height 26
click at [618, 230] on input "guide ... basket" at bounding box center [622, 228] width 8 height 8
radio input "true"
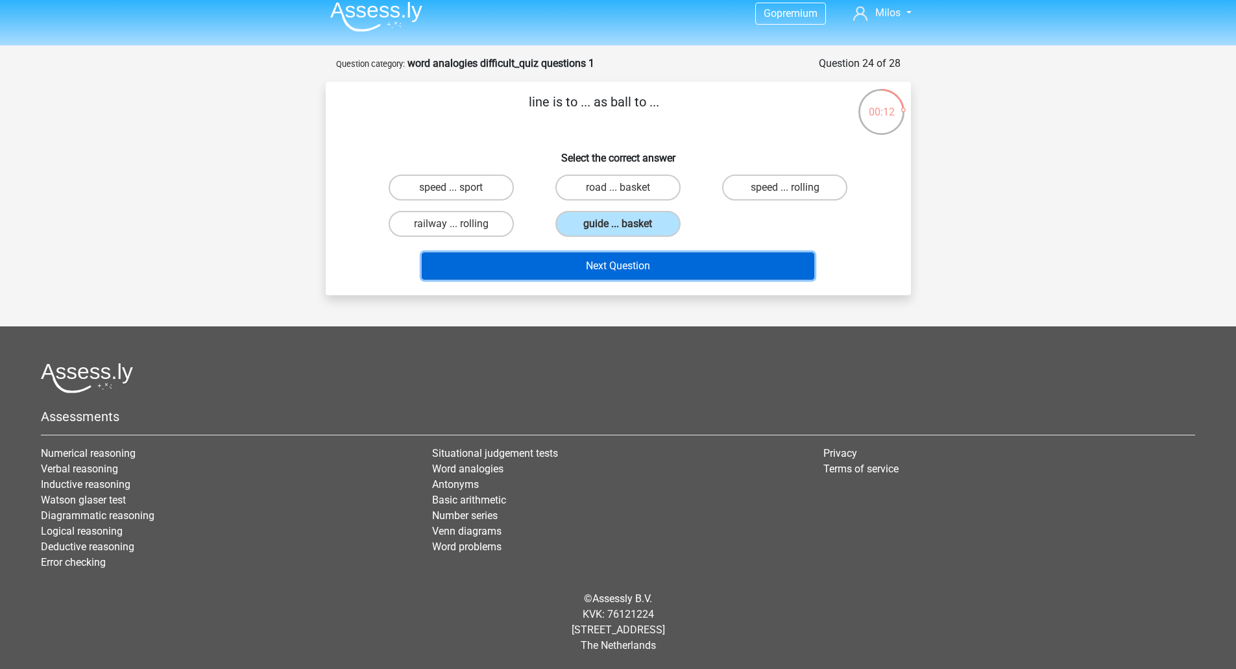
click at [614, 258] on button "Next Question" at bounding box center [618, 265] width 393 height 27
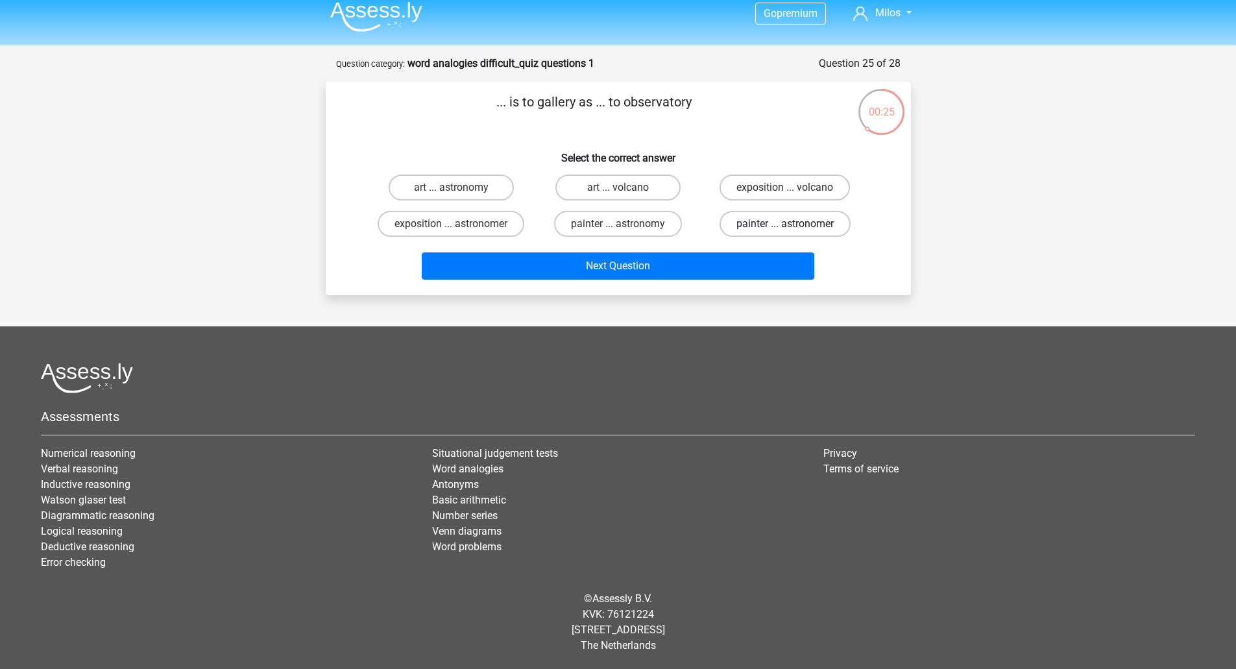
click at [746, 228] on label "painter ... astronomer" at bounding box center [785, 224] width 131 height 26
click at [785, 228] on input "painter ... astronomer" at bounding box center [789, 228] width 8 height 8
radio input "true"
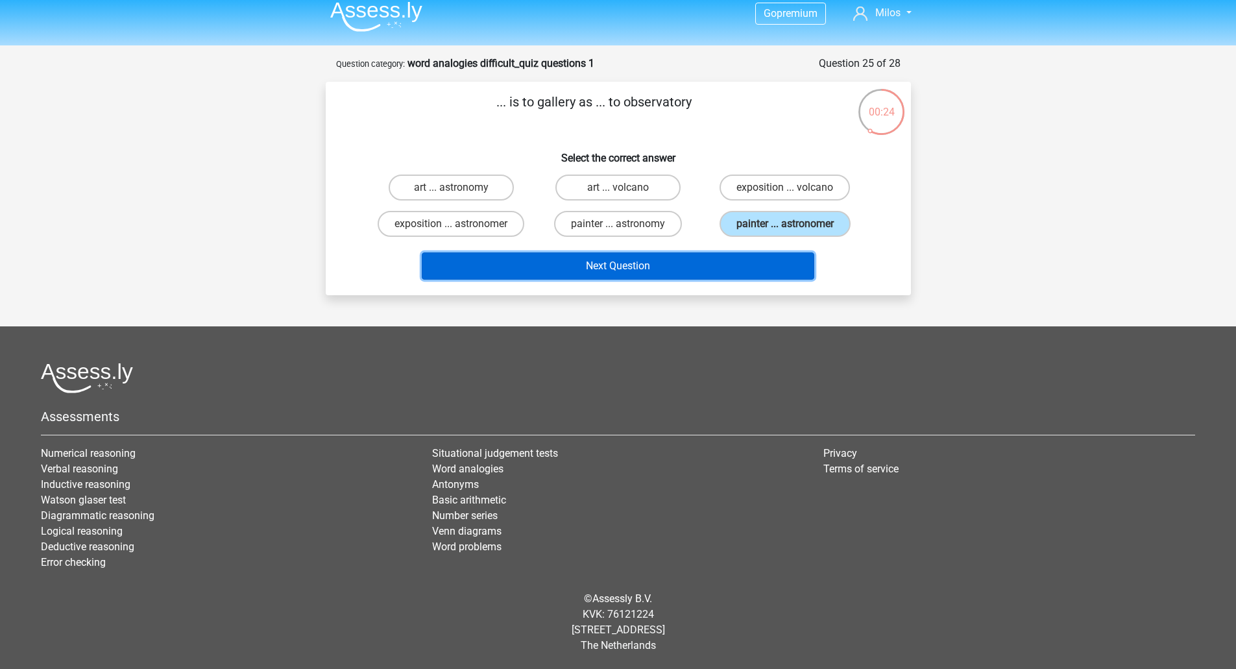
click at [633, 258] on button "Next Question" at bounding box center [618, 265] width 393 height 27
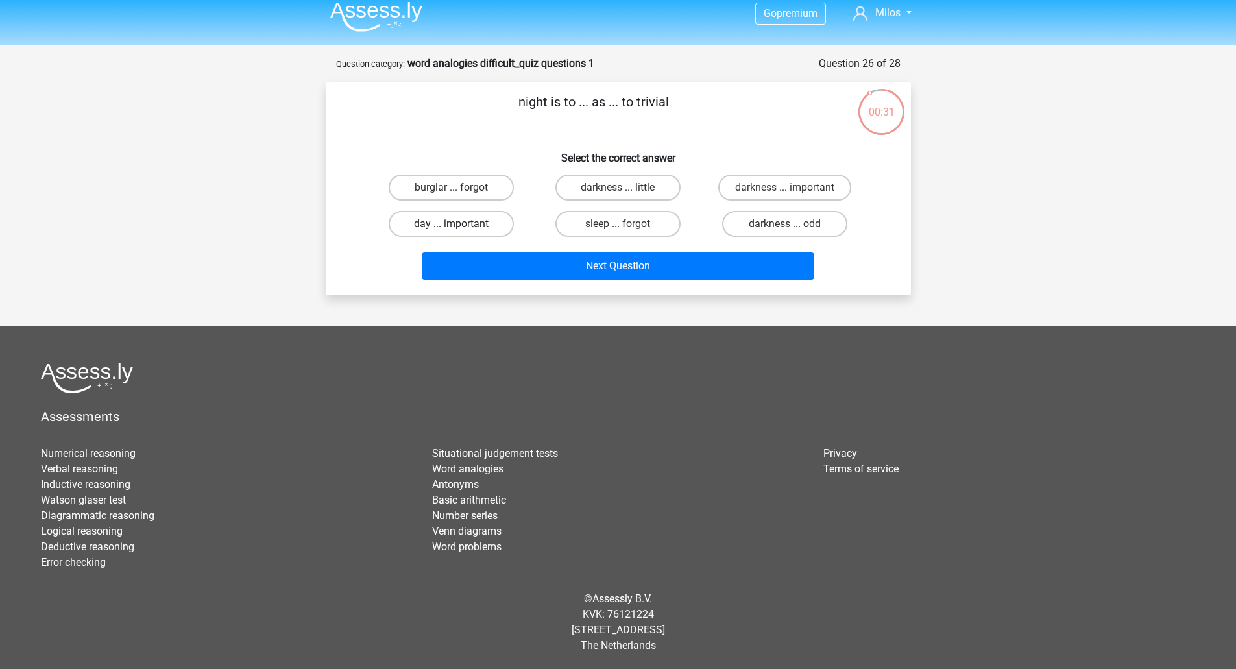
click at [478, 219] on label "day ... important" at bounding box center [451, 224] width 125 height 26
click at [460, 224] on input "day ... important" at bounding box center [455, 228] width 8 height 8
radio input "true"
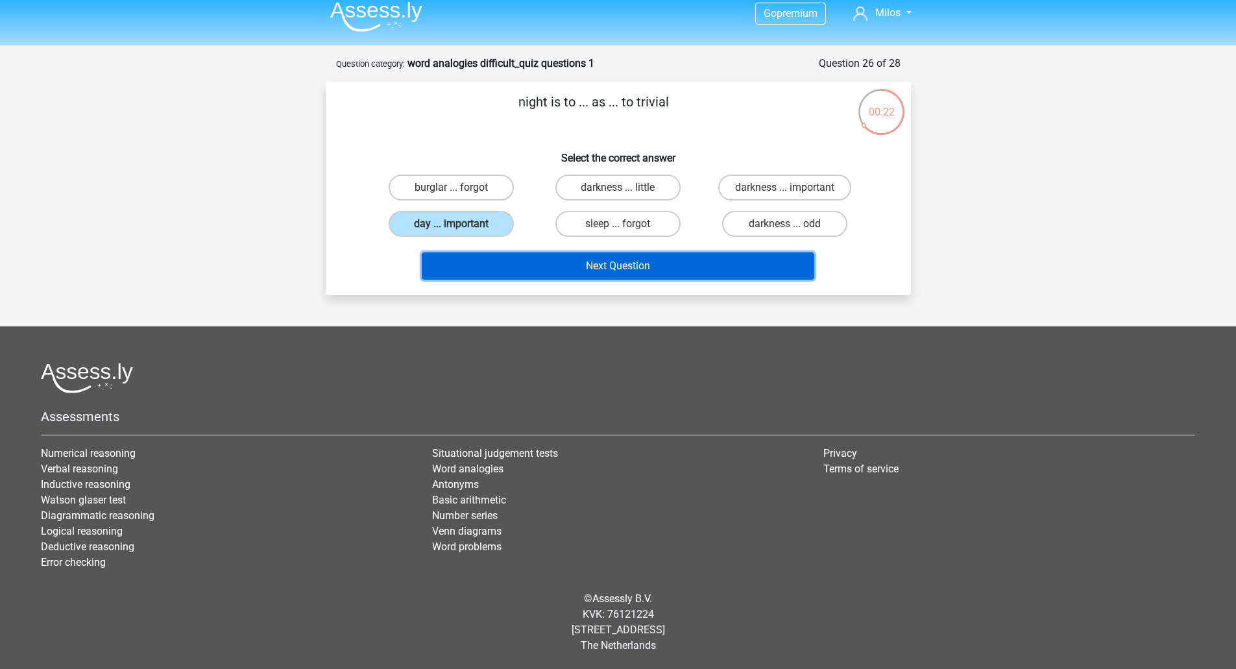
click at [450, 262] on button "Next Question" at bounding box center [618, 265] width 393 height 27
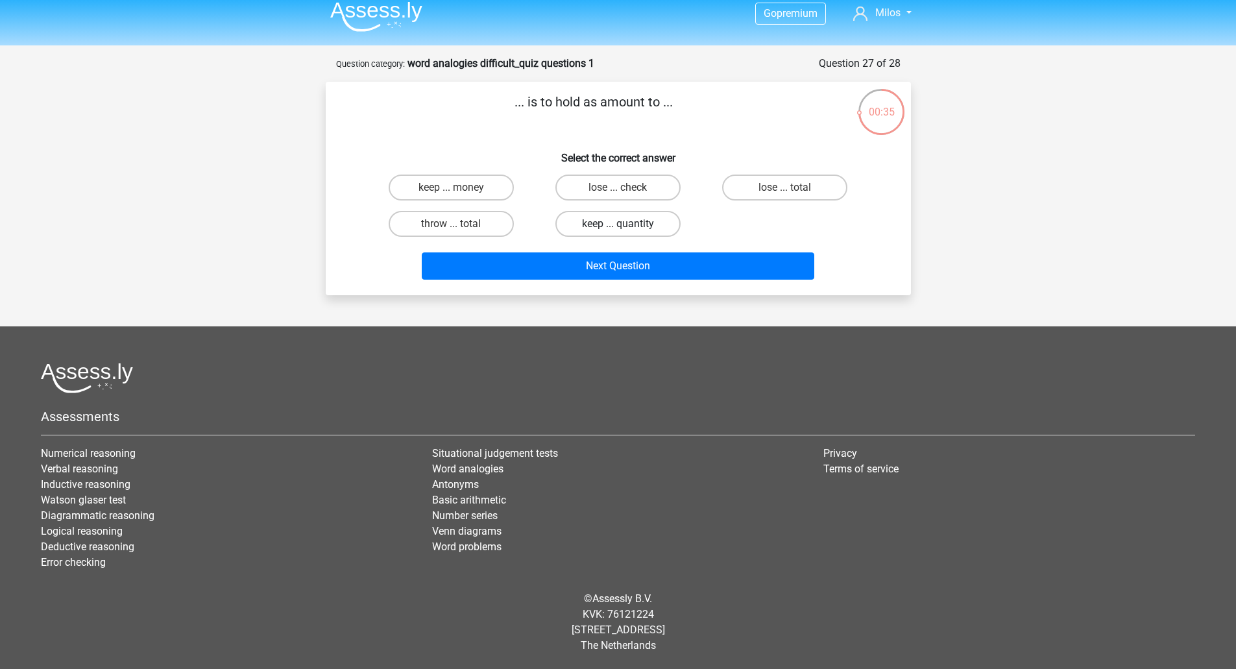
click at [652, 224] on label "keep ... quantity" at bounding box center [618, 224] width 125 height 26
click at [626, 224] on input "keep ... quantity" at bounding box center [622, 228] width 8 height 8
radio input "true"
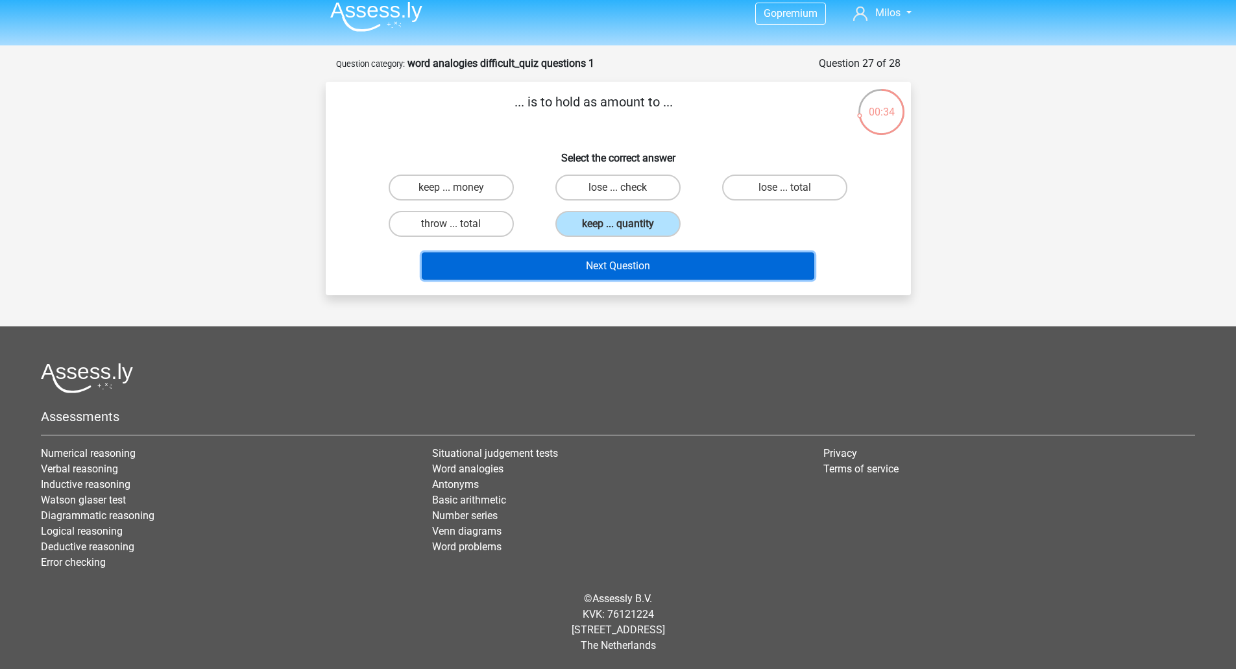
click at [621, 267] on button "Next Question" at bounding box center [618, 265] width 393 height 27
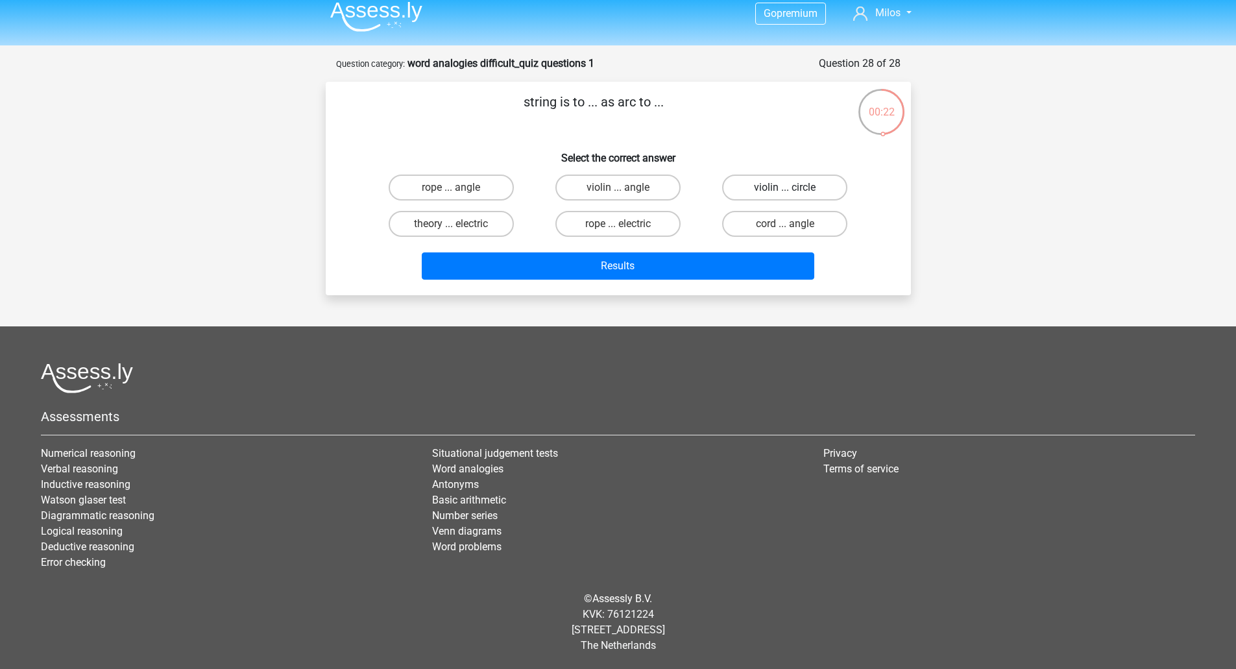
drag, startPoint x: 811, startPoint y: 186, endPoint x: 805, endPoint y: 189, distance: 7.0
click at [811, 186] on label "violin ... circle" at bounding box center [784, 188] width 125 height 26
click at [794, 188] on input "violin ... circle" at bounding box center [789, 192] width 8 height 8
radio input "true"
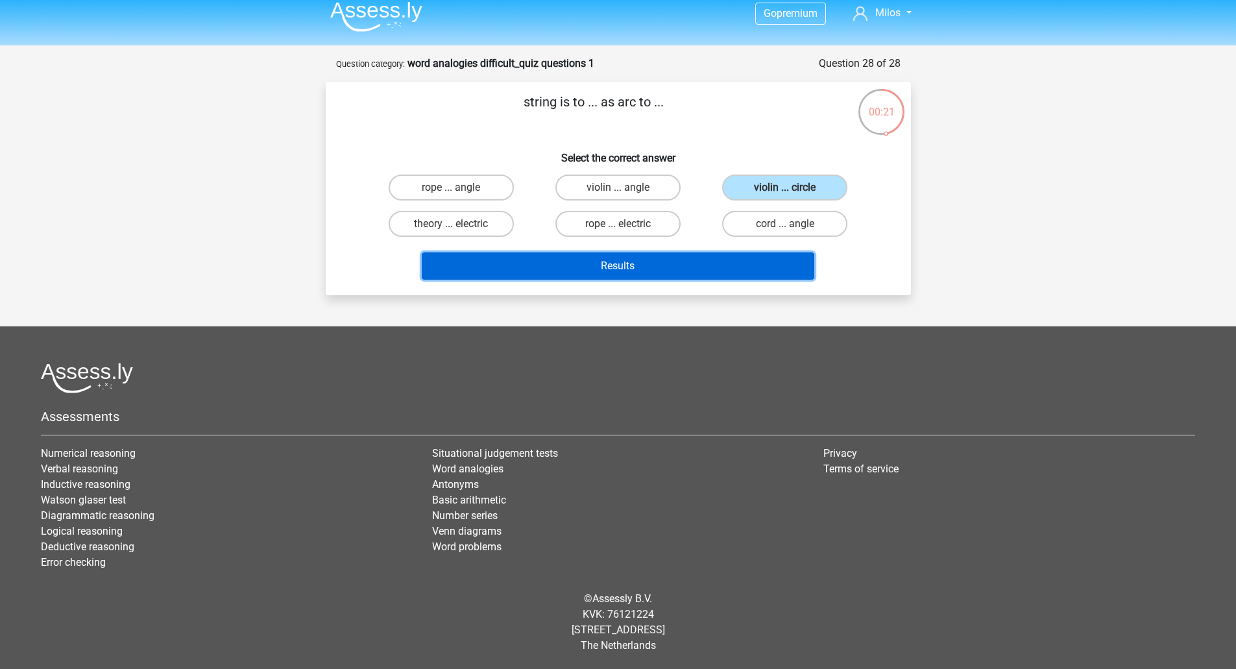
click at [621, 264] on button "Results" at bounding box center [618, 265] width 393 height 27
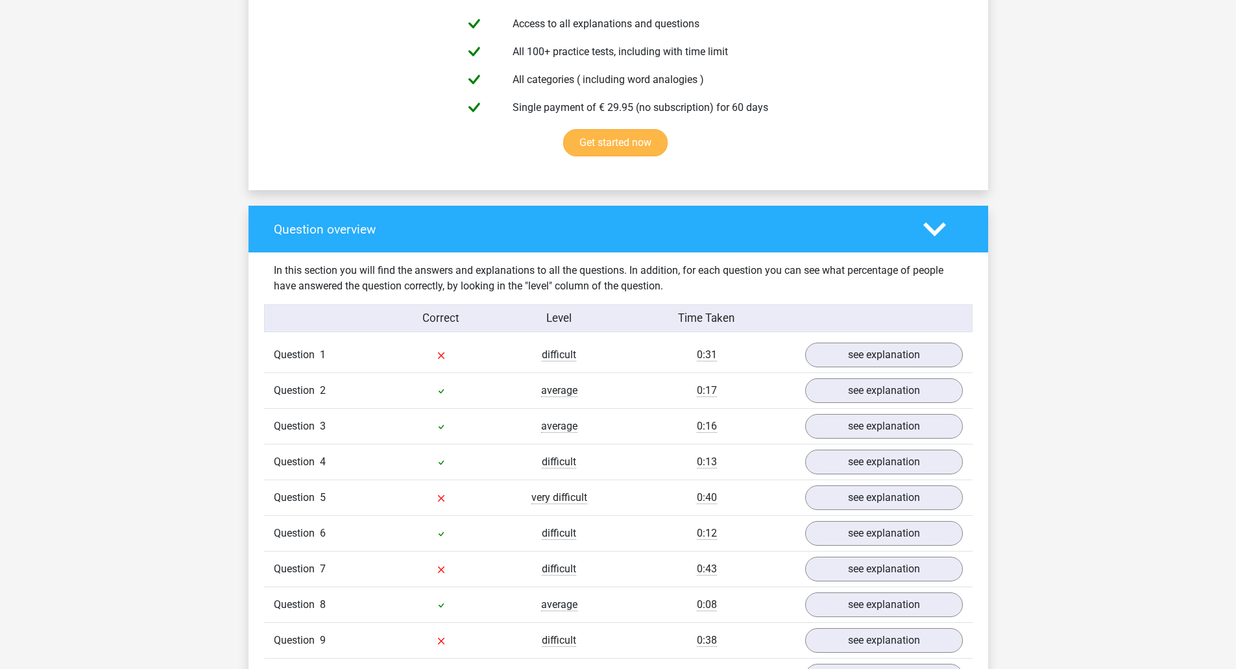
scroll to position [779, 0]
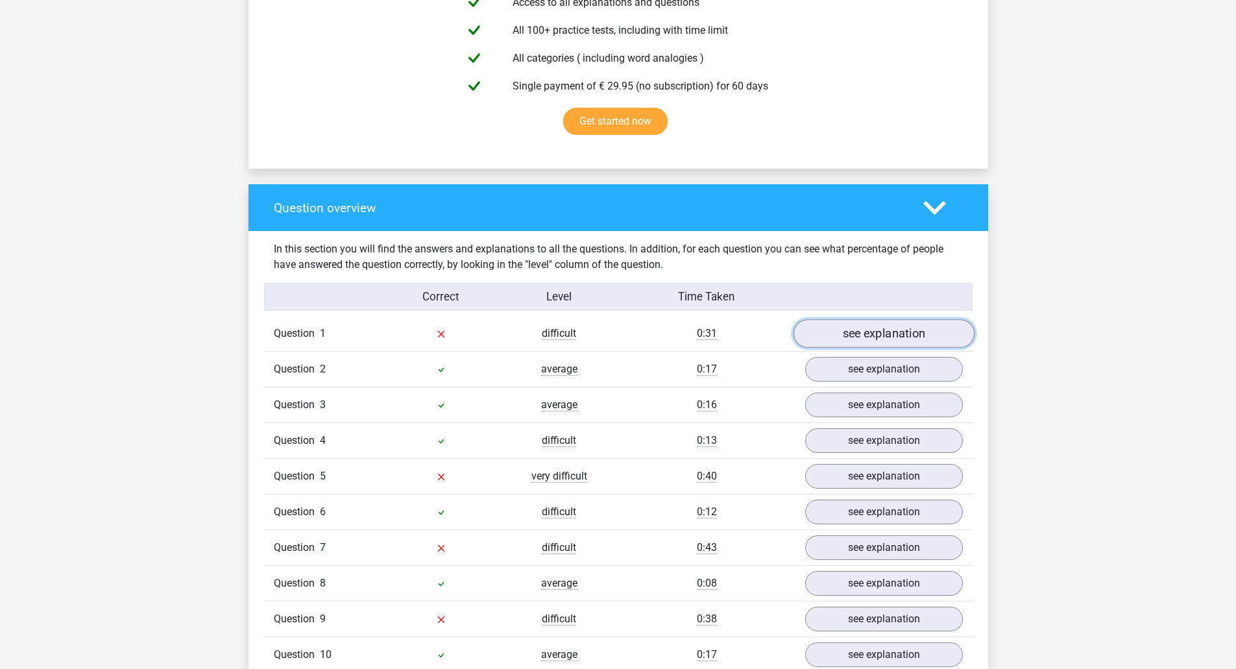
click at [890, 339] on link "see explanation" at bounding box center [883, 334] width 181 height 29
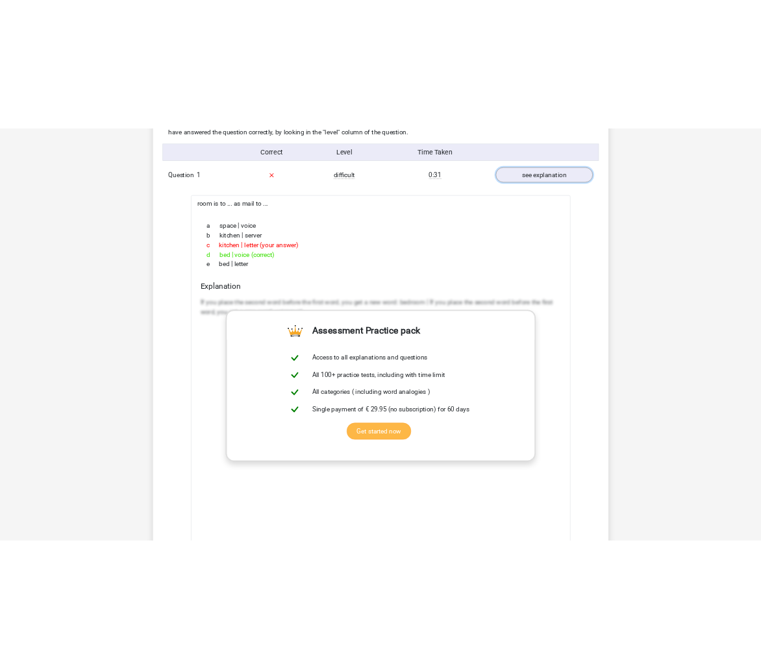
scroll to position [1038, 0]
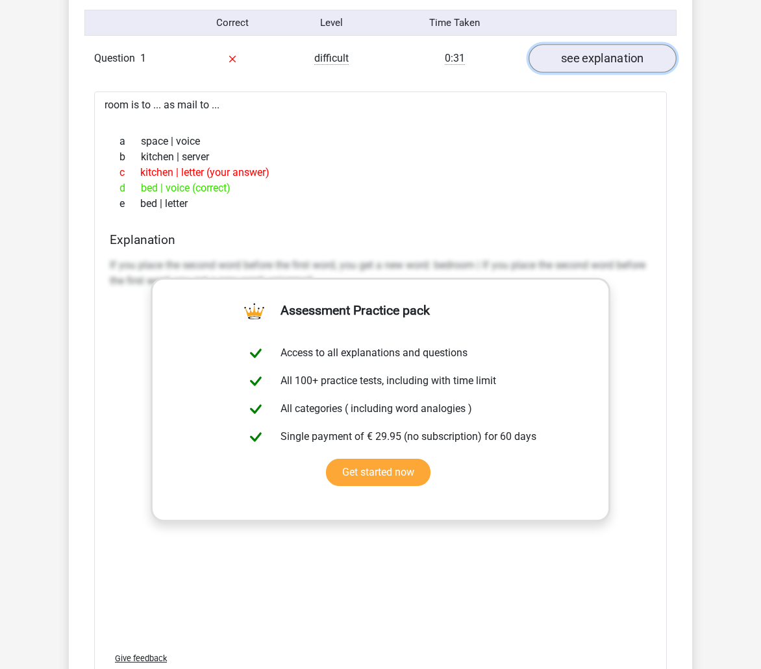
click at [618, 53] on link "see explanation" at bounding box center [602, 58] width 148 height 29
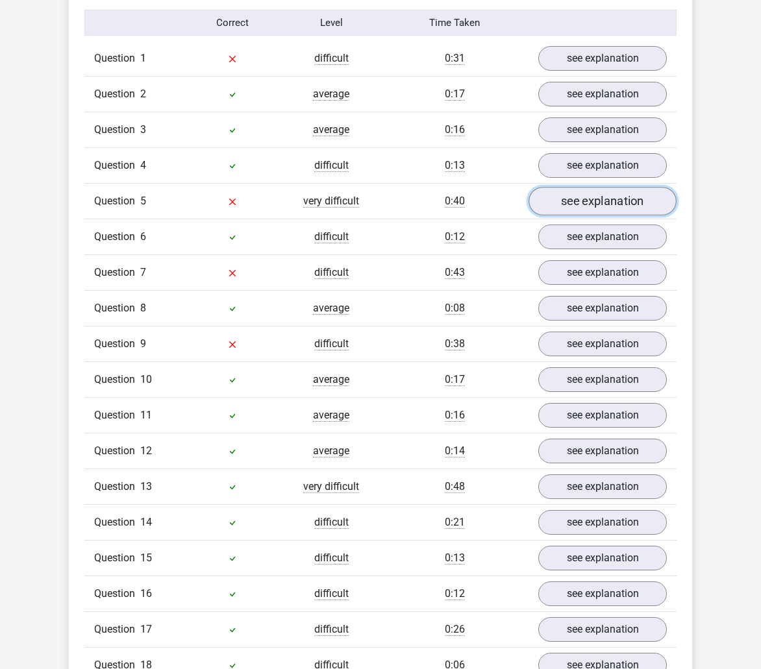
click at [606, 199] on link "see explanation" at bounding box center [602, 201] width 148 height 29
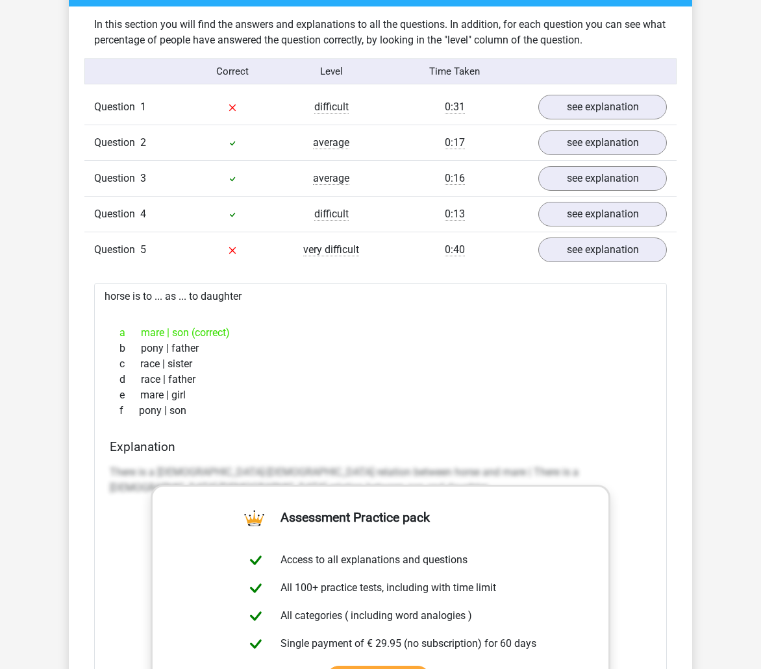
scroll to position [974, 0]
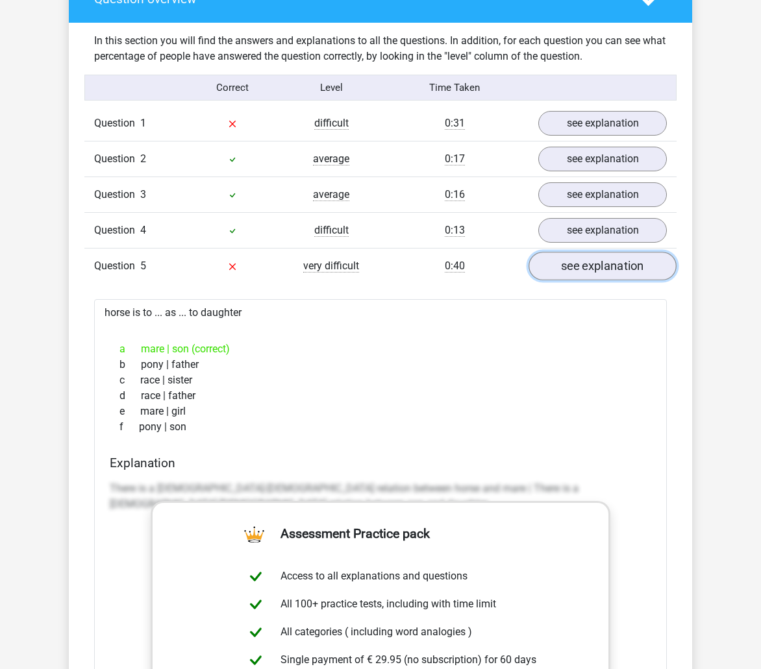
click at [598, 267] on link "see explanation" at bounding box center [602, 266] width 148 height 29
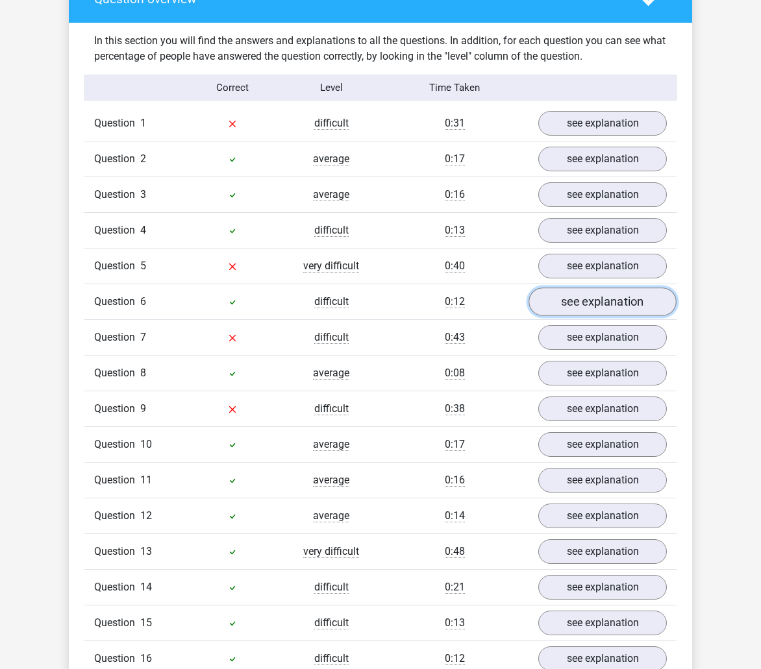
click at [615, 308] on link "see explanation" at bounding box center [602, 302] width 148 height 29
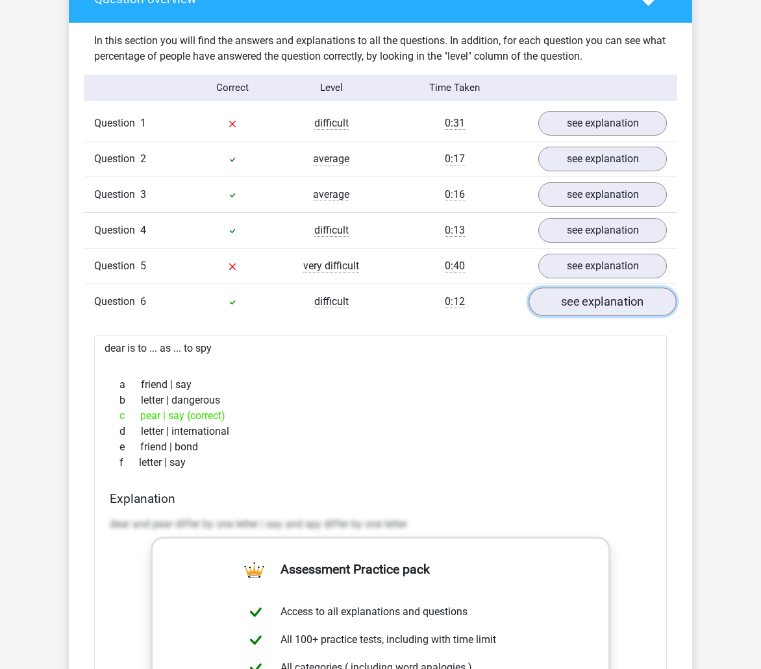
click at [615, 308] on link "see explanation" at bounding box center [602, 302] width 148 height 29
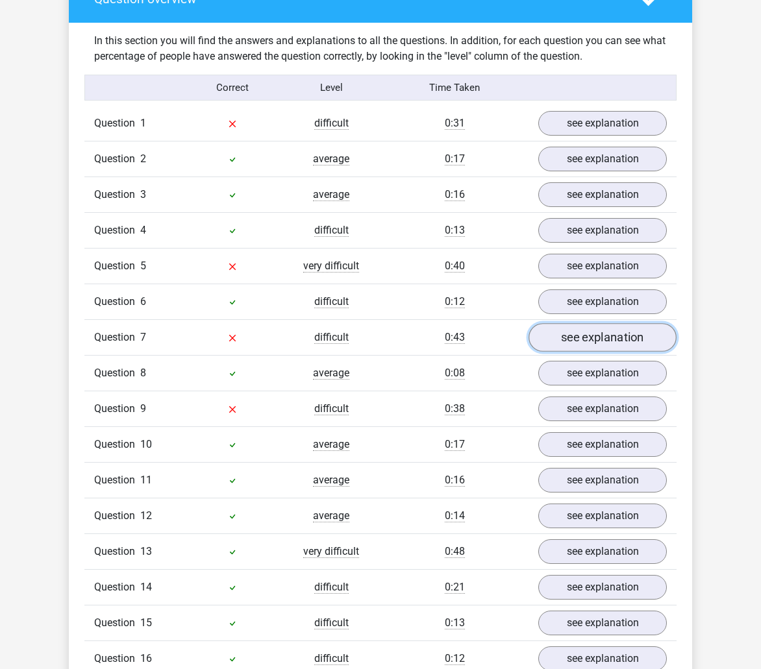
click at [615, 332] on link "see explanation" at bounding box center [602, 337] width 148 height 29
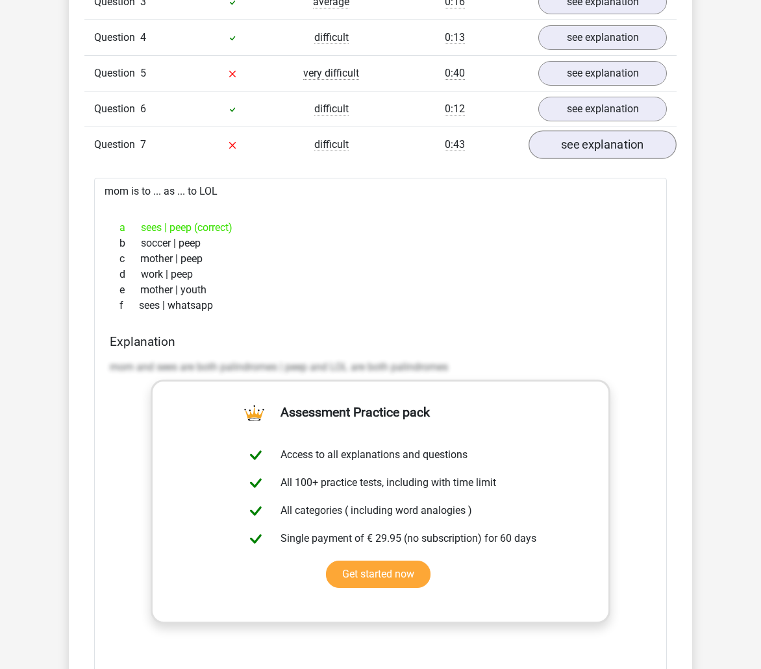
scroll to position [1168, 0]
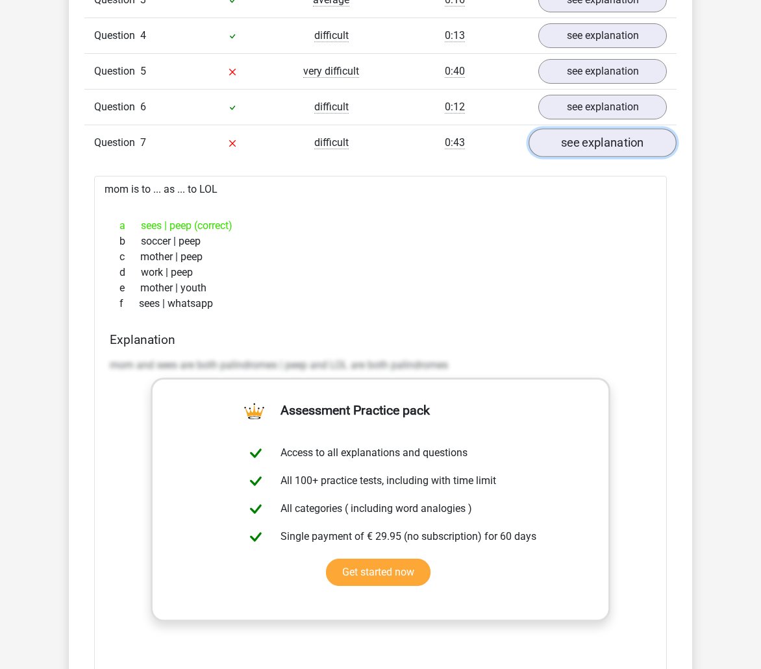
click at [587, 136] on link "see explanation" at bounding box center [602, 143] width 148 height 29
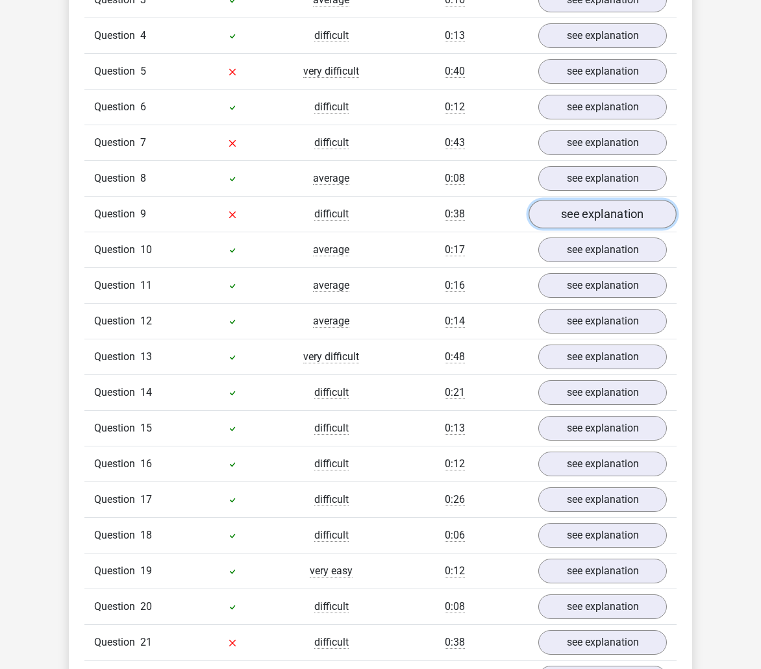
click at [580, 215] on link "see explanation" at bounding box center [602, 214] width 148 height 29
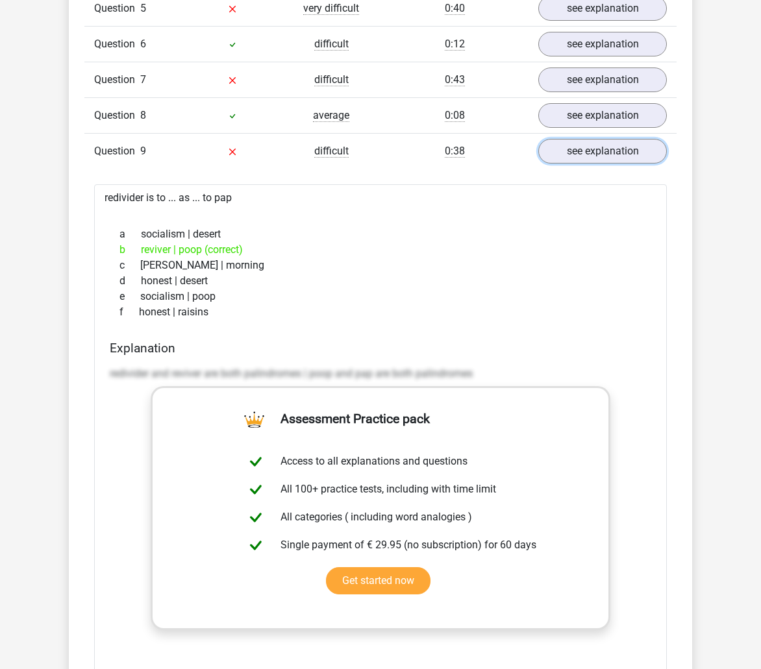
scroll to position [1233, 0]
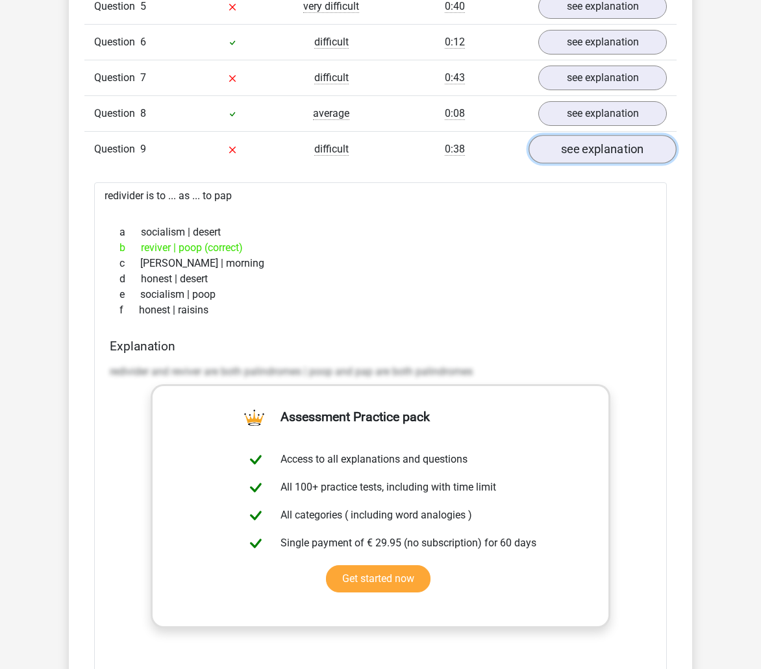
click at [568, 151] on link "see explanation" at bounding box center [602, 149] width 148 height 29
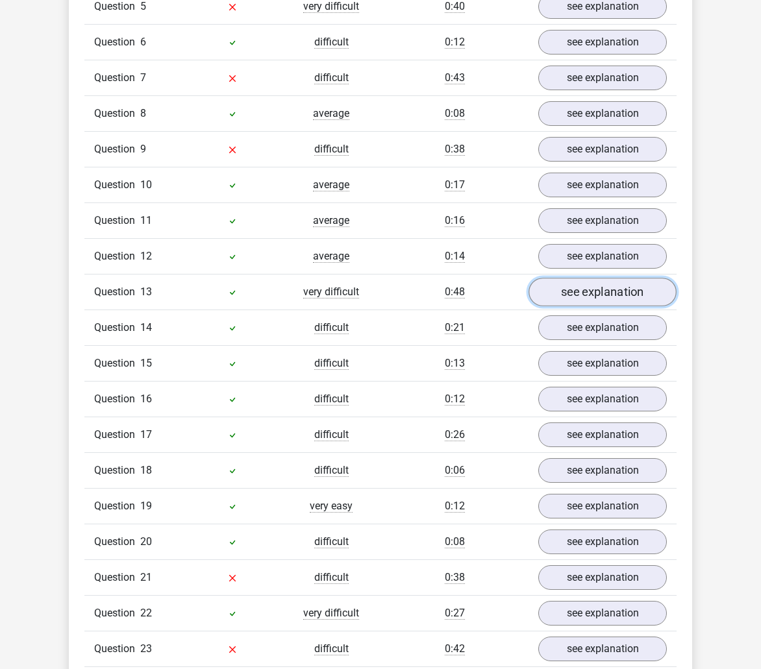
click at [585, 283] on link "see explanation" at bounding box center [602, 292] width 148 height 29
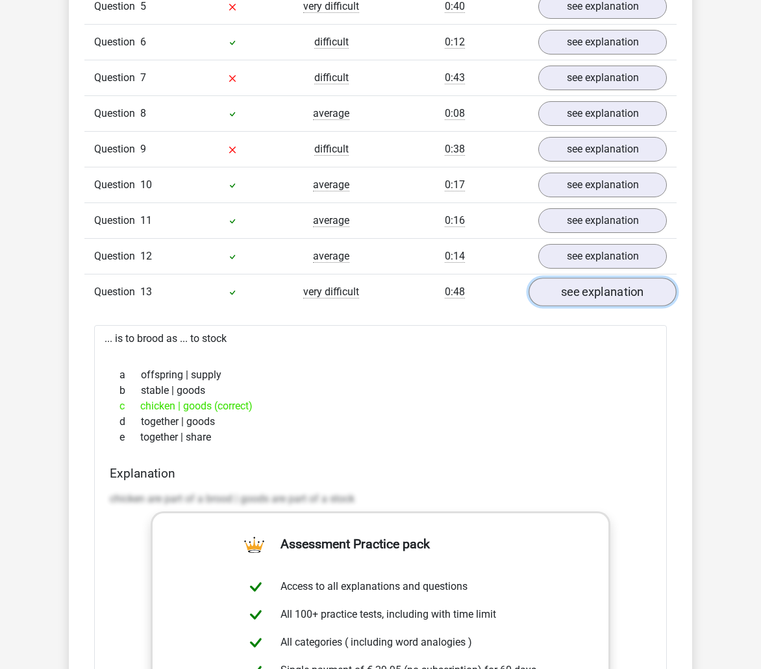
click at [585, 285] on link "see explanation" at bounding box center [602, 292] width 148 height 29
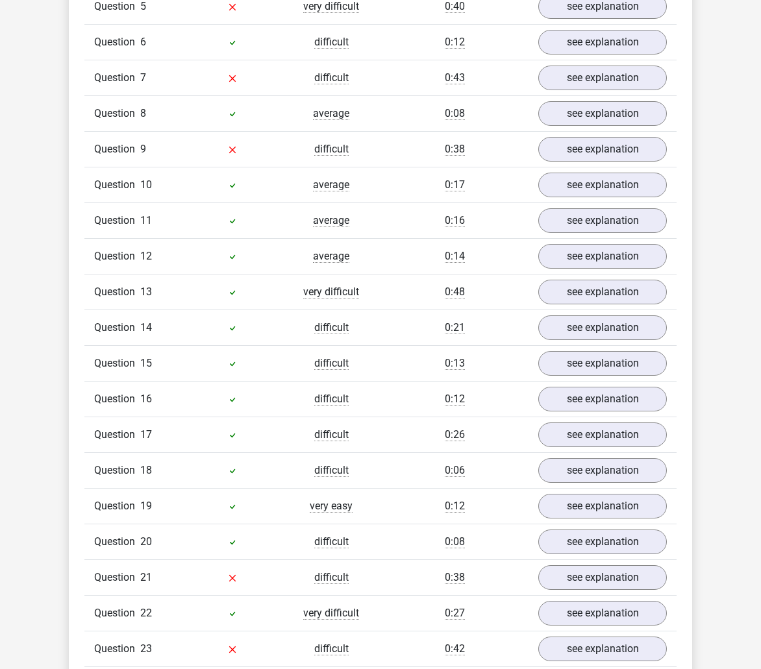
click at [589, 307] on div "Question 13 very difficult 0:48 see explanation" at bounding box center [380, 292] width 592 height 36
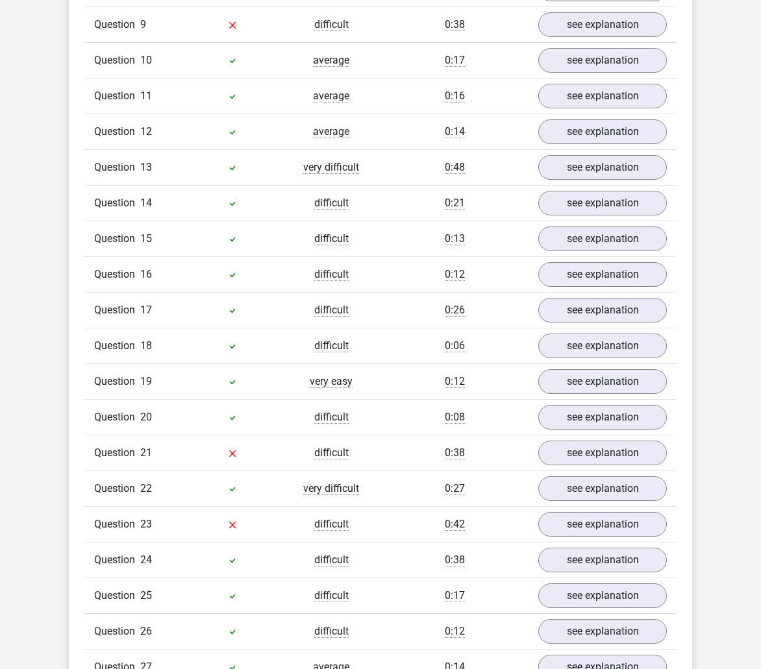
scroll to position [1363, 0]
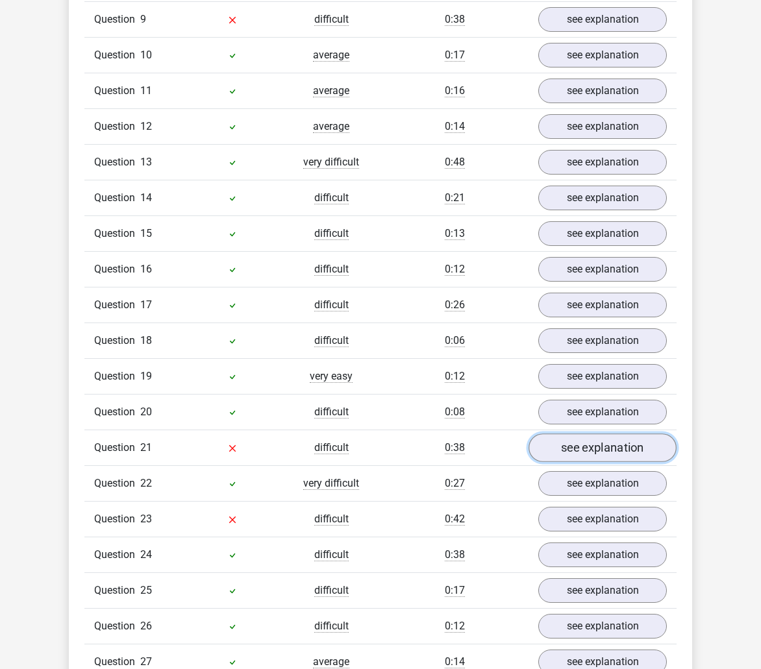
click at [592, 442] on link "see explanation" at bounding box center [602, 448] width 148 height 29
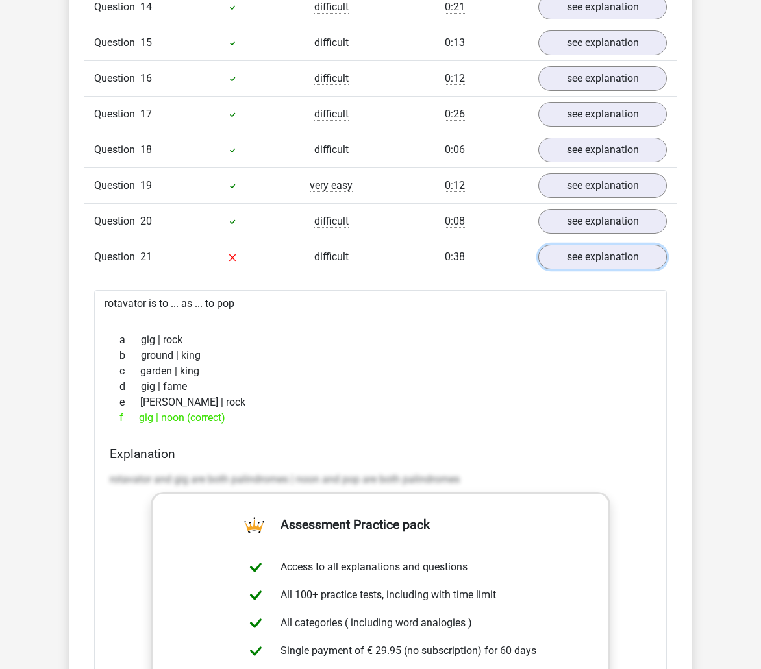
scroll to position [1558, 0]
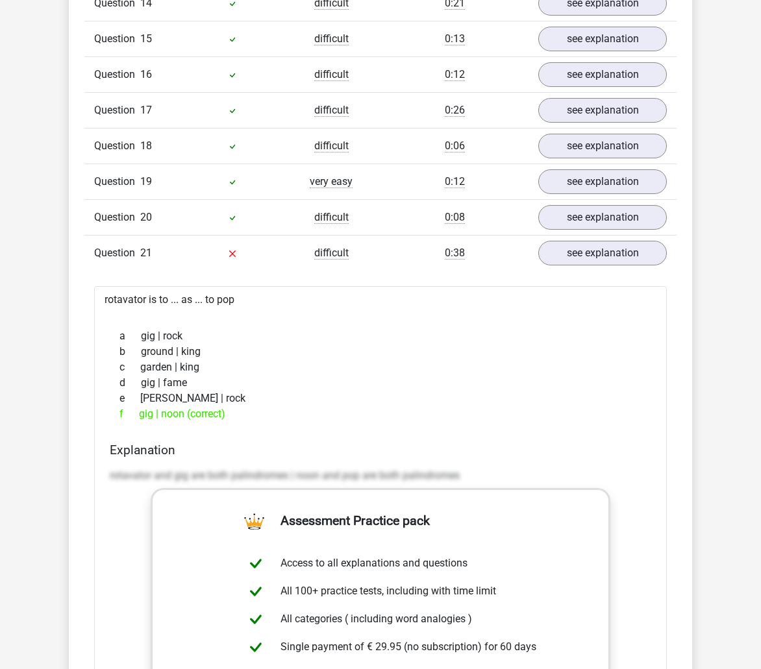
drag, startPoint x: 171, startPoint y: 472, endPoint x: 164, endPoint y: 458, distance: 16.0
click at [164, 458] on h4 "Explanation" at bounding box center [380, 450] width 541 height 15
drag, startPoint x: 158, startPoint y: 470, endPoint x: 134, endPoint y: 468, distance: 24.1
click at [134, 468] on p "rotavator and gig are both palindromes | noon and pop are both palindromes" at bounding box center [380, 476] width 541 height 16
click at [625, 239] on link "see explanation" at bounding box center [602, 253] width 148 height 29
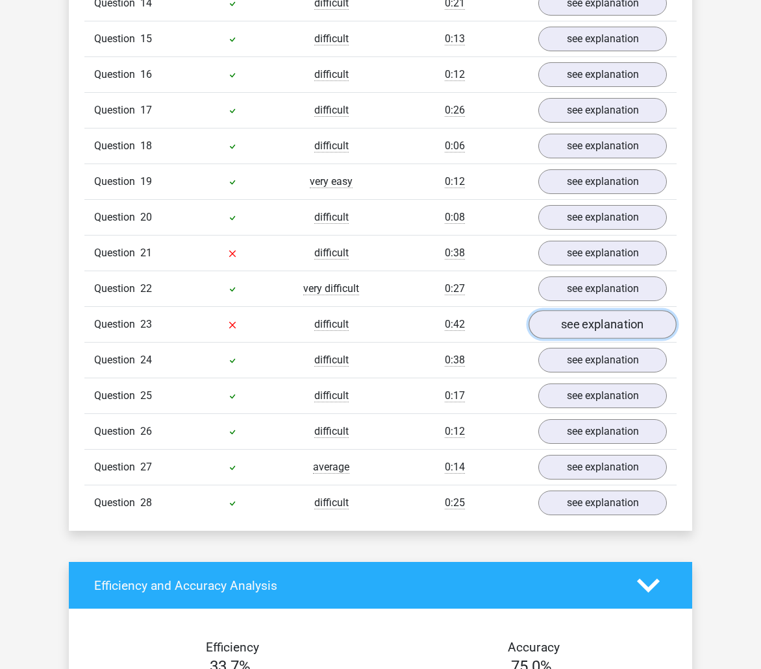
click at [575, 326] on link "see explanation" at bounding box center [602, 324] width 148 height 29
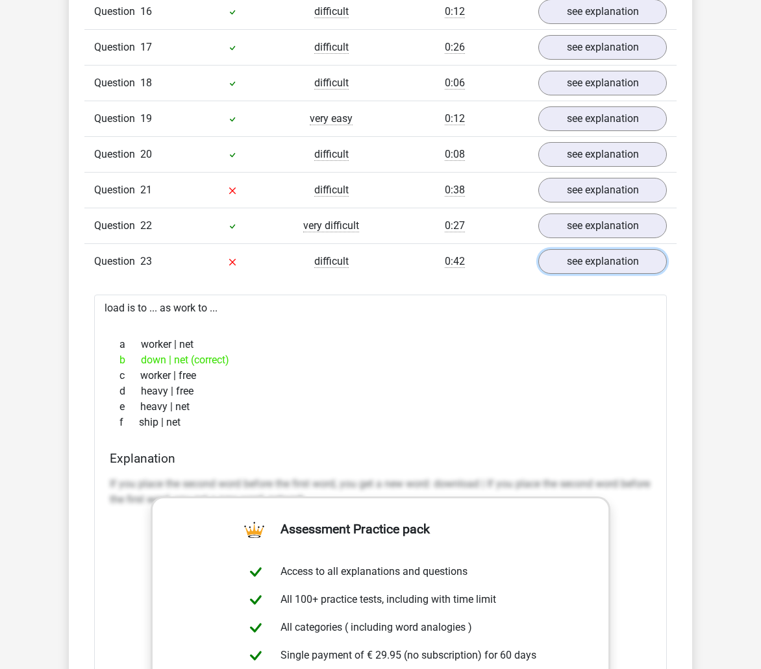
scroll to position [1623, 0]
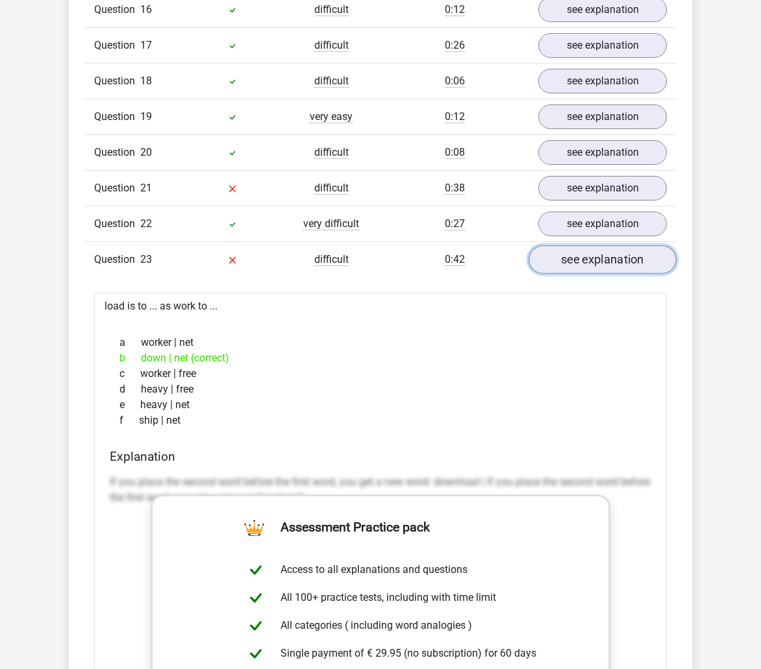
click at [578, 265] on link "see explanation" at bounding box center [602, 259] width 148 height 29
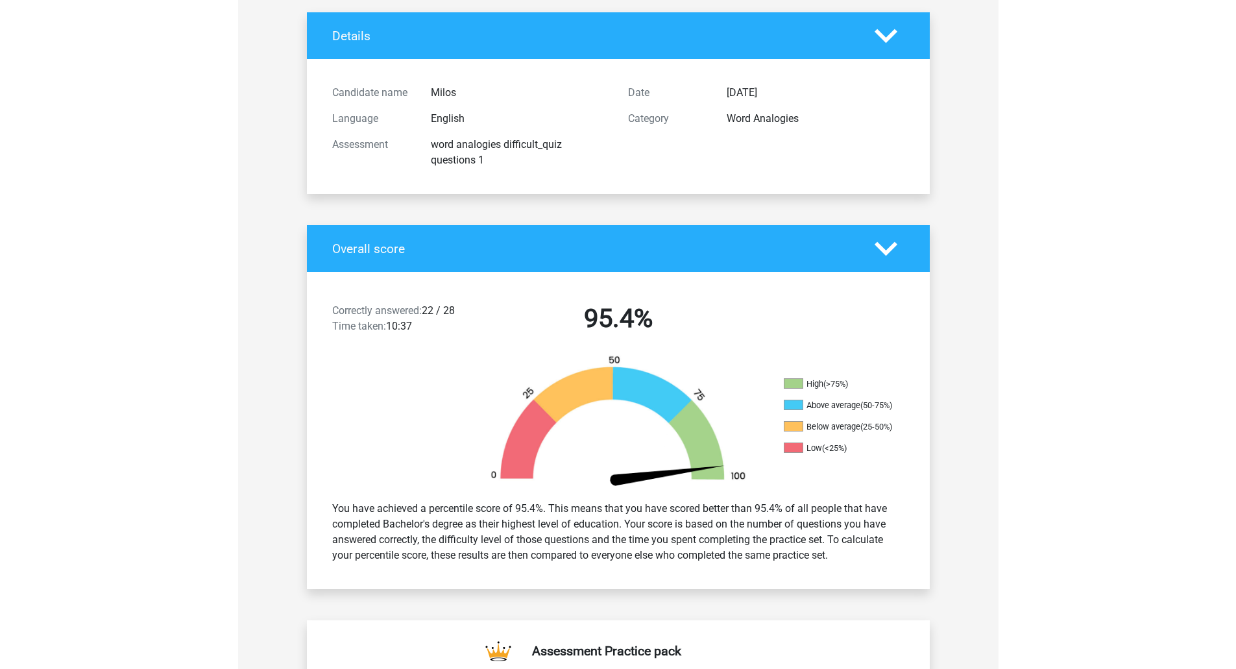
scroll to position [0, 0]
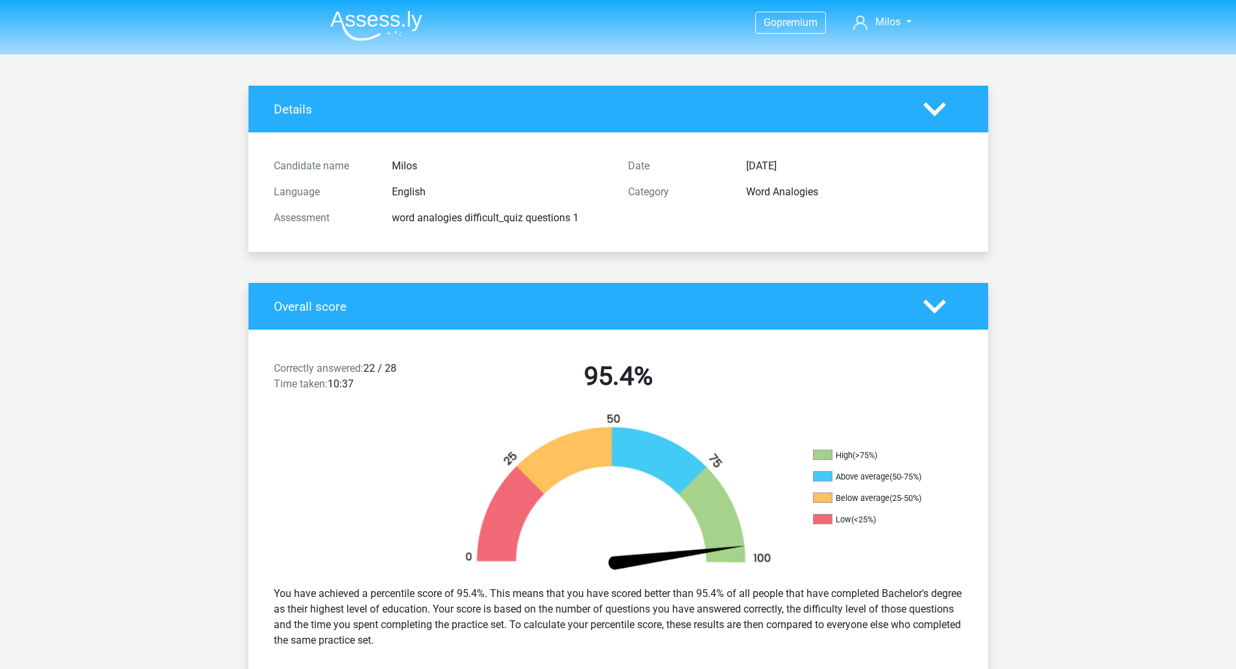
click at [391, 19] on img at bounding box center [376, 25] width 92 height 31
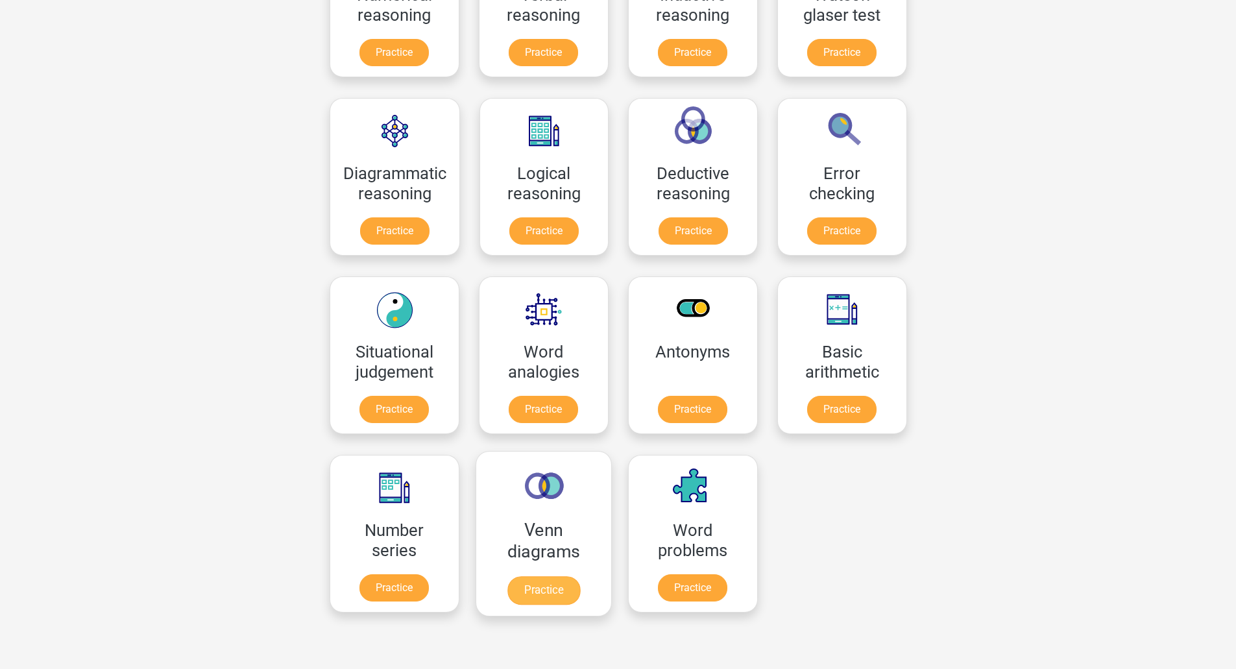
scroll to position [325, 0]
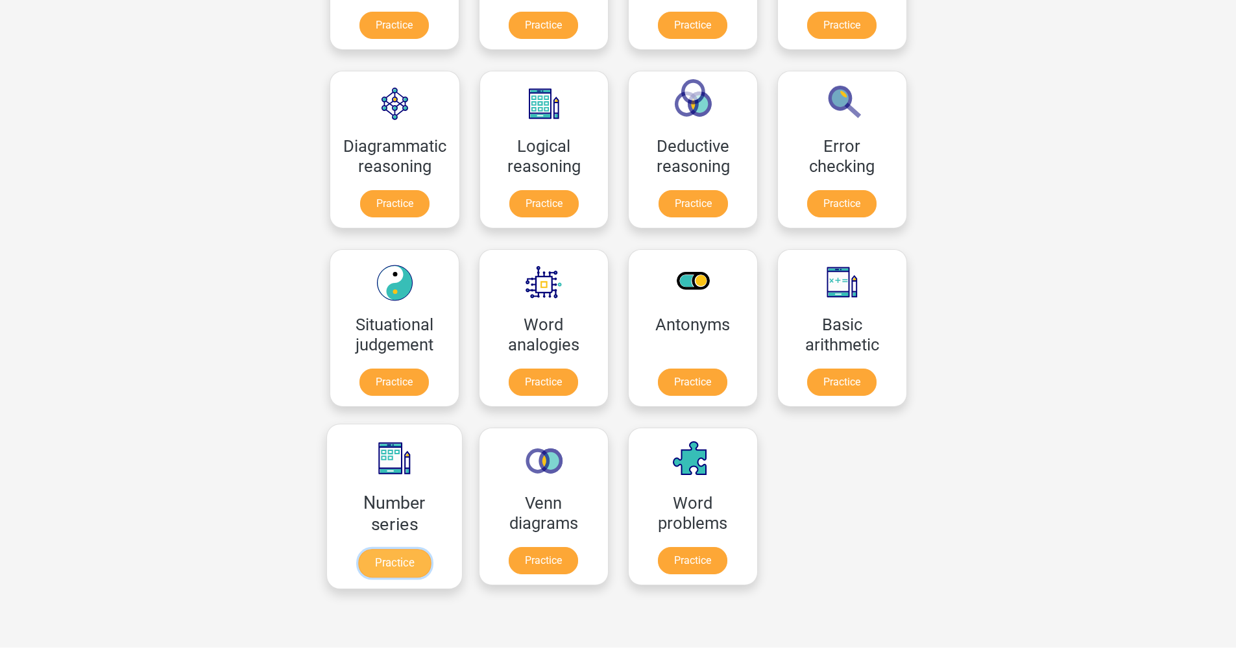
click at [386, 549] on link "Practice" at bounding box center [394, 563] width 73 height 29
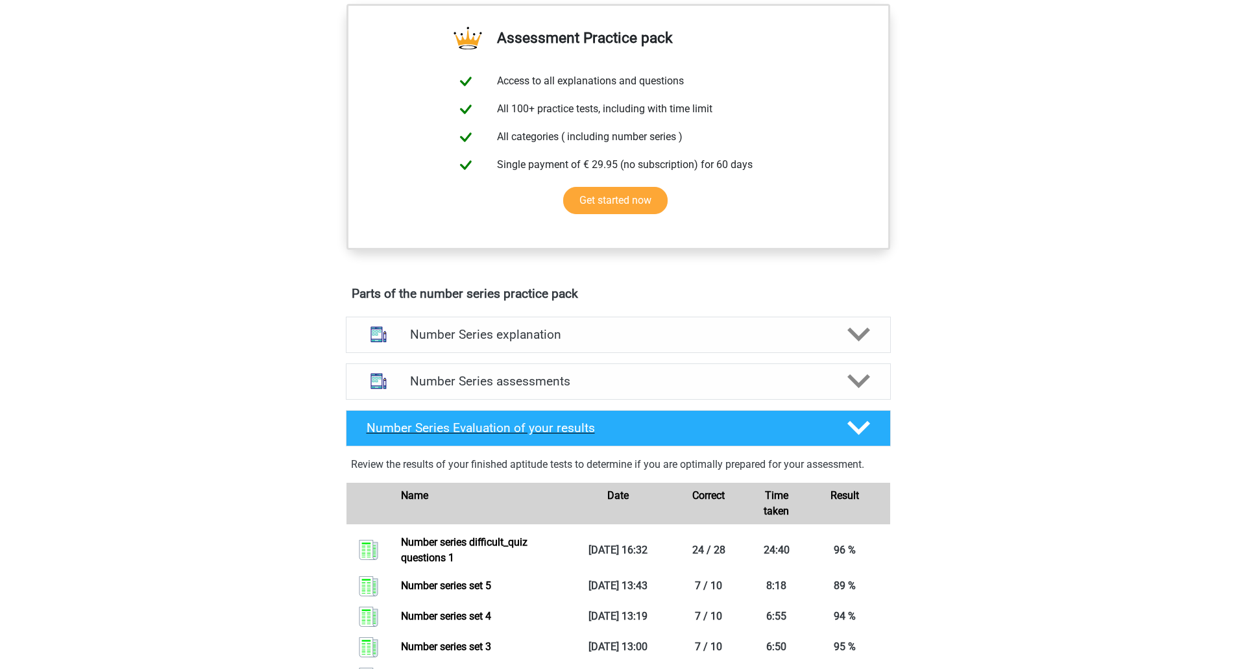
scroll to position [454, 0]
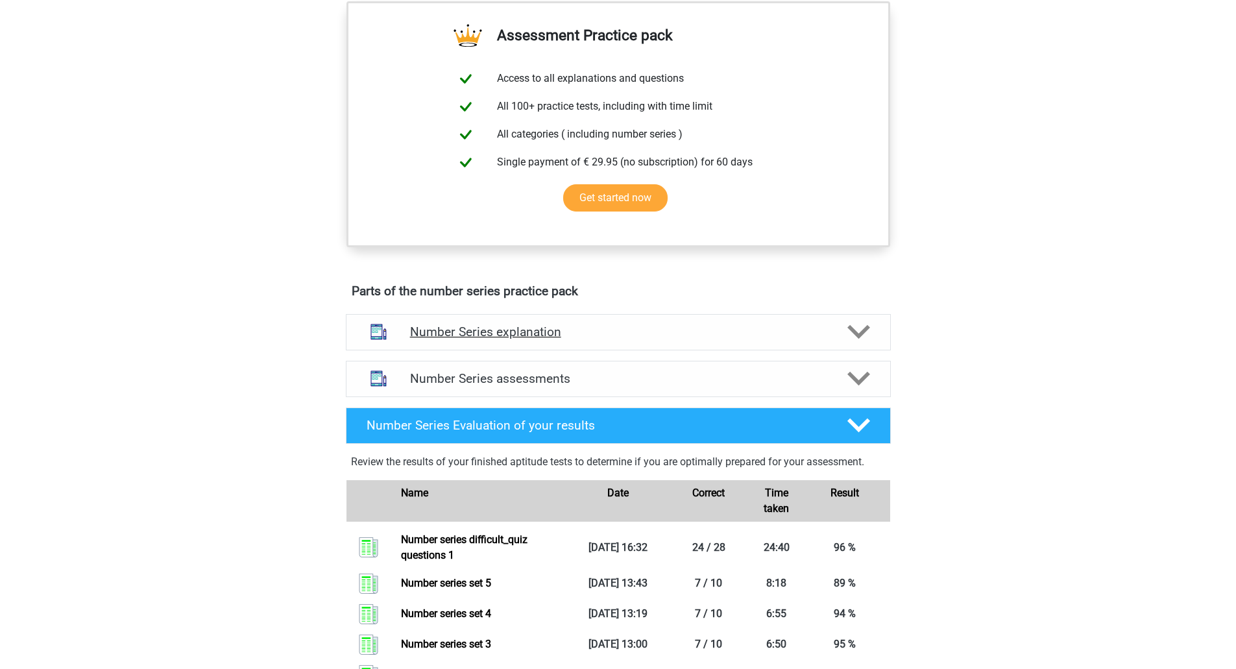
click at [793, 341] on div "Number Series explanation" at bounding box center [618, 332] width 545 height 36
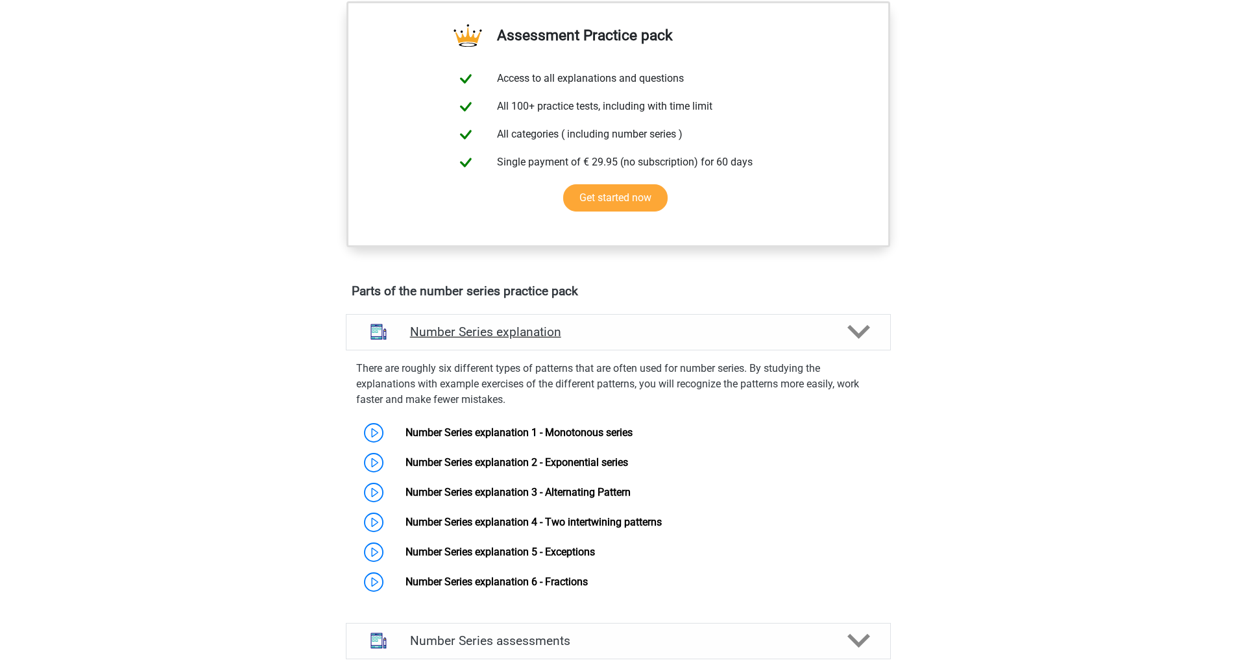
click at [794, 343] on div "Number Series explanation" at bounding box center [618, 332] width 545 height 36
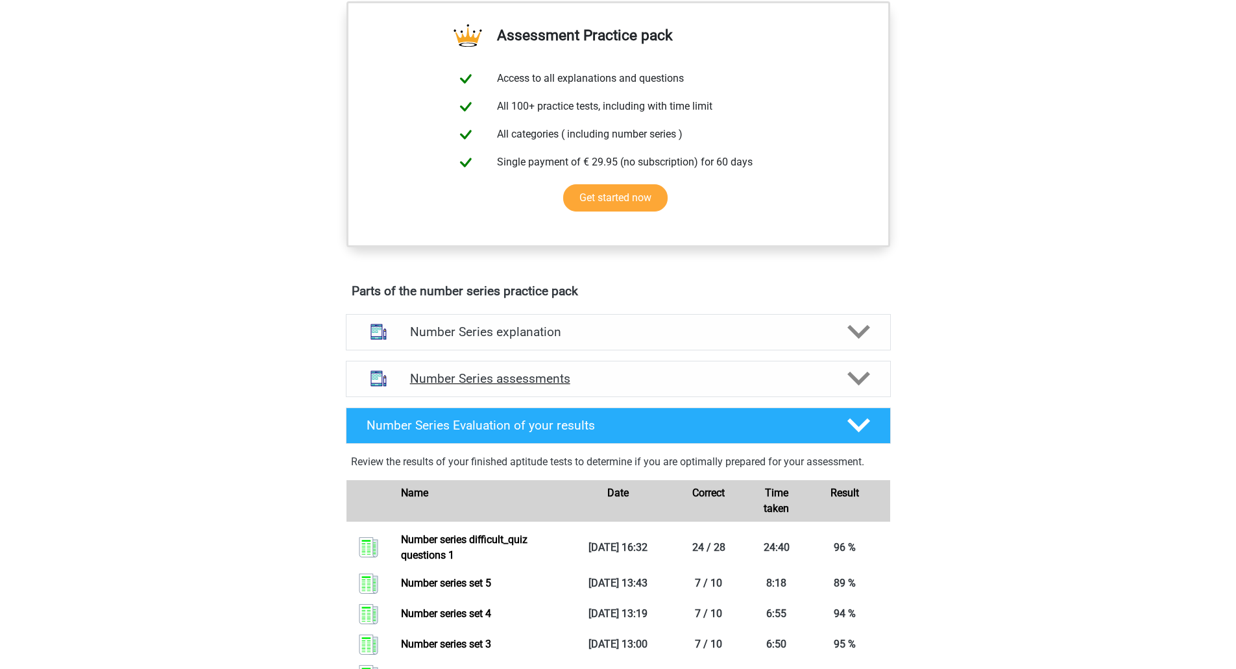
click at [790, 374] on h4 "Number Series assessments" at bounding box center [618, 378] width 417 height 15
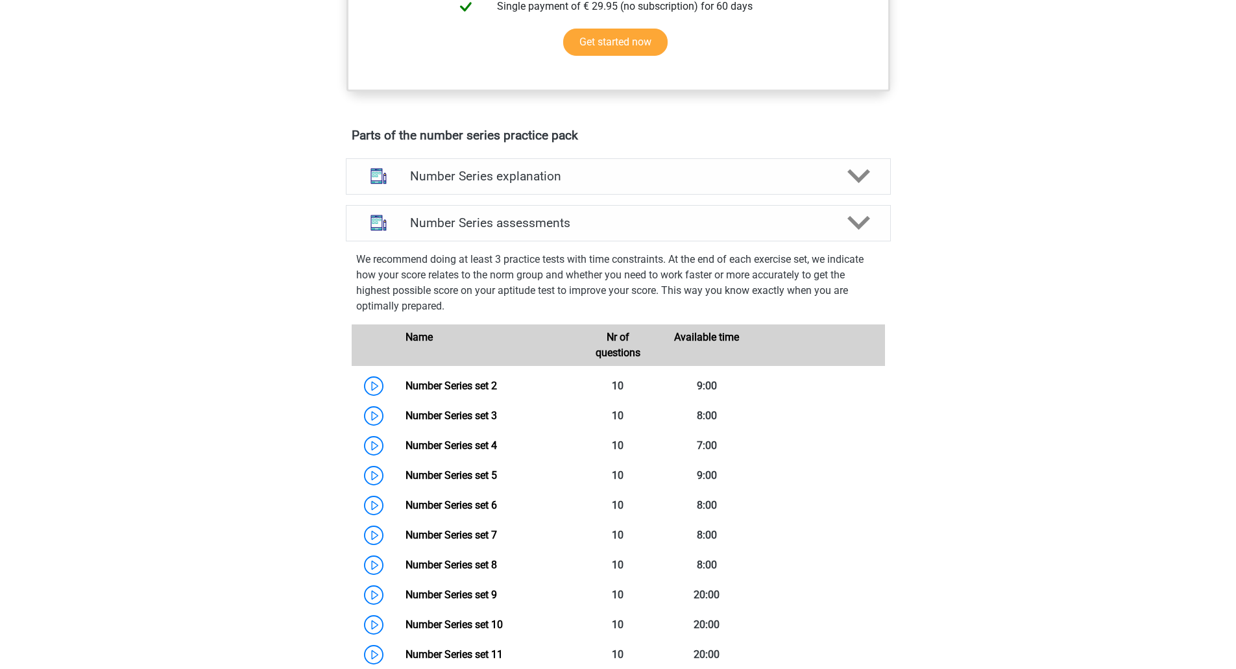
scroll to position [649, 0]
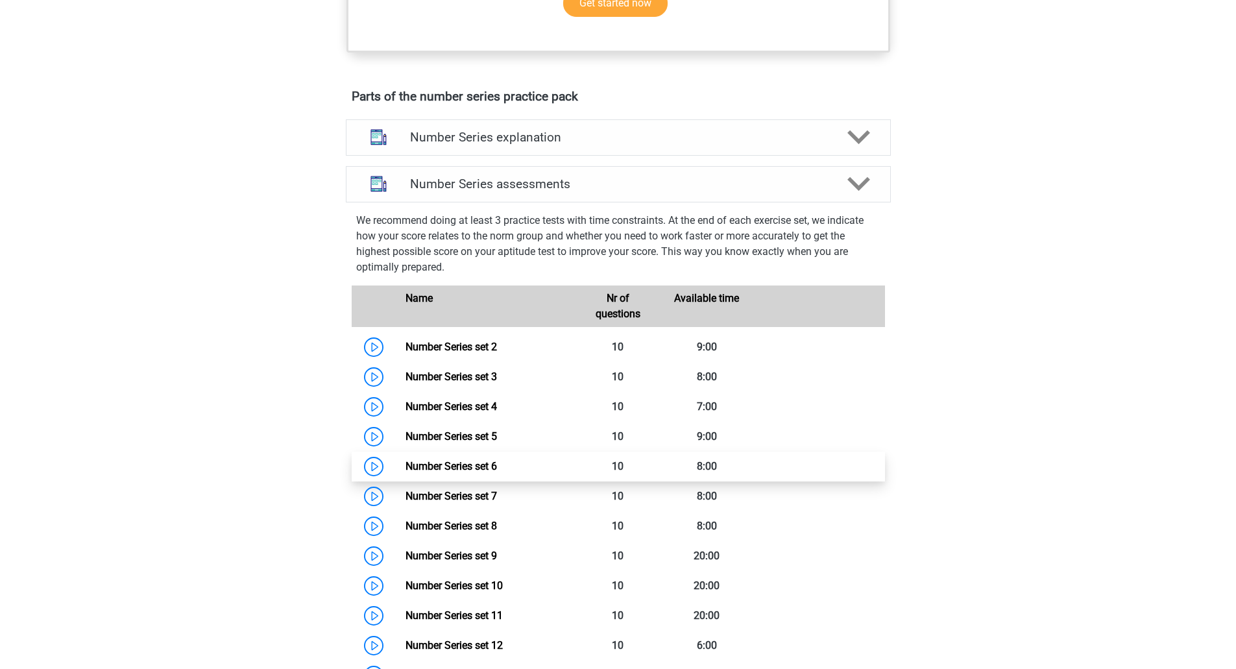
click at [494, 460] on link "Number Series set 6" at bounding box center [452, 466] width 92 height 12
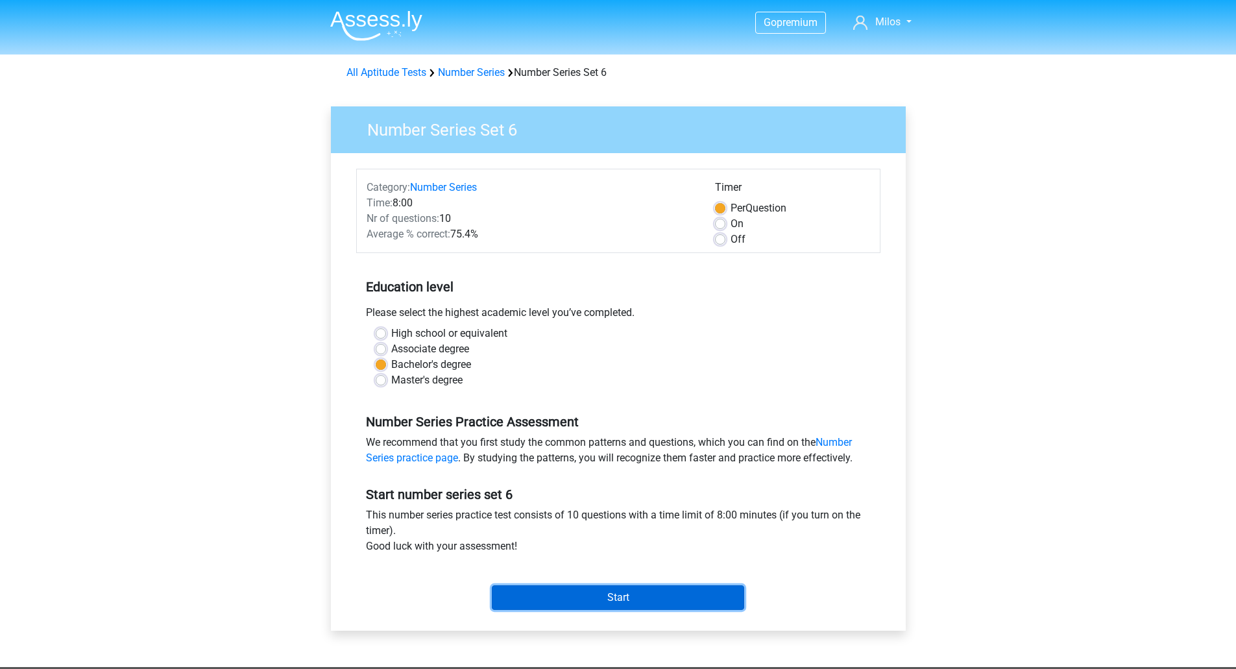
click at [674, 598] on input "Start" at bounding box center [618, 597] width 252 height 25
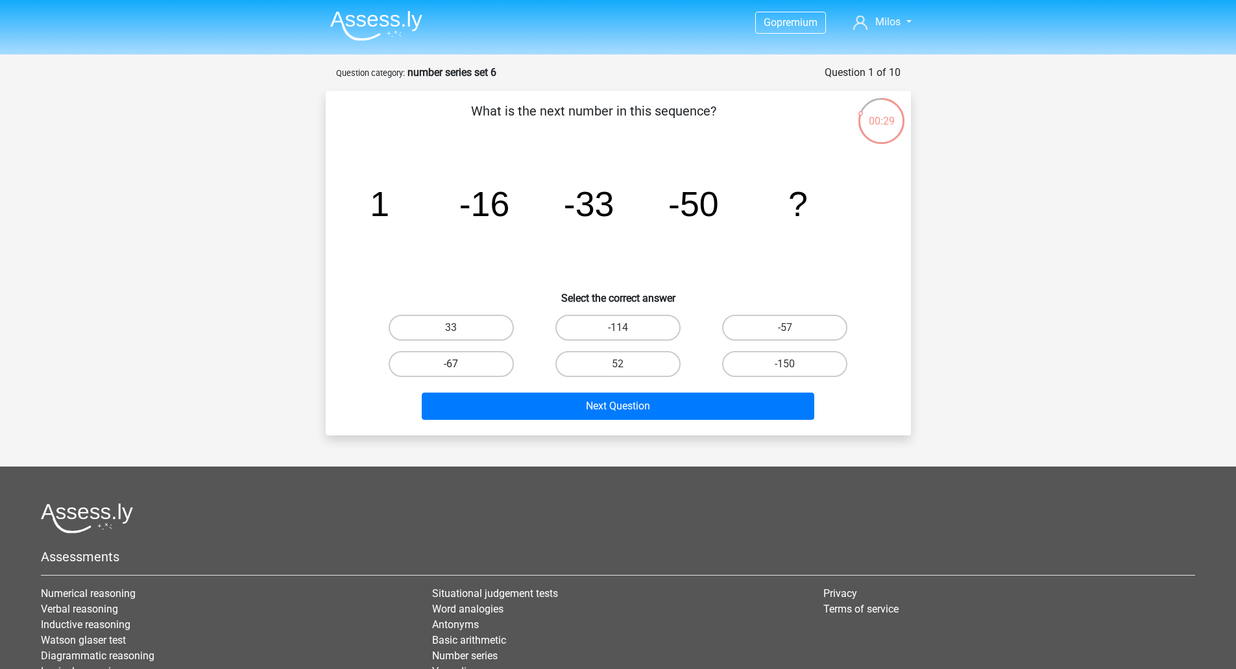
click at [453, 358] on label "-67" at bounding box center [451, 364] width 125 height 26
click at [453, 364] on input "-67" at bounding box center [455, 368] width 8 height 8
radio input "true"
click at [669, 421] on div "Next Question" at bounding box center [618, 409] width 501 height 32
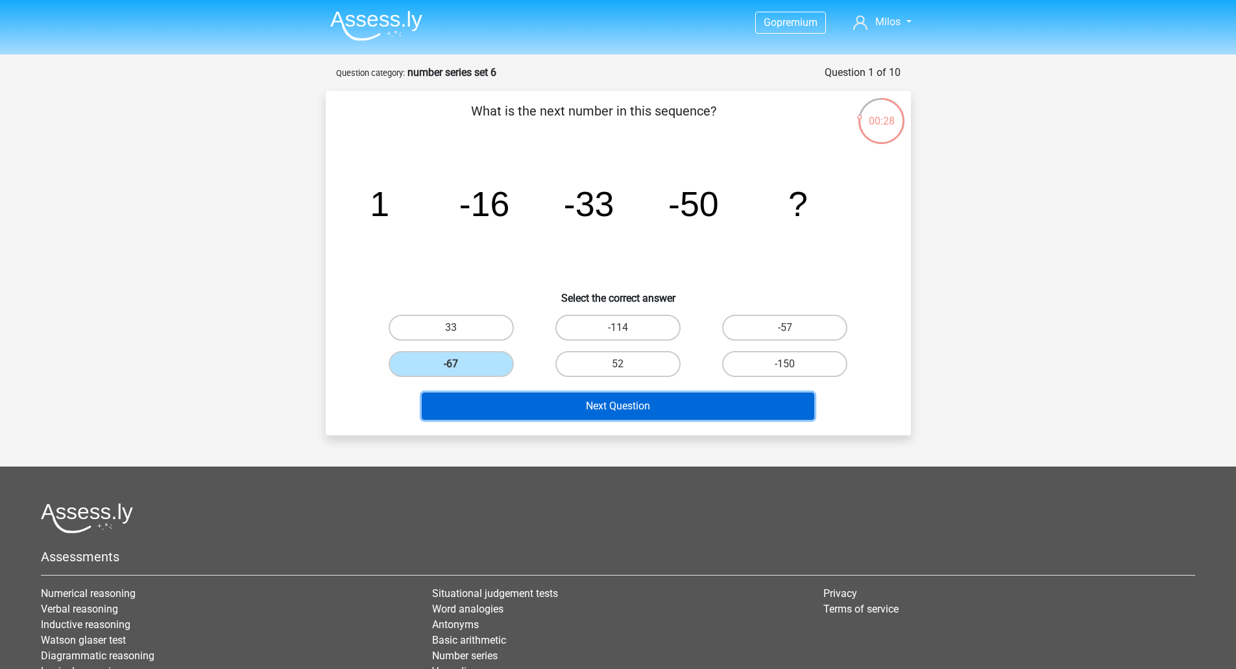
click at [661, 402] on button "Next Question" at bounding box center [618, 406] width 393 height 27
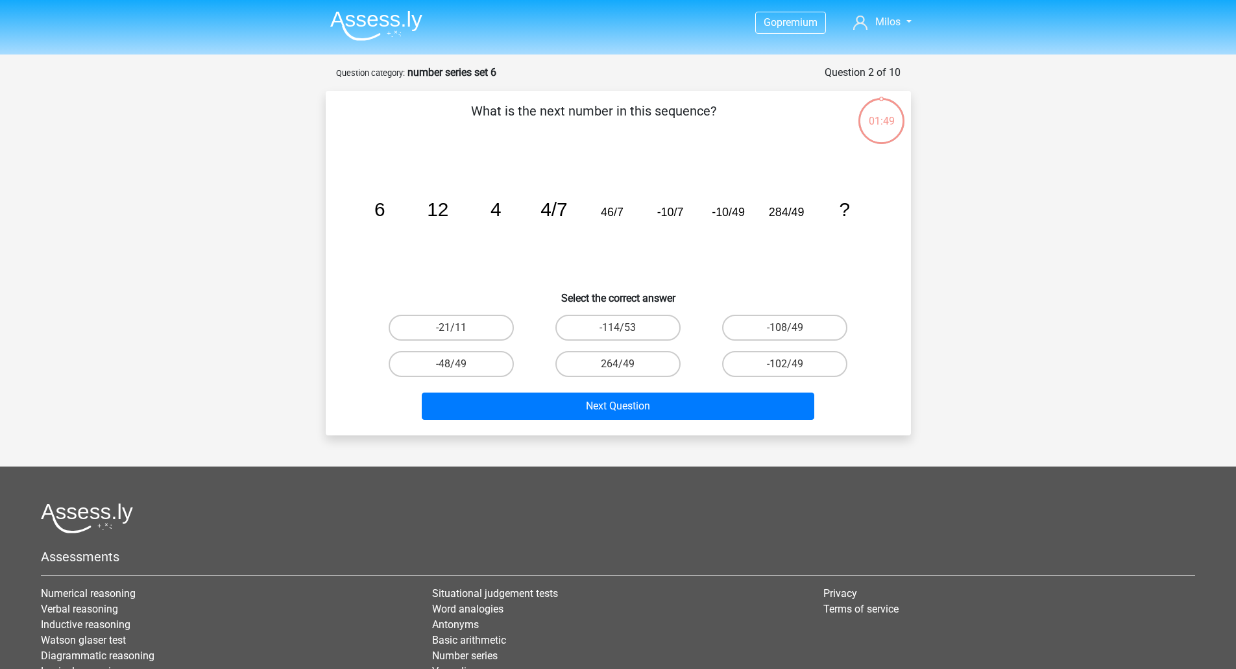
scroll to position [65, 0]
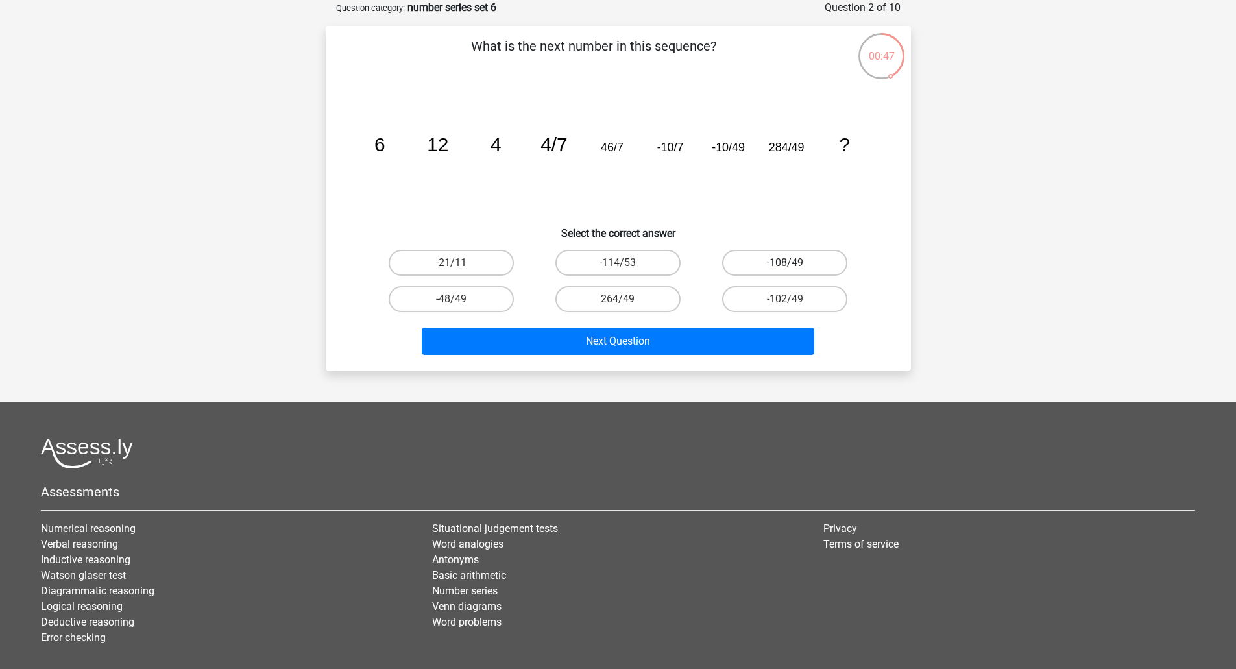
click at [816, 259] on label "-108/49" at bounding box center [784, 263] width 125 height 26
click at [794, 263] on input "-108/49" at bounding box center [789, 267] width 8 height 8
radio input "true"
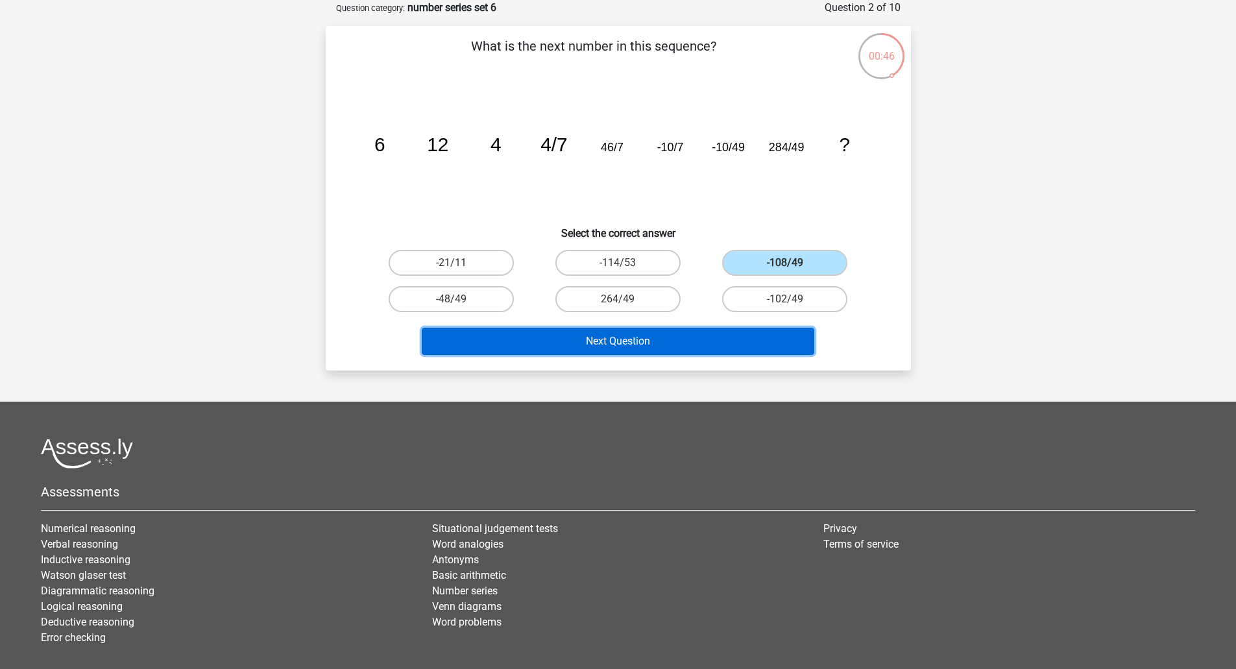
click at [682, 339] on button "Next Question" at bounding box center [618, 341] width 393 height 27
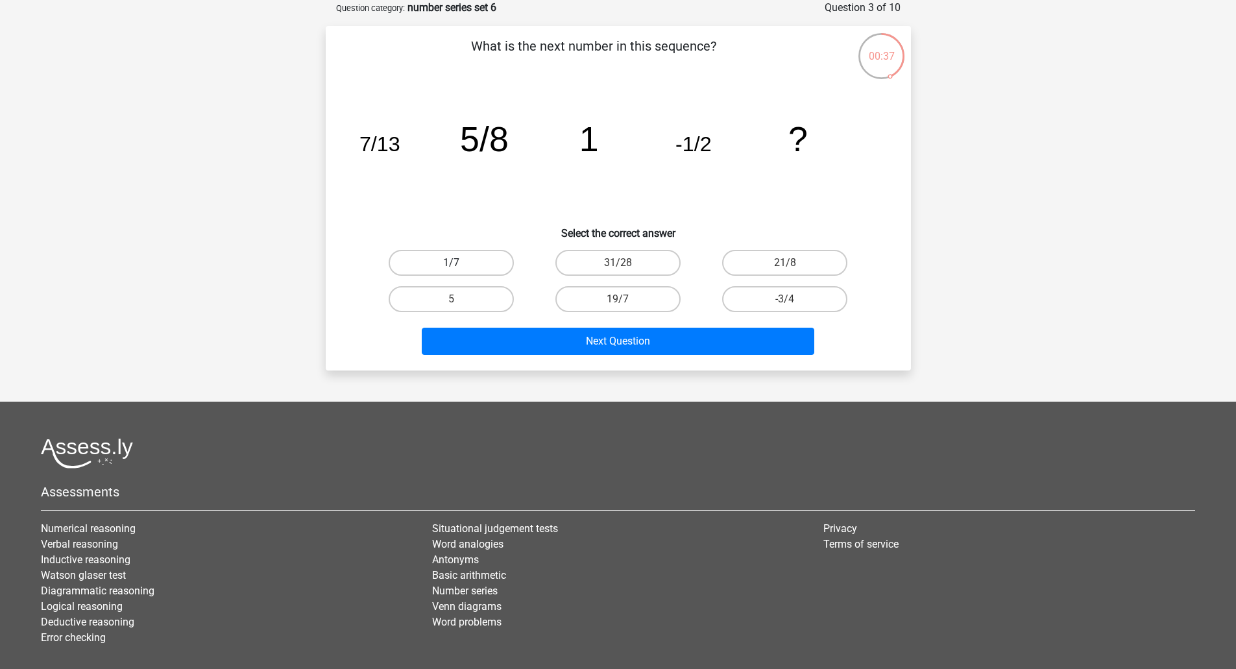
click at [491, 251] on label "1/7" at bounding box center [451, 263] width 125 height 26
click at [460, 263] on input "1/7" at bounding box center [455, 267] width 8 height 8
radio input "true"
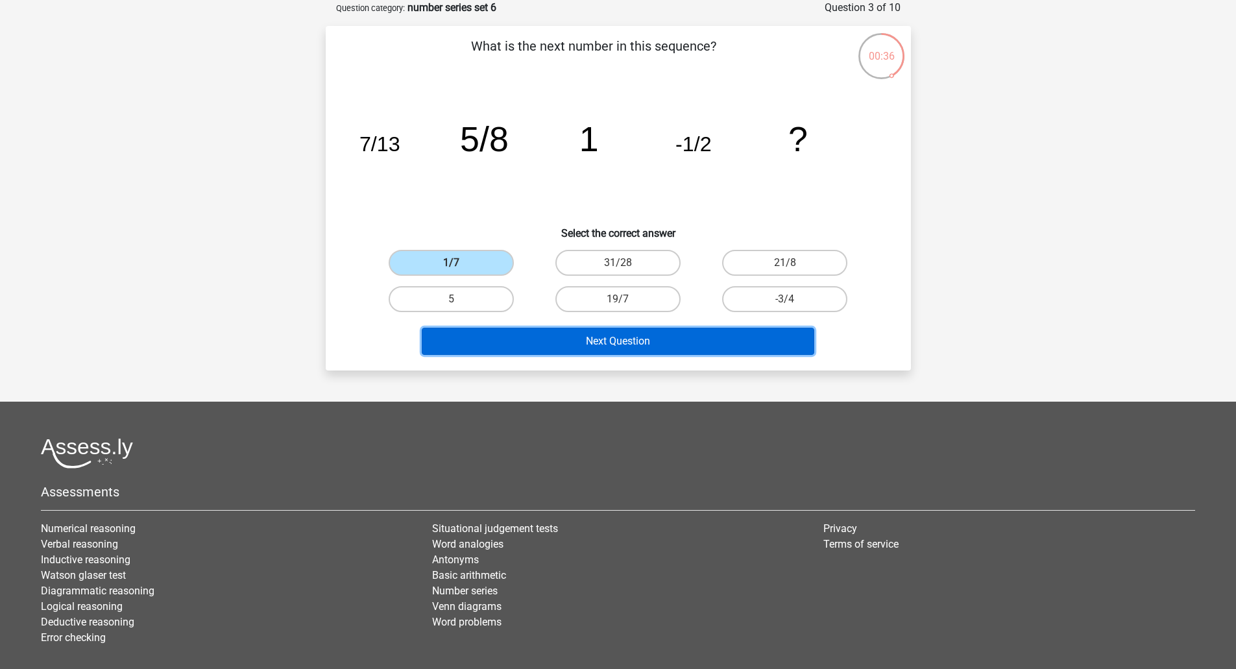
click at [556, 328] on button "Next Question" at bounding box center [618, 341] width 393 height 27
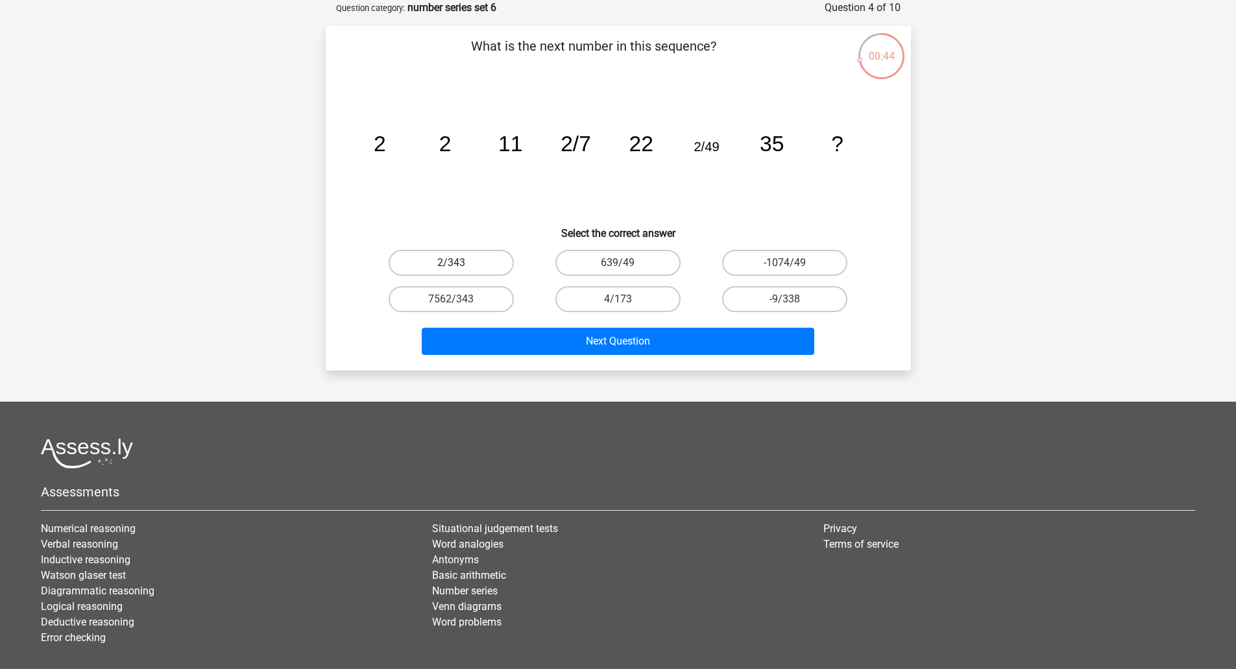
click at [510, 265] on label "2/343" at bounding box center [451, 263] width 125 height 26
click at [460, 265] on input "2/343" at bounding box center [455, 267] width 8 height 8
radio input "true"
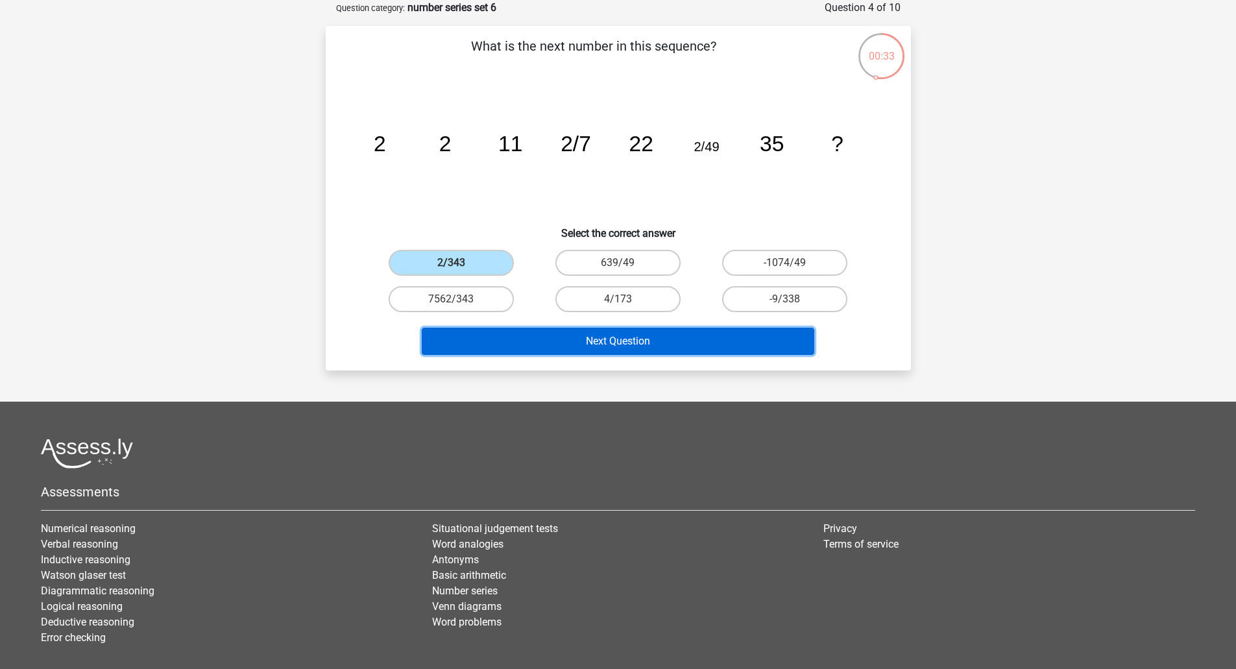
click at [649, 338] on button "Next Question" at bounding box center [618, 341] width 393 height 27
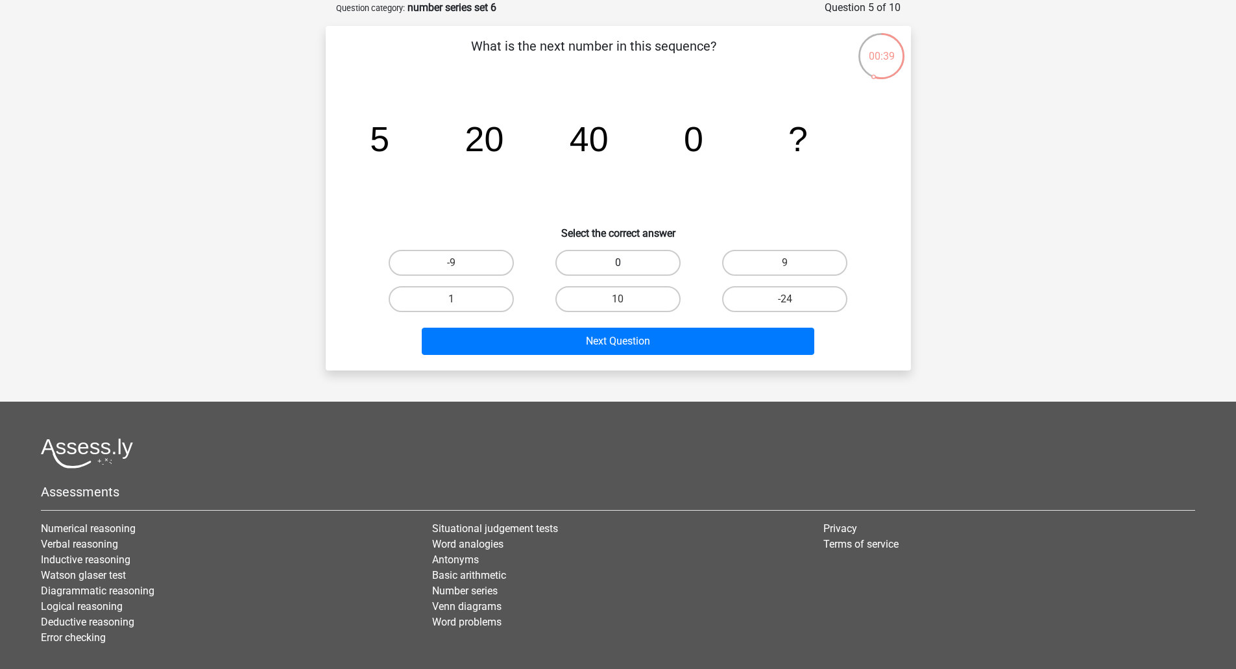
click at [648, 259] on label "0" at bounding box center [618, 263] width 125 height 26
click at [626, 263] on input "0" at bounding box center [622, 267] width 8 height 8
radio input "true"
click at [651, 362] on div "What is the next number in this sequence? image/svg+xml 5 20 40 0 ? Select the …" at bounding box center [618, 198] width 585 height 345
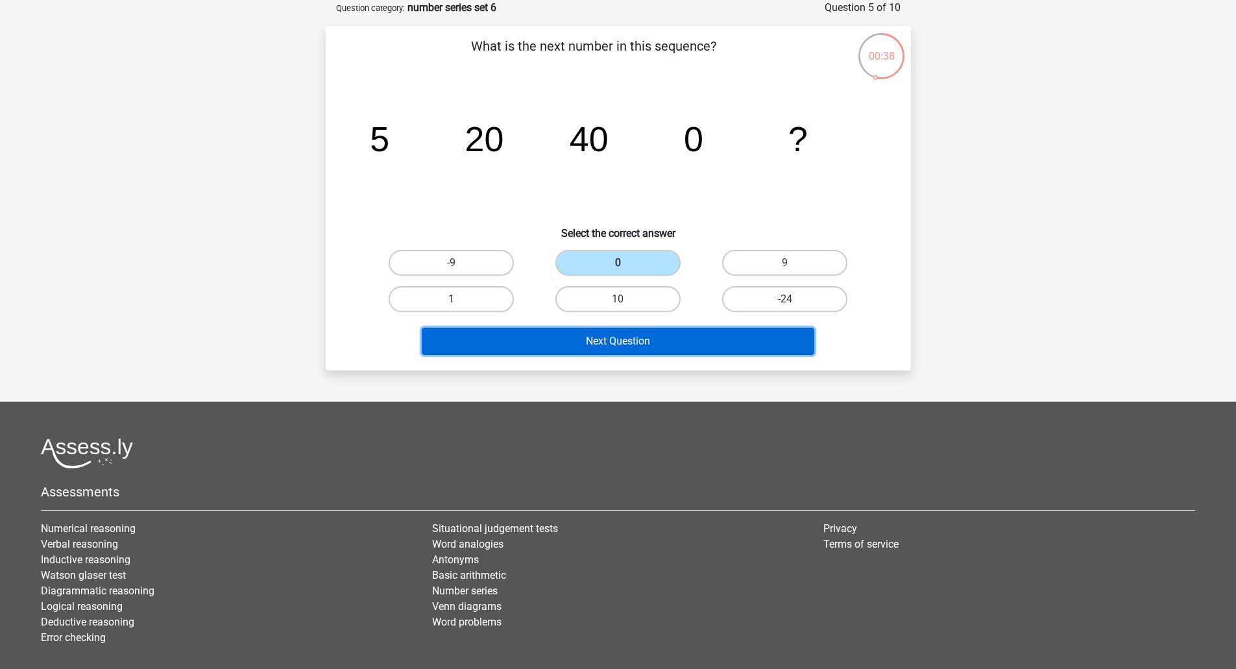
click at [648, 343] on button "Next Question" at bounding box center [618, 341] width 393 height 27
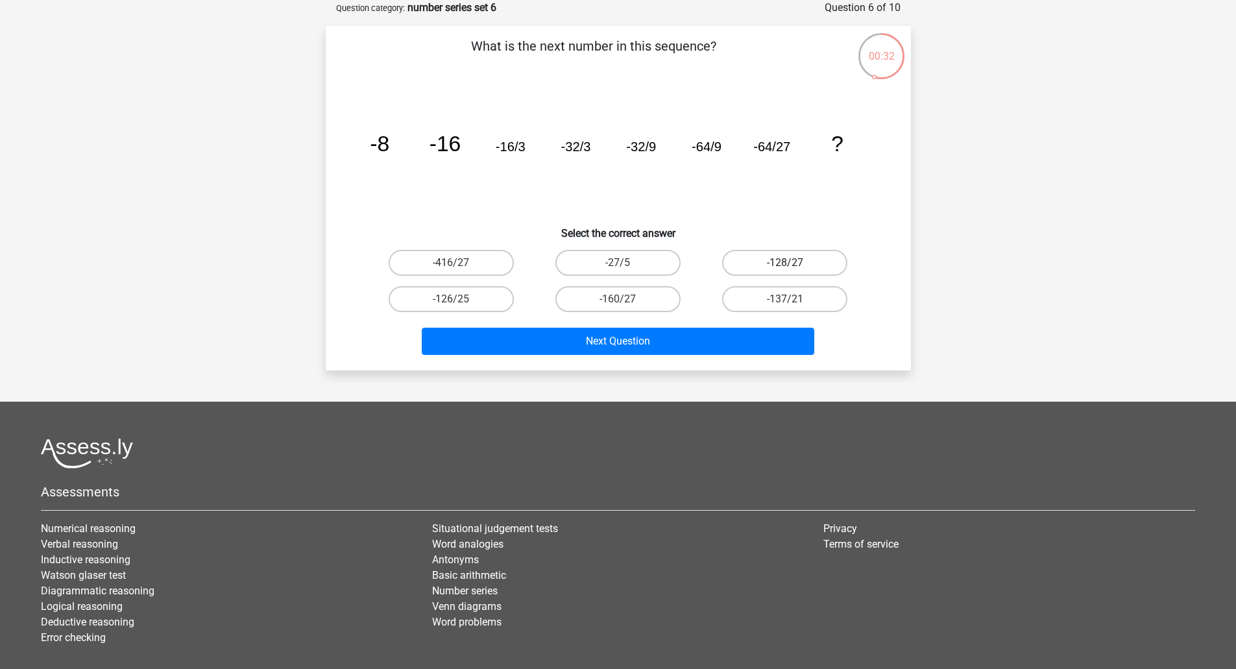
click at [802, 264] on label "-128/27" at bounding box center [784, 263] width 125 height 26
click at [794, 264] on input "-128/27" at bounding box center [789, 267] width 8 height 8
radio input "true"
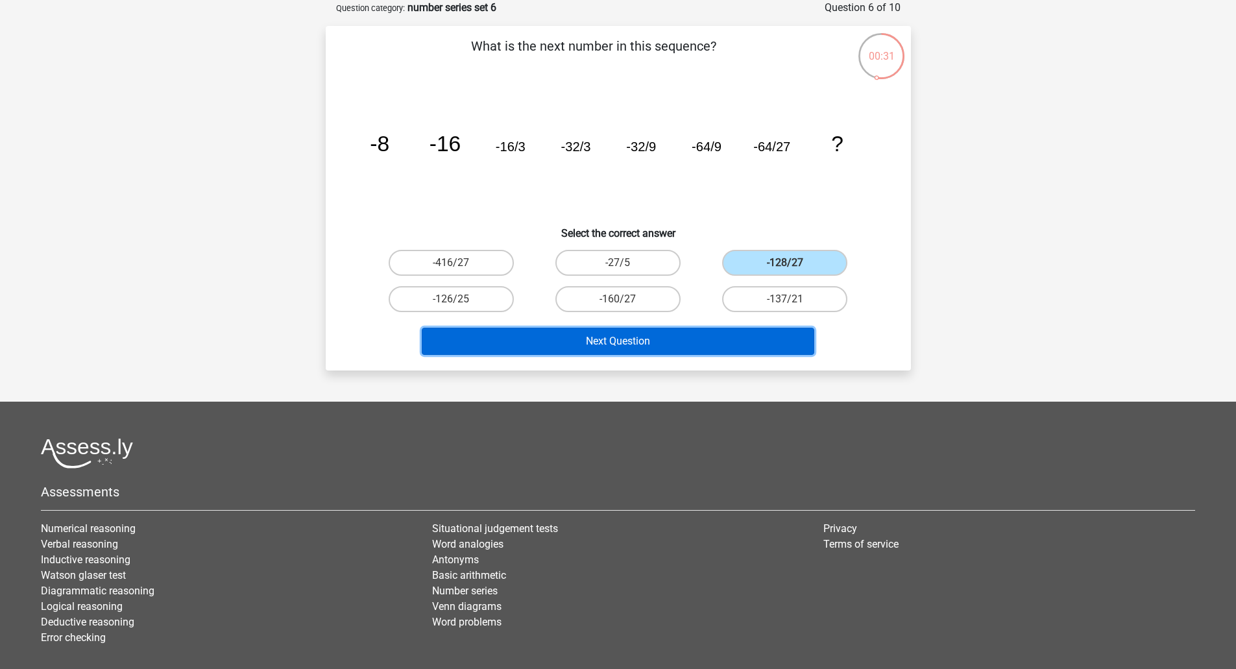
click at [598, 334] on button "Next Question" at bounding box center [618, 341] width 393 height 27
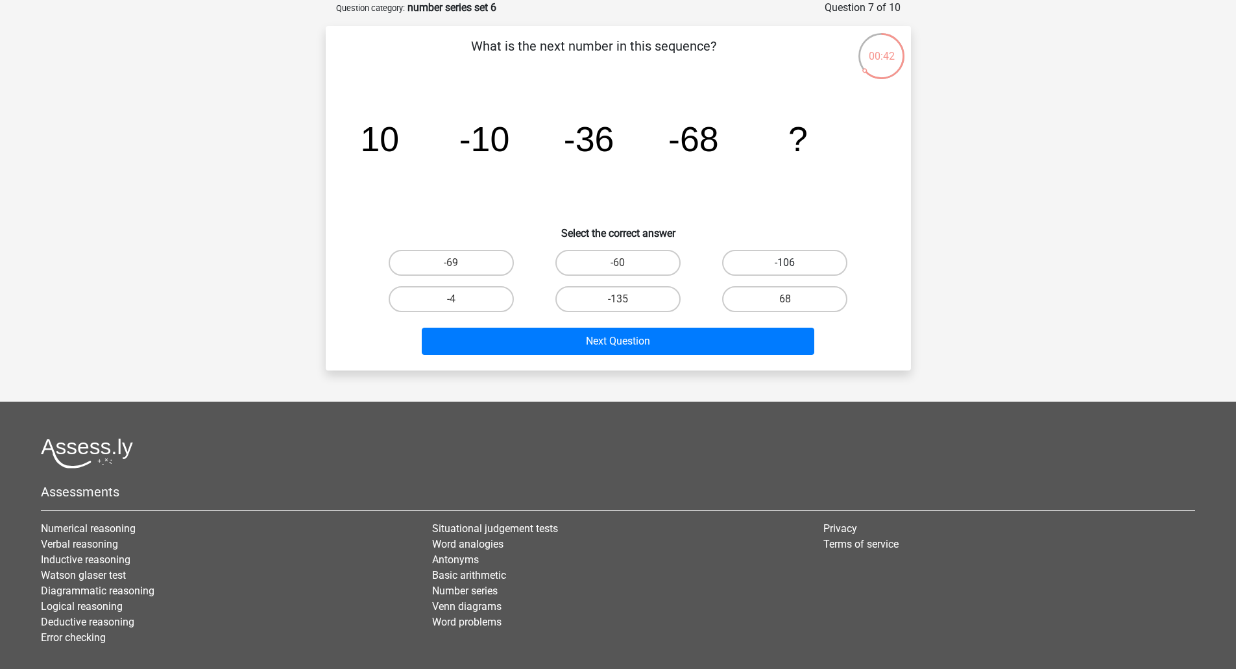
click at [765, 252] on label "-106" at bounding box center [784, 263] width 125 height 26
click at [785, 263] on input "-106" at bounding box center [789, 267] width 8 height 8
radio input "true"
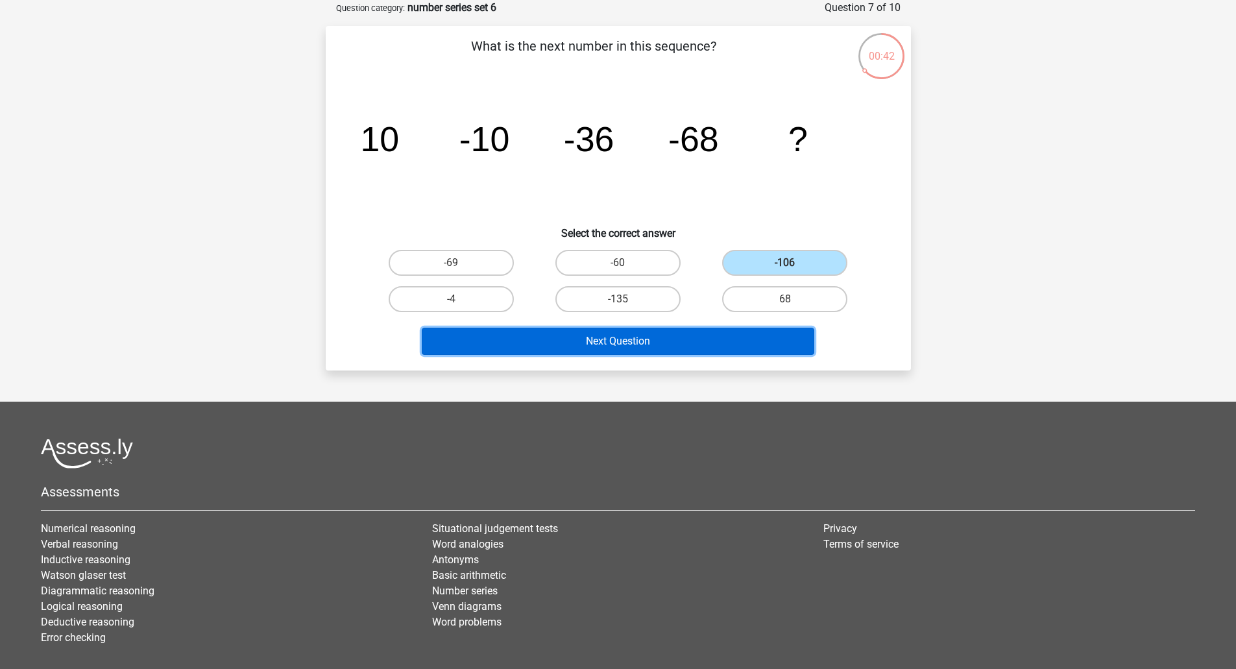
click at [628, 329] on button "Next Question" at bounding box center [618, 341] width 393 height 27
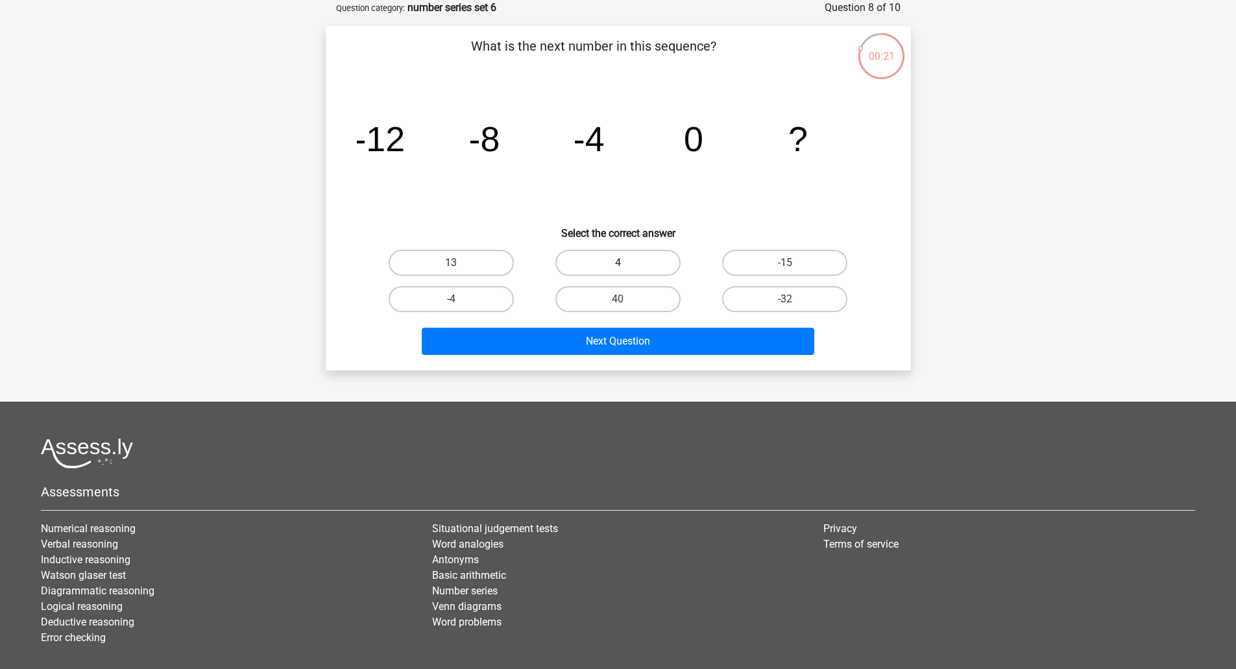
click at [608, 259] on label "4" at bounding box center [618, 263] width 125 height 26
click at [618, 263] on input "4" at bounding box center [622, 267] width 8 height 8
radio input "true"
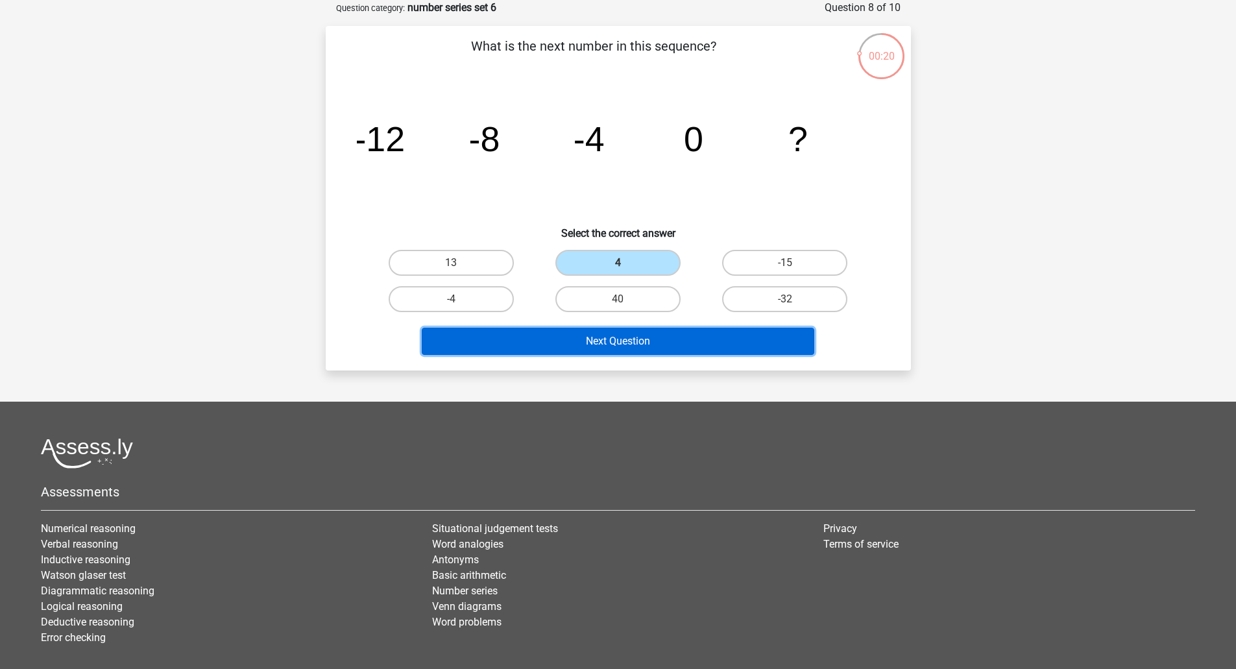
click at [615, 351] on button "Next Question" at bounding box center [618, 341] width 393 height 27
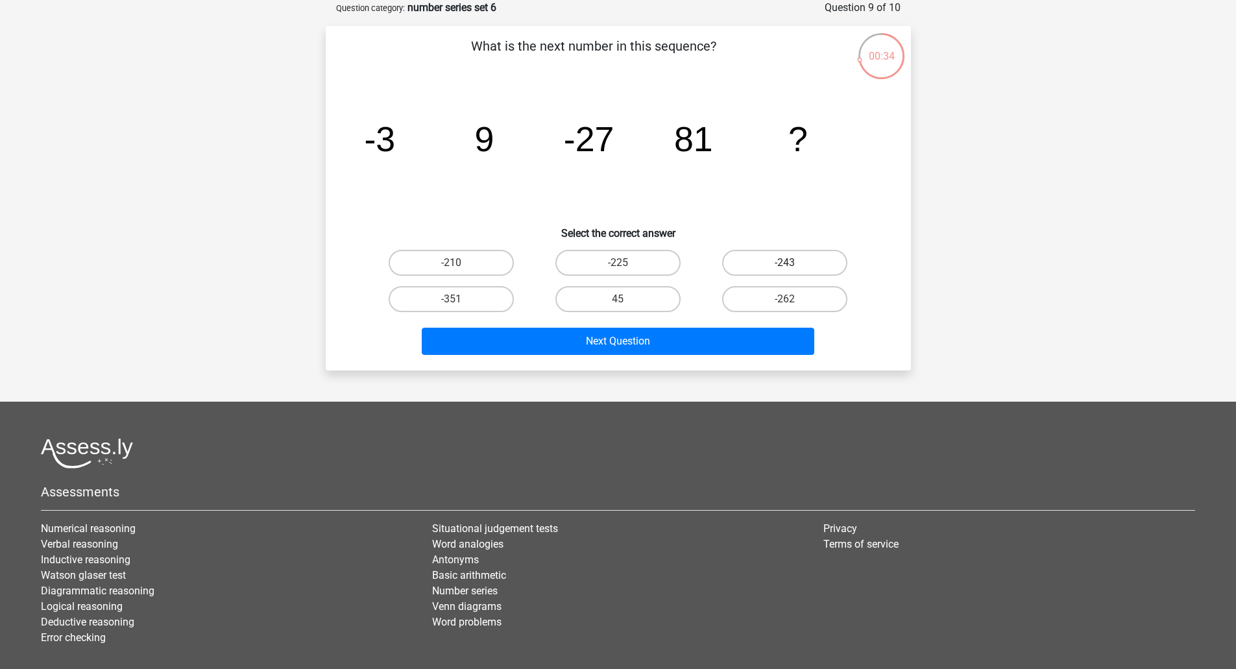
click at [791, 260] on label "-243" at bounding box center [784, 263] width 125 height 26
click at [791, 263] on input "-243" at bounding box center [789, 267] width 8 height 8
radio input "true"
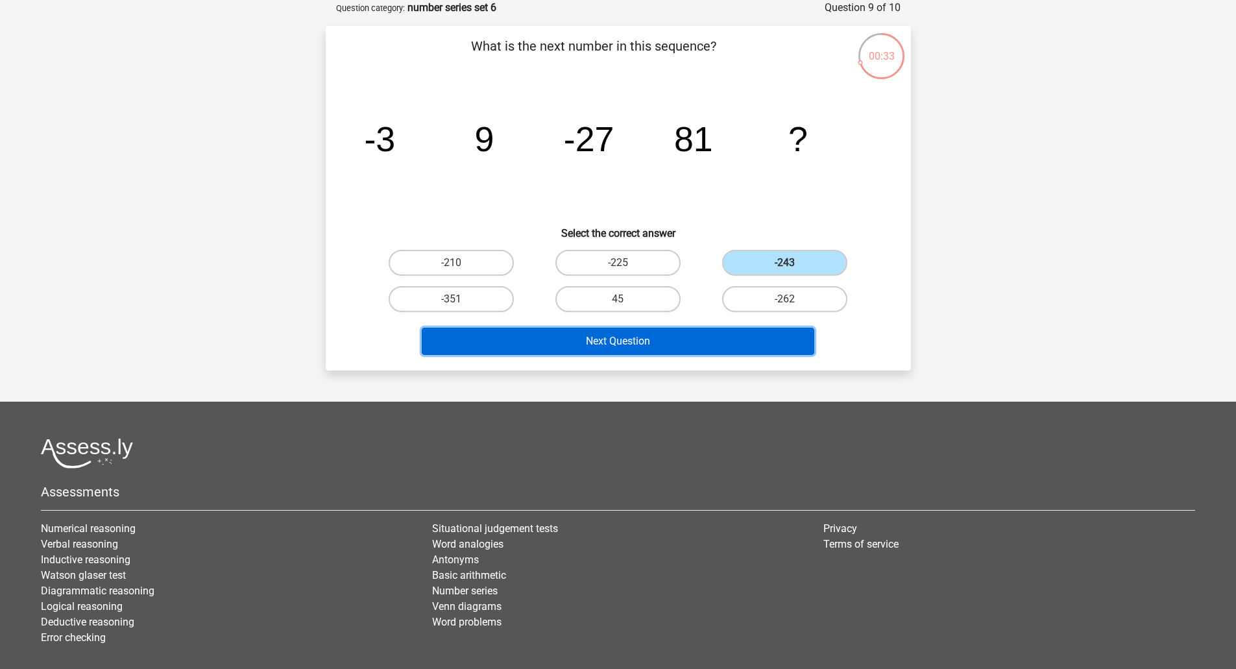
click at [641, 346] on button "Next Question" at bounding box center [618, 341] width 393 height 27
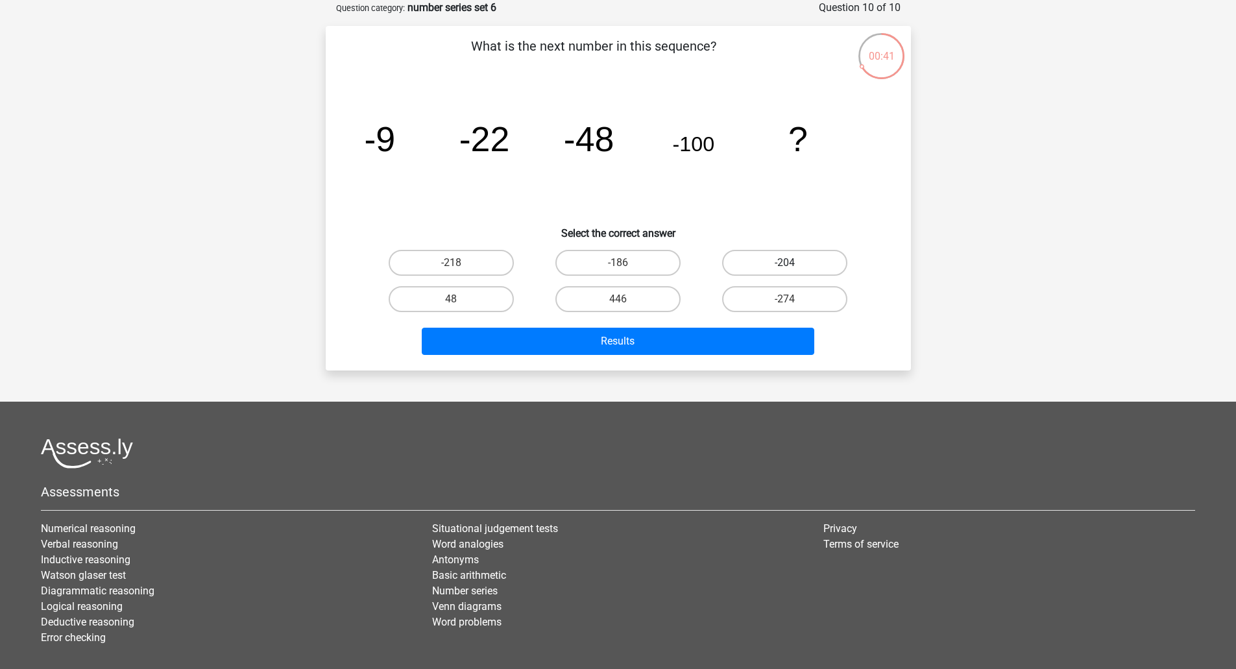
drag, startPoint x: 780, startPoint y: 256, endPoint x: 646, endPoint y: 386, distance: 186.4
click at [780, 255] on label "-204" at bounding box center [784, 263] width 125 height 26
click at [785, 263] on input "-204" at bounding box center [789, 267] width 8 height 8
radio input "true"
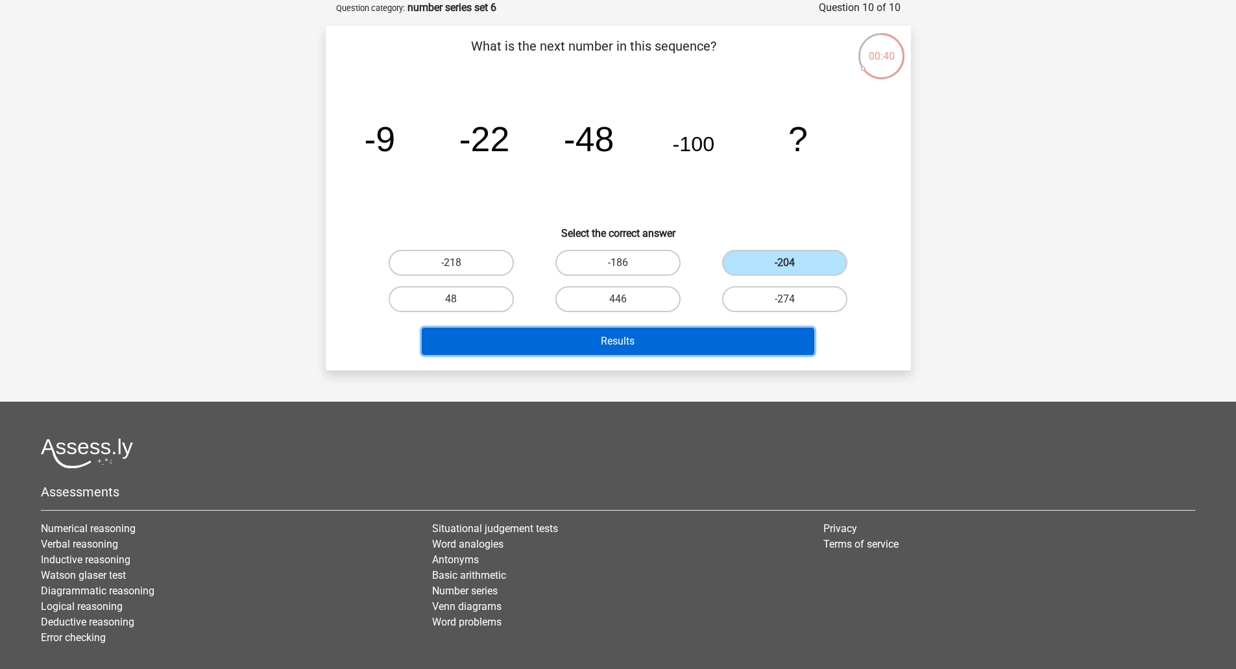
click at [623, 345] on button "Results" at bounding box center [618, 341] width 393 height 27
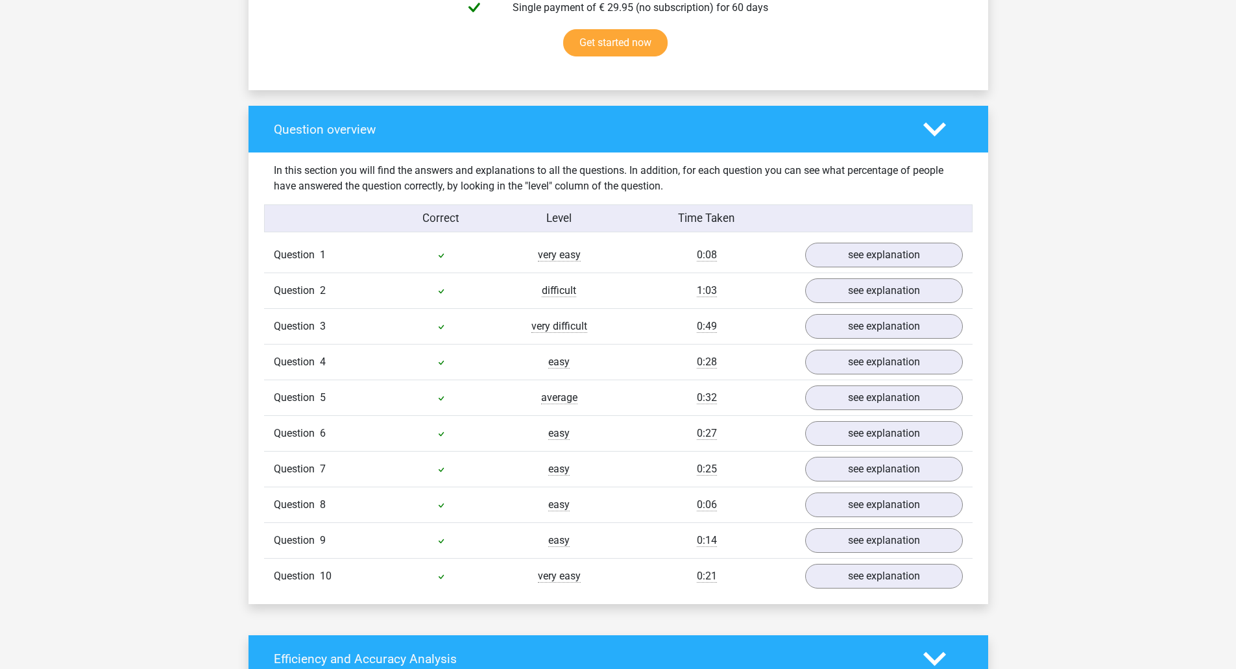
scroll to position [905, 0]
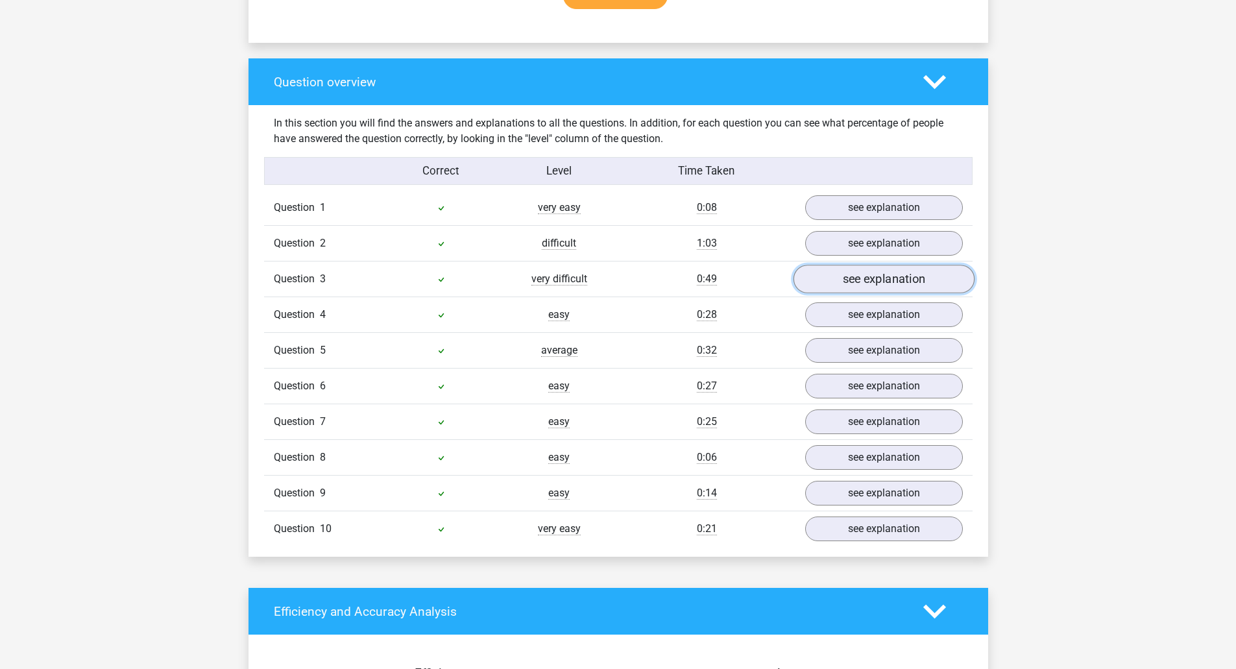
click at [825, 279] on link "see explanation" at bounding box center [883, 279] width 181 height 29
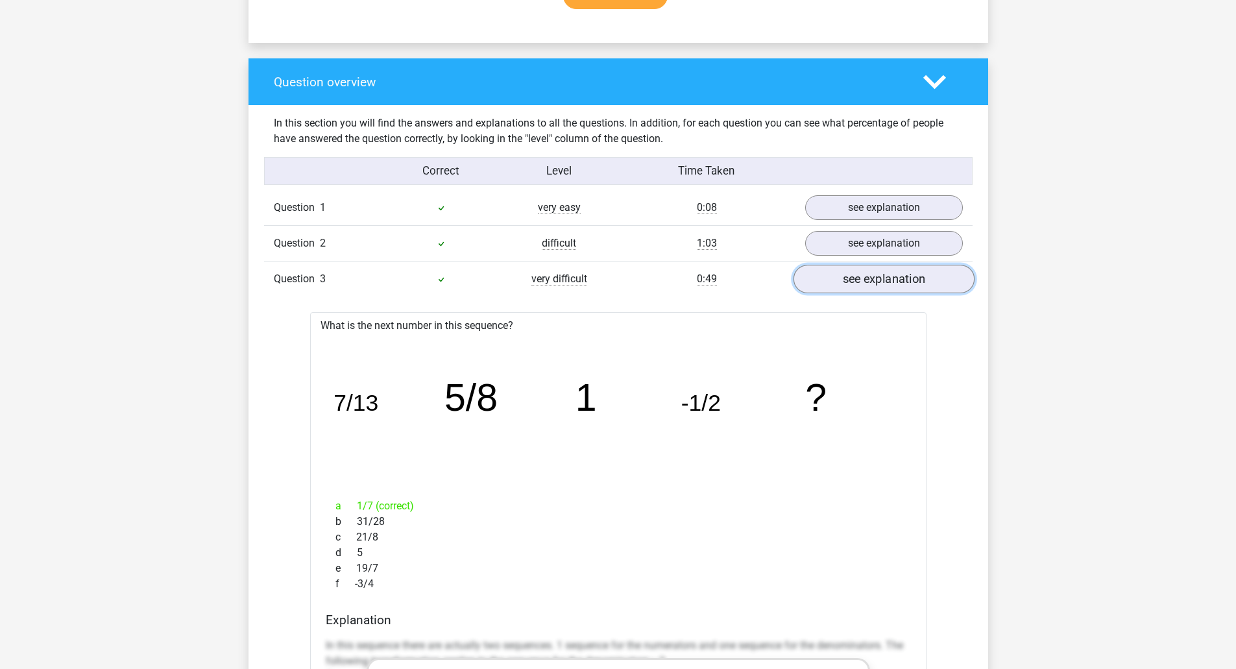
click at [827, 279] on link "see explanation" at bounding box center [883, 279] width 181 height 29
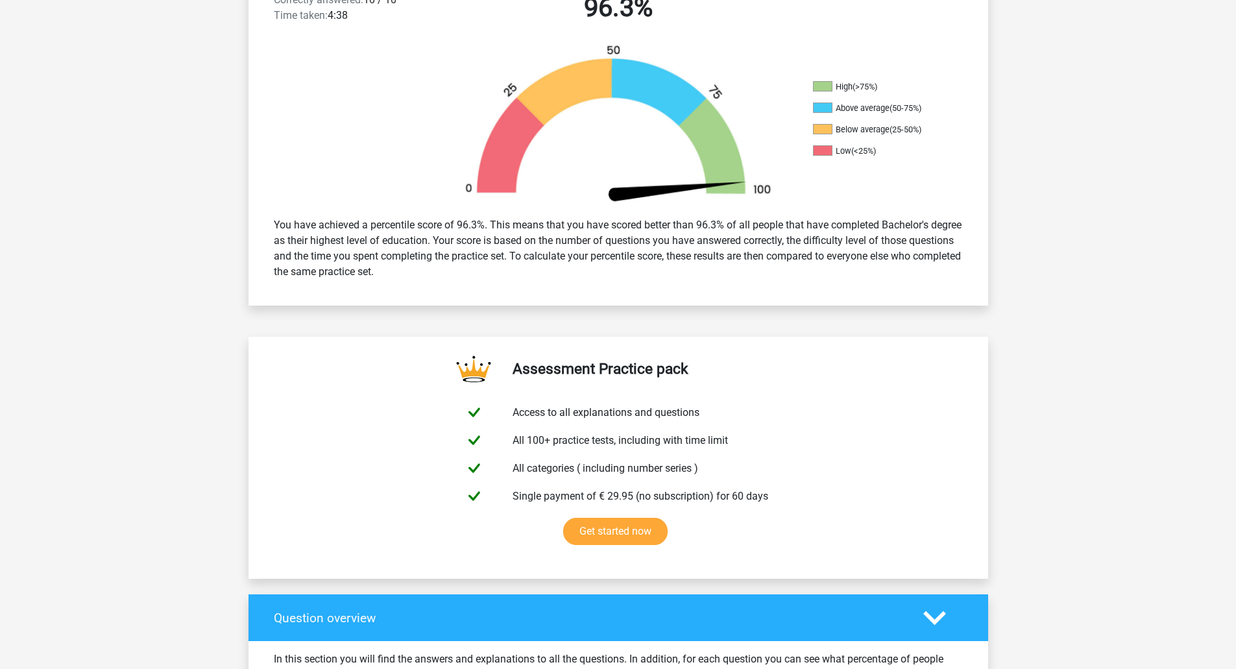
scroll to position [0, 0]
